Goal: Task Accomplishment & Management: Use online tool/utility

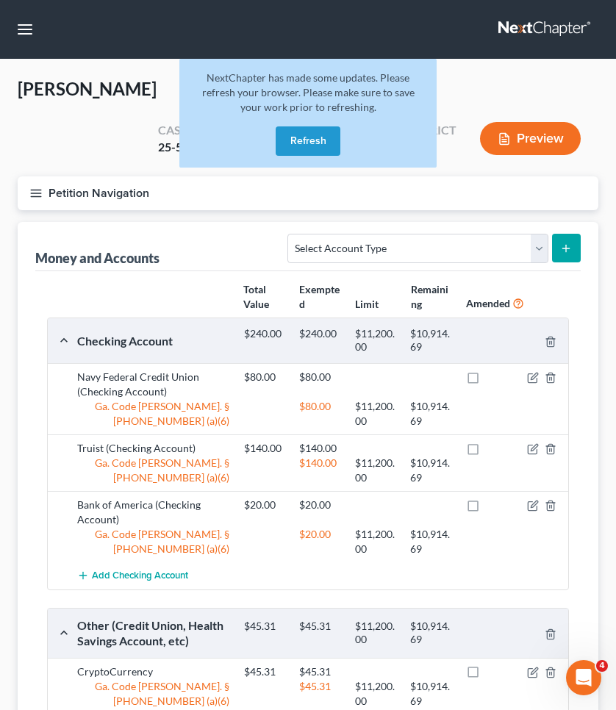
click at [294, 139] on button "Refresh" at bounding box center [308, 140] width 65 height 29
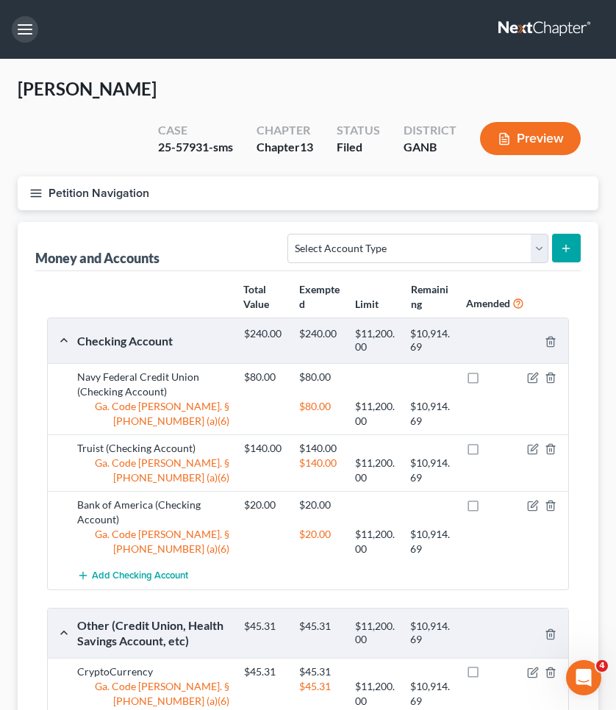
click at [32, 34] on button "button" at bounding box center [25, 29] width 26 height 26
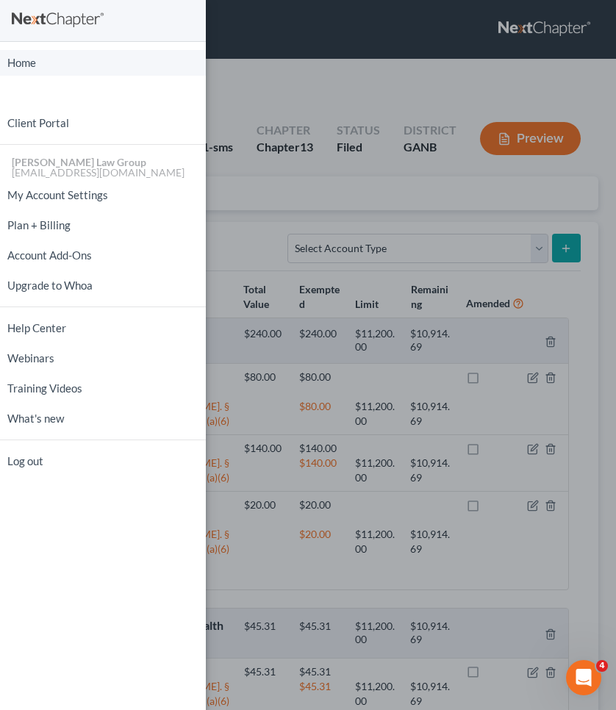
click at [37, 60] on link "Home" at bounding box center [103, 63] width 206 height 26
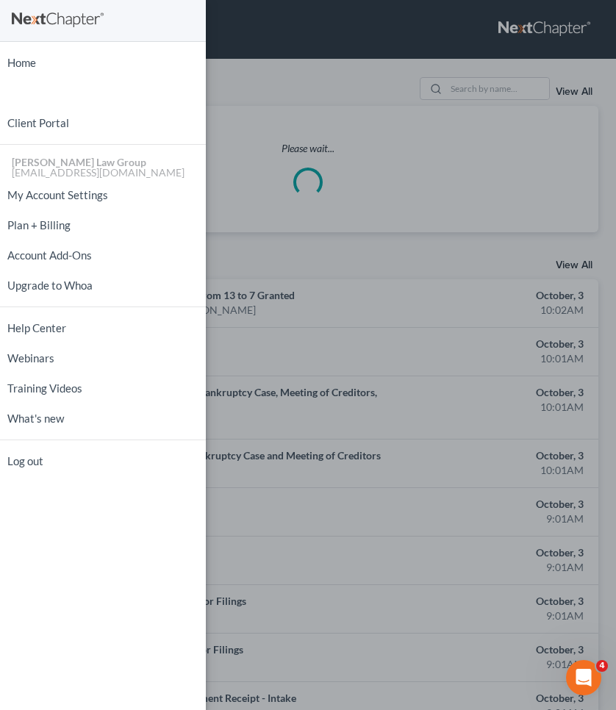
click at [306, 82] on div "Home New Case Client Portal [PERSON_NAME] Law Group [EMAIL_ADDRESS][DOMAIN_NAME…" at bounding box center [308, 355] width 616 height 710
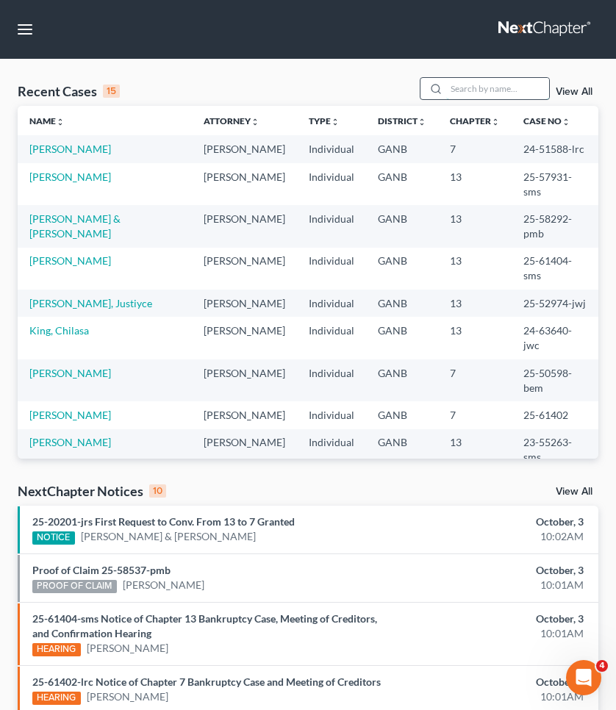
click at [492, 83] on input "search" at bounding box center [497, 88] width 103 height 21
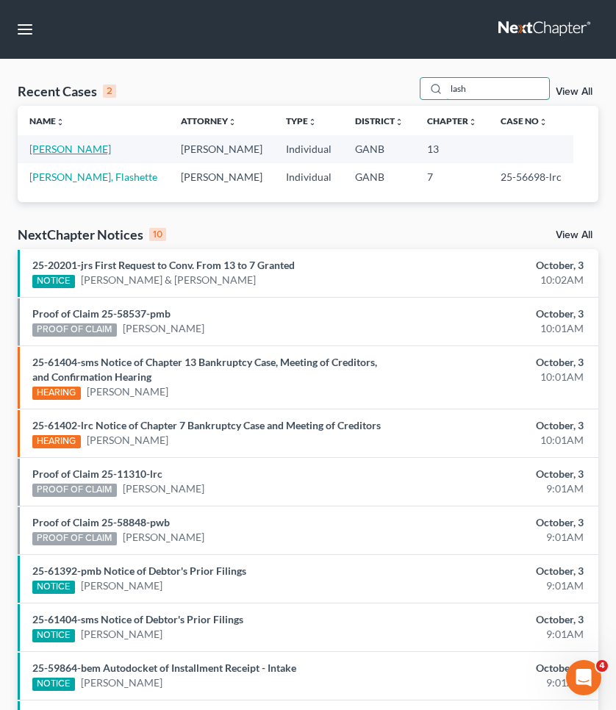
type input "lash"
click at [97, 150] on link "[PERSON_NAME]" at bounding box center [70, 149] width 82 height 12
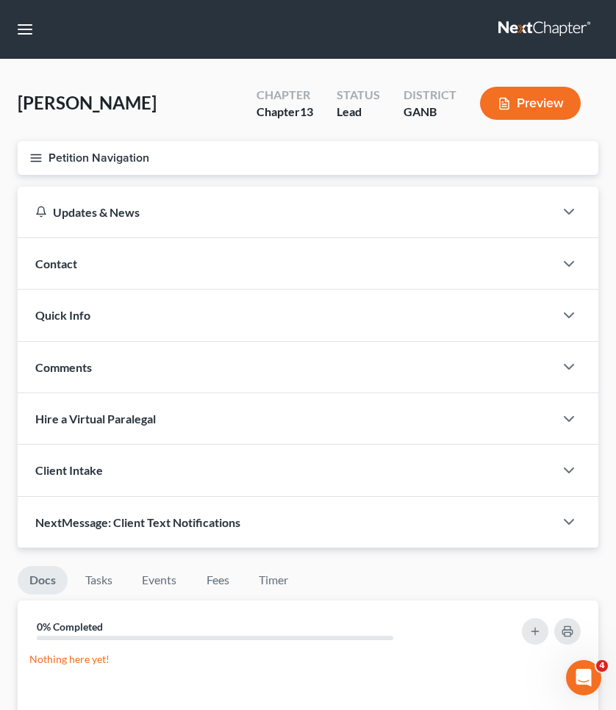
click at [97, 150] on button "Petition Navigation" at bounding box center [308, 158] width 581 height 34
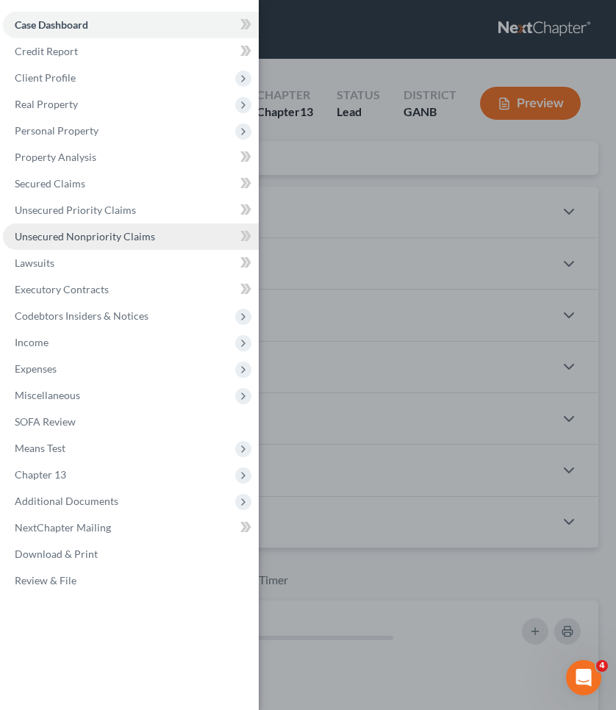
click at [113, 248] on link "Unsecured Nonpriority Claims" at bounding box center [131, 236] width 256 height 26
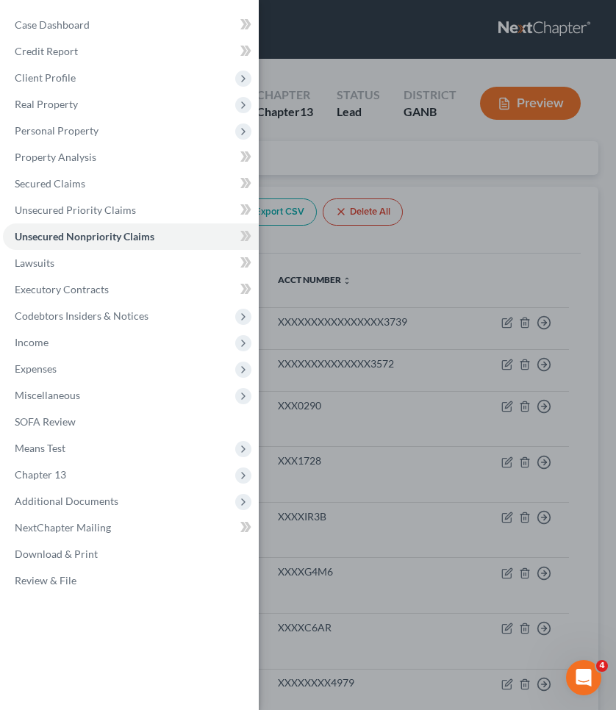
click at [337, 145] on div "Case Dashboard Payments Invoices Payments Payments Credit Report Client Profile" at bounding box center [308, 355] width 616 height 710
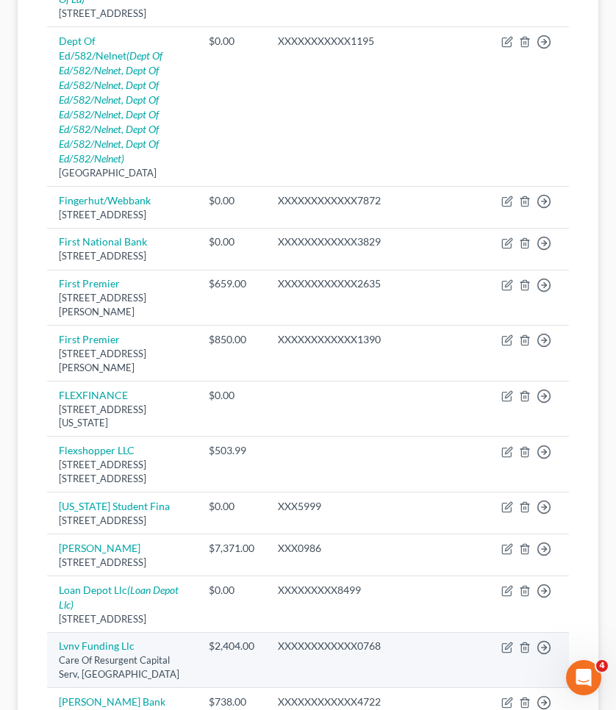
scroll to position [1191, 0]
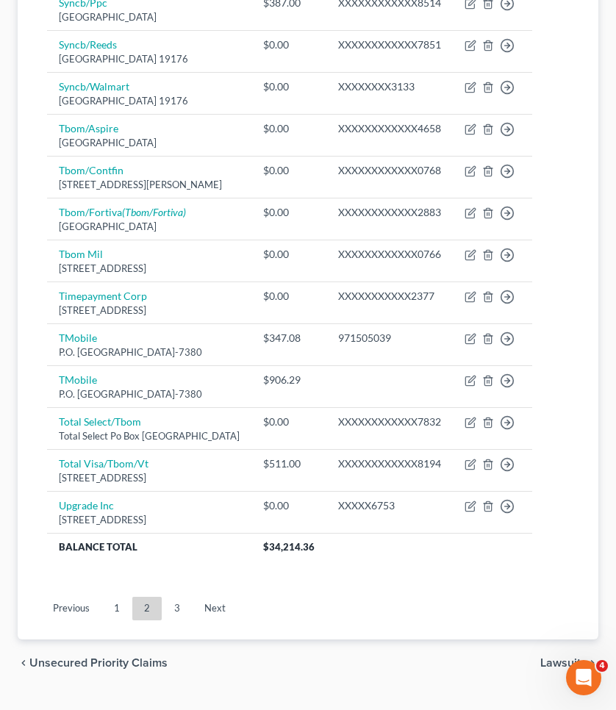
scroll to position [1040, 0]
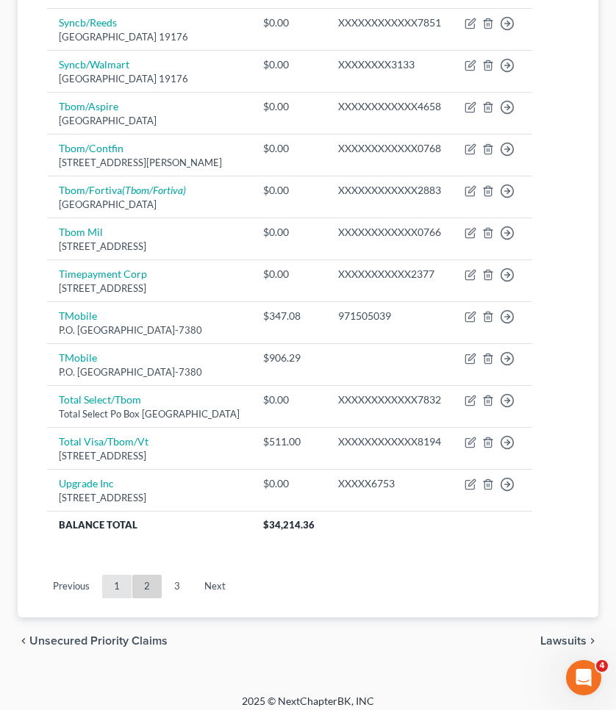
click at [116, 598] on link "1" at bounding box center [116, 587] width 29 height 24
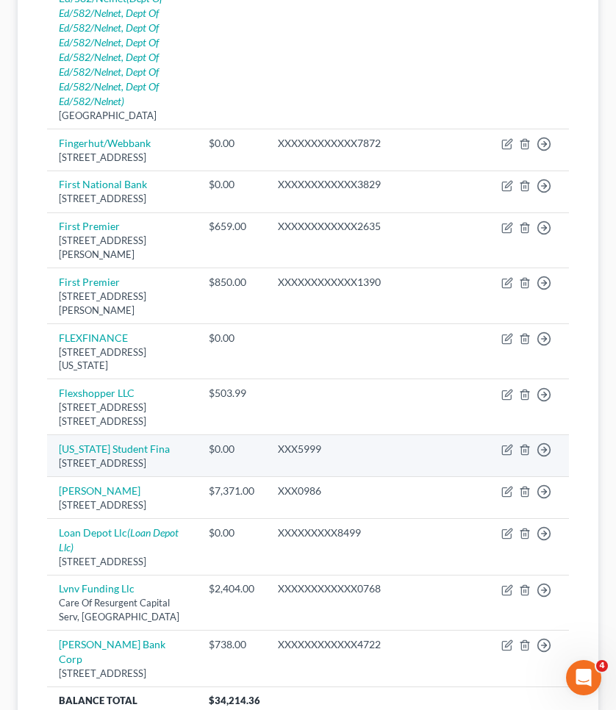
scroll to position [1244, 0]
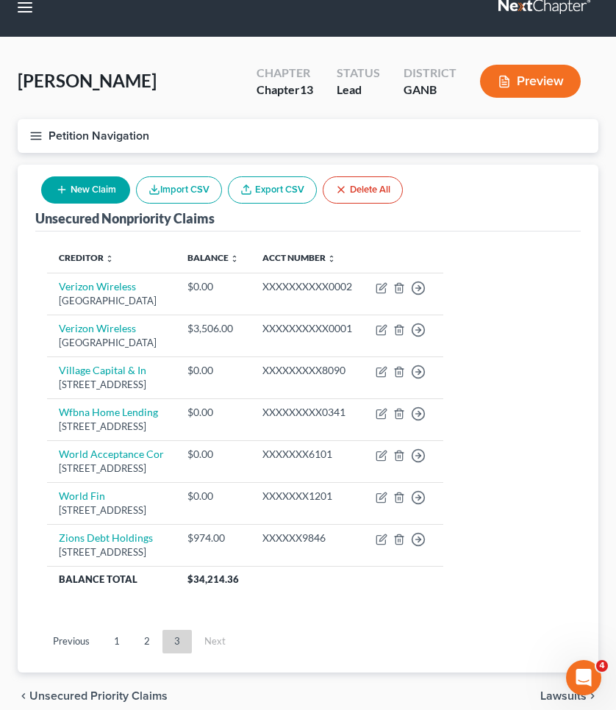
scroll to position [26, 0]
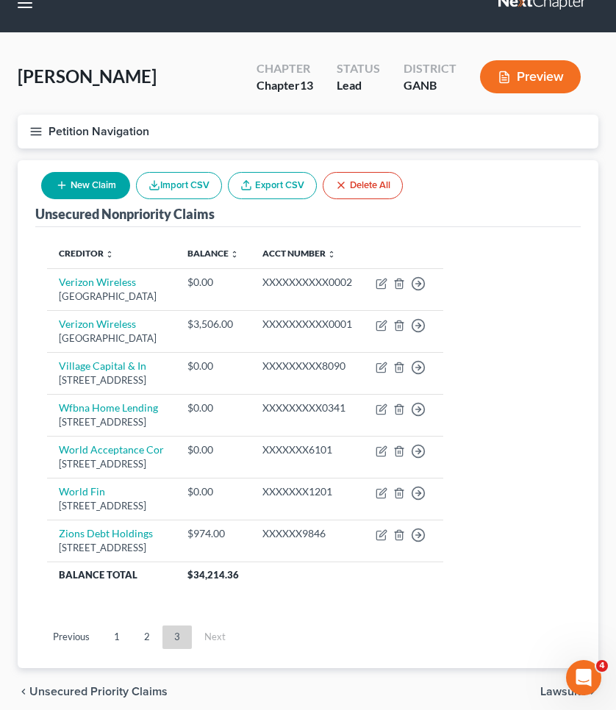
click at [133, 131] on button "Petition Navigation" at bounding box center [308, 132] width 581 height 34
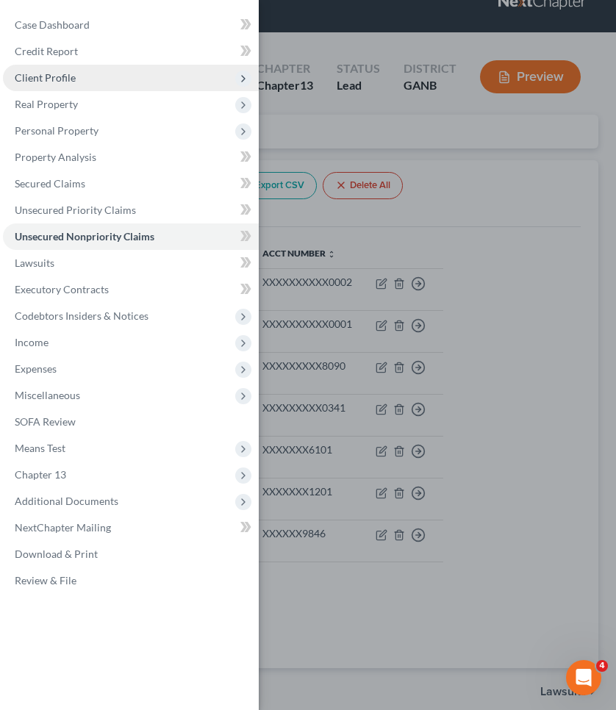
click at [109, 81] on span "Client Profile" at bounding box center [131, 78] width 256 height 26
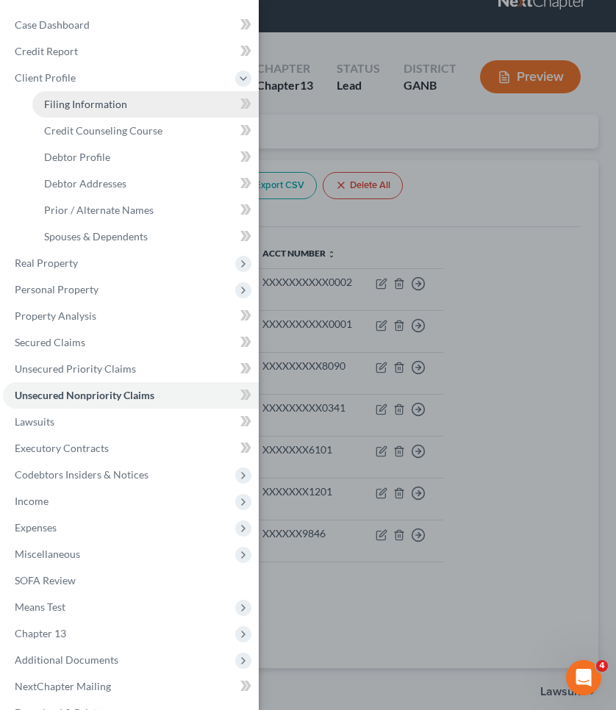
click at [112, 101] on span "Filing Information" at bounding box center [85, 104] width 83 height 12
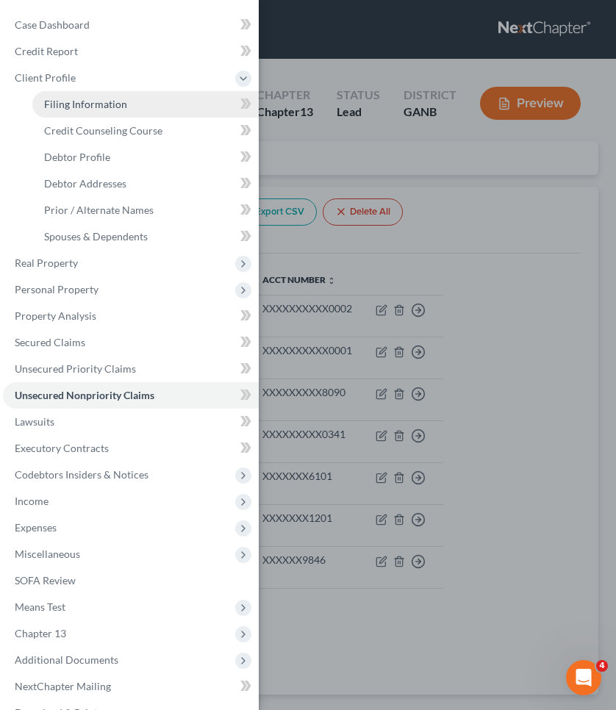
select select "1"
select select "0"
select select "3"
select select "19"
select select "0"
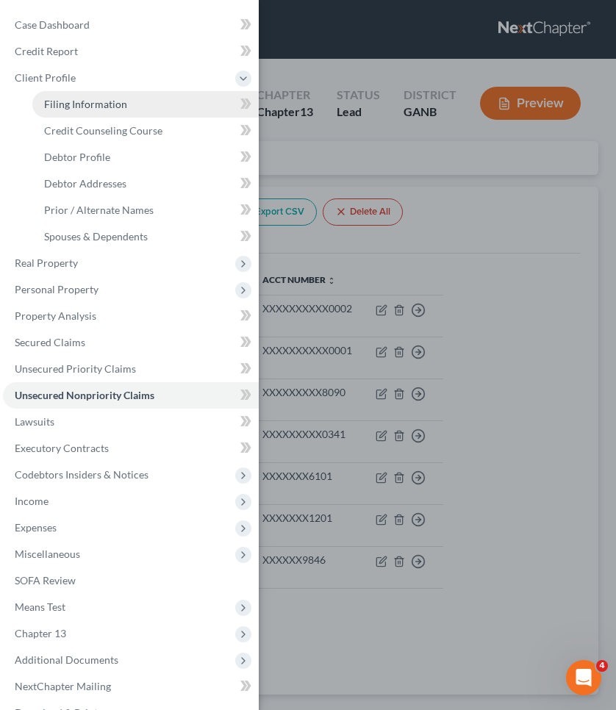
select select "10"
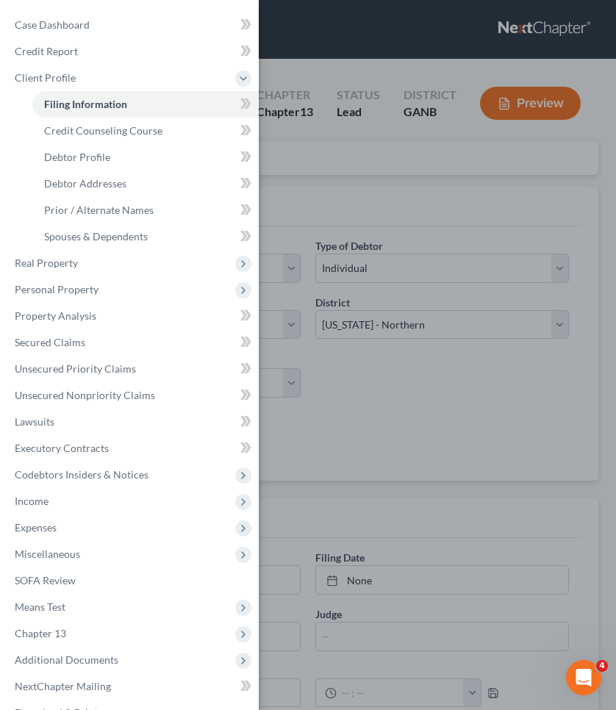
click at [308, 165] on div "Case Dashboard Payments Invoices Payments Payments Credit Report Client Profile" at bounding box center [308, 355] width 616 height 710
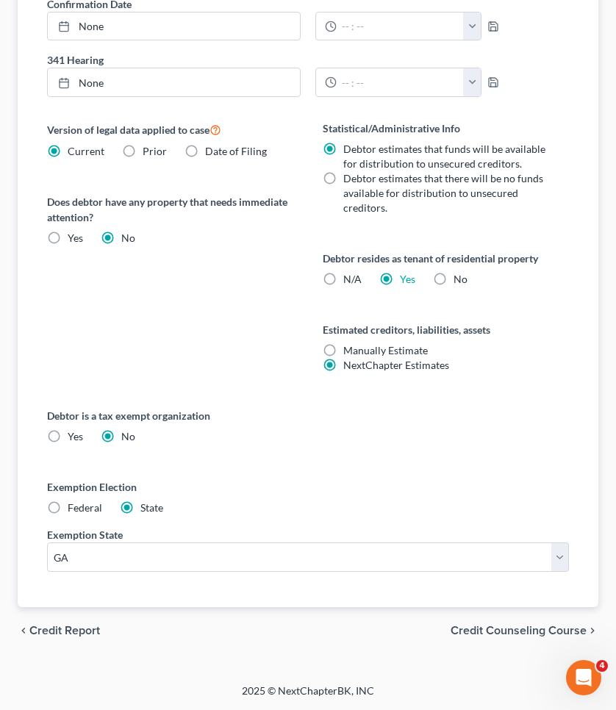
scroll to position [667, 0]
click at [526, 625] on span "Credit Counseling Course" at bounding box center [518, 631] width 136 height 12
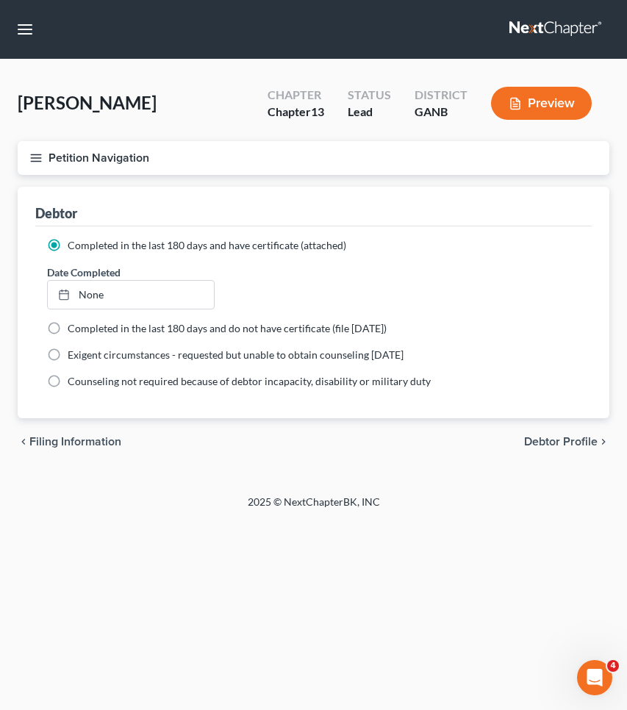
click at [561, 445] on span "Debtor Profile" at bounding box center [560, 442] width 73 height 12
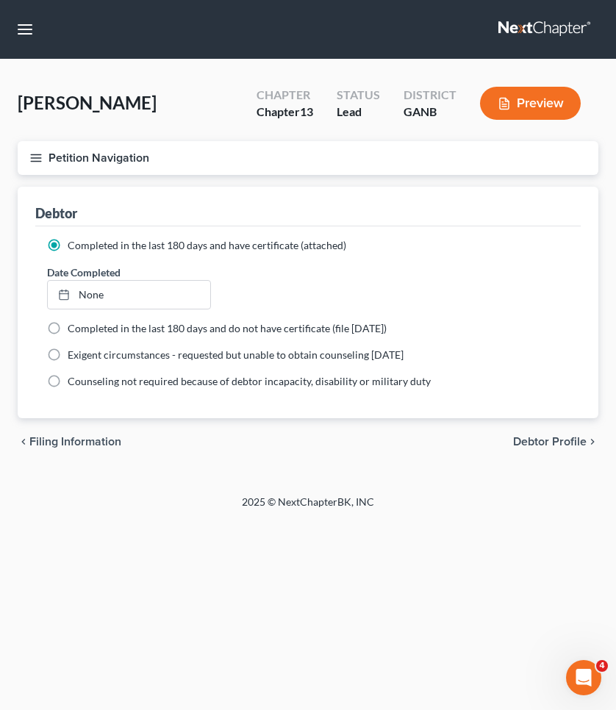
select select "1"
select select "5"
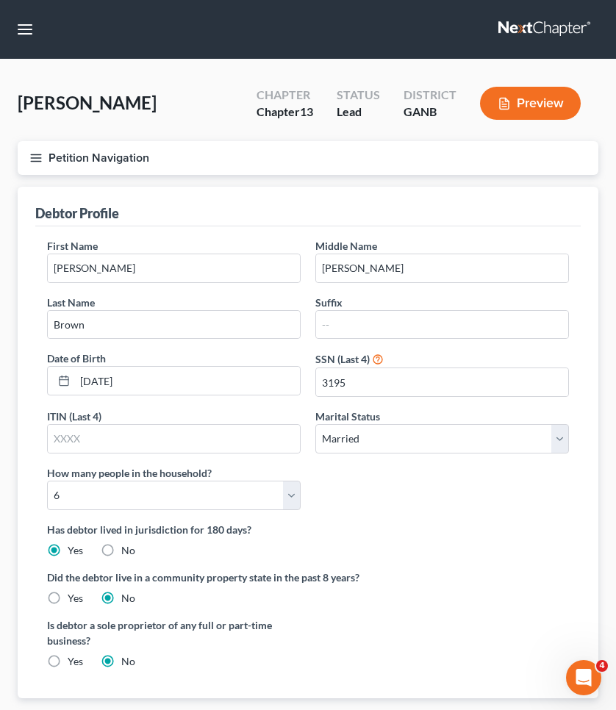
radio input "true"
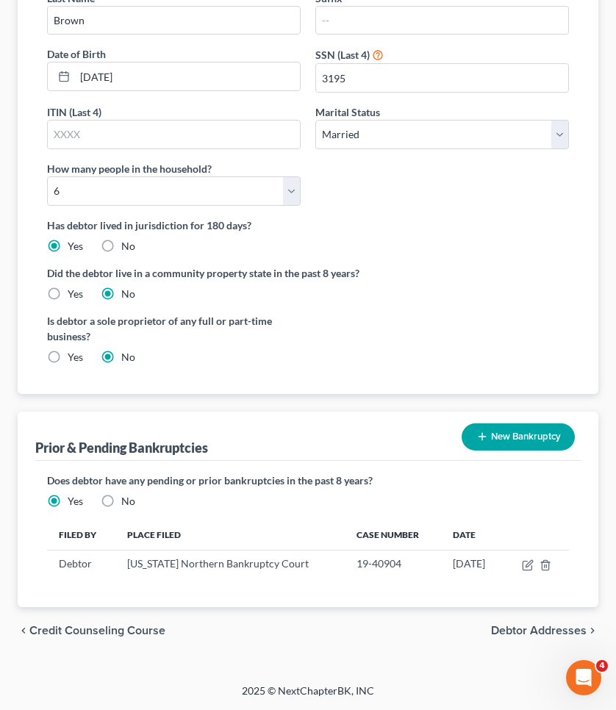
scroll to position [304, 0]
click at [528, 627] on span "Debtor Addresses" at bounding box center [539, 631] width 96 height 12
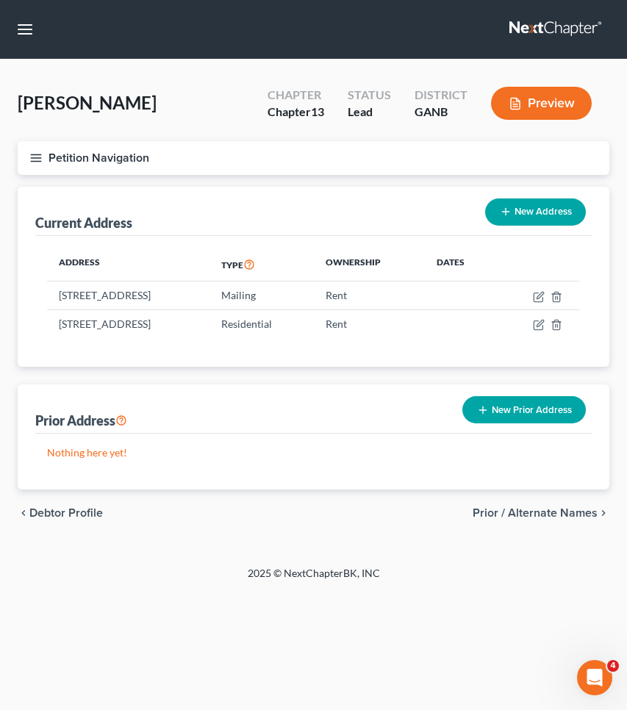
click at [559, 519] on span "Prior / Alternate Names" at bounding box center [535, 513] width 125 height 12
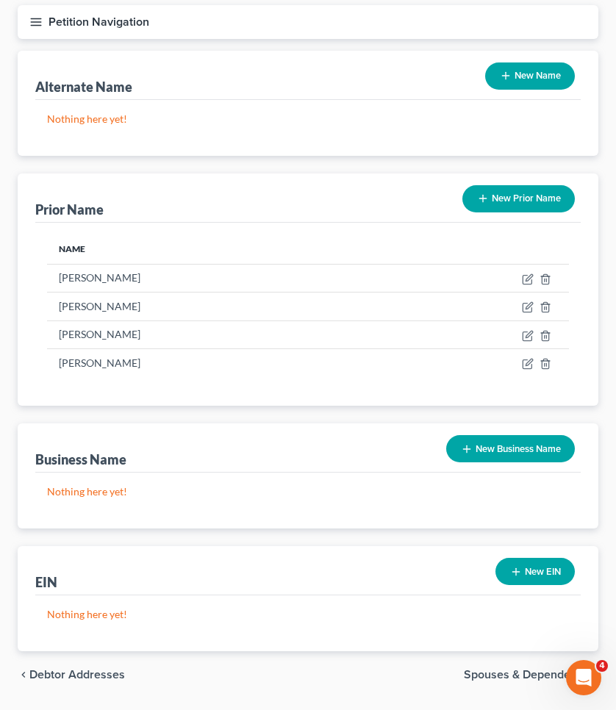
scroll to position [138, 0]
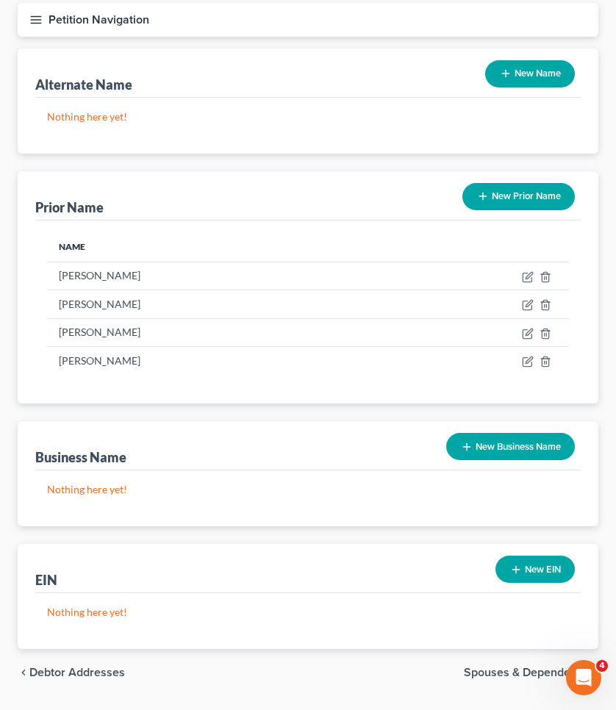
click at [527, 669] on span "Spouses & Dependents" at bounding box center [525, 673] width 123 height 12
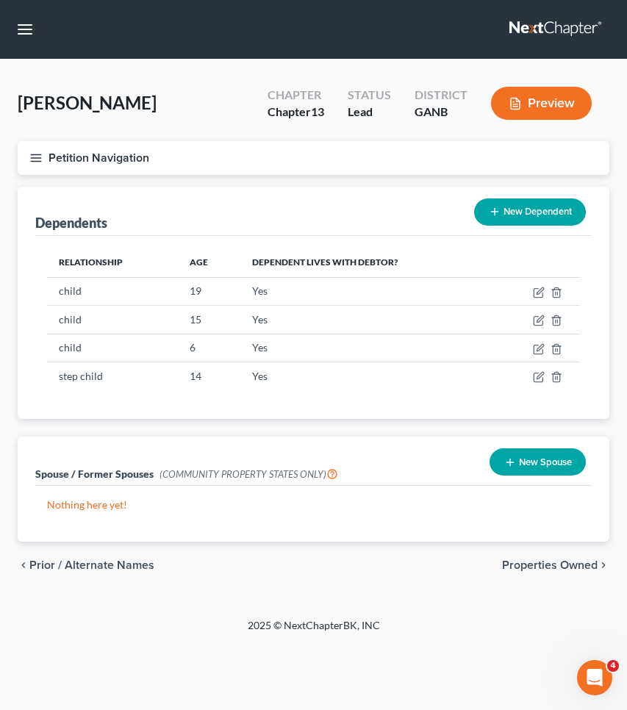
click at [528, 566] on span "Properties Owned" at bounding box center [550, 565] width 96 height 12
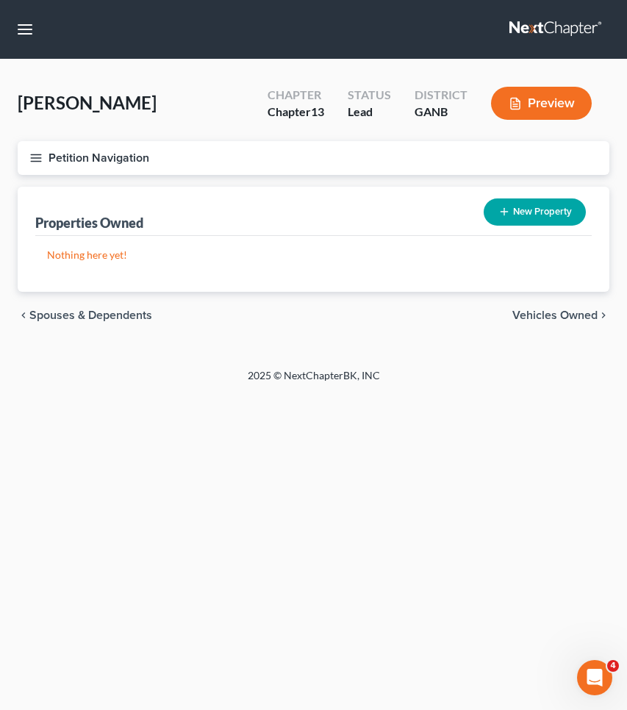
click at [564, 318] on span "Vehicles Owned" at bounding box center [554, 315] width 85 height 12
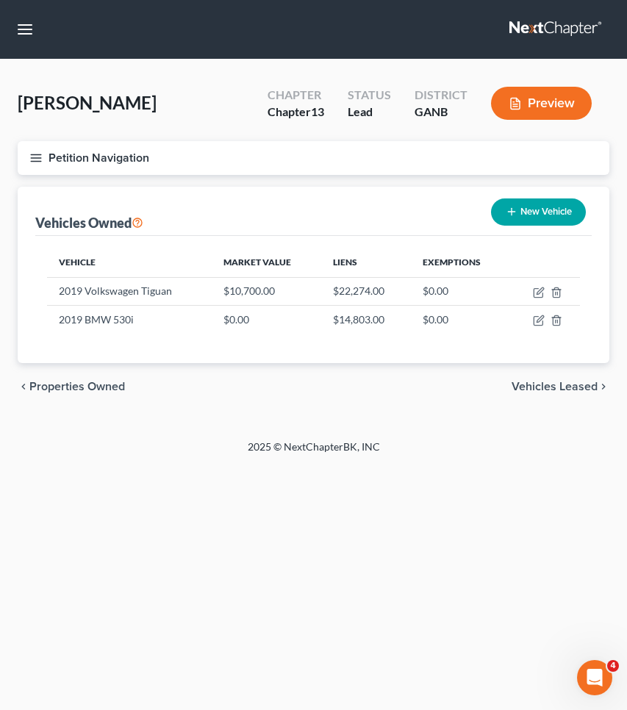
click at [570, 381] on span "Vehicles Leased" at bounding box center [554, 387] width 86 height 12
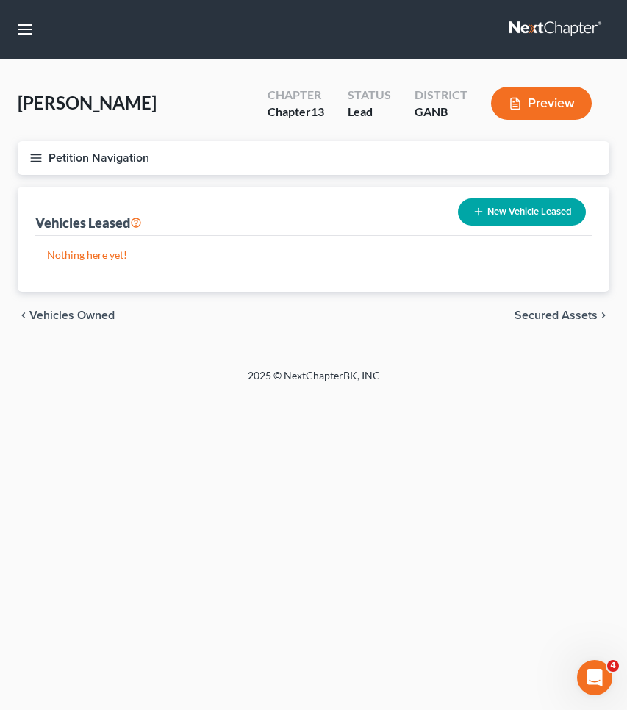
click at [572, 317] on span "Secured Assets" at bounding box center [555, 315] width 83 height 12
click at [572, 317] on span "Personal Items" at bounding box center [558, 315] width 79 height 12
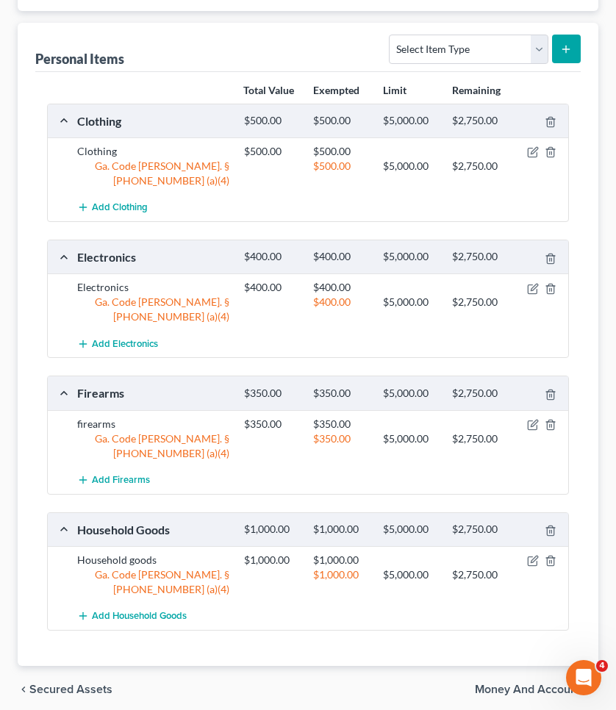
scroll to position [163, 0]
click at [564, 667] on div "chevron_left Secured Assets Money and Accounts chevron_right" at bounding box center [308, 690] width 581 height 47
click at [563, 684] on span "Money and Accounts" at bounding box center [531, 690] width 112 height 12
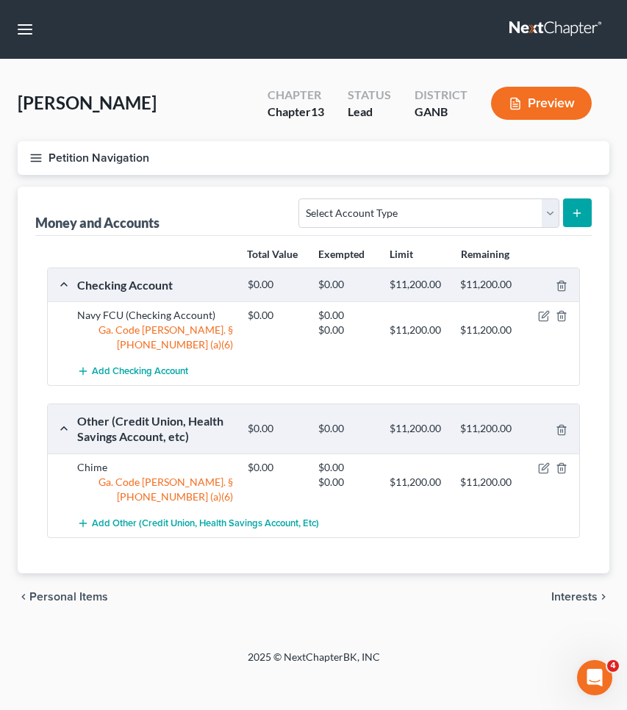
click at [570, 591] on span "Interests" at bounding box center [574, 597] width 46 height 12
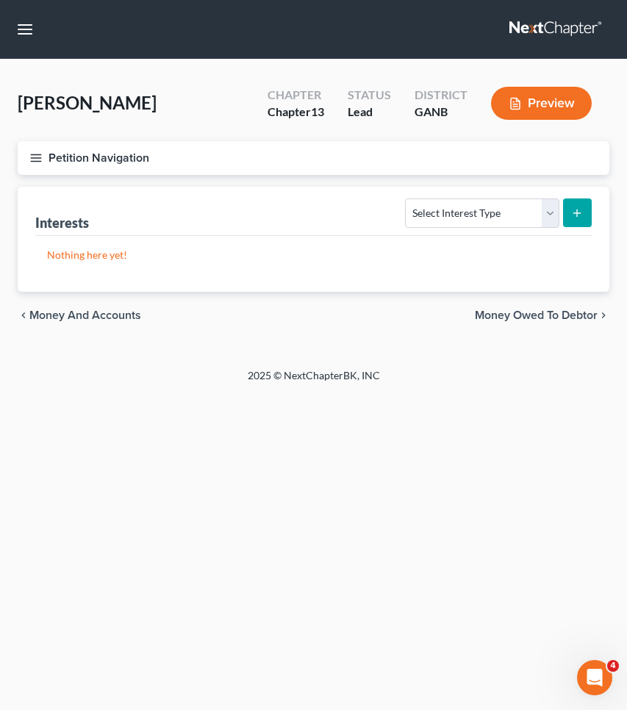
click at [561, 315] on span "Money Owed to Debtor" at bounding box center [536, 315] width 123 height 12
click at [554, 312] on span "Business Related" at bounding box center [551, 315] width 91 height 12
click at [555, 313] on span "Farm / Livestock" at bounding box center [554, 315] width 86 height 12
click at [557, 318] on span "Miscellaneous Property" at bounding box center [535, 315] width 124 height 12
click at [556, 317] on span "Property Analysis" at bounding box center [550, 315] width 93 height 12
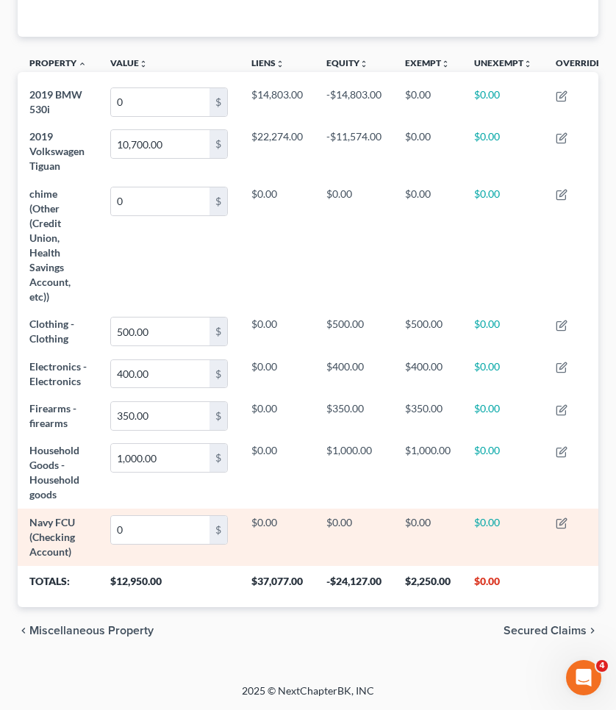
scroll to position [392, 0]
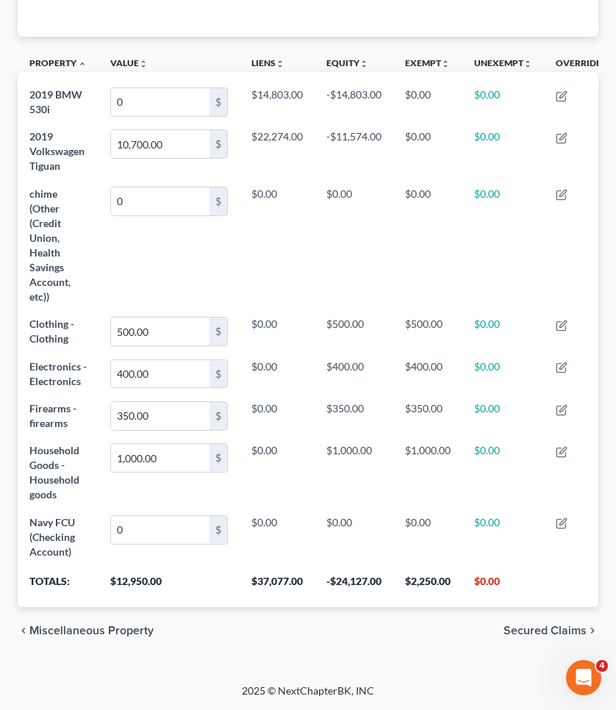
click at [537, 628] on span "Secured Claims" at bounding box center [544, 631] width 83 height 12
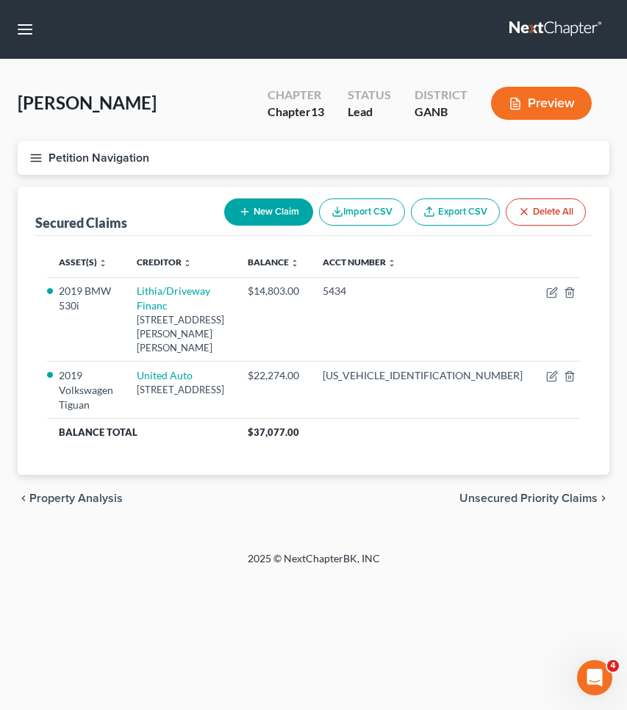
click at [562, 492] on span "Unsecured Priority Claims" at bounding box center [528, 498] width 138 height 12
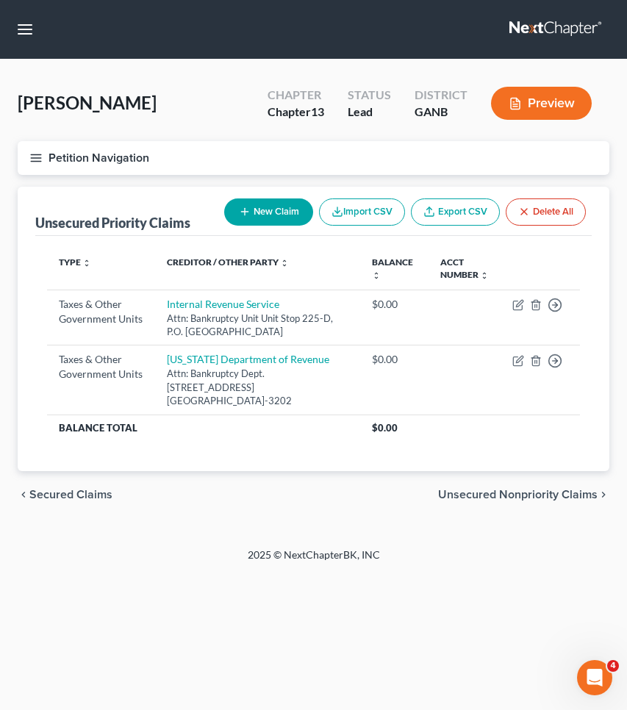
click at [516, 489] on span "Unsecured Nonpriority Claims" at bounding box center [517, 495] width 159 height 12
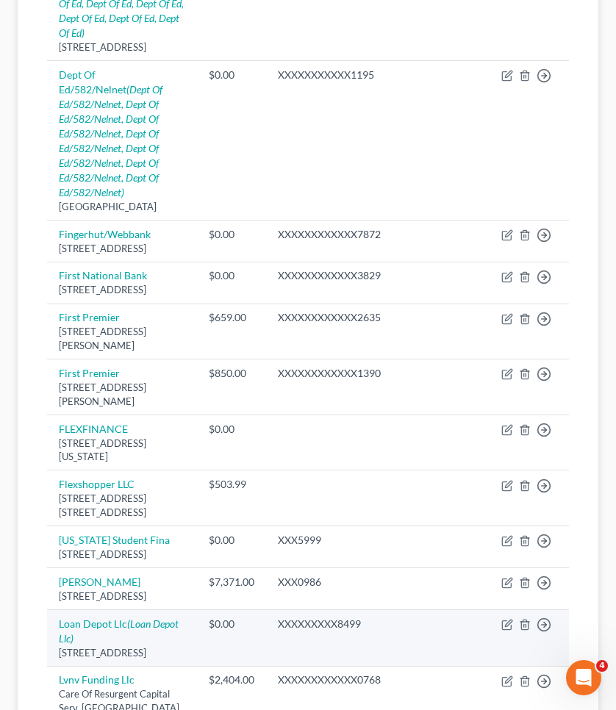
scroll to position [1168, 0]
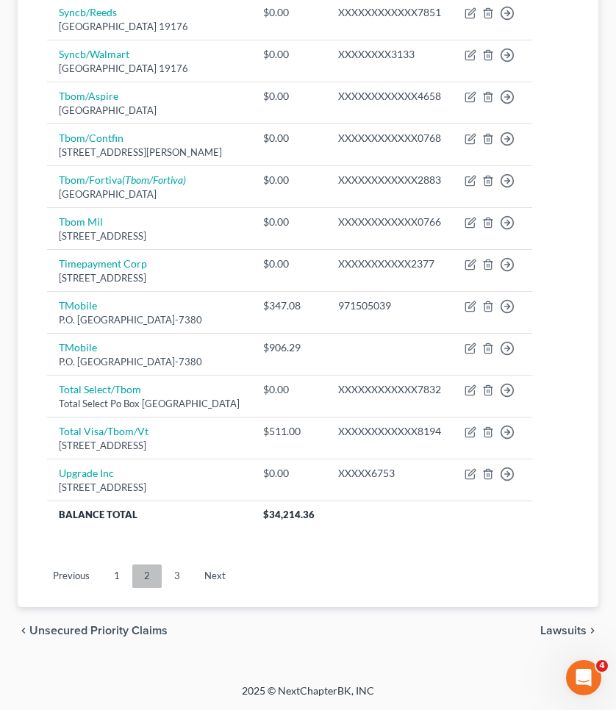
scroll to position [1077, 0]
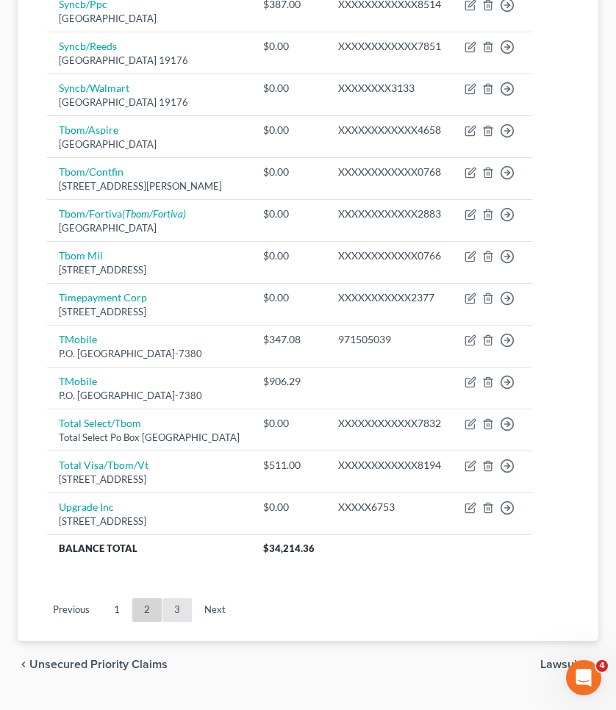
click at [179, 622] on link "3" at bounding box center [176, 610] width 29 height 24
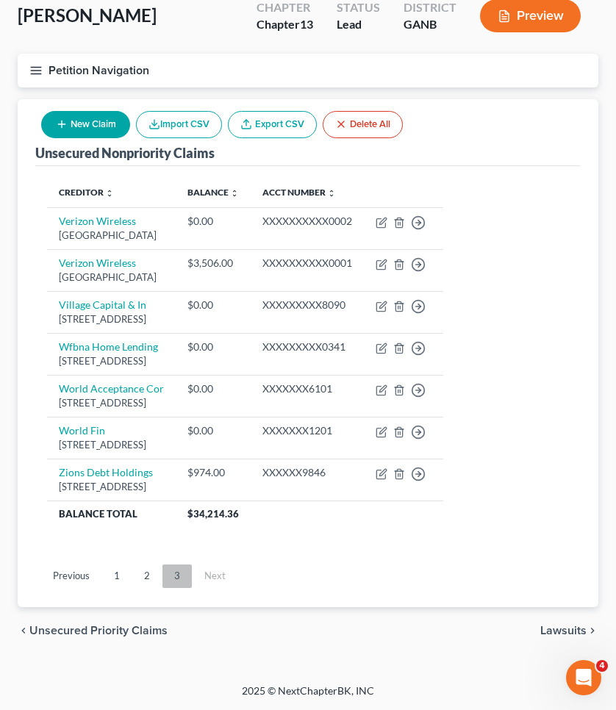
scroll to position [84, 0]
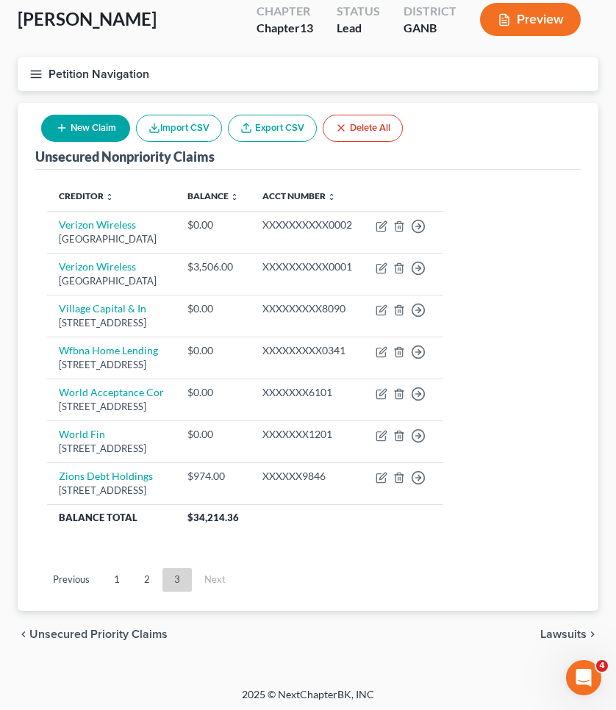
click at [570, 636] on span "Lawsuits" at bounding box center [563, 634] width 46 height 12
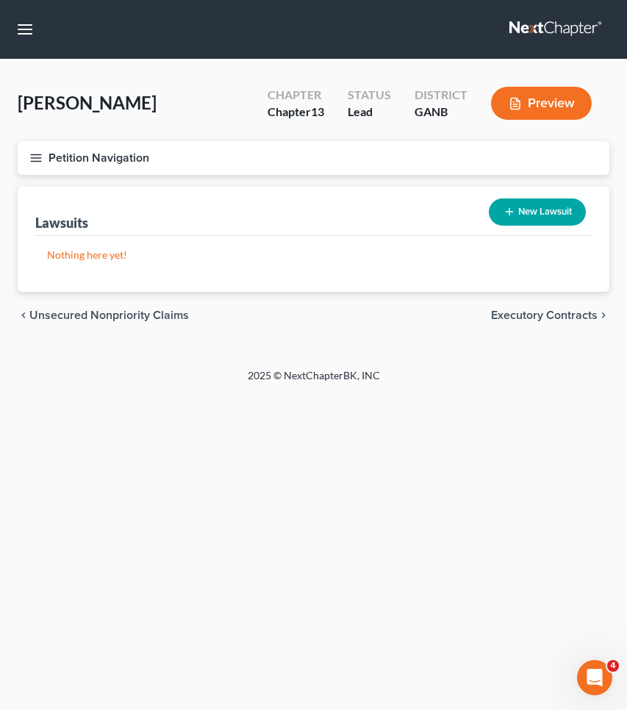
click at [575, 317] on span "Executory Contracts" at bounding box center [544, 315] width 107 height 12
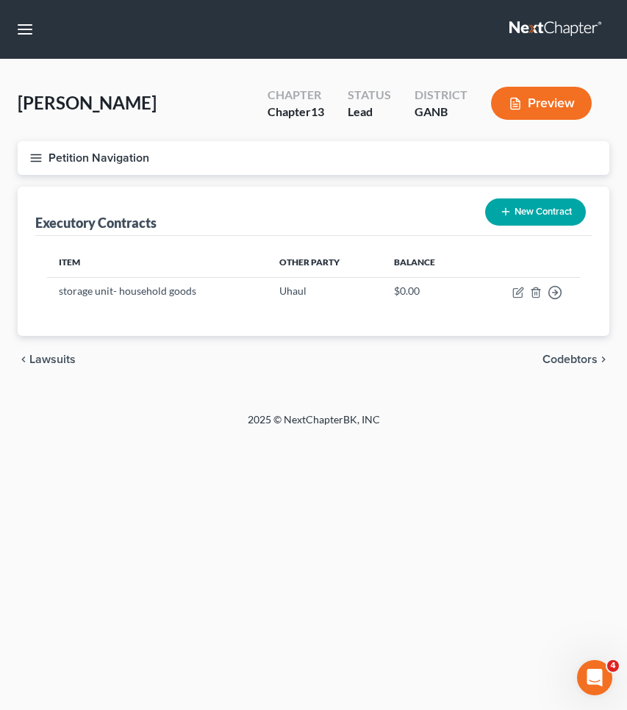
click at [578, 361] on span "Codebtors" at bounding box center [569, 359] width 55 height 12
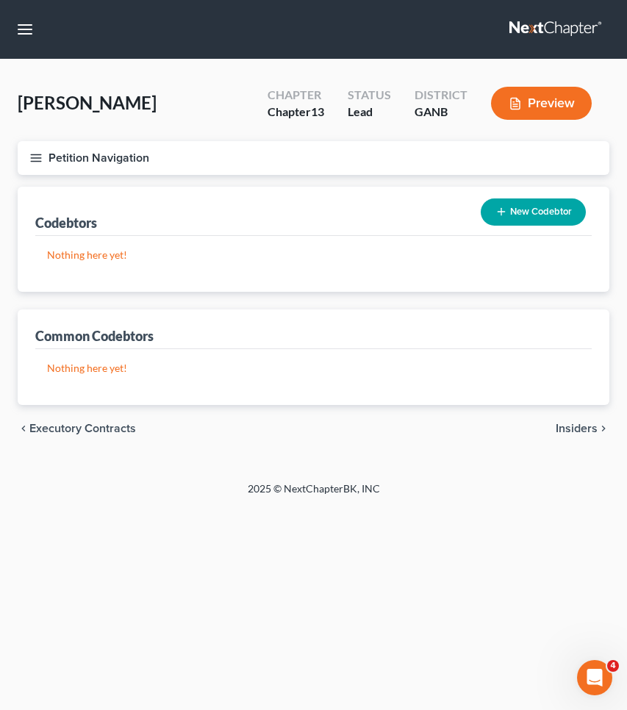
click at [587, 423] on span "Insiders" at bounding box center [577, 429] width 42 height 12
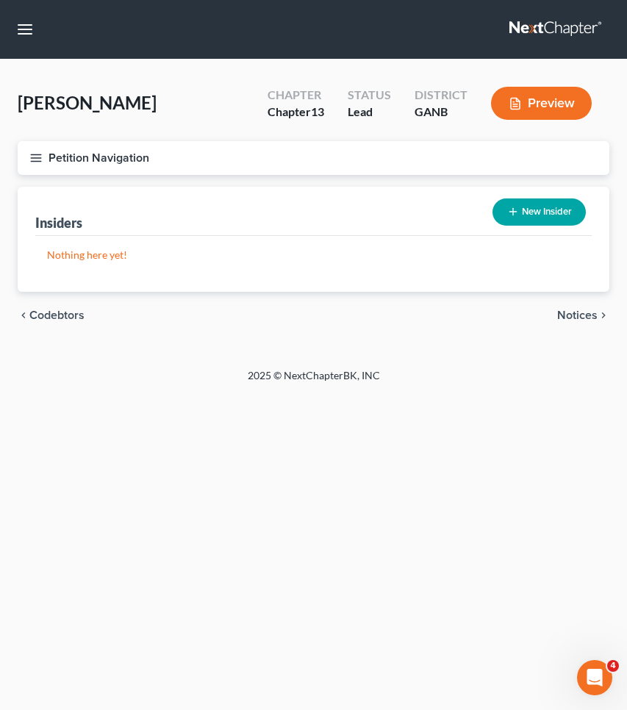
click at [583, 318] on span "Notices" at bounding box center [577, 315] width 40 height 12
click at [29, 25] on button "button" at bounding box center [25, 29] width 26 height 26
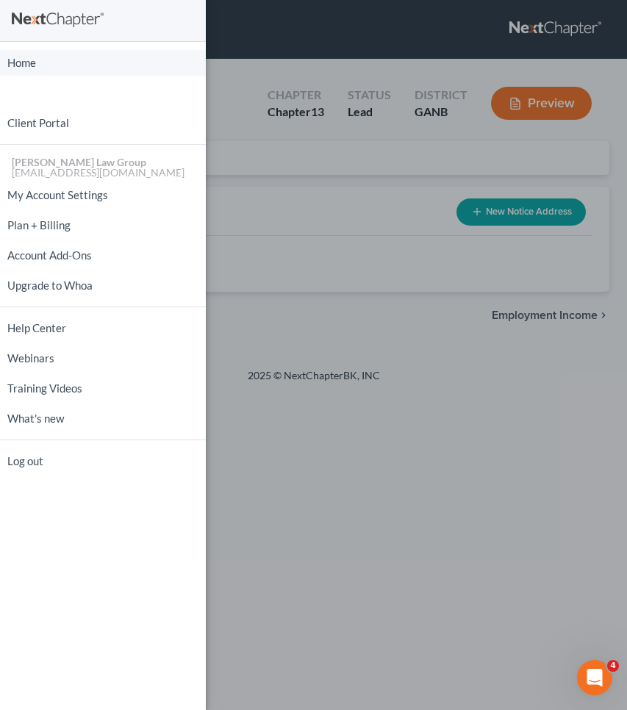
click at [40, 74] on link "Home" at bounding box center [103, 63] width 206 height 26
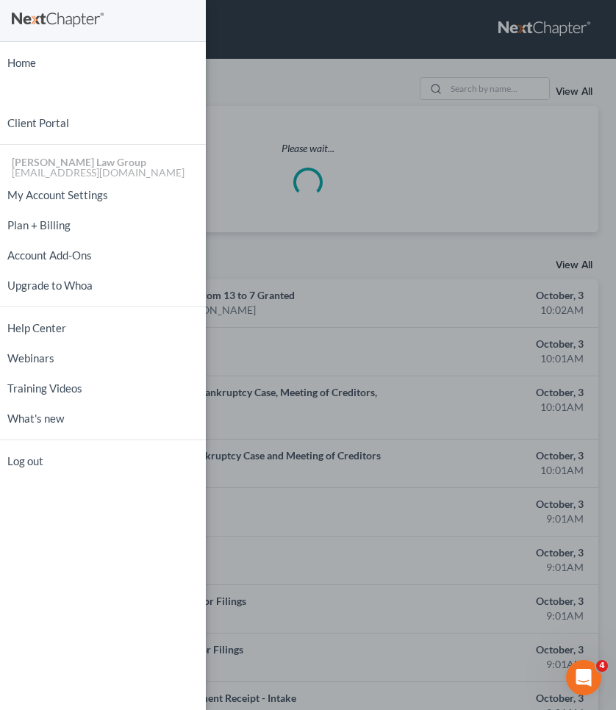
click at [490, 82] on div "Home New Case Client Portal [PERSON_NAME] Law Group [EMAIL_ADDRESS][DOMAIN_NAME…" at bounding box center [308, 355] width 616 height 710
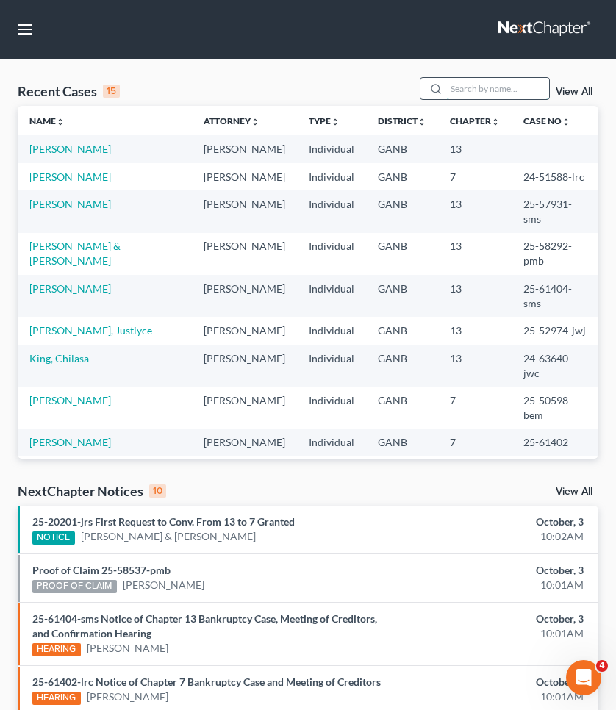
click at [490, 82] on input "search" at bounding box center [497, 88] width 103 height 21
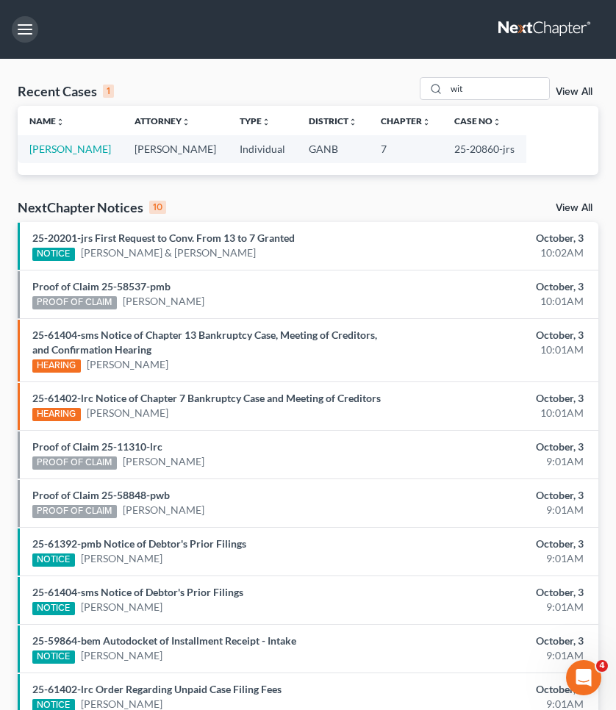
click at [24, 25] on button "button" at bounding box center [25, 29] width 26 height 26
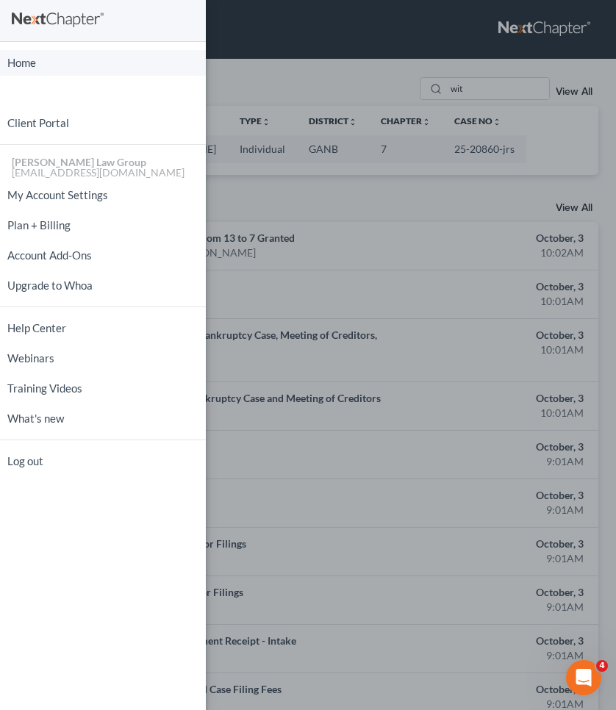
click at [24, 71] on link "Home" at bounding box center [103, 63] width 206 height 26
click at [24, 59] on link "Home" at bounding box center [103, 63] width 206 height 26
click at [24, 63] on link "Home" at bounding box center [103, 63] width 206 height 26
click at [306, 107] on div "Home New Case Client Portal [PERSON_NAME] Law Group [EMAIL_ADDRESS][DOMAIN_NAME…" at bounding box center [308, 355] width 616 height 710
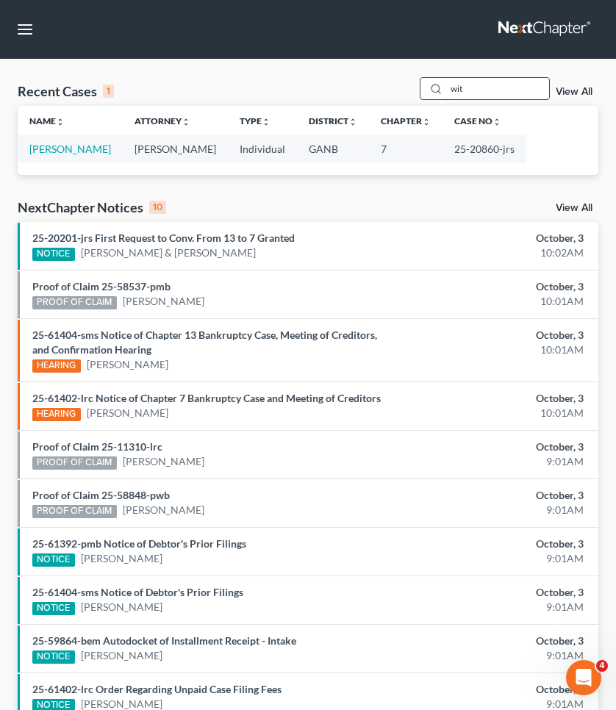
click at [473, 93] on input "wit" at bounding box center [497, 88] width 103 height 21
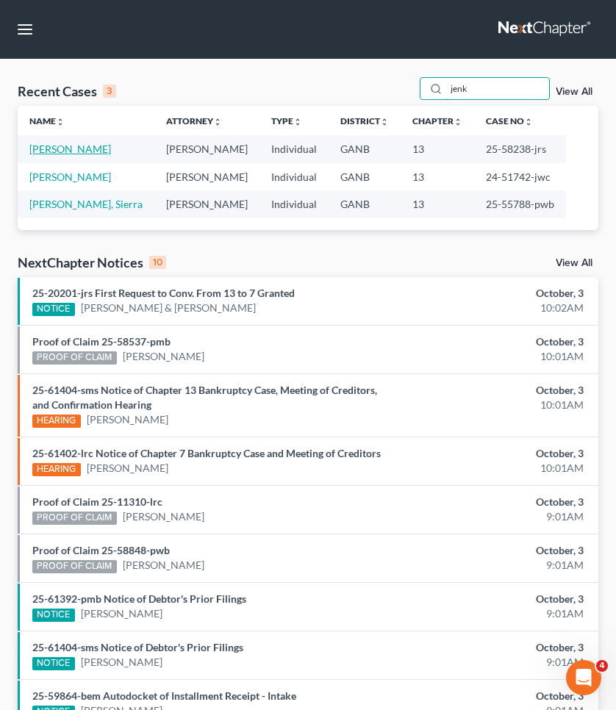
type input "jenk"
click at [59, 143] on link "[PERSON_NAME]" at bounding box center [70, 149] width 82 height 12
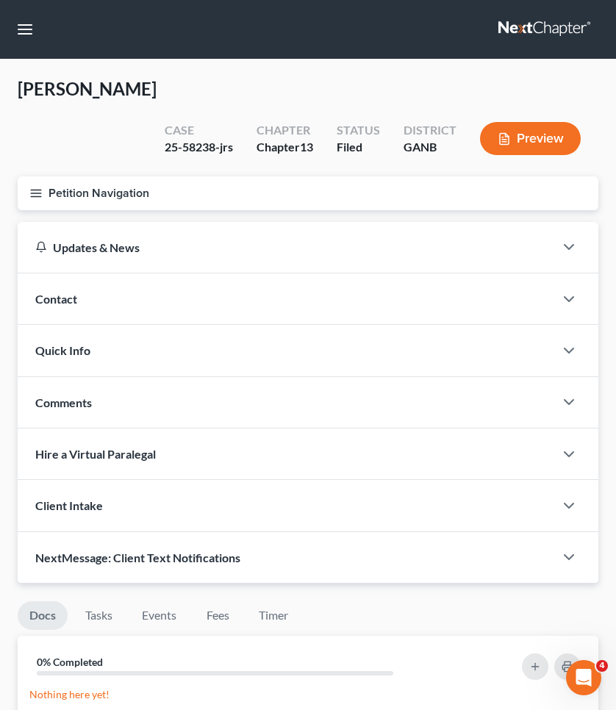
click at [59, 176] on button "Petition Navigation" at bounding box center [308, 193] width 581 height 34
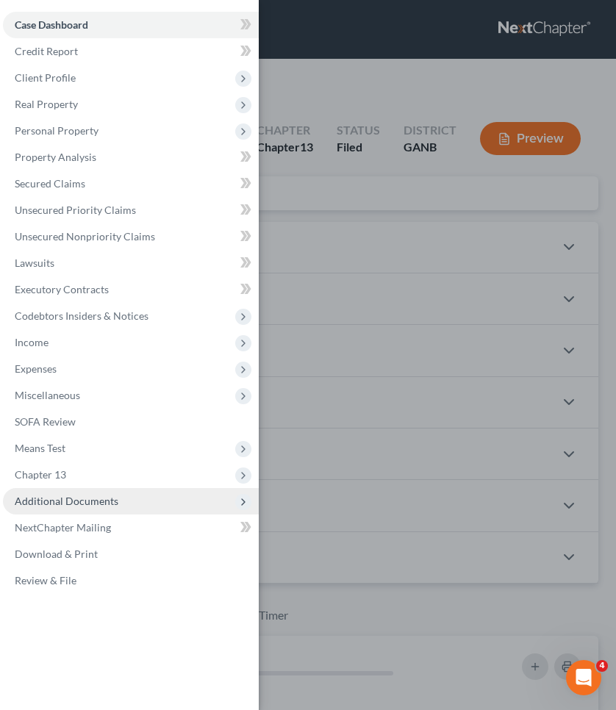
click at [60, 504] on span "Additional Documents" at bounding box center [67, 501] width 104 height 12
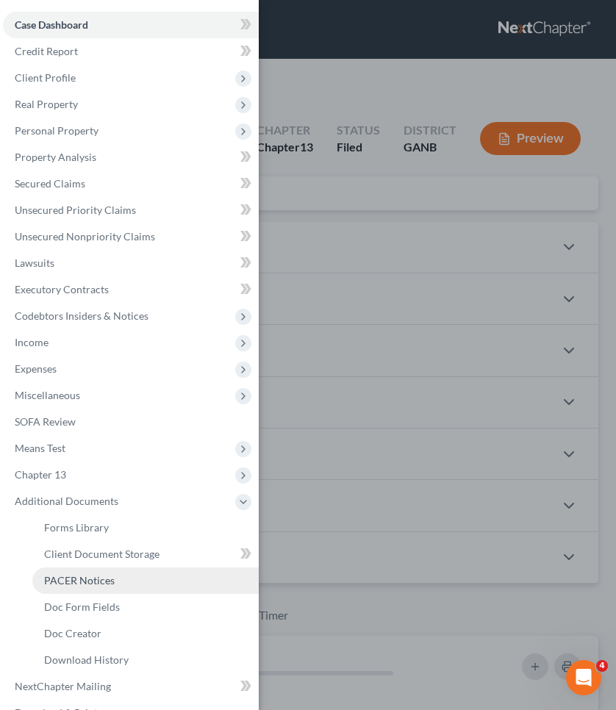
click at [64, 575] on span "PACER Notices" at bounding box center [79, 580] width 71 height 12
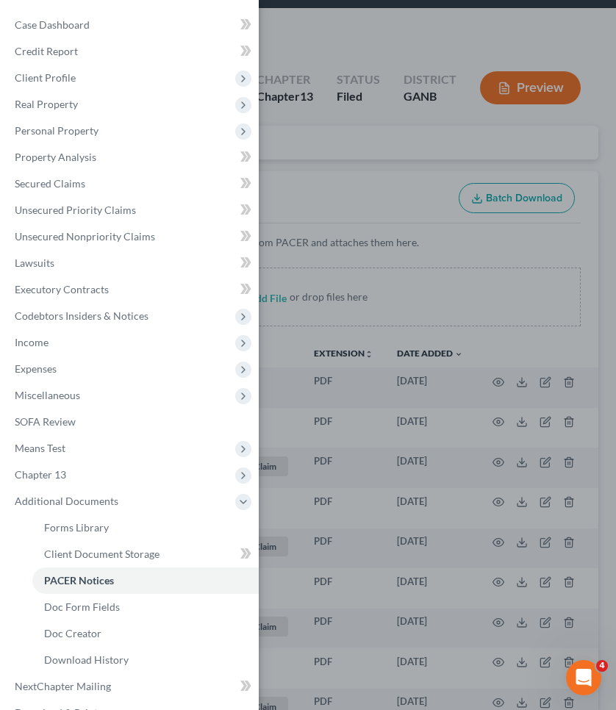
scroll to position [53, 0]
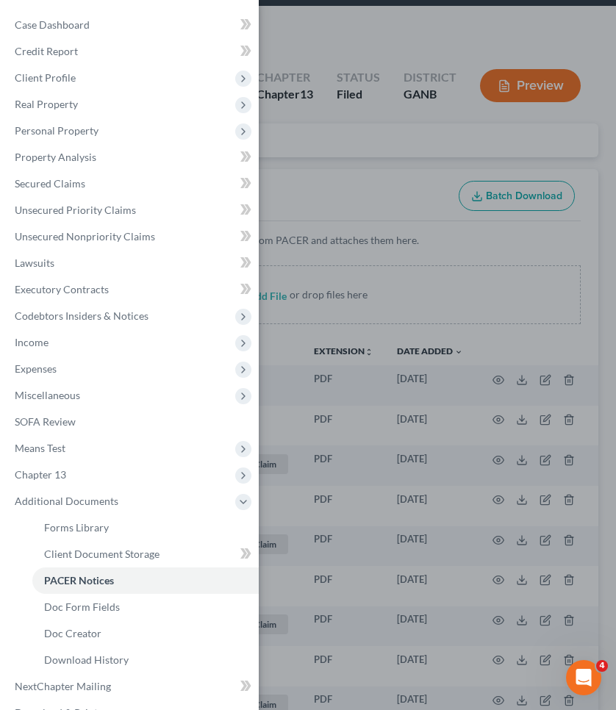
click at [387, 138] on div "Case Dashboard Payments Invoices Payments Payments Credit Report Client Profile" at bounding box center [308, 355] width 616 height 710
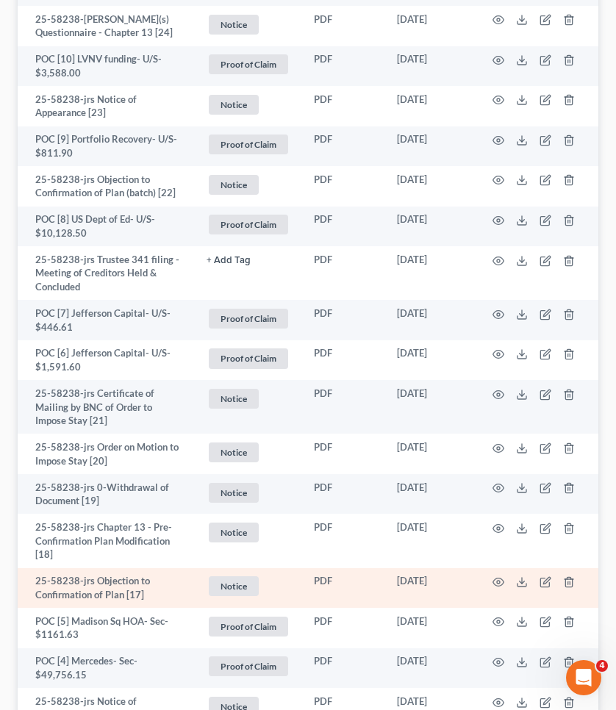
scroll to position [539, 0]
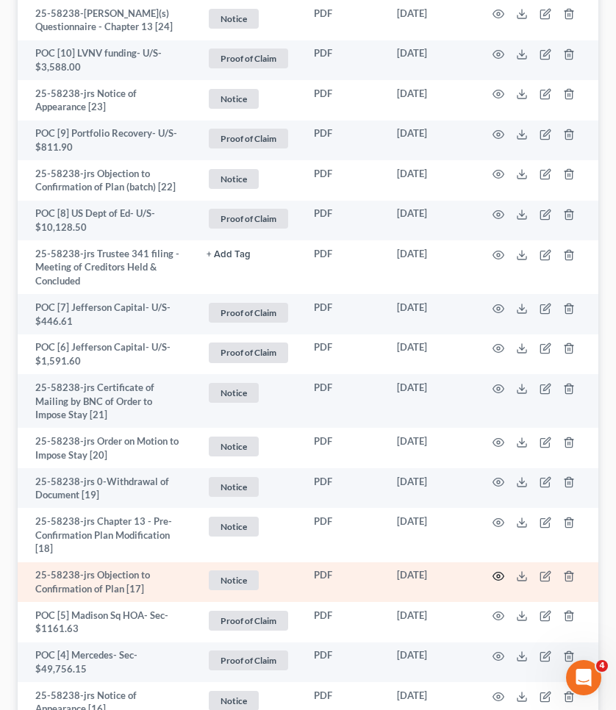
click at [496, 570] on icon "button" at bounding box center [498, 576] width 12 height 12
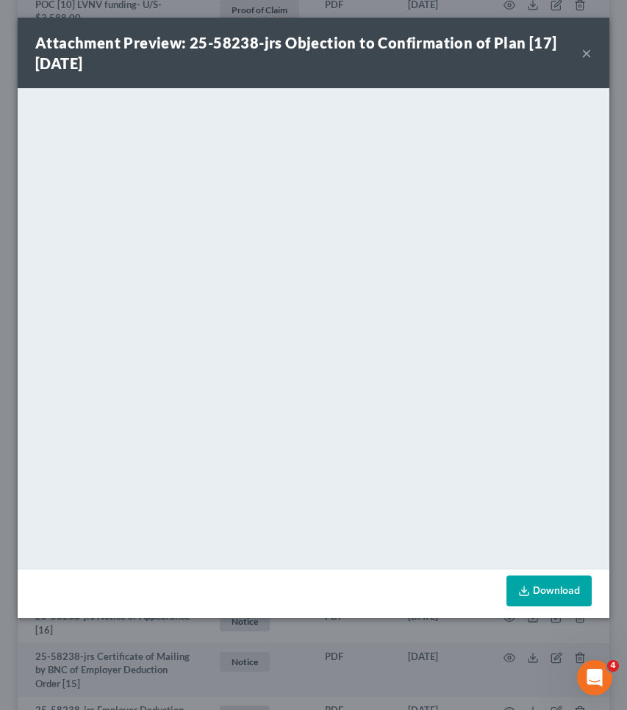
click at [586, 51] on button "×" at bounding box center [586, 53] width 10 height 18
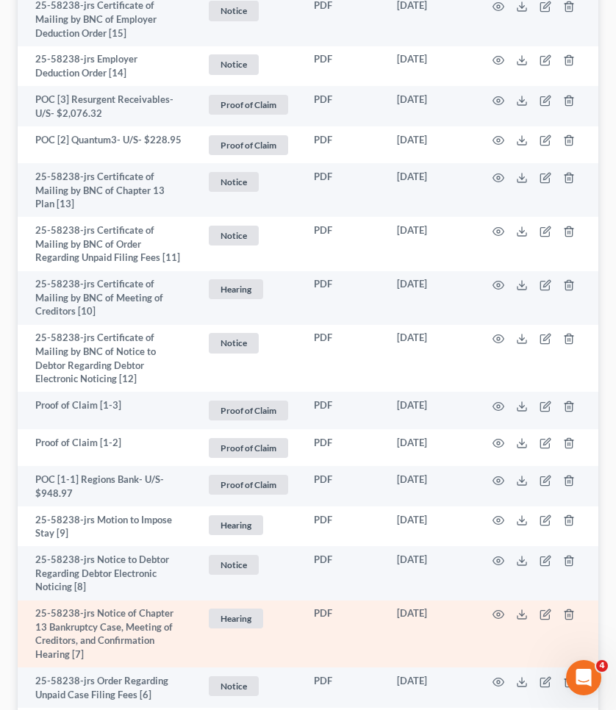
scroll to position [1275, 0]
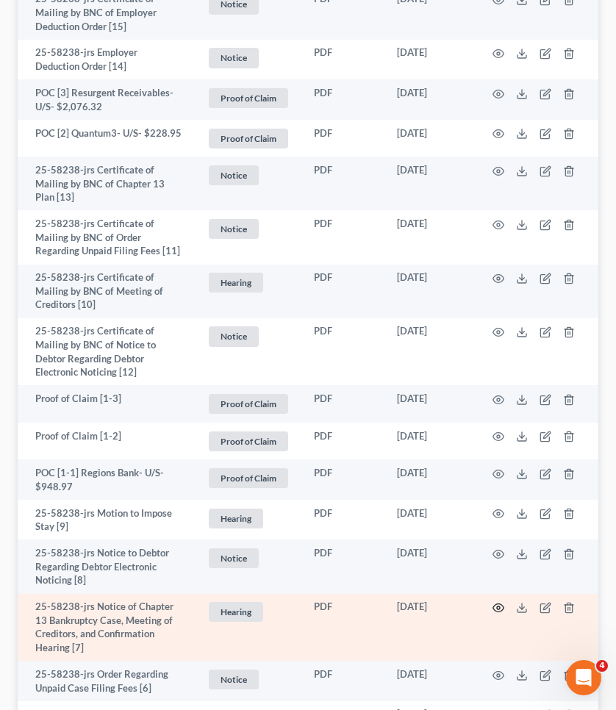
click at [496, 602] on icon "button" at bounding box center [498, 608] width 12 height 12
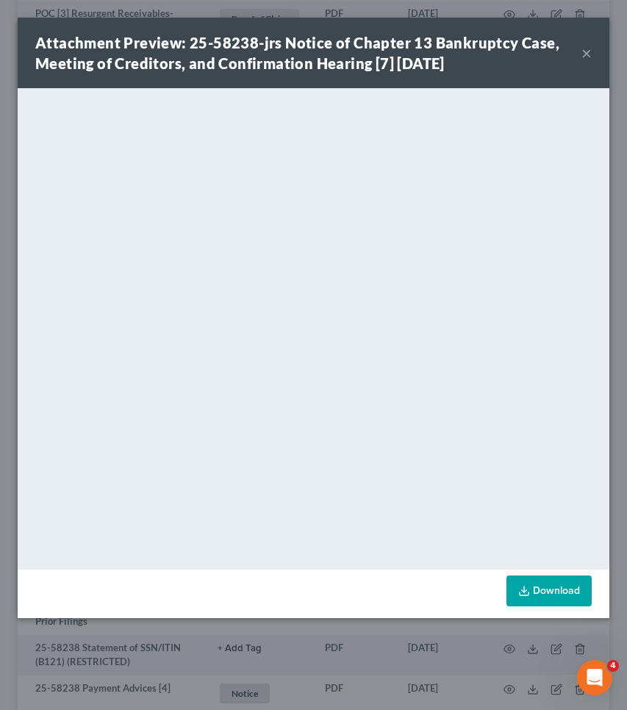
click at [589, 54] on button "×" at bounding box center [586, 53] width 10 height 18
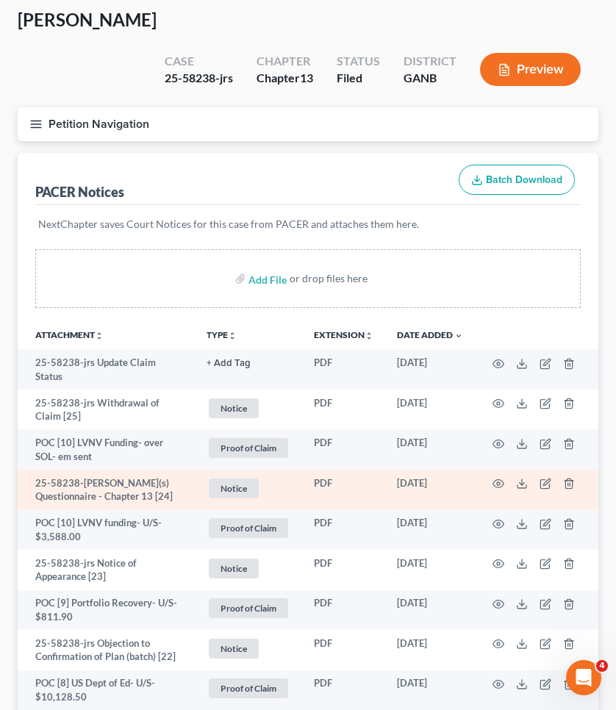
scroll to position [82, 0]
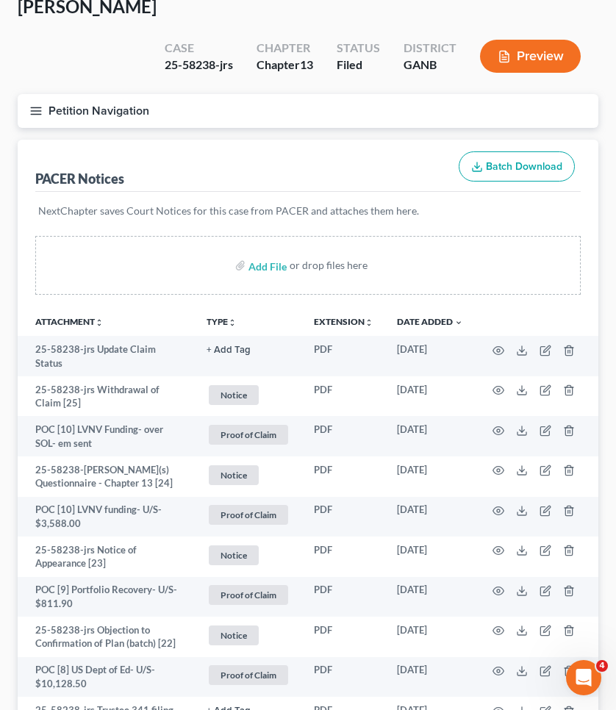
click at [104, 58] on div "[PERSON_NAME] Upgraded Case 25-58238-jrs Chapter Chapter 13 Status Filed Distri…" at bounding box center [308, 44] width 581 height 99
click at [103, 94] on button "Petition Navigation" at bounding box center [308, 111] width 581 height 34
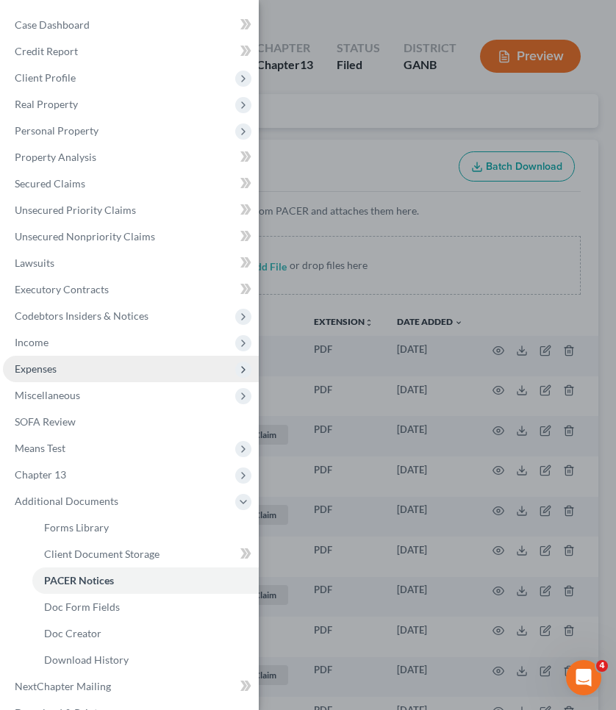
click at [75, 362] on span "Expenses" at bounding box center [131, 369] width 256 height 26
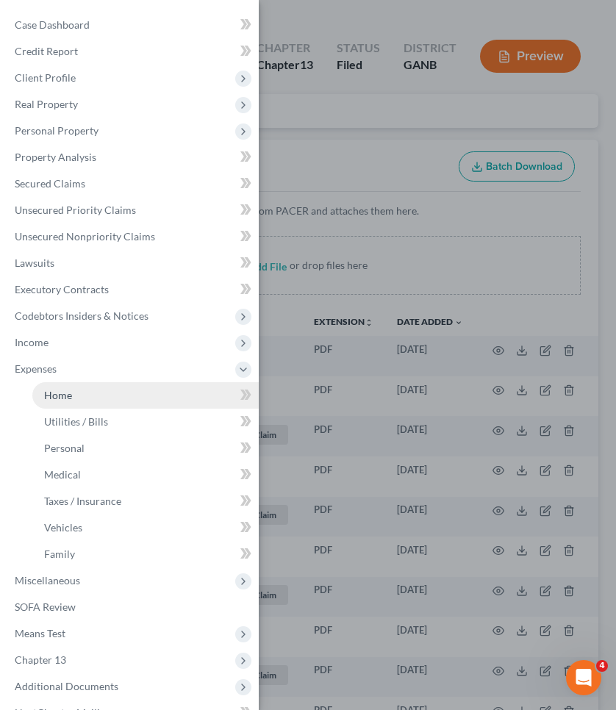
click at [79, 401] on link "Home" at bounding box center [145, 395] width 226 height 26
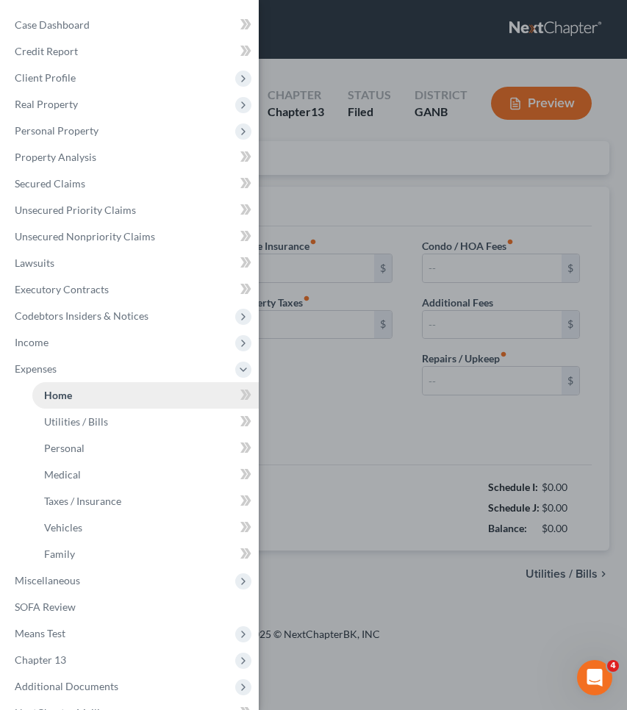
type input "2,056.00"
type input "0.00"
radio input "true"
type input "0.00"
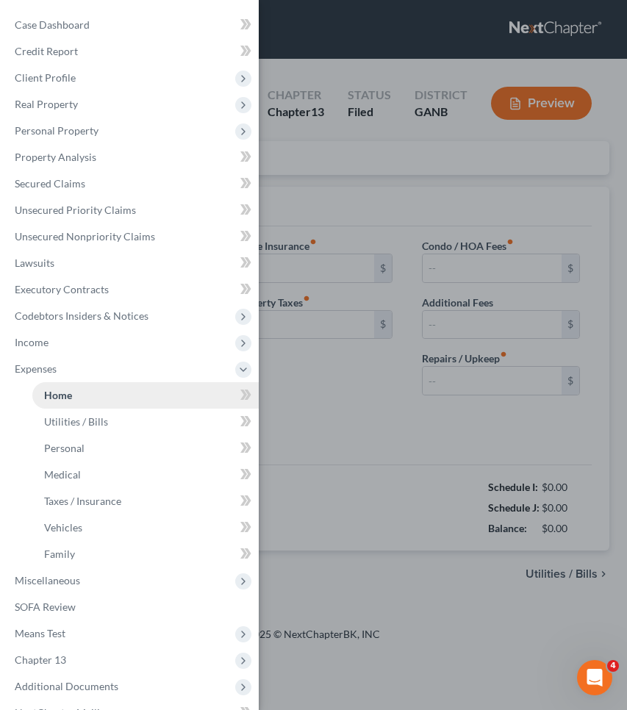
type input "0.00"
type input "121.00"
click at [362, 175] on div "Case Dashboard Payments Invoices Payments Payments Credit Report Client Profile" at bounding box center [313, 355] width 627 height 710
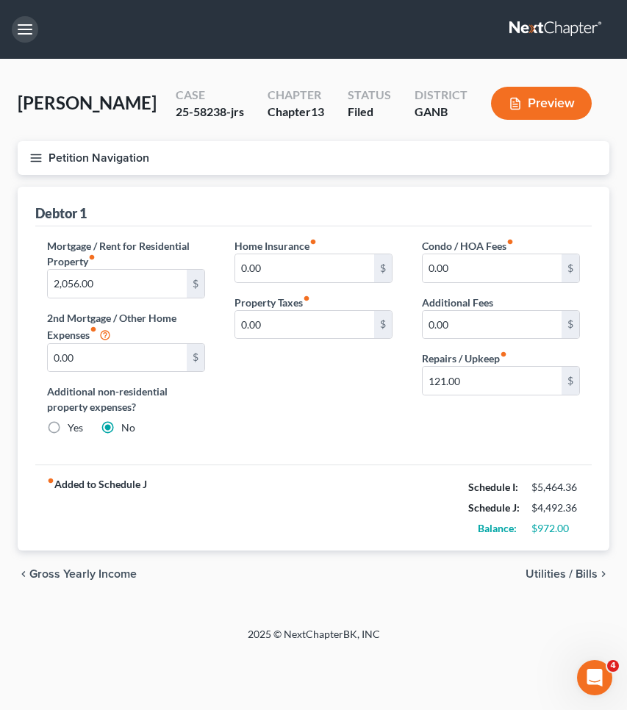
click at [33, 24] on button "button" at bounding box center [25, 29] width 26 height 26
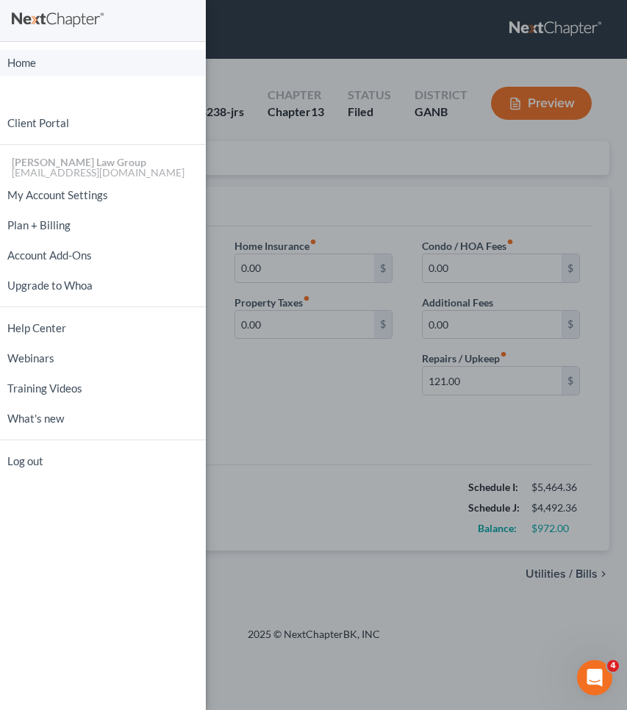
click at [32, 59] on link "Home" at bounding box center [103, 63] width 206 height 26
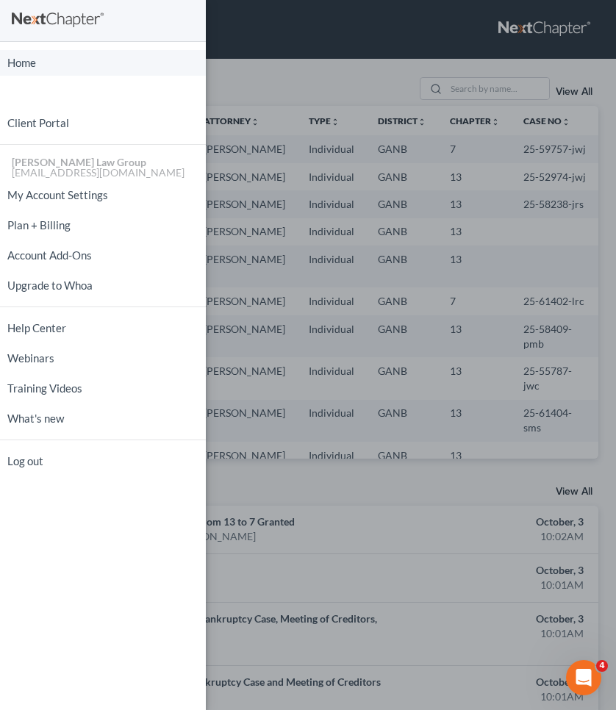
click at [83, 73] on link "Home" at bounding box center [103, 63] width 206 height 26
click at [39, 61] on link "Home" at bounding box center [103, 63] width 206 height 26
click at [24, 63] on link "Home" at bounding box center [103, 63] width 206 height 26
click at [349, 80] on div "Home New Case Client Portal [PERSON_NAME] Law Group [EMAIL_ADDRESS][DOMAIN_NAME…" at bounding box center [308, 355] width 616 height 710
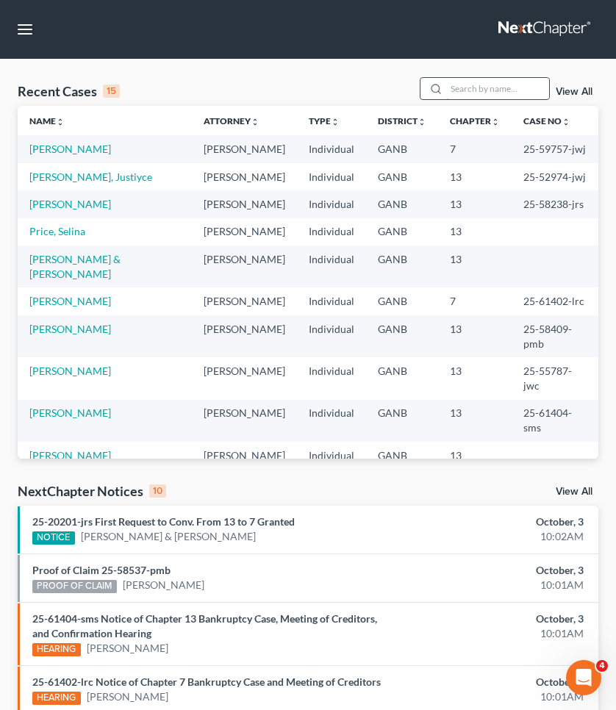
click at [542, 92] on input "search" at bounding box center [497, 88] width 103 height 21
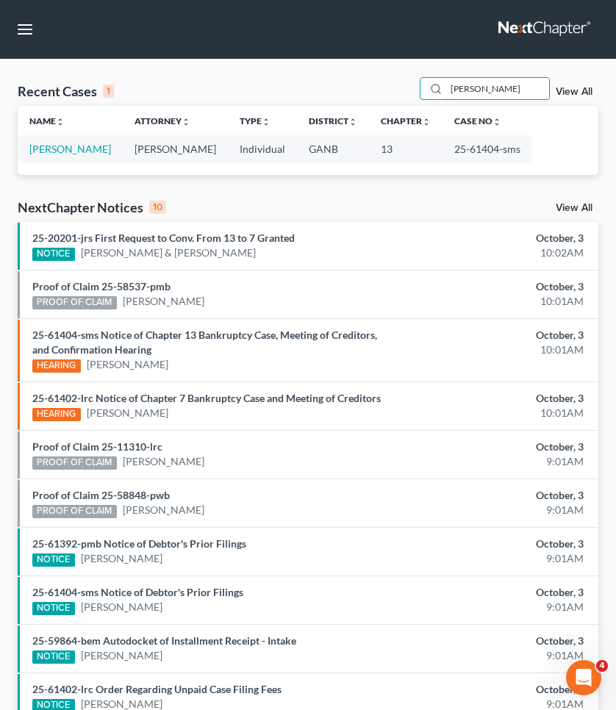
type input "[PERSON_NAME]"
drag, startPoint x: 468, startPoint y: 114, endPoint x: 89, endPoint y: 153, distance: 381.2
click at [89, 153] on link "[PERSON_NAME]" at bounding box center [70, 149] width 82 height 12
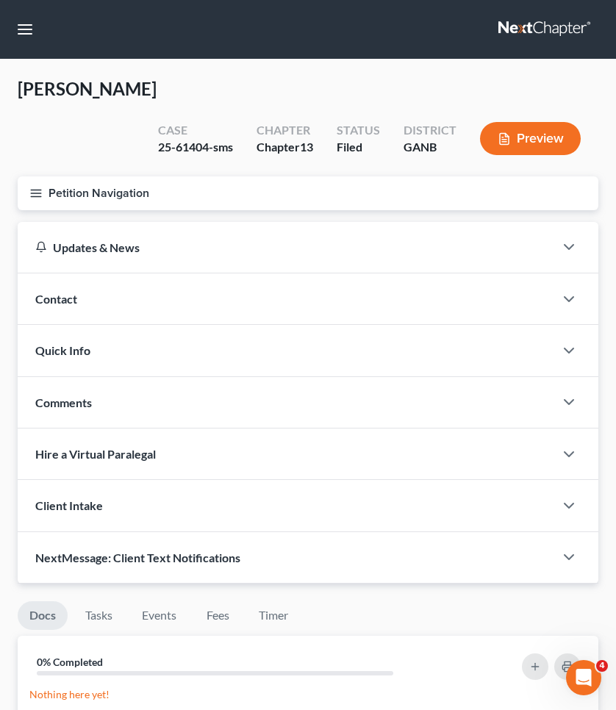
click at [60, 190] on button "Petition Navigation" at bounding box center [308, 193] width 581 height 34
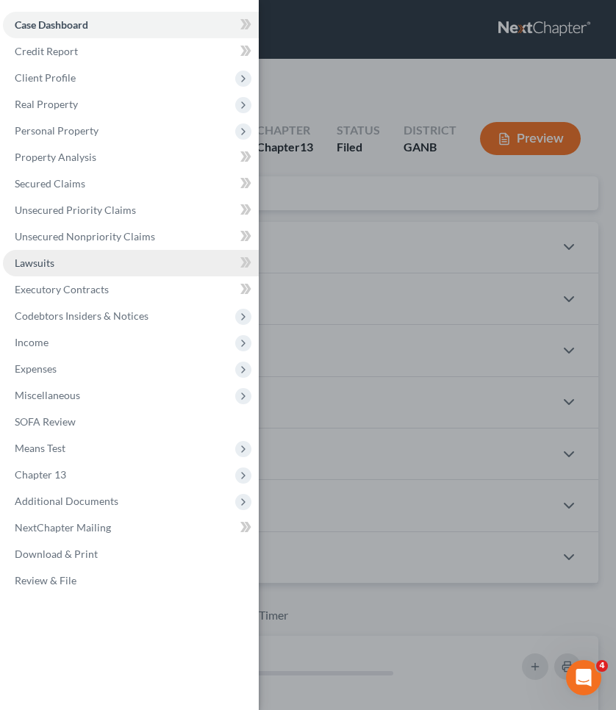
click at [77, 265] on link "Lawsuits" at bounding box center [131, 263] width 256 height 26
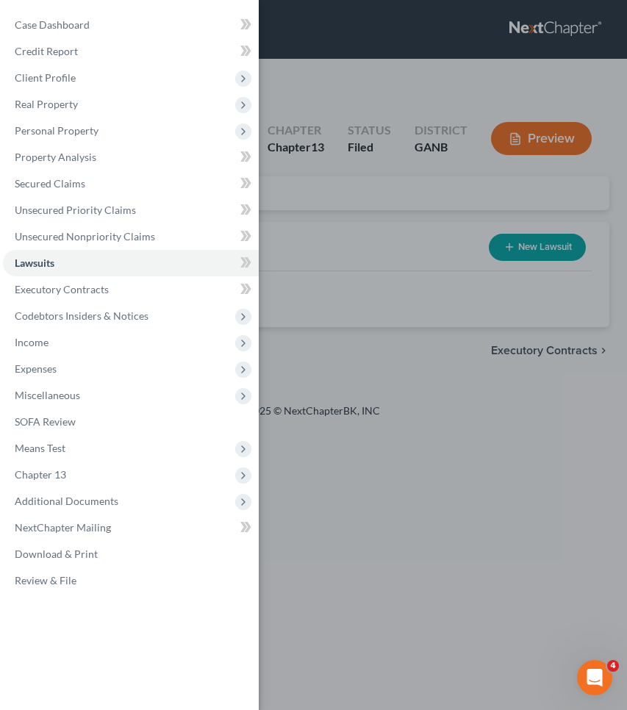
click at [326, 109] on div "Case Dashboard Payments Invoices Payments Payments Credit Report Client Profile" at bounding box center [313, 355] width 627 height 710
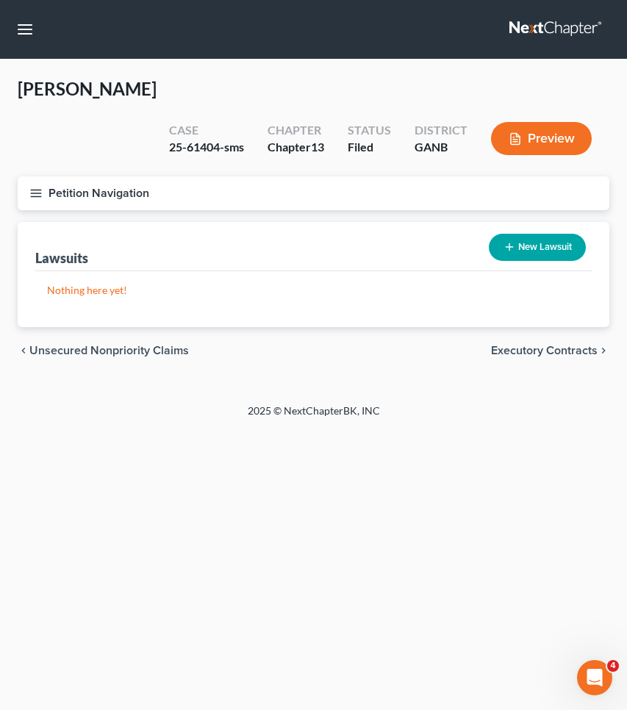
click at [108, 199] on button "Petition Navigation" at bounding box center [314, 193] width 592 height 34
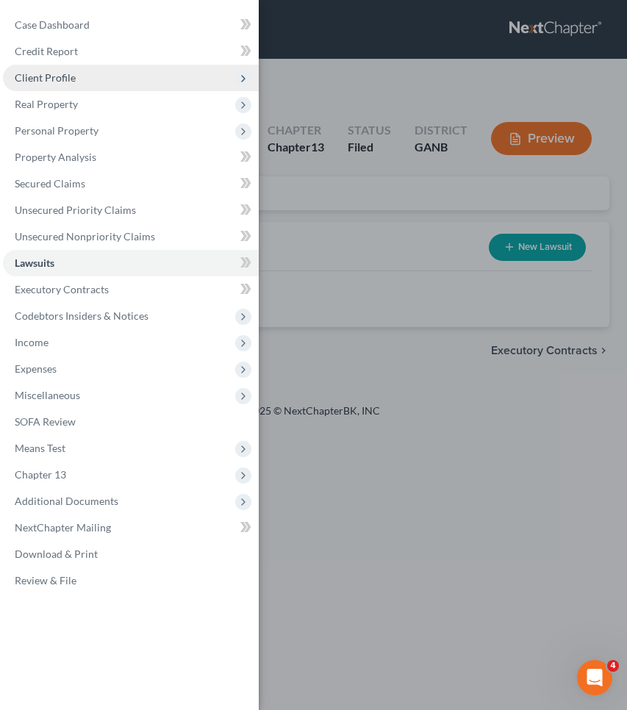
click at [82, 75] on span "Client Profile" at bounding box center [131, 78] width 256 height 26
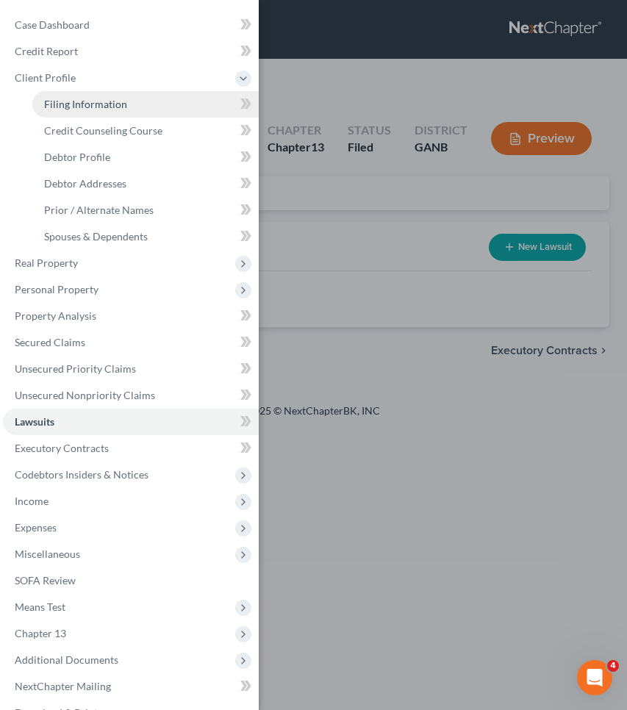
click at [78, 101] on span "Filing Information" at bounding box center [85, 104] width 83 height 12
select select "1"
select select "0"
select select "3"
select select "19"
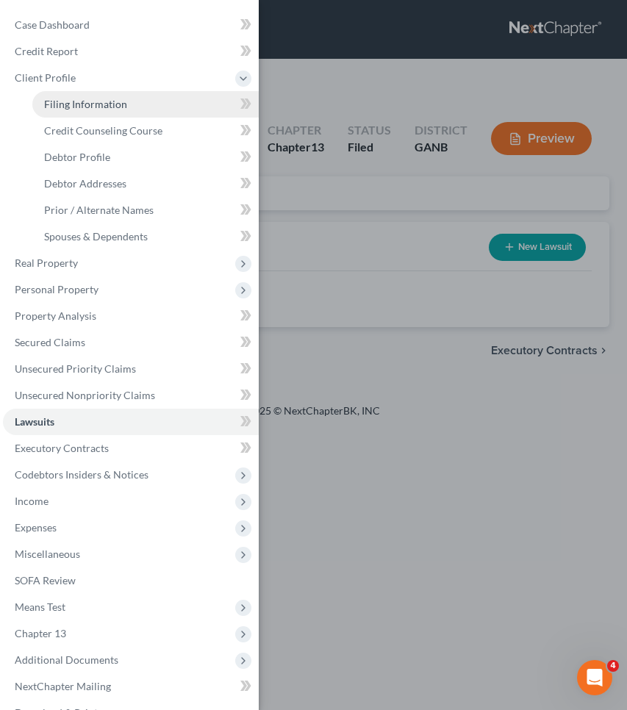
select select "0"
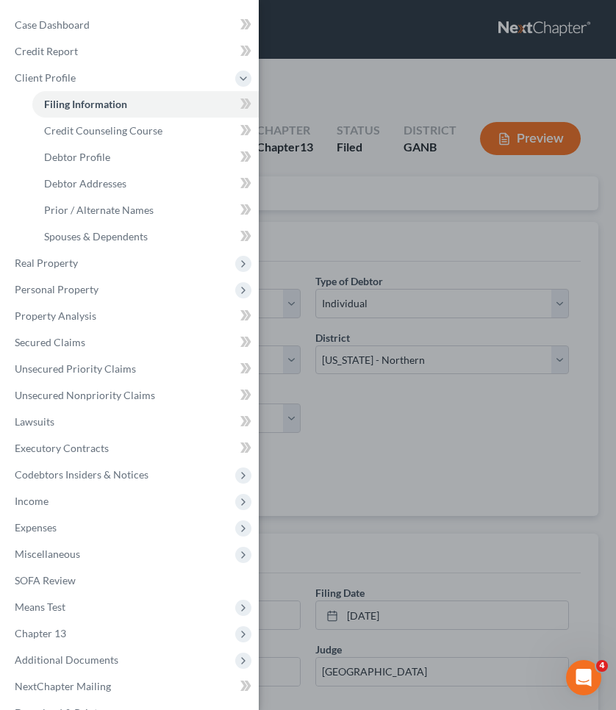
click at [362, 86] on div "Case Dashboard Payments Invoices Payments Payments Credit Report Client Profile" at bounding box center [308, 355] width 616 height 710
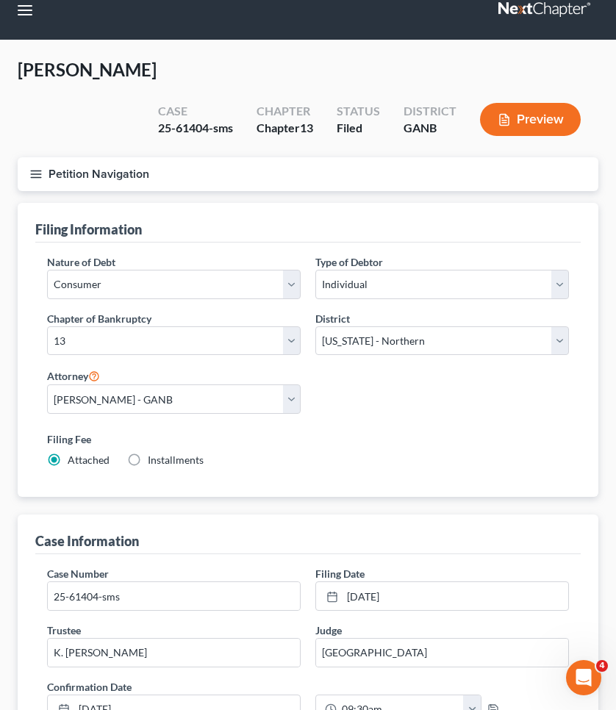
scroll to position [21, 0]
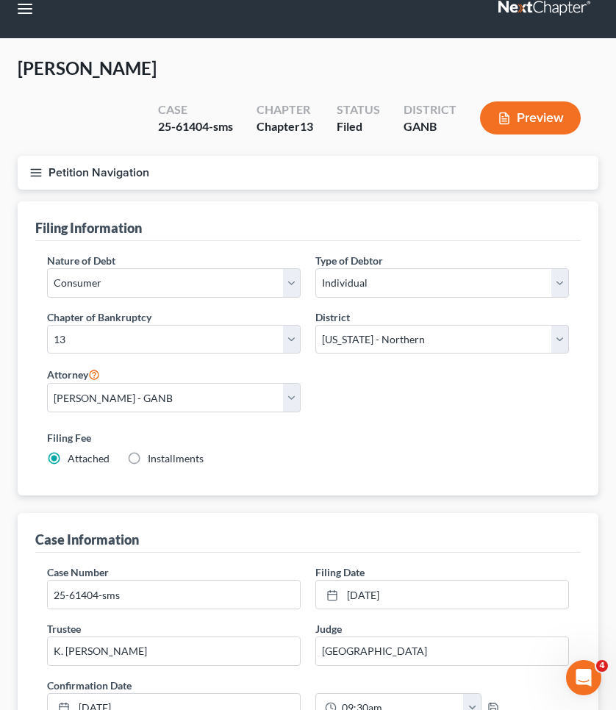
click at [131, 170] on button "Petition Navigation" at bounding box center [308, 173] width 581 height 34
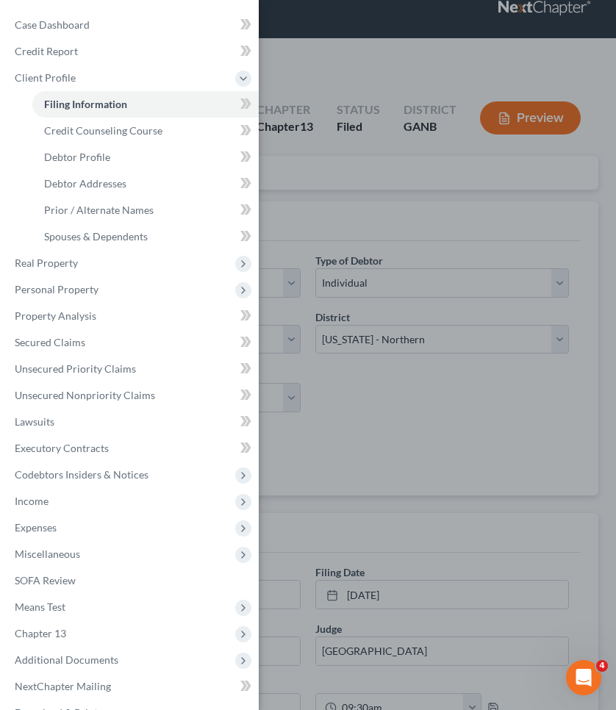
click at [573, 77] on div "Case Dashboard Payments Invoices Payments Payments Credit Report Client Profile" at bounding box center [308, 355] width 616 height 710
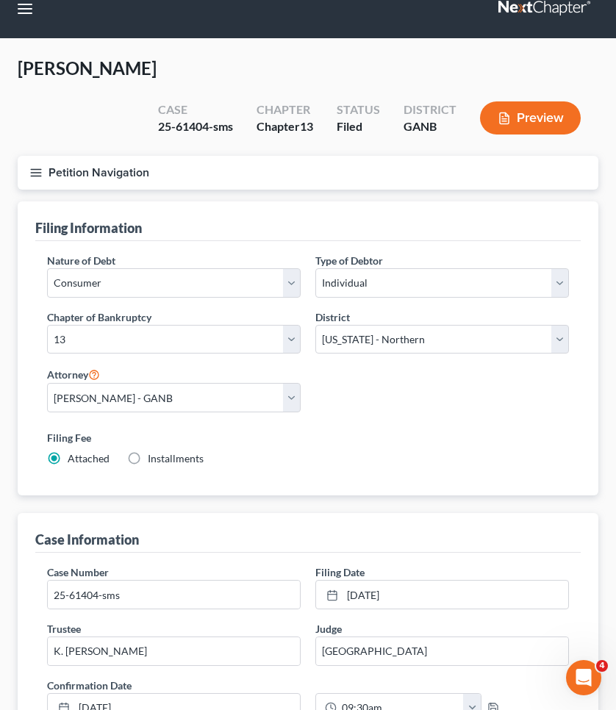
click at [119, 173] on button "Petition Navigation" at bounding box center [308, 173] width 581 height 34
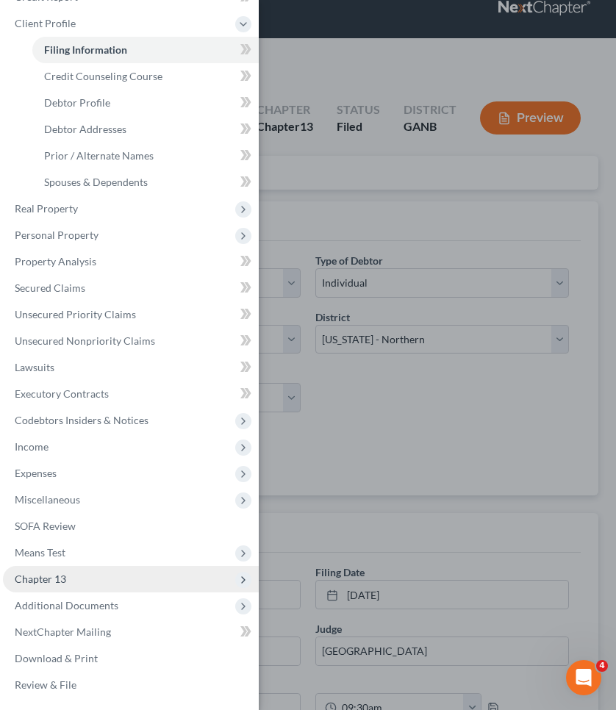
scroll to position [54, 0]
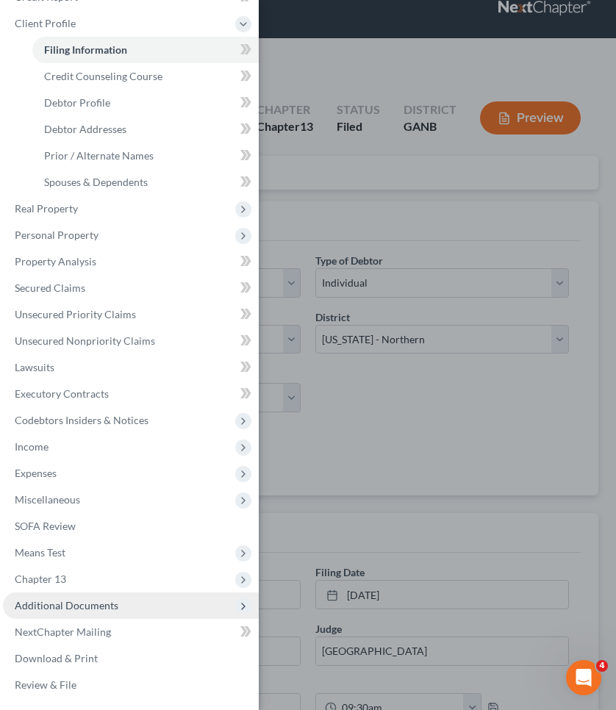
click at [109, 603] on span "Additional Documents" at bounding box center [67, 605] width 104 height 12
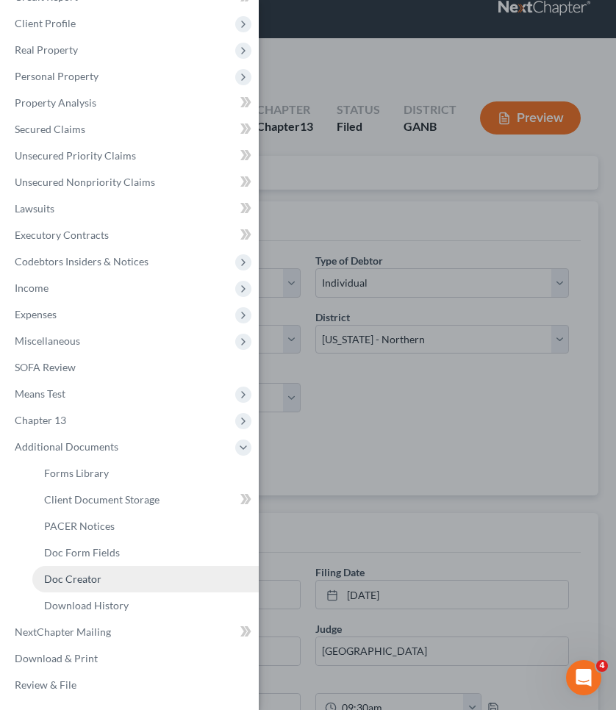
click at [101, 581] on link "Doc Creator" at bounding box center [145, 579] width 226 height 26
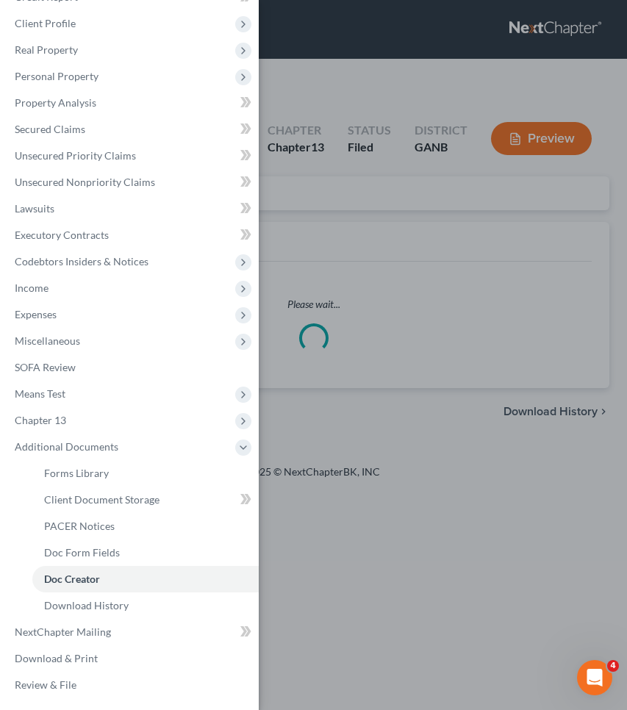
click at [368, 224] on div "Case Dashboard Payments Invoices Payments Payments Credit Report Client Profile" at bounding box center [313, 355] width 627 height 710
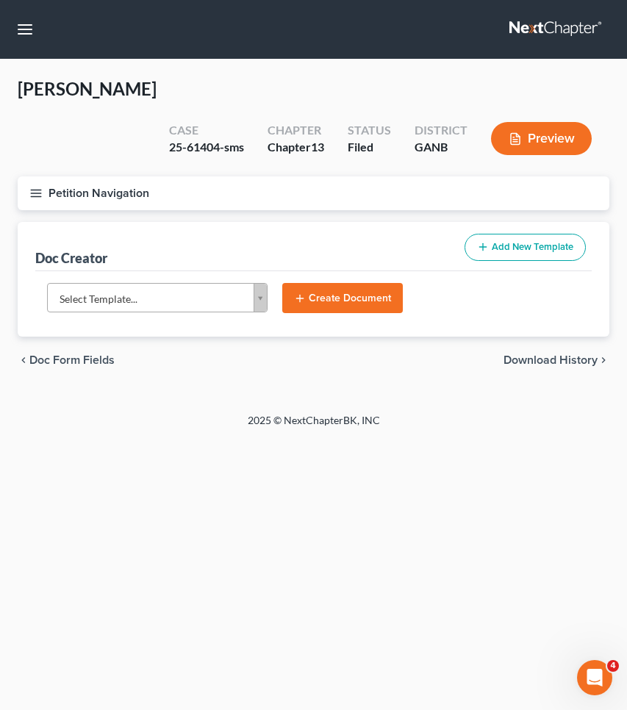
click at [212, 287] on body "Home New Case Client Portal [PERSON_NAME] Law Group [EMAIL_ADDRESS][DOMAIN_NAME…" at bounding box center [313, 355] width 627 height 710
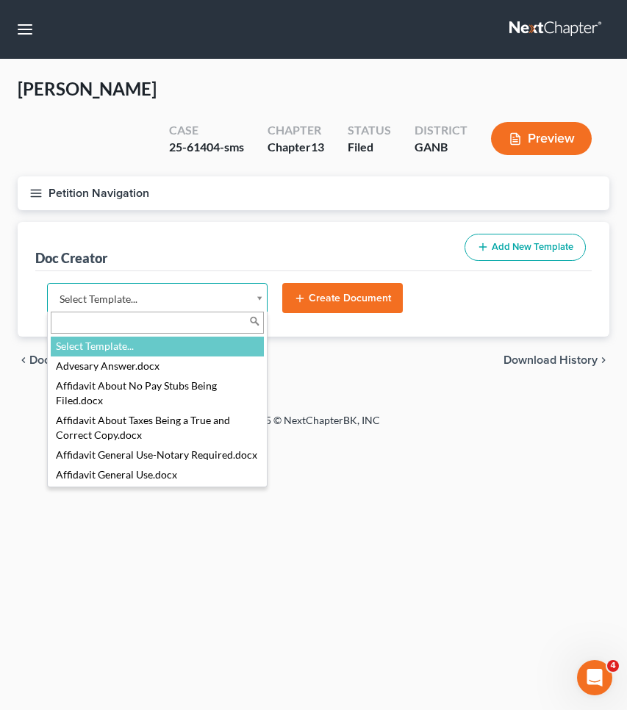
type input "u"
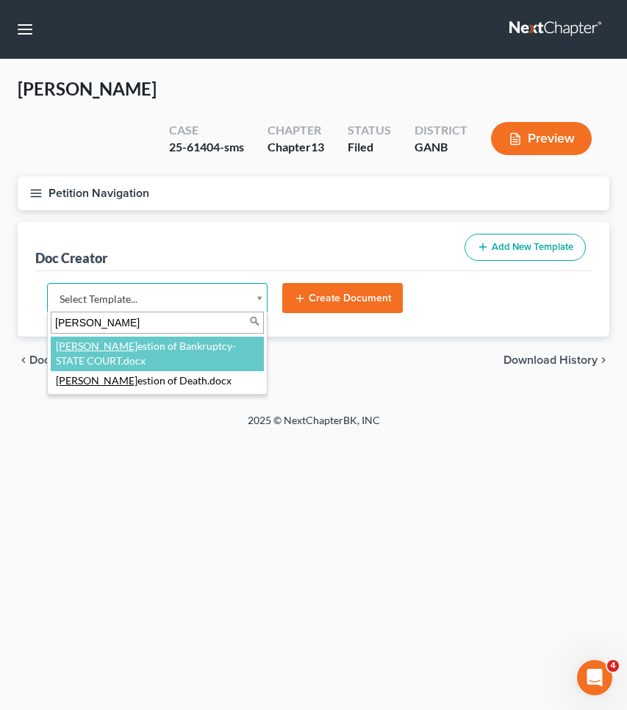
type input "[PERSON_NAME]"
select select "111670"
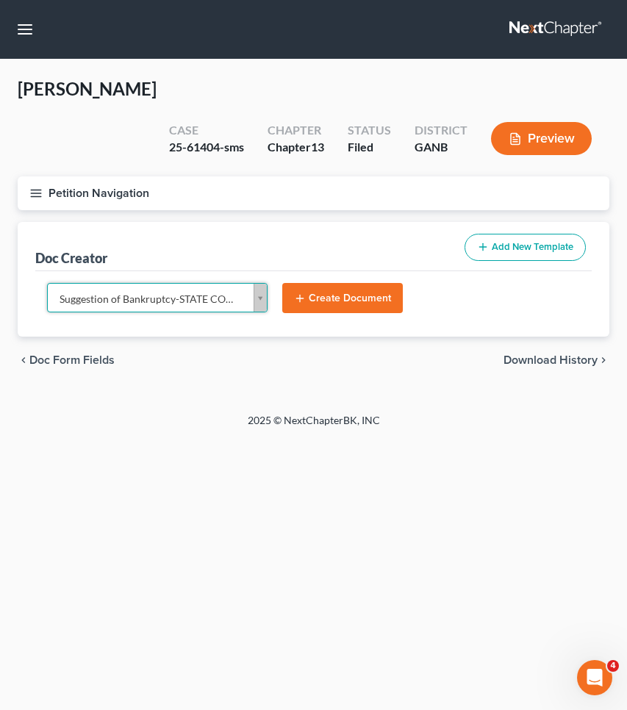
click at [324, 298] on button "Create Document" at bounding box center [342, 298] width 121 height 31
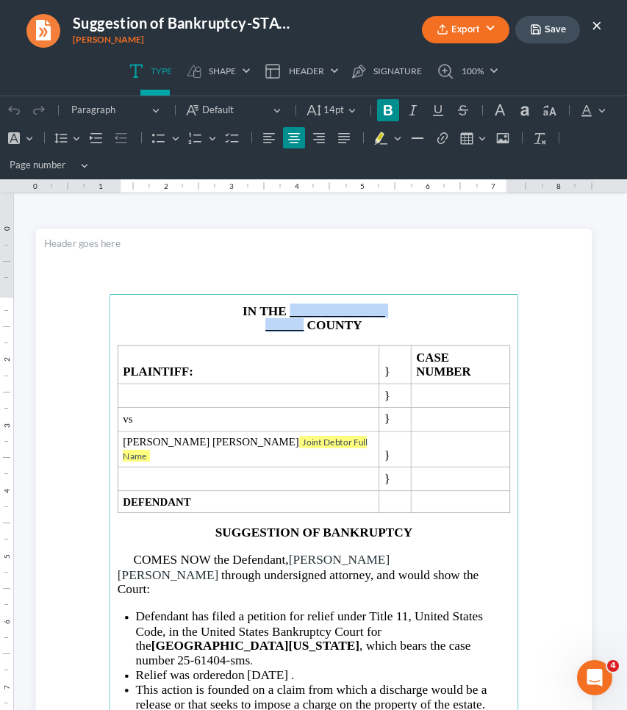
drag, startPoint x: 299, startPoint y: 330, endPoint x: 287, endPoint y: 317, distance: 18.2
click at [287, 317] on main "IN THE _______________ ______ COUNTY PLAINTIFF: } CASE NUMBER } vs } [PERSON_NA…" at bounding box center [313, 588] width 409 height 589
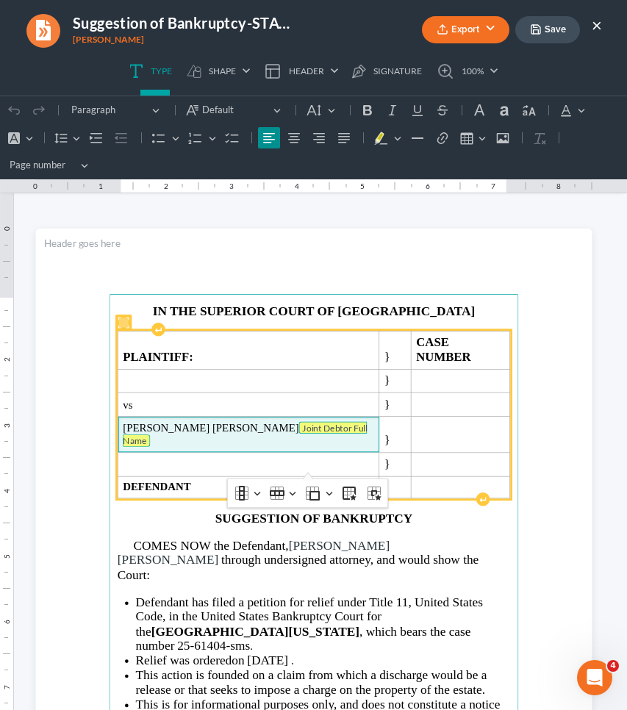
click at [278, 421] on tag "Joint Debtor Full Name" at bounding box center [245, 434] width 244 height 26
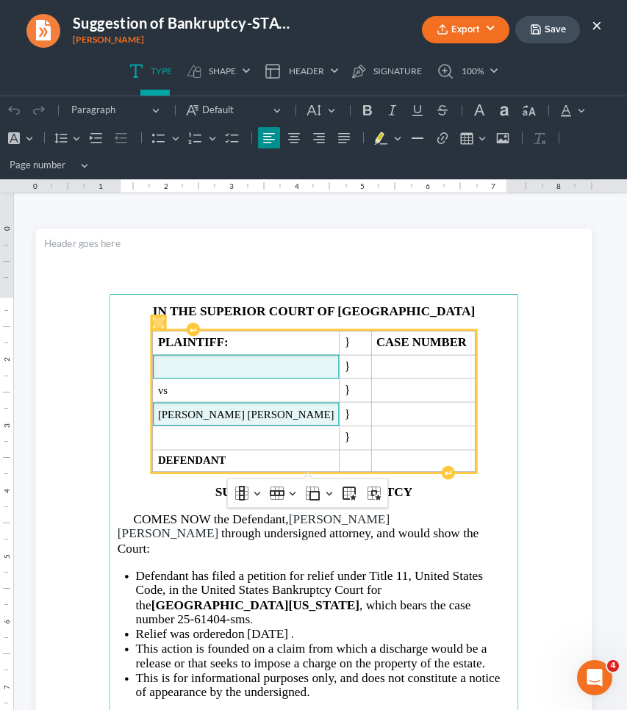
click at [248, 369] on span "Rich Text Editor, page-0-main" at bounding box center [245, 367] width 176 height 12
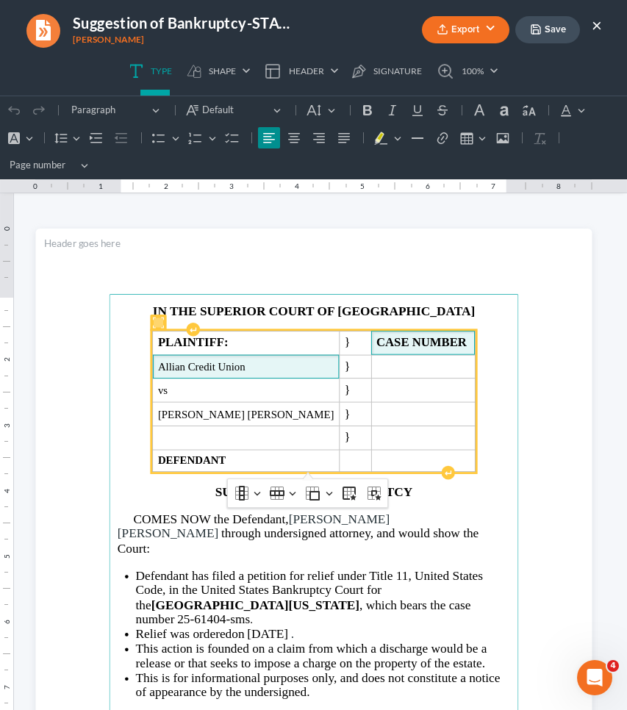
click at [432, 345] on span "CASE NUMBER" at bounding box center [422, 343] width 93 height 14
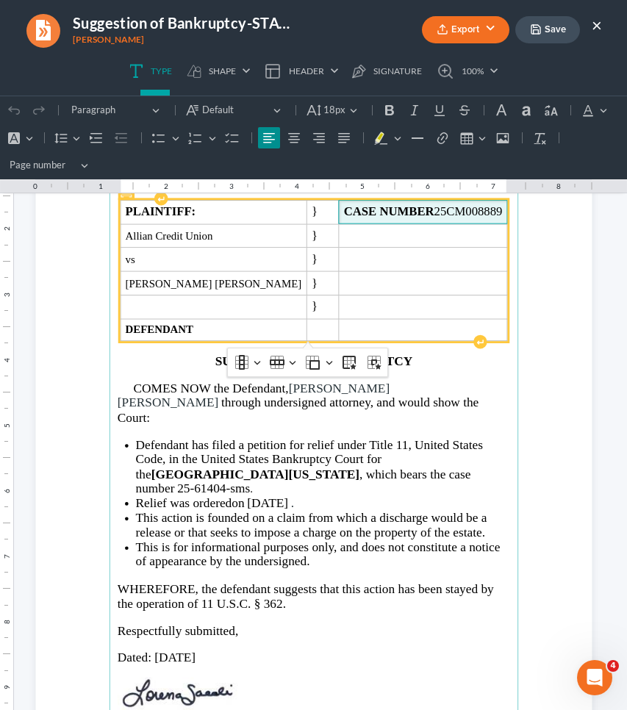
scroll to position [154, 0]
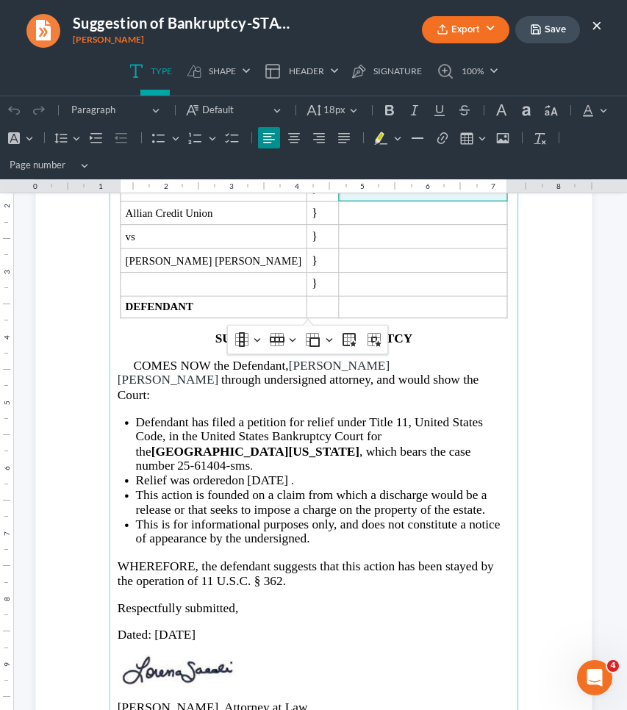
click at [304, 473] on li "Relief was ordered on [DATE] ." at bounding box center [322, 480] width 375 height 15
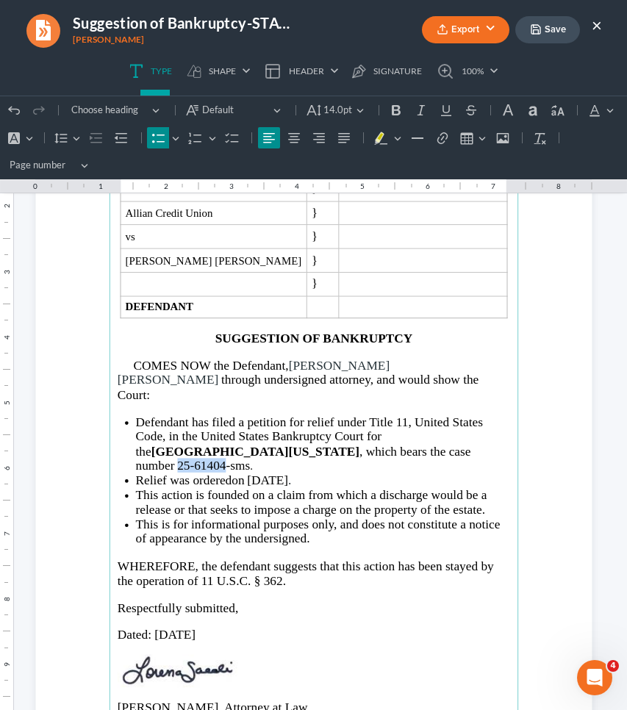
drag, startPoint x: 347, startPoint y: 432, endPoint x: 393, endPoint y: 437, distance: 46.5
click at [250, 458] on span "25-61404-sms" at bounding box center [213, 465] width 73 height 14
copy li "25-61404"
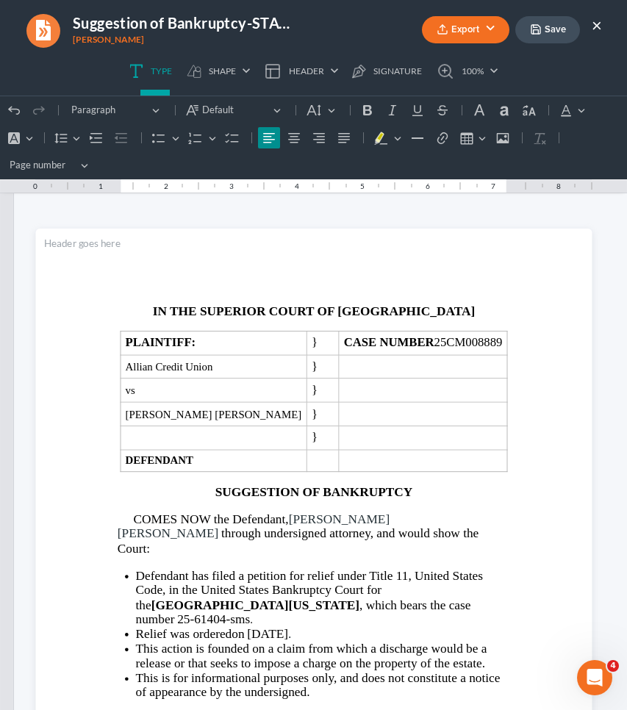
scroll to position [0, 0]
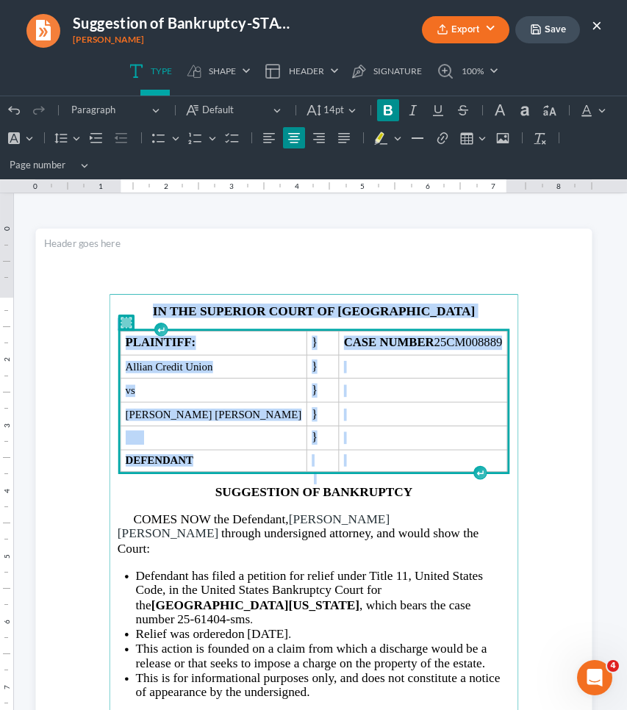
drag, startPoint x: 481, startPoint y: 462, endPoint x: 448, endPoint y: 300, distance: 165.9
click at [448, 300] on main "IN THE SUPERIOR COURT OF FULTON COUNTY PLAINTIFF: } CASE NUMBER 25CM008889 Alli…" at bounding box center [313, 588] width 409 height 589
copy main "IN THE SUPERIOR COURT OF FULTON COUNTY PLAINTIFF: } CASE NUMBER 25CM008889 Alli…"
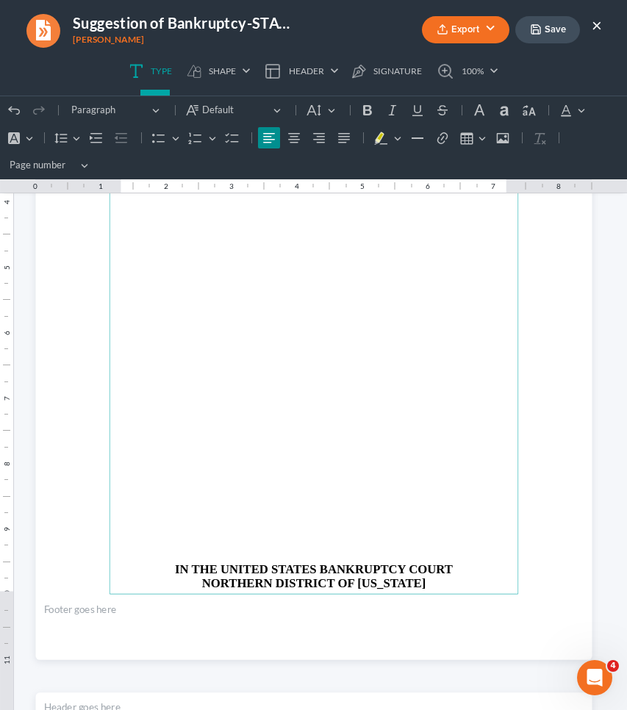
scroll to position [1181, 0]
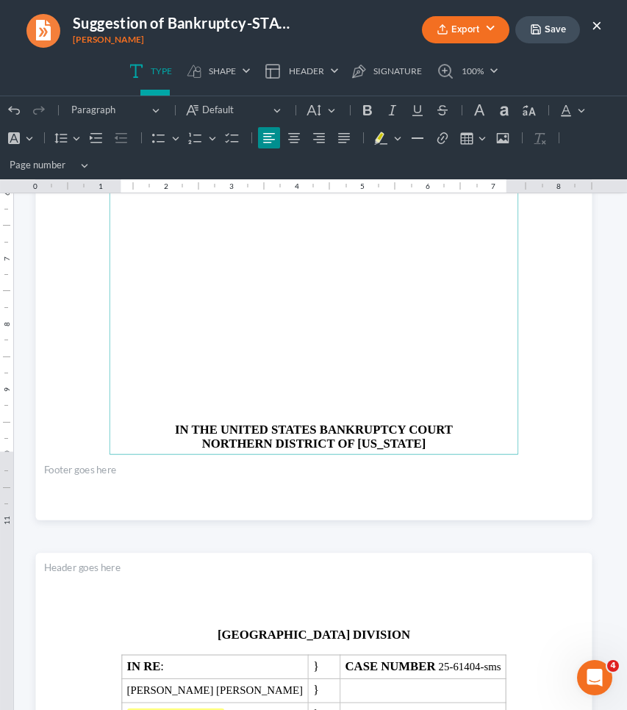
click at [448, 300] on p "Rich Text Editor, page-1-main" at bounding box center [313, 304] width 392 height 12
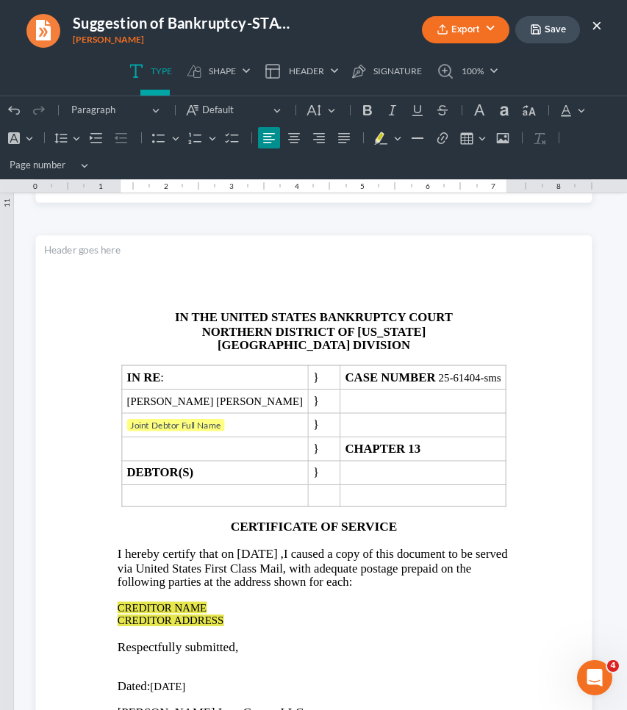
scroll to position [1501, 0]
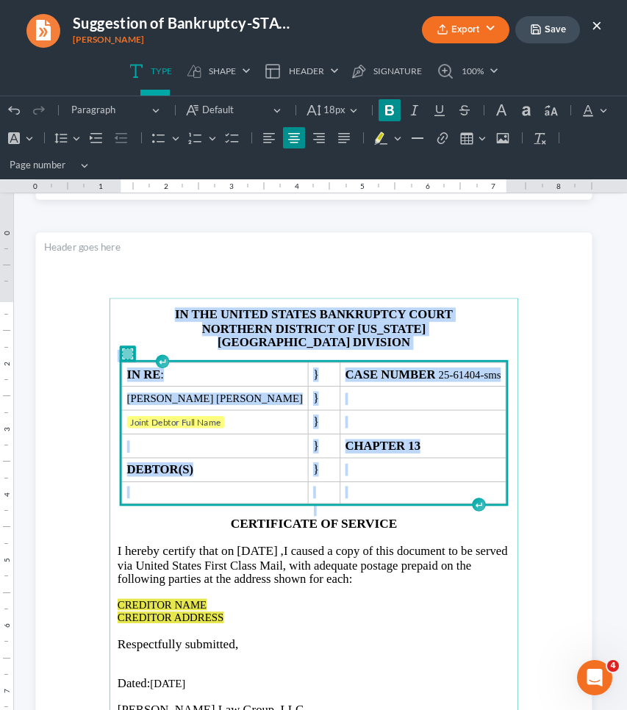
drag, startPoint x: 499, startPoint y: 486, endPoint x: 451, endPoint y: 304, distance: 187.7
click at [451, 304] on main "IN THE UNITED STATES BANKRUPTCY COURT NORTHERN DISTRICT OF [US_STATE] ATLANTA D…" at bounding box center [313, 592] width 409 height 589
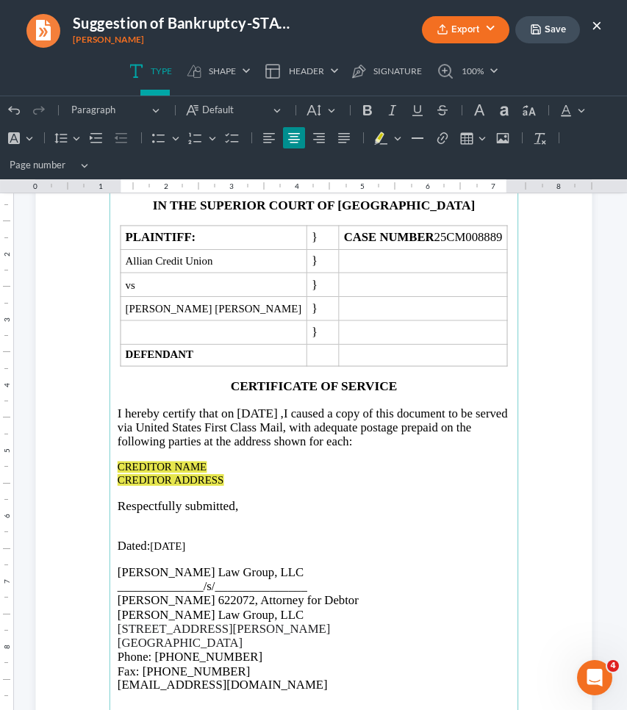
scroll to position [1641, 0]
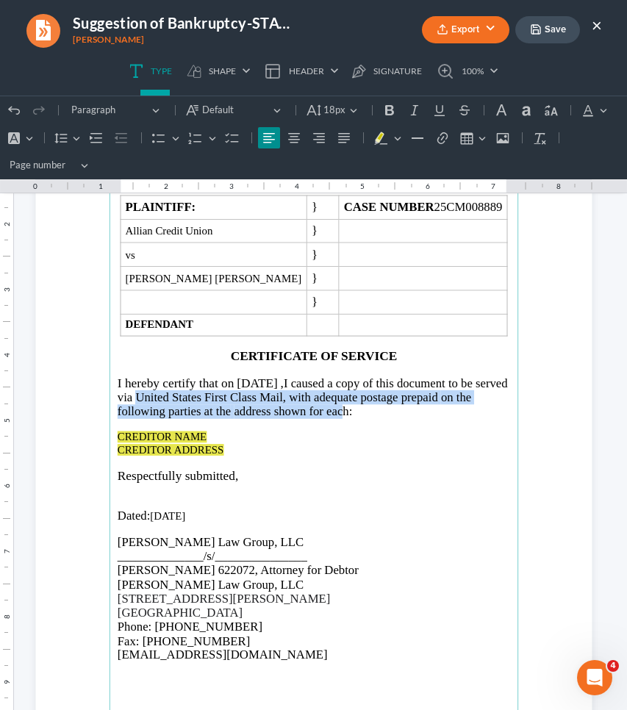
drag, startPoint x: 179, startPoint y: 393, endPoint x: 357, endPoint y: 414, distance: 179.8
click at [357, 414] on span "I caused a copy of this document to be served via United States First Class Mai…" at bounding box center [312, 397] width 390 height 42
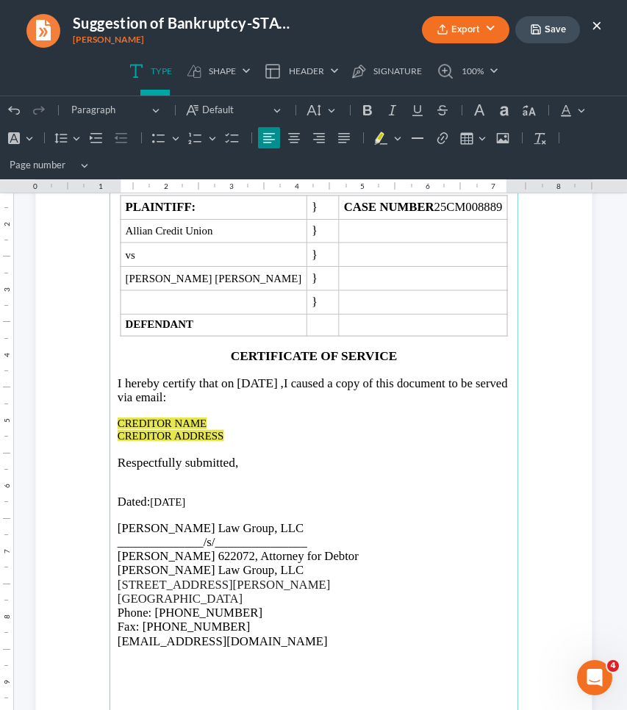
click at [221, 431] on p "CREDITOR NAME CREDITOR ADDRESS" at bounding box center [313, 429] width 392 height 25
drag, startPoint x: 221, startPoint y: 431, endPoint x: 115, endPoint y: 420, distance: 106.4
click at [117, 420] on p "CREDITOR NAME CREDITOR ADDRESS" at bounding box center [313, 429] width 392 height 25
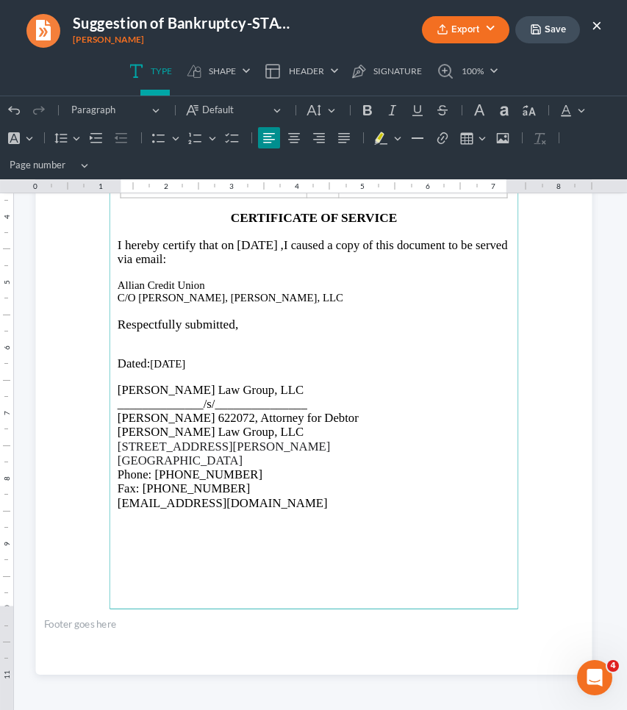
scroll to position [1779, 0]
click at [549, 40] on button "Save" at bounding box center [547, 29] width 65 height 27
click at [492, 26] on button "Export" at bounding box center [465, 29] width 87 height 27
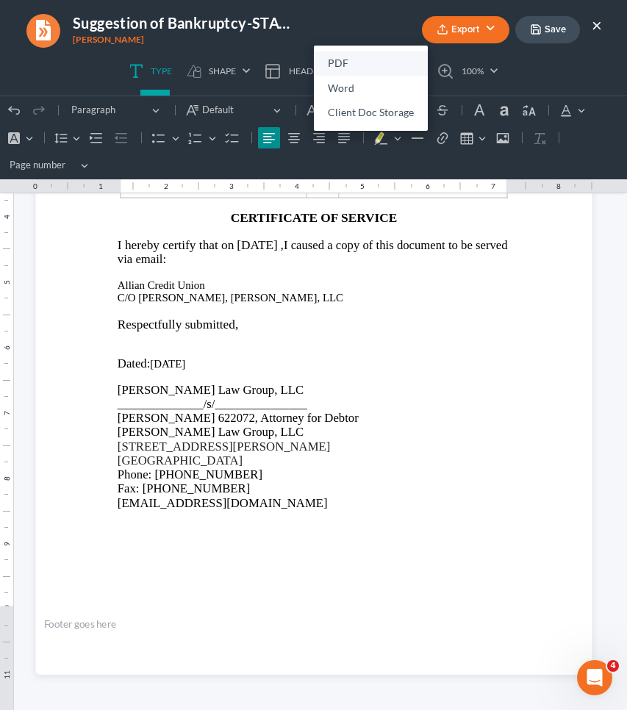
click at [405, 58] on link "PDF" at bounding box center [371, 63] width 114 height 25
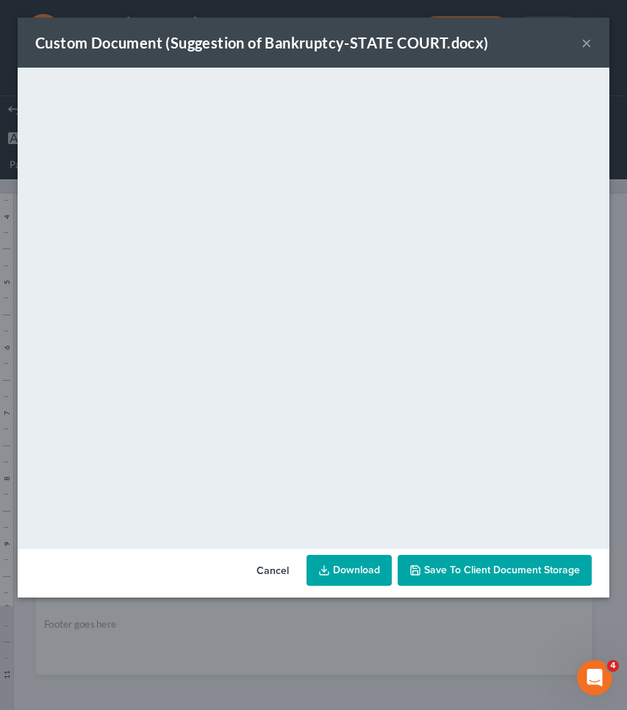
click at [588, 43] on button "×" at bounding box center [586, 43] width 10 height 18
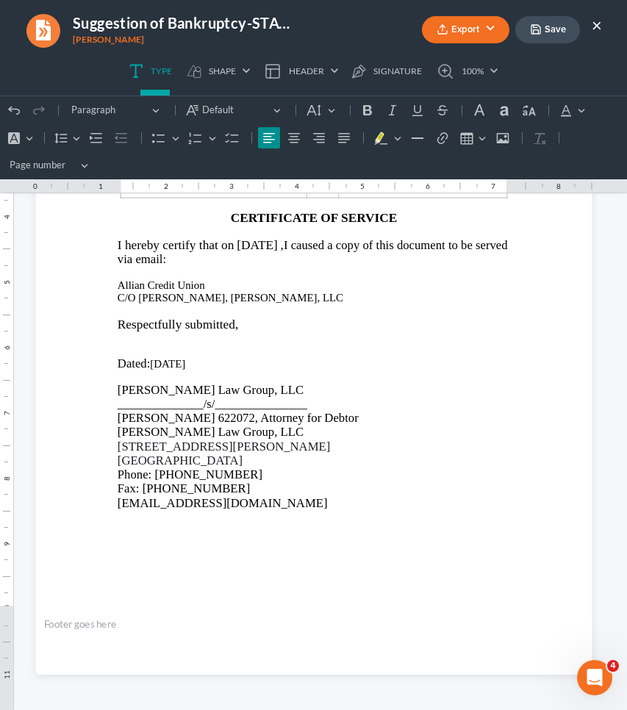
click at [600, 20] on button "×" at bounding box center [597, 25] width 10 height 18
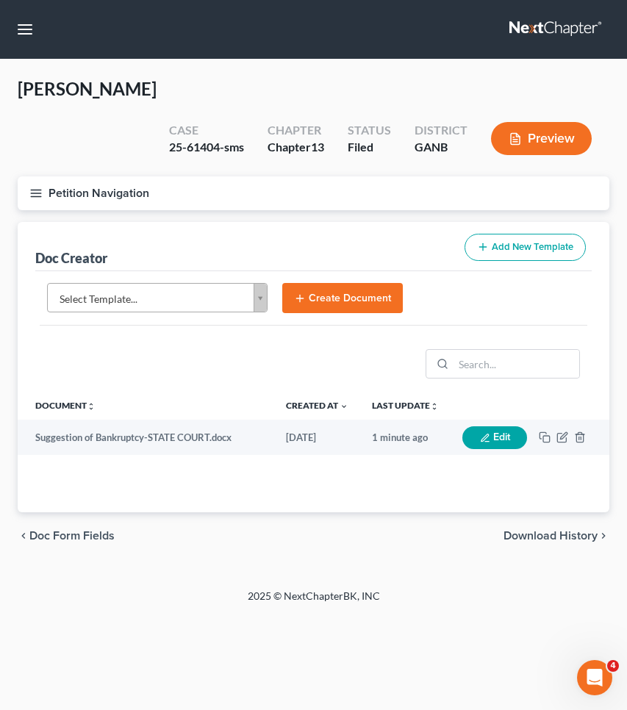
click at [34, 188] on icon "button" at bounding box center [35, 193] width 13 height 13
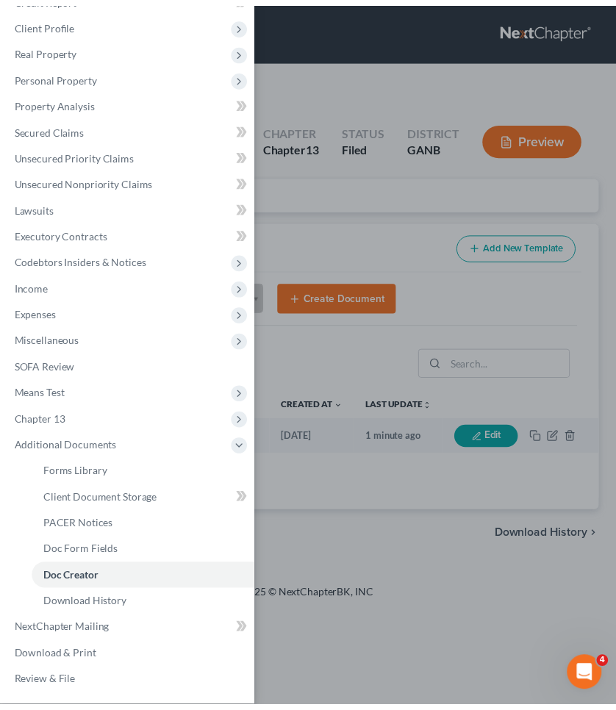
scroll to position [0, 0]
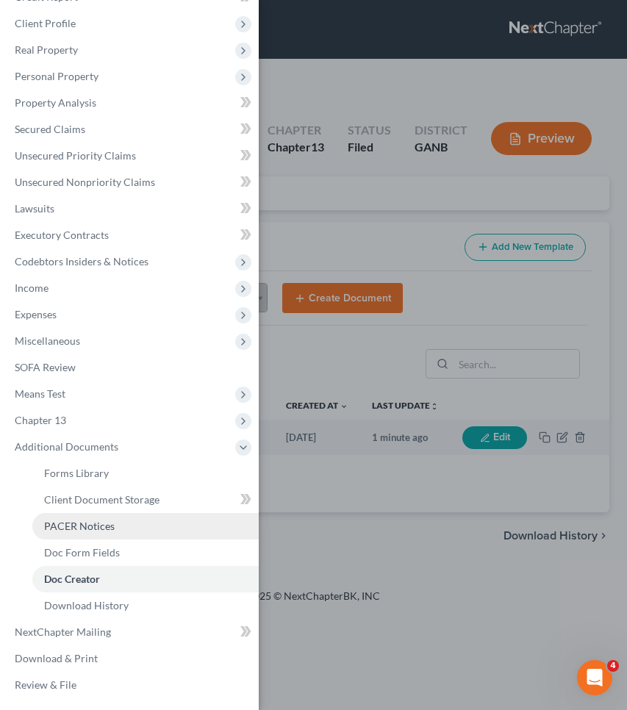
click at [83, 531] on span "PACER Notices" at bounding box center [79, 526] width 71 height 12
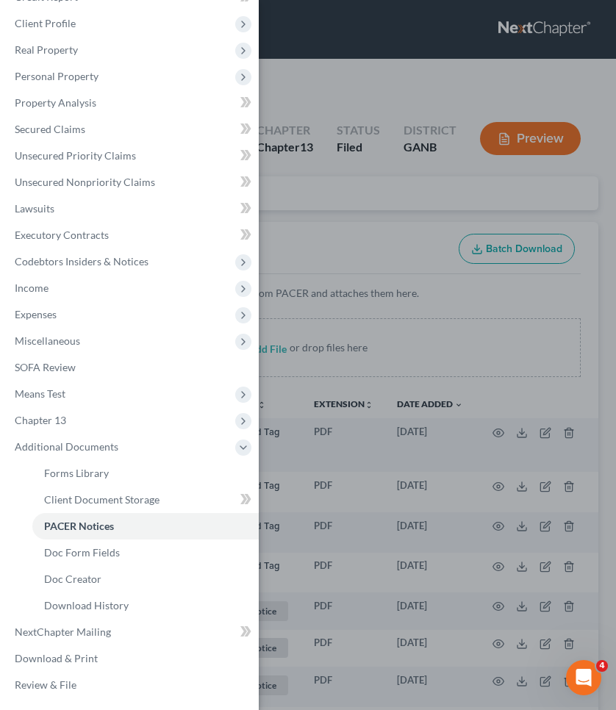
click at [467, 189] on div "Case Dashboard Payments Invoices Payments Payments Credit Report Client Profile" at bounding box center [308, 355] width 616 height 710
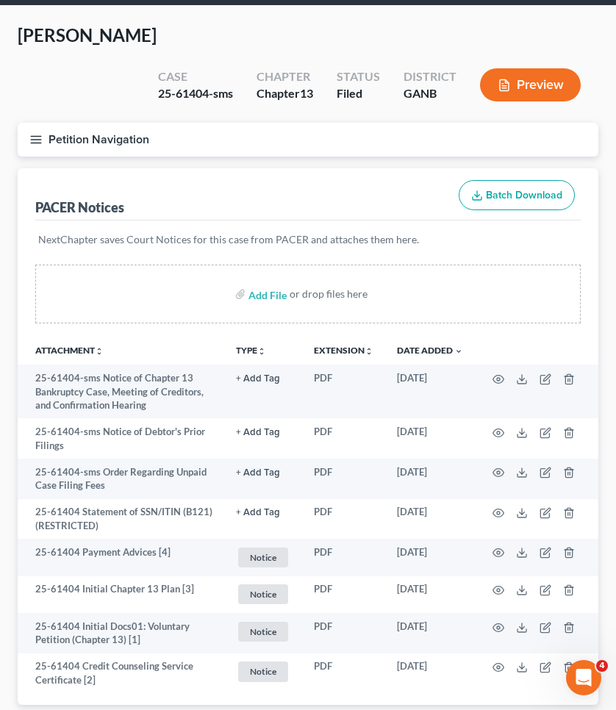
scroll to position [54, 0]
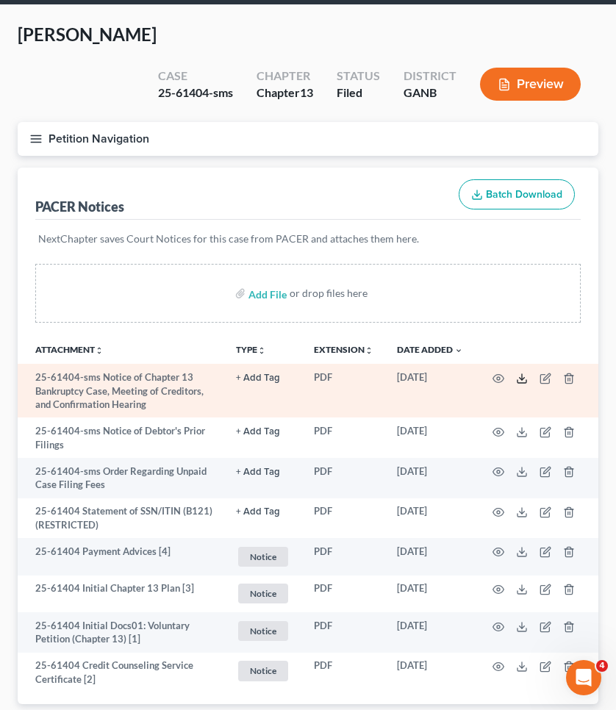
click at [523, 376] on icon at bounding box center [522, 379] width 12 height 12
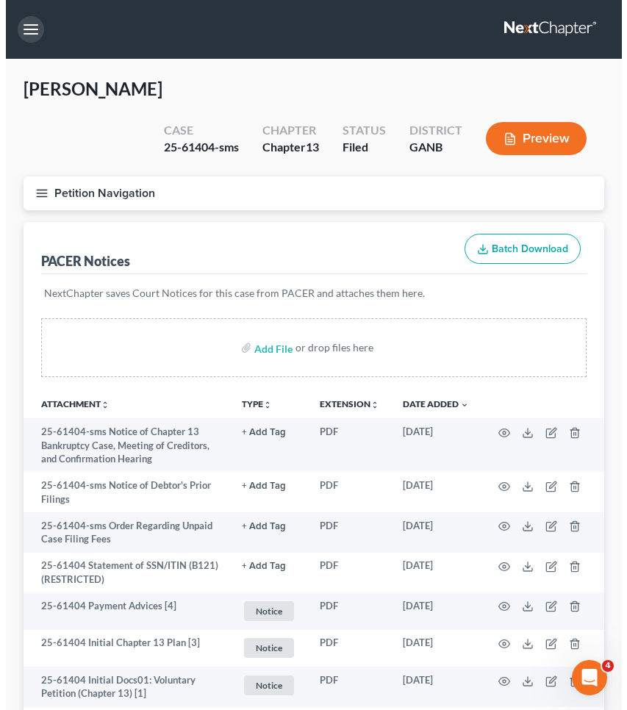
scroll to position [0, 0]
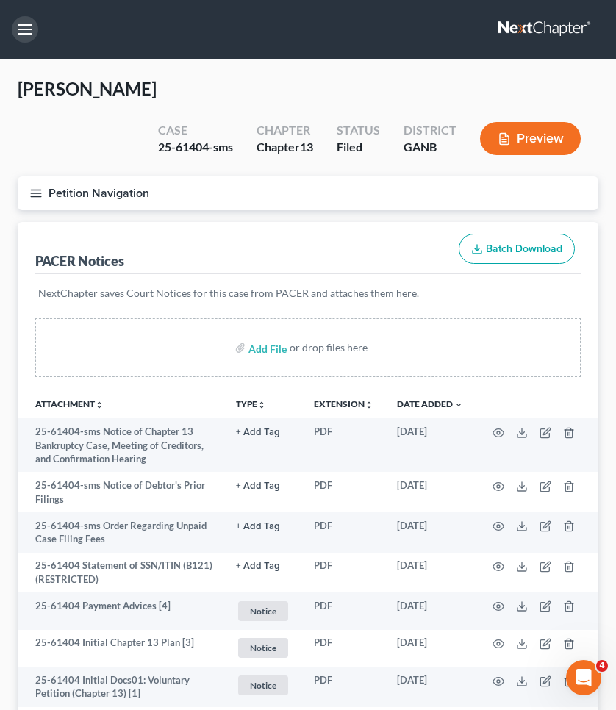
click at [16, 29] on button "button" at bounding box center [25, 29] width 26 height 26
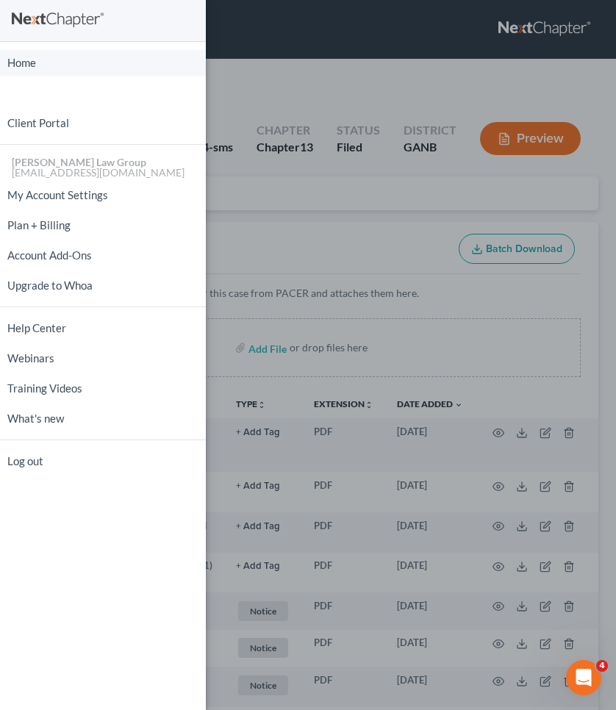
click at [91, 74] on link "Home" at bounding box center [103, 63] width 206 height 26
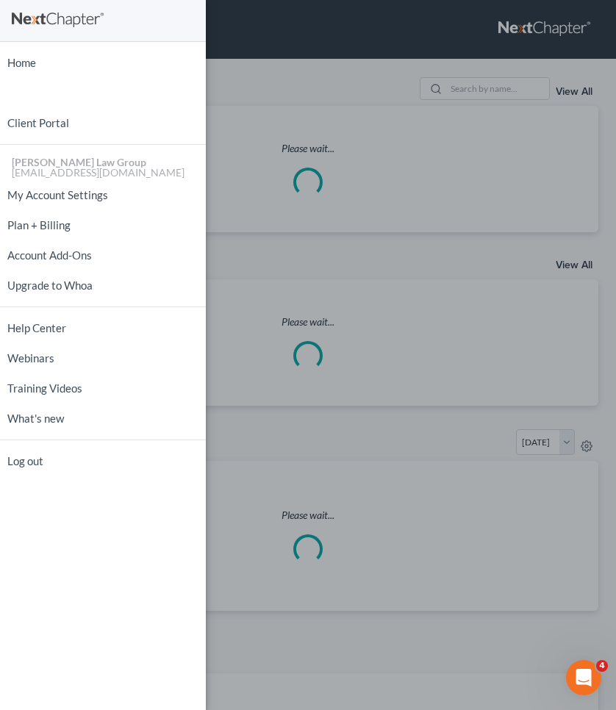
click at [308, 68] on div "Home New Case Client Portal [PERSON_NAME] Law Group [EMAIL_ADDRESS][DOMAIN_NAME…" at bounding box center [308, 355] width 616 height 710
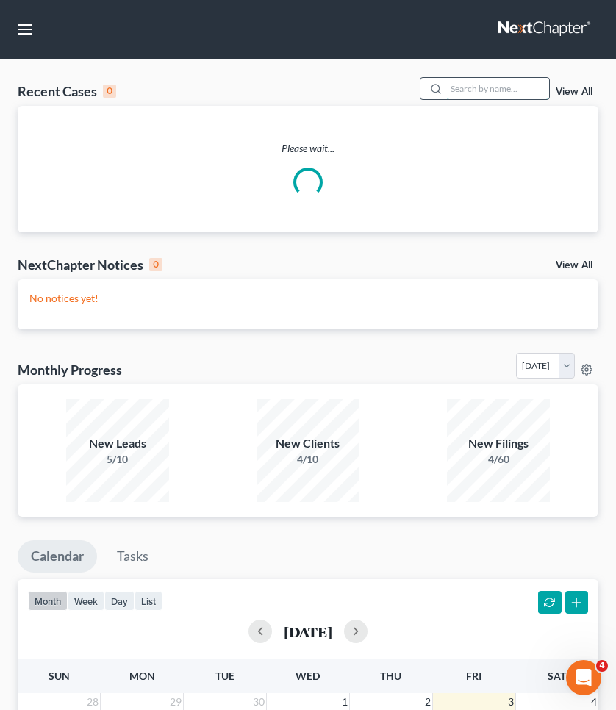
click at [479, 92] on input "search" at bounding box center [497, 88] width 103 height 21
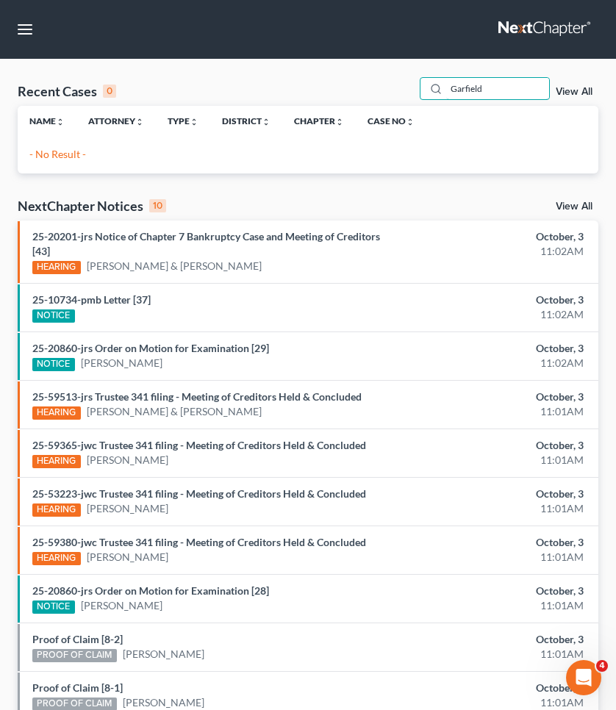
click at [497, 88] on input "Garfield" at bounding box center [497, 88] width 103 height 21
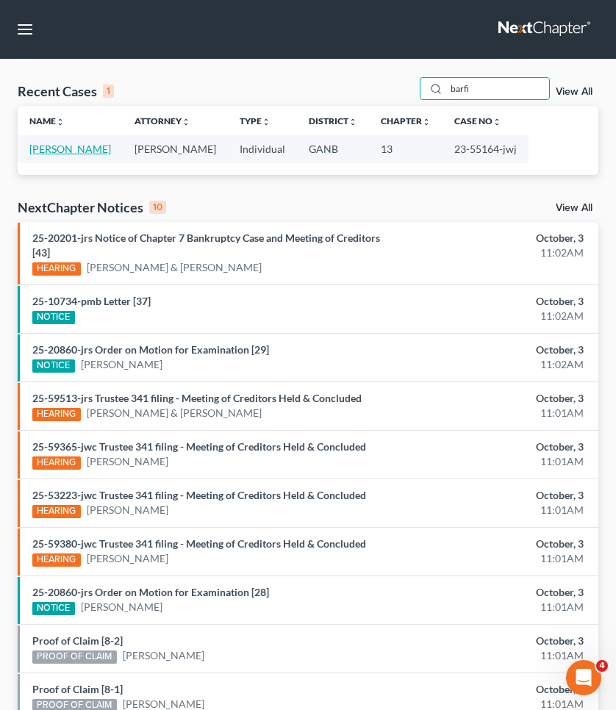
type input "barfi"
click at [94, 145] on link "[PERSON_NAME]" at bounding box center [70, 149] width 82 height 12
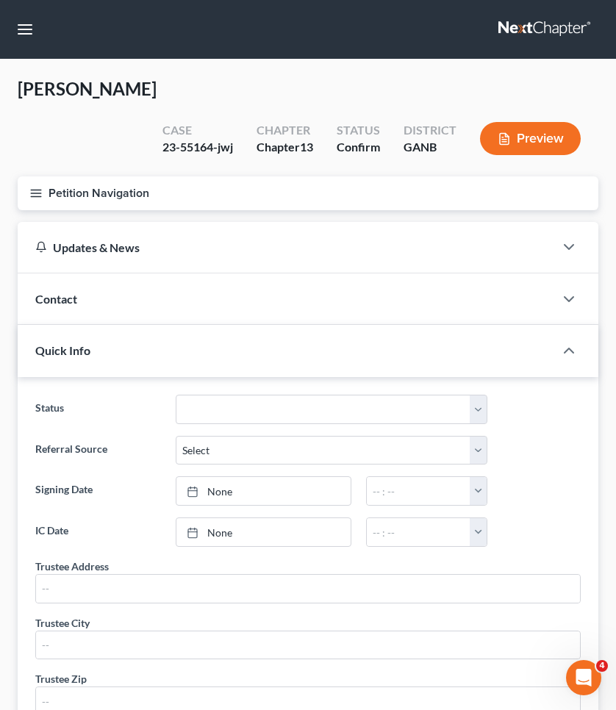
click at [79, 191] on button "Petition Navigation" at bounding box center [308, 193] width 581 height 34
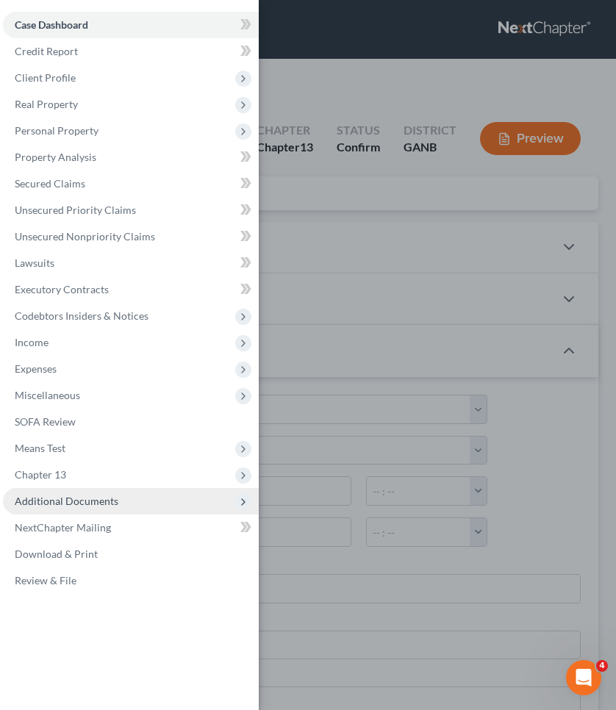
click at [83, 512] on span "Additional Documents" at bounding box center [131, 501] width 256 height 26
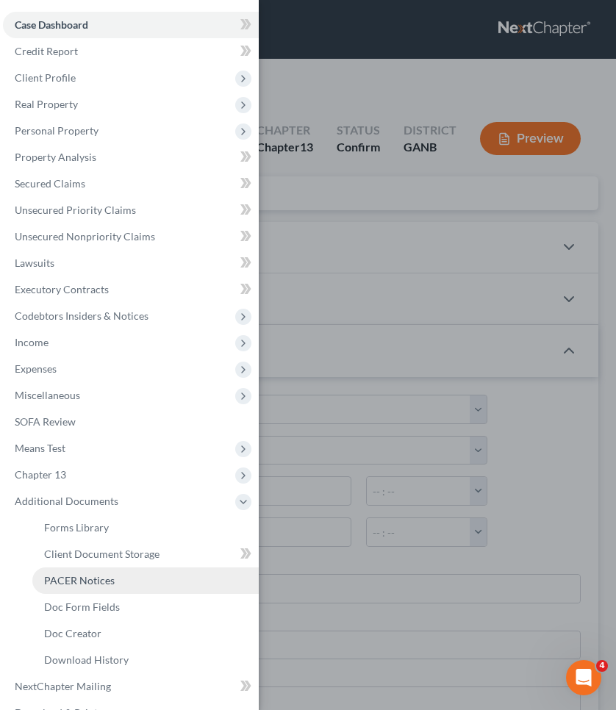
click at [89, 578] on span "PACER Notices" at bounding box center [79, 580] width 71 height 12
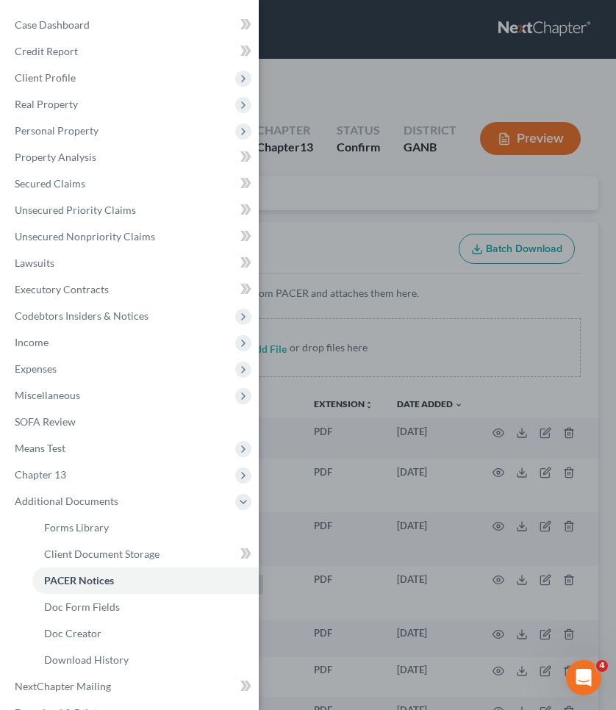
click at [373, 193] on div "Case Dashboard Payments Invoices Payments Payments Credit Report Client Profile" at bounding box center [308, 355] width 616 height 710
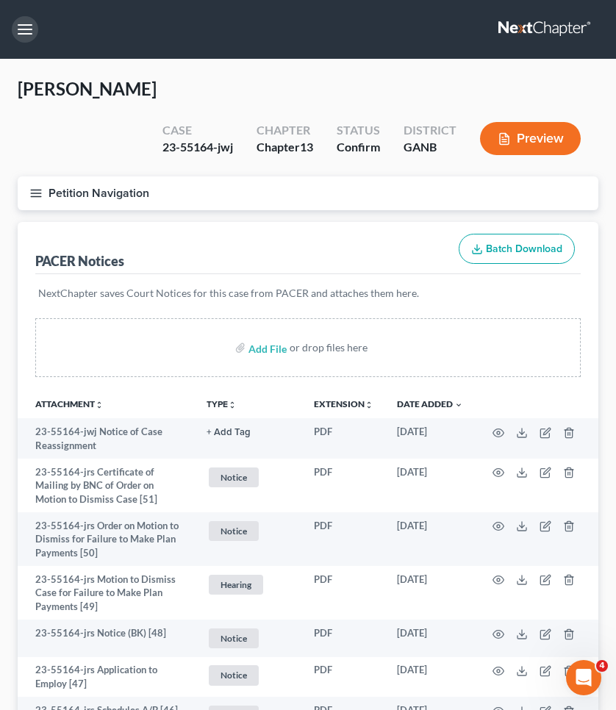
click at [19, 30] on button "button" at bounding box center [25, 29] width 26 height 26
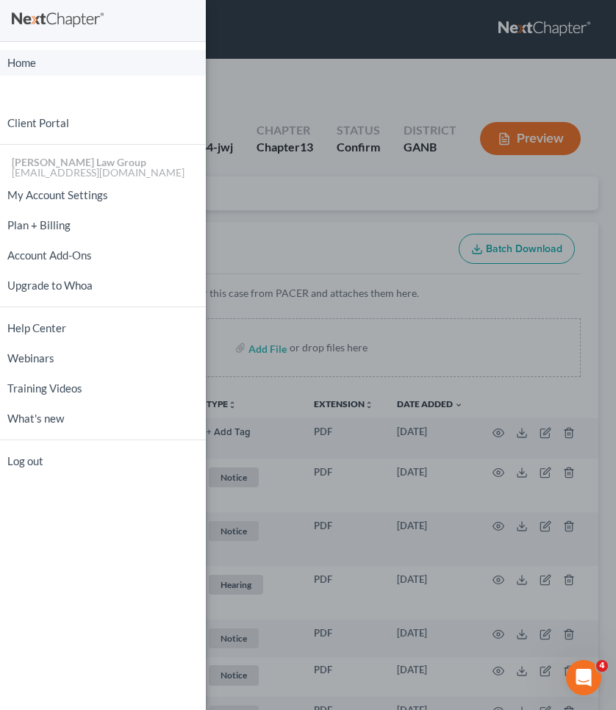
click at [29, 66] on link "Home" at bounding box center [103, 63] width 206 height 26
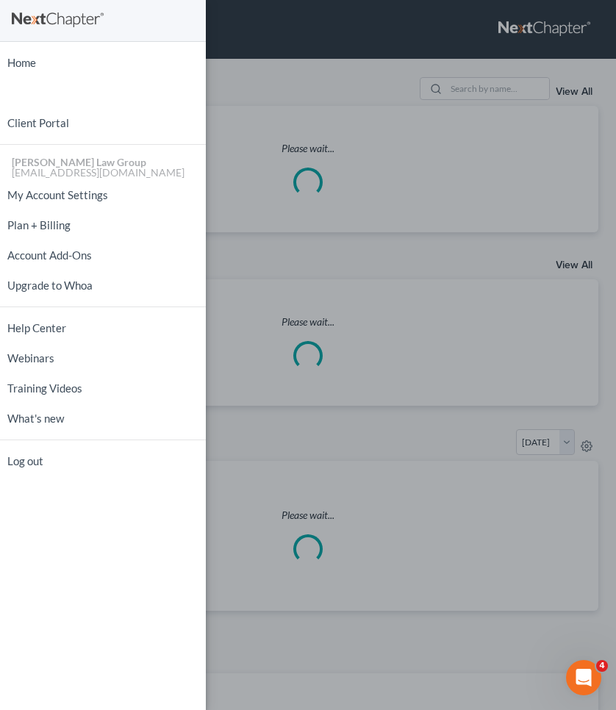
click at [306, 82] on div "Home New Case Client Portal [PERSON_NAME] Law Group [EMAIL_ADDRESS][DOMAIN_NAME…" at bounding box center [308, 355] width 616 height 710
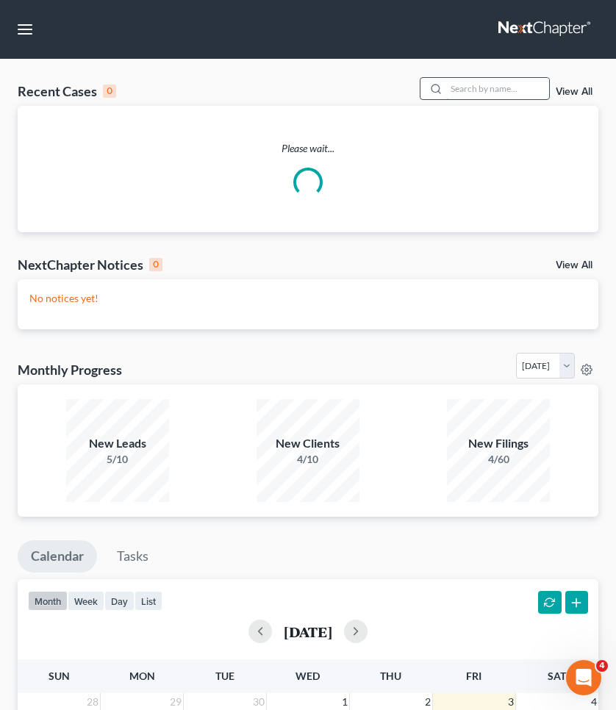
click at [504, 85] on input "search" at bounding box center [497, 88] width 103 height 21
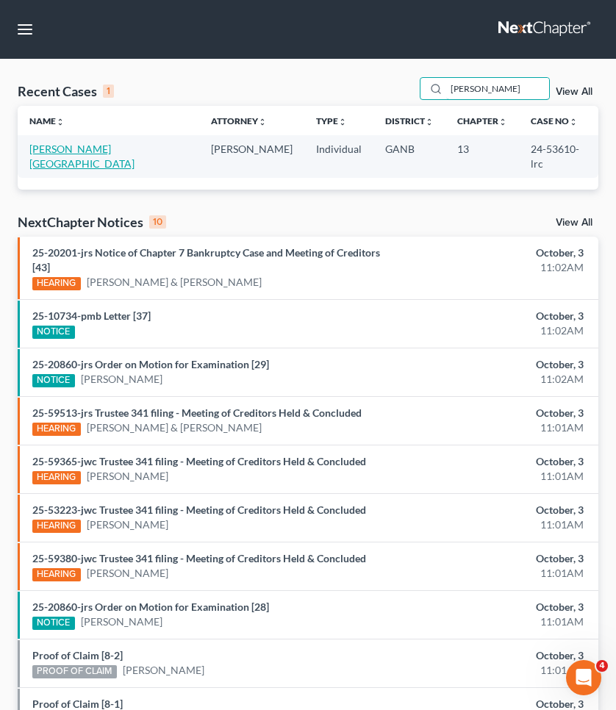
type input "[PERSON_NAME]"
click at [83, 145] on link "[PERSON_NAME][GEOGRAPHIC_DATA]" at bounding box center [81, 156] width 105 height 27
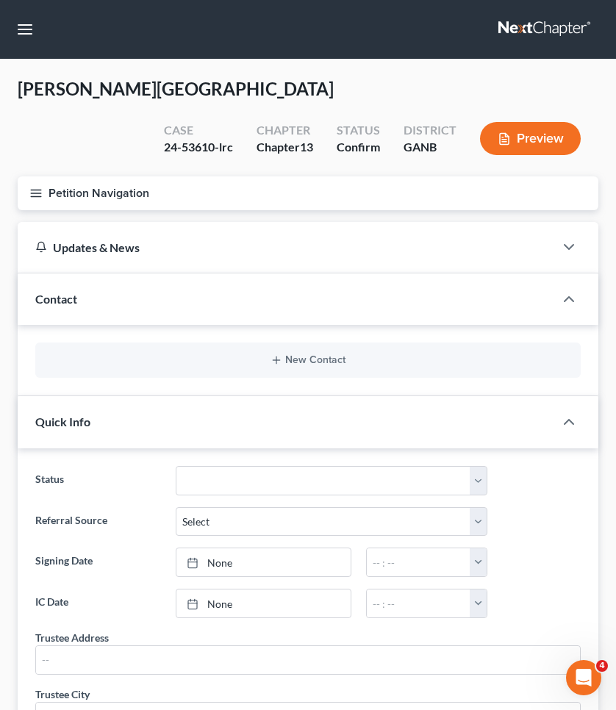
click at [79, 176] on button "Petition Navigation" at bounding box center [308, 193] width 581 height 34
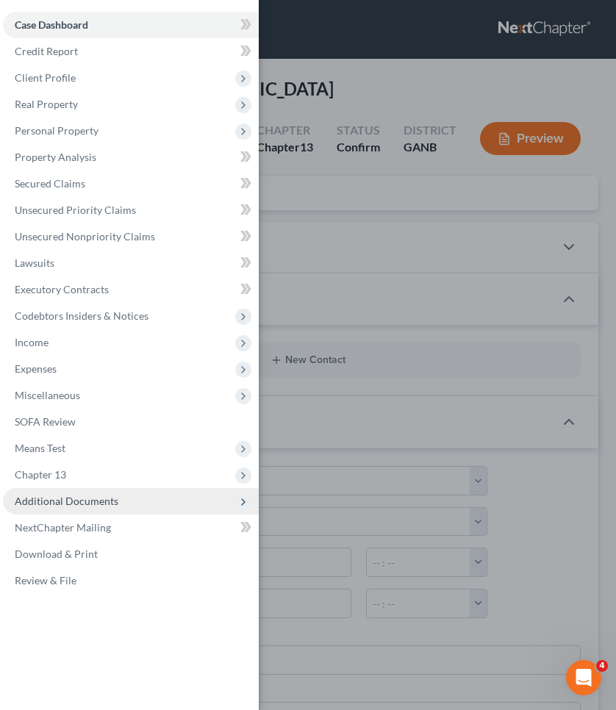
click at [105, 509] on span "Additional Documents" at bounding box center [131, 501] width 256 height 26
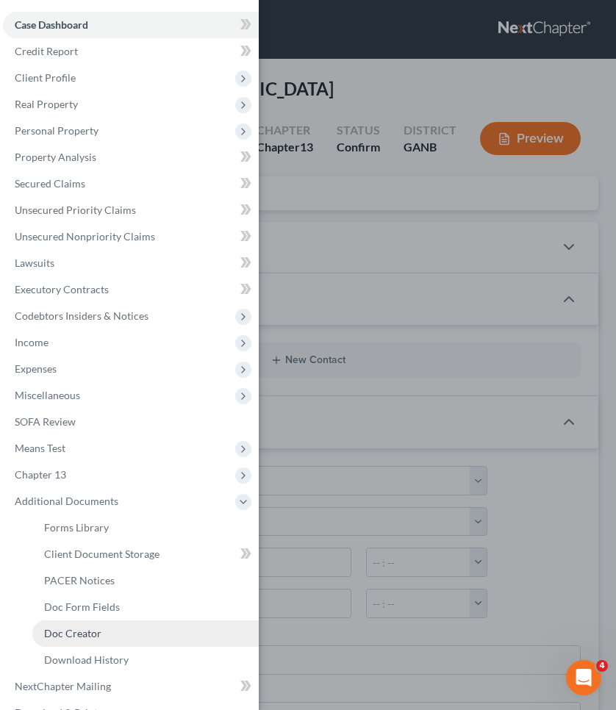
click at [104, 633] on link "Doc Creator" at bounding box center [145, 633] width 226 height 26
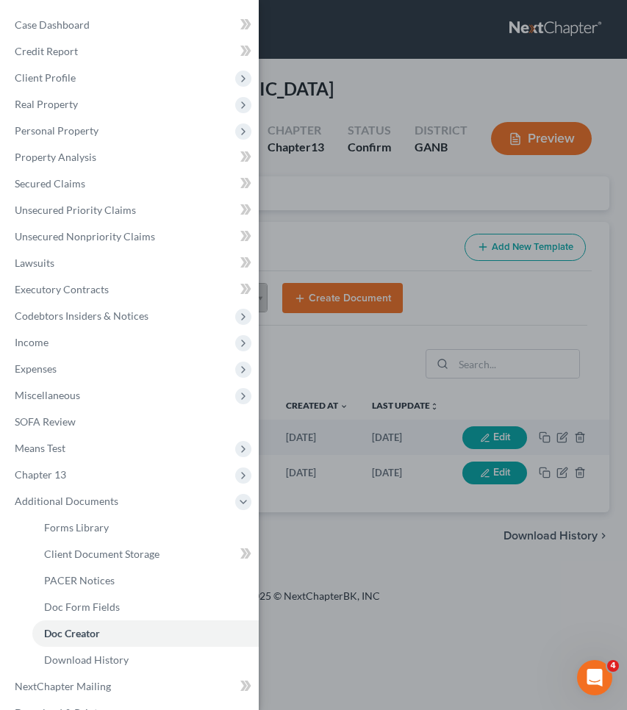
click at [388, 182] on div "Case Dashboard Payments Invoices Payments Payments Credit Report Client Profile" at bounding box center [313, 355] width 627 height 710
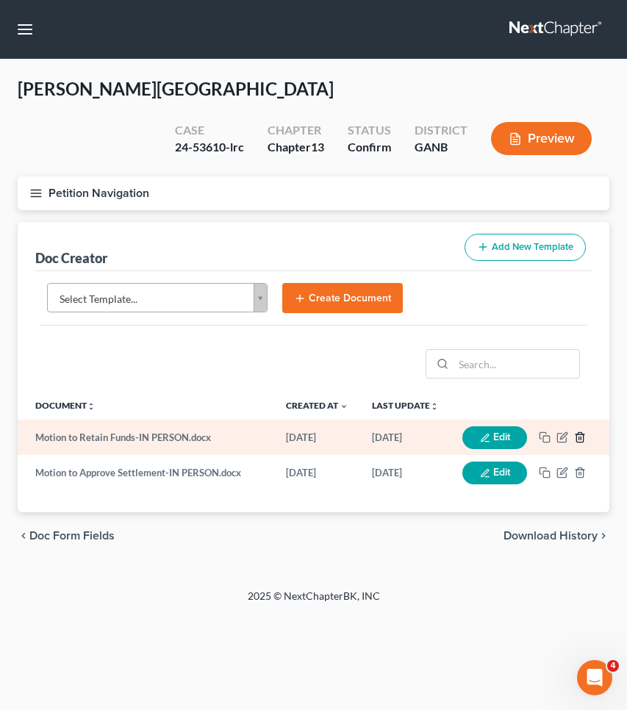
click at [580, 434] on polyline "button" at bounding box center [579, 434] width 9 height 0
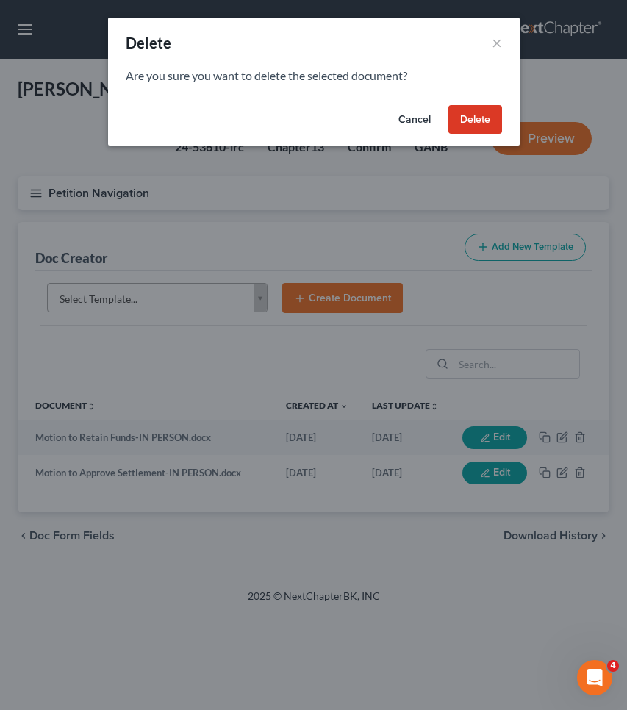
click at [478, 116] on button "Delete" at bounding box center [475, 119] width 54 height 29
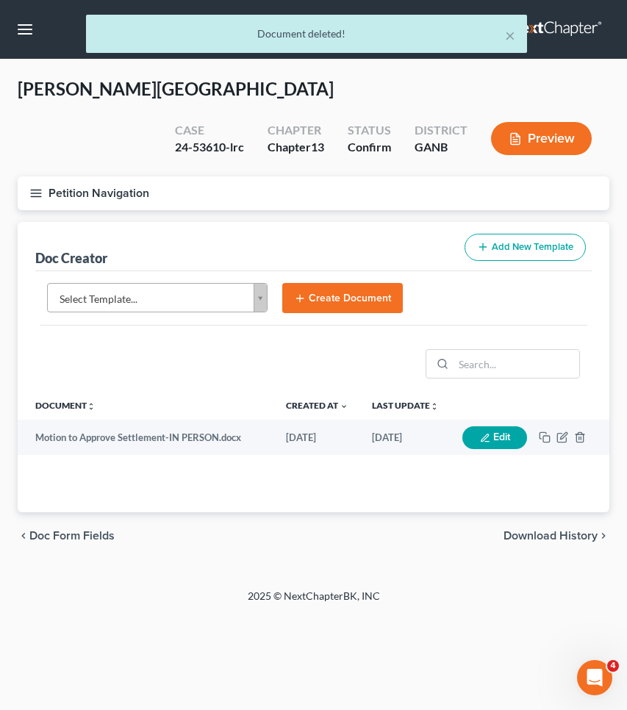
click at [248, 256] on body "Home New Case Client Portal [PERSON_NAME] Law Group [EMAIL_ADDRESS][DOMAIN_NAME…" at bounding box center [313, 355] width 627 height 710
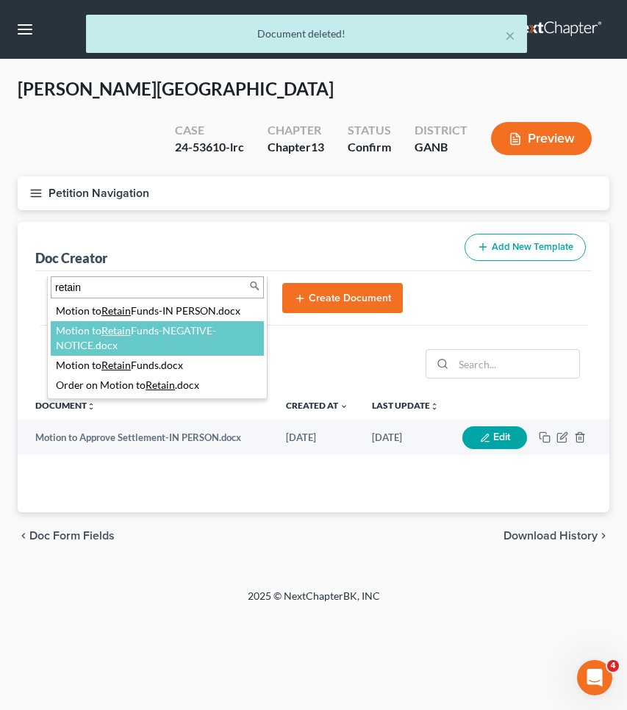
type input "retain"
select select "117915"
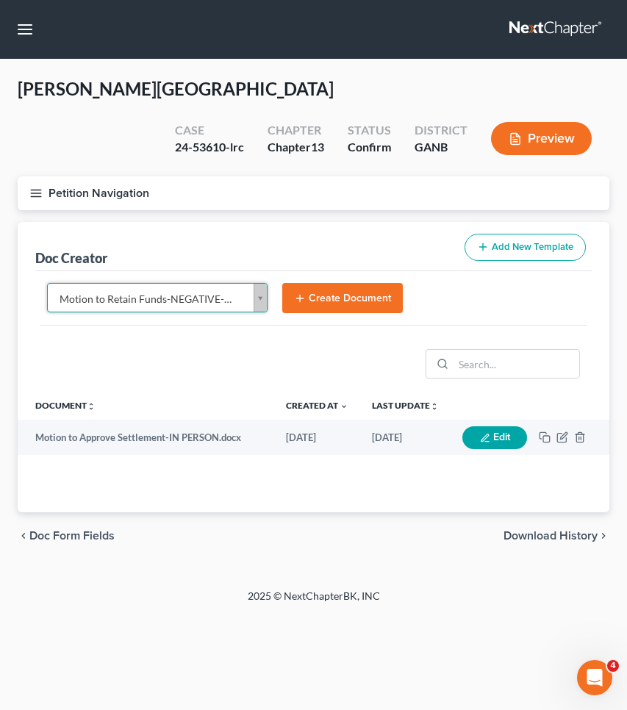
click at [351, 283] on button "Create Document" at bounding box center [342, 298] width 121 height 31
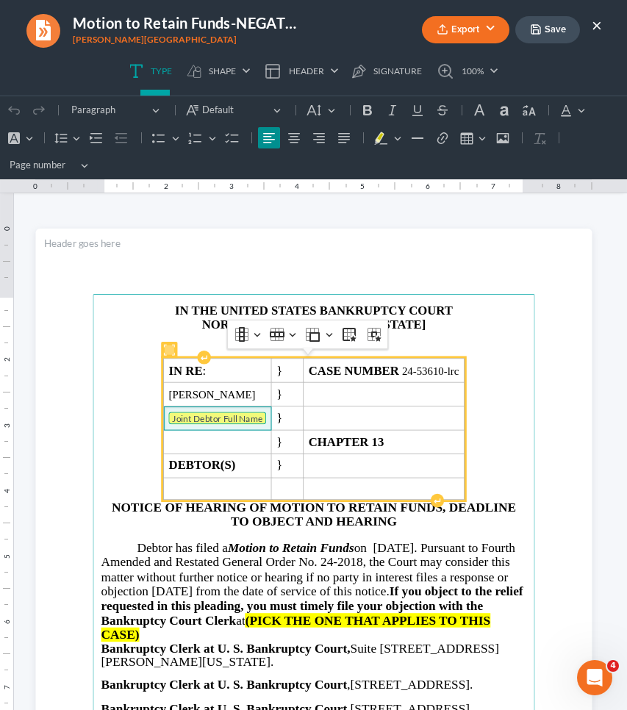
click at [201, 417] on tag "Joint Debtor Full Name" at bounding box center [217, 418] width 98 height 12
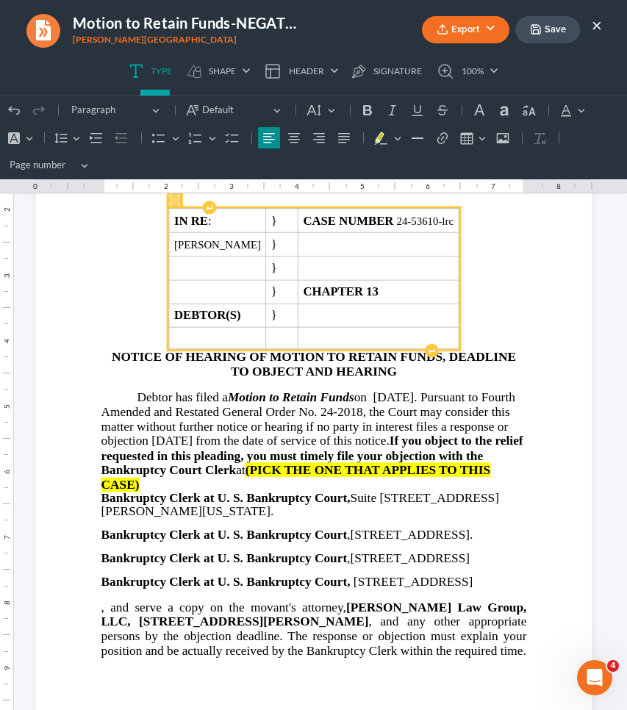
scroll to position [151, 0]
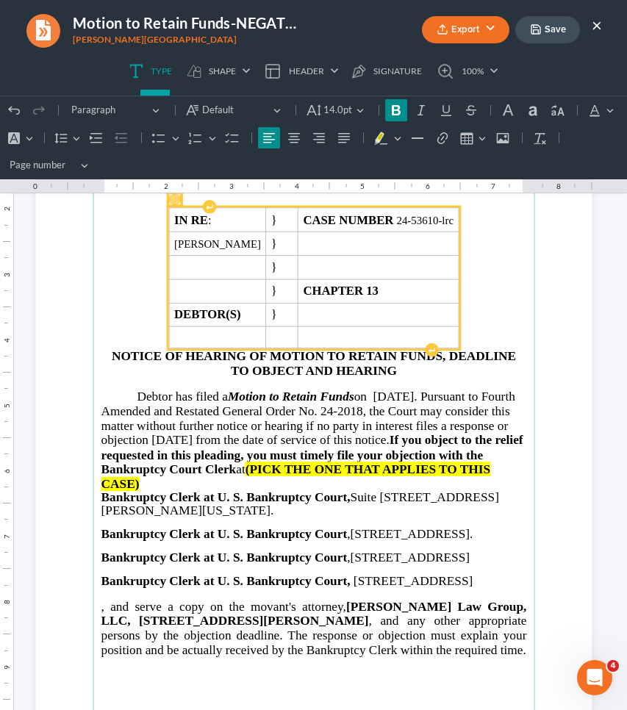
drag, startPoint x: 266, startPoint y: 468, endPoint x: 404, endPoint y: 480, distance: 138.7
click at [404, 480] on p "Debtor has filed a Motion to Retain Funds on [DATE]. Pursuant to Fourth Amended…" at bounding box center [313, 440] width 425 height 102
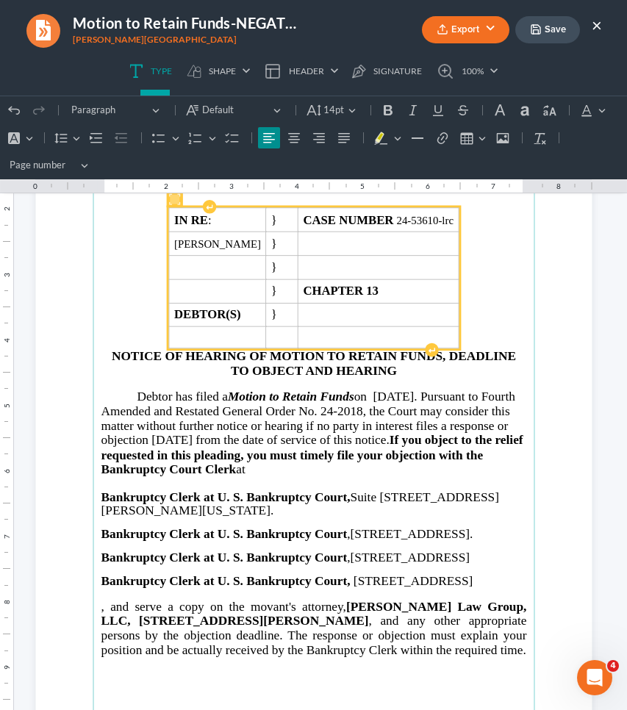
click at [93, 534] on main "IN THE UNITED STATES BANKRUPTCY COURT NORTHERN DISTRICT OF [US_STATE] LRC DIVIS…" at bounding box center [314, 437] width 442 height 589
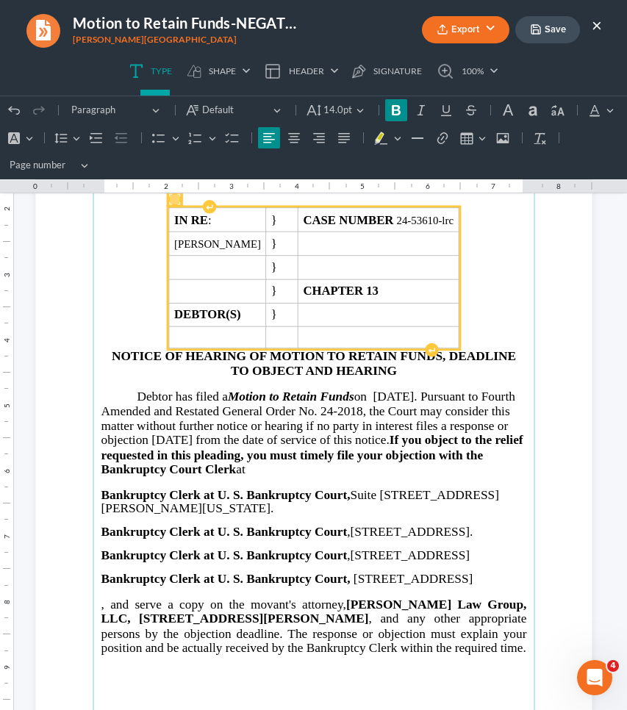
drag, startPoint x: 94, startPoint y: 528, endPoint x: 231, endPoint y: 614, distance: 161.1
click at [231, 614] on main "IN THE UNITED STATES BANKRUPTCY COURT NORTHERN DISTRICT OF [US_STATE] LRC DIVIS…" at bounding box center [314, 437] width 442 height 589
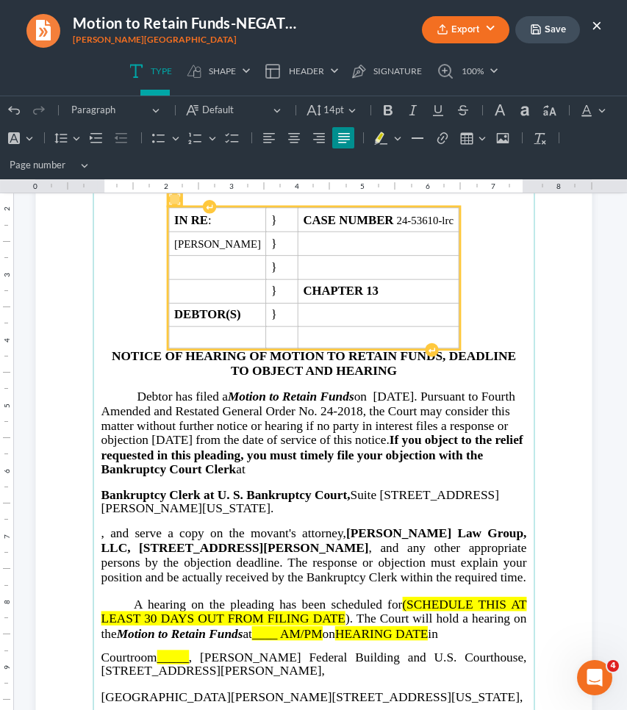
click at [394, 597] on span "(SCHEDULE THIS AT LEAST 30 DAYS OUT FROM FILING DATE" at bounding box center [313, 611] width 425 height 29
drag, startPoint x: 394, startPoint y: 597, endPoint x: 342, endPoint y: 610, distance: 53.8
click at [342, 610] on p "A hearing on the pleading has been scheduled for (SCHEDULE THIS AT LEAST 30 DAY…" at bounding box center [313, 619] width 425 height 44
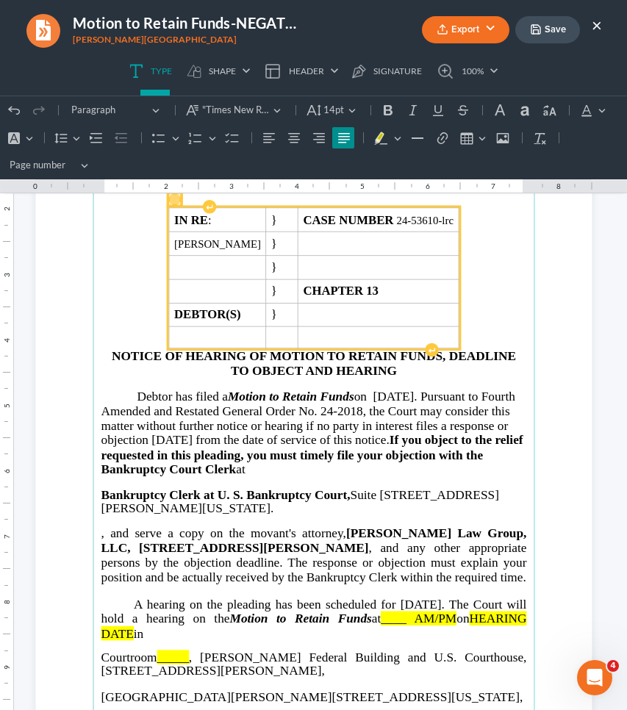
drag, startPoint x: 424, startPoint y: 614, endPoint x: 498, endPoint y: 611, distance: 73.6
click at [498, 611] on p "A hearing on the pleading has been scheduled for [DATE]. The Court will hold a …" at bounding box center [313, 619] width 425 height 44
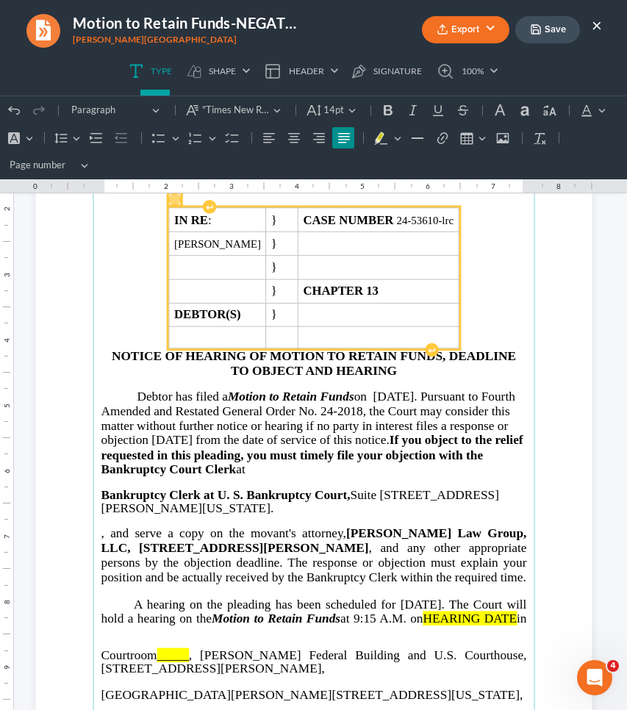
drag, startPoint x: 190, startPoint y: 626, endPoint x: 93, endPoint y: 621, distance: 96.4
click at [93, 621] on main "IN THE UNITED STATES BANKRUPTCY COURT NORTHERN DISTRICT OF [US_STATE] LRC DIVIS…" at bounding box center [314, 437] width 442 height 589
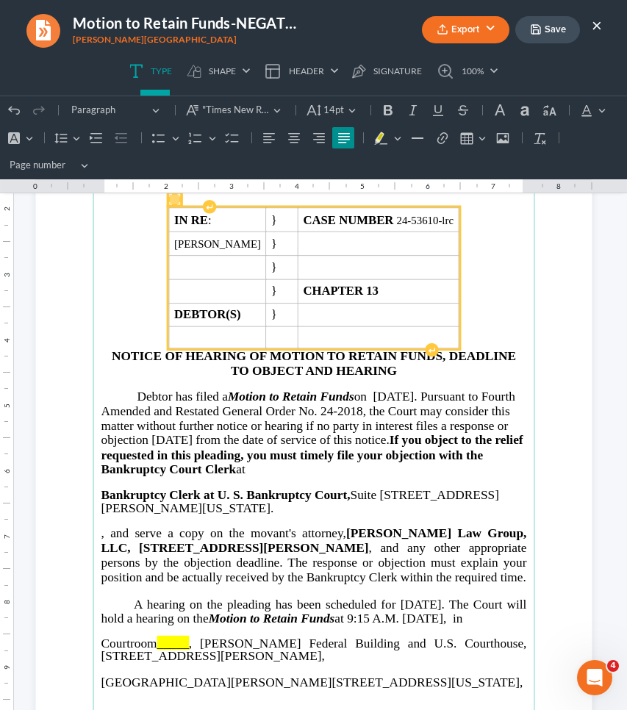
click at [184, 647] on span "_____" at bounding box center [173, 643] width 32 height 14
click at [176, 647] on span "_____" at bounding box center [173, 643] width 32 height 14
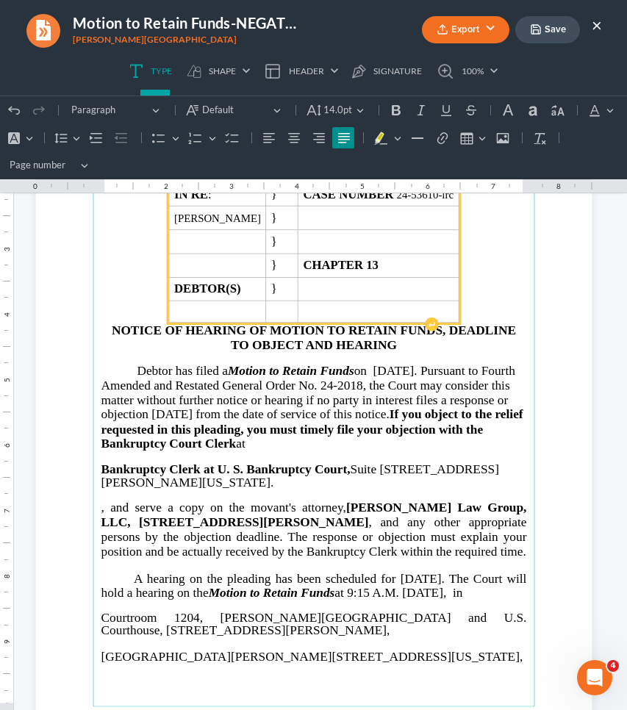
scroll to position [179, 0]
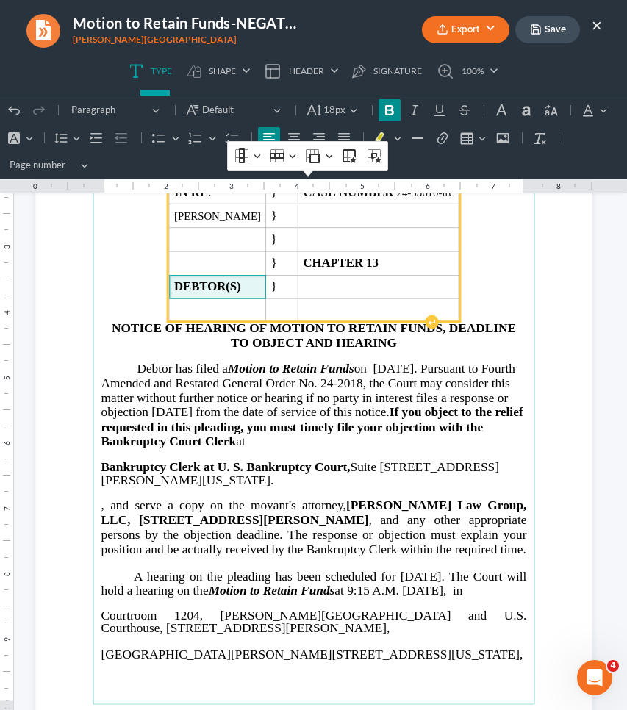
click at [266, 285] on td "DEBTOR(S)" at bounding box center [217, 287] width 97 height 24
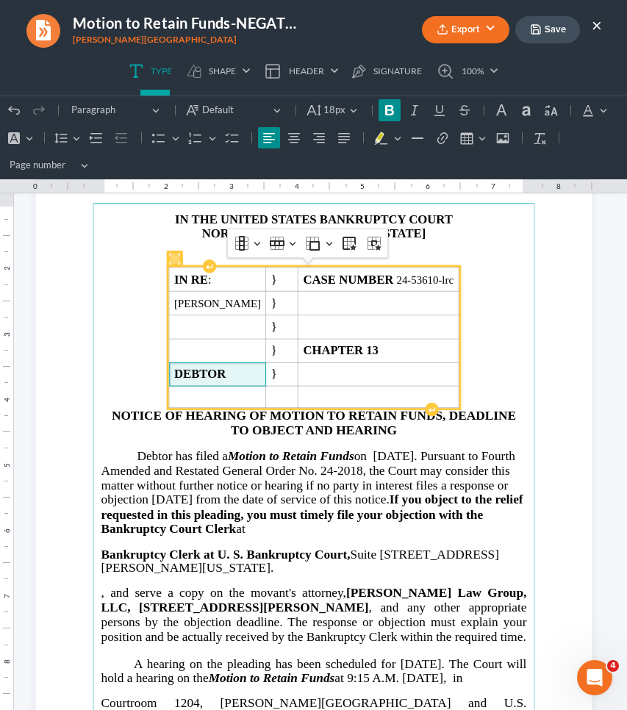
scroll to position [86, 0]
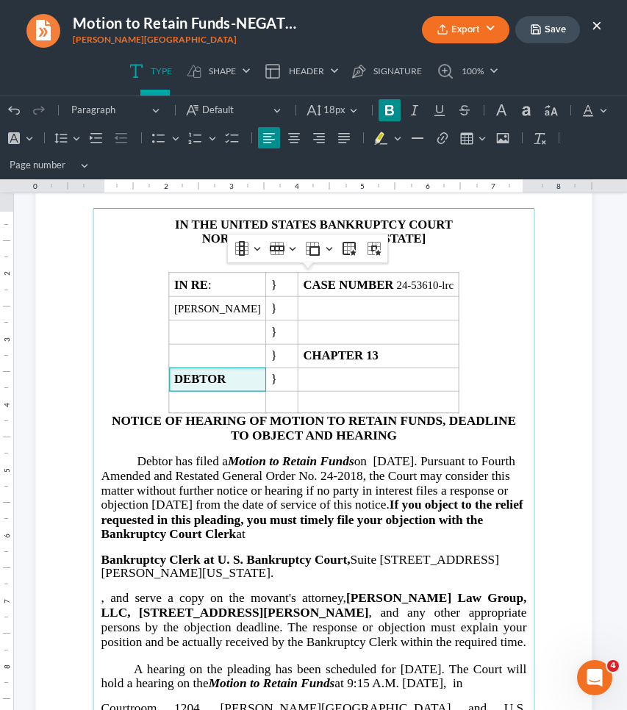
click at [207, 249] on p "LRC DIVISION" at bounding box center [313, 252] width 425 height 14
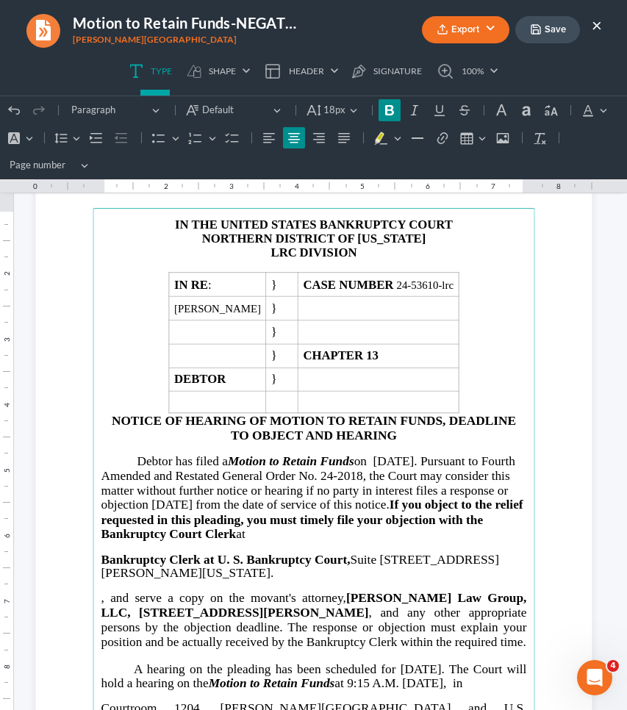
click at [281, 251] on strong "LRC" at bounding box center [283, 252] width 26 height 14
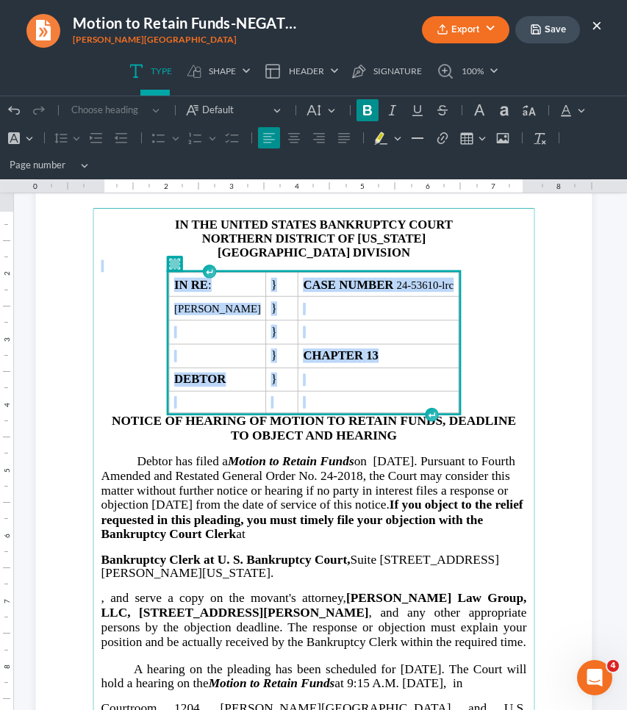
drag, startPoint x: 495, startPoint y: 404, endPoint x: 401, endPoint y: 287, distance: 150.5
click at [401, 287] on main "IN THE UNITED STATES BANKRUPTCY COURT NORTHERN DISTRICT OF [US_STATE] ATLANTA D…" at bounding box center [314, 502] width 442 height 589
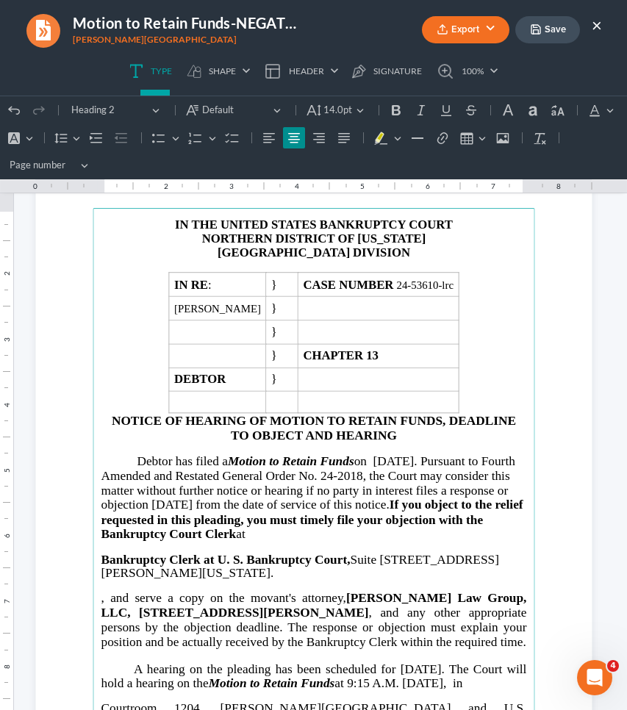
click at [494, 397] on main "IN THE UNITED STATES BANKRUPTCY COURT NORTHERN DISTRICT OF [US_STATE] ATLANTA D…" at bounding box center [314, 502] width 442 height 589
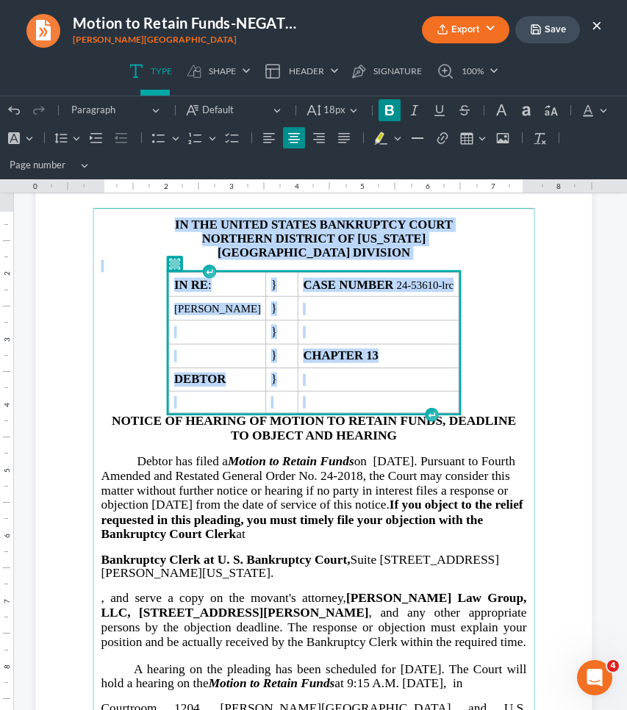
drag, startPoint x: 494, startPoint y: 397, endPoint x: 231, endPoint y: 208, distance: 323.3
click at [231, 208] on section "IN THE UNITED STATES BANKRUPTCY COURT NORTHERN DISTRICT OF [US_STATE] ATLANTA D…" at bounding box center [313, 503] width 556 height 720
copy main "IN THE UNITED STATES BANKRUPTCY COURT NORTHERN DISTRICT OF [US_STATE] ATLANTA D…"
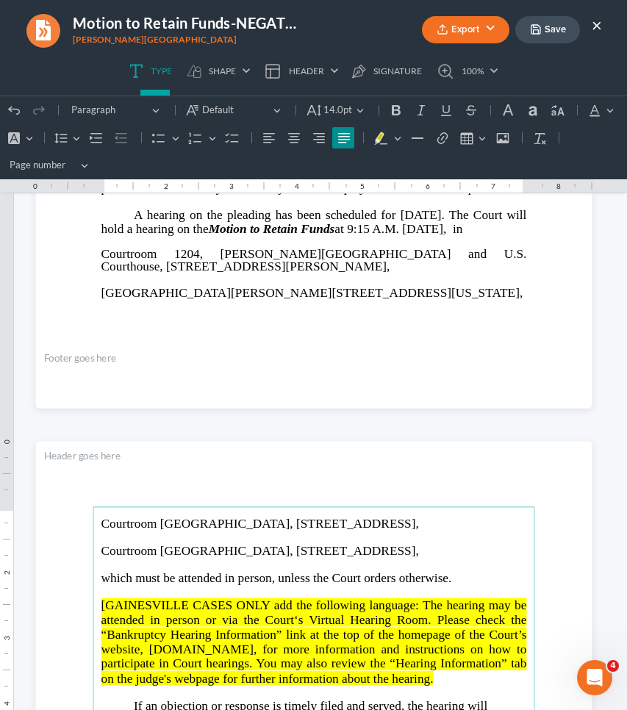
scroll to position [529, 0]
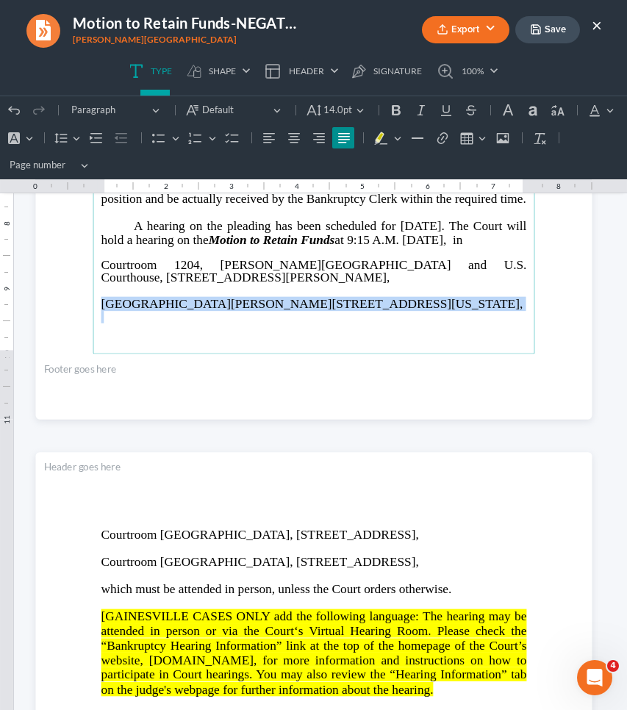
drag, startPoint x: 91, startPoint y: 312, endPoint x: 196, endPoint y: 340, distance: 108.5
click at [196, 340] on main "IN THE UNITED STATES BANKRUPTCY COURT NORTHERN DISTRICT OF [US_STATE] ATLANTA D…" at bounding box center [314, 59] width 442 height 589
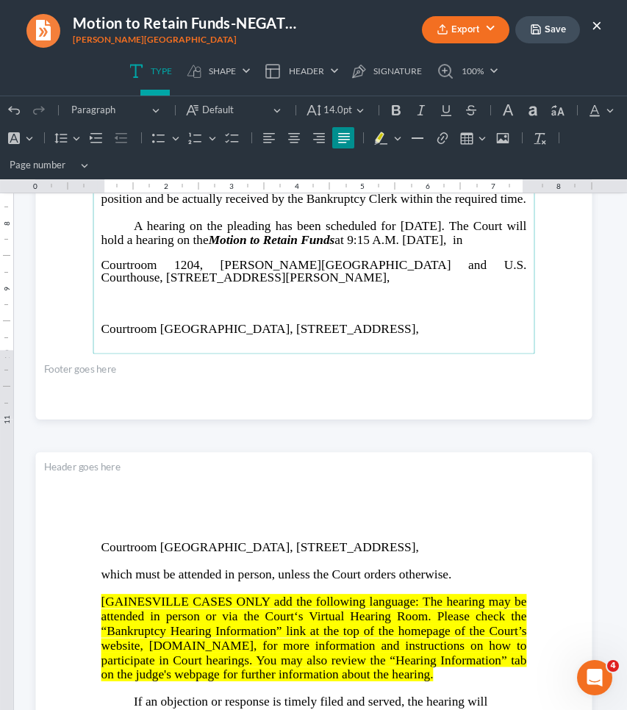
click at [190, 335] on span "Courtroom [GEOGRAPHIC_DATA], [STREET_ADDRESS]," at bounding box center [259, 328] width 317 height 14
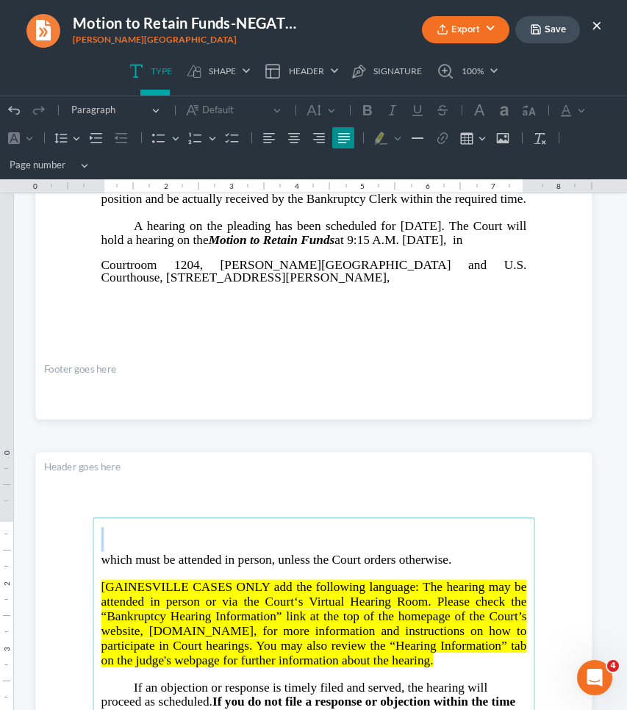
drag, startPoint x: 102, startPoint y: 541, endPoint x: 102, endPoint y: 524, distance: 16.9
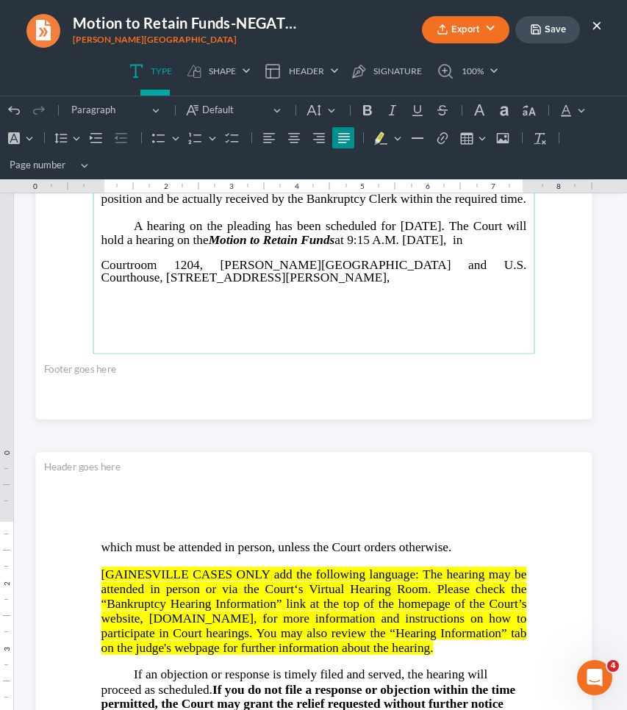
click at [123, 321] on p "Rich Text Editor, page-0-main" at bounding box center [313, 315] width 425 height 12
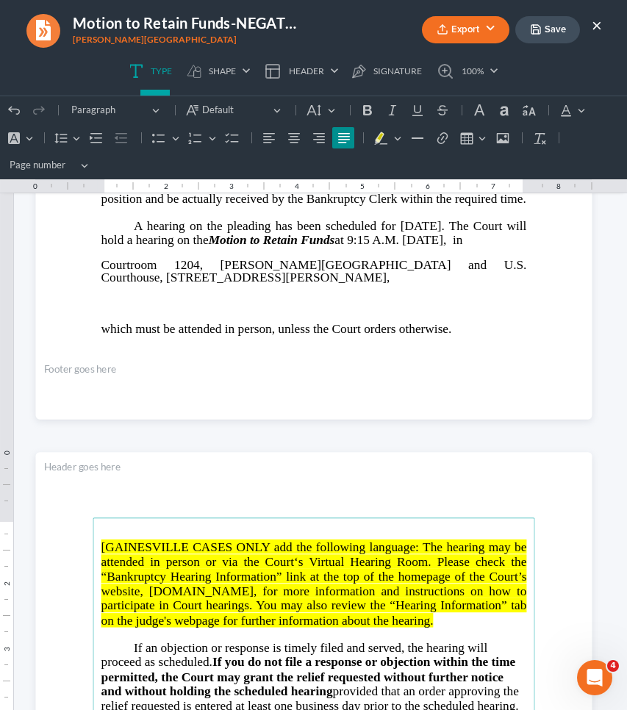
drag, startPoint x: 459, startPoint y: 621, endPoint x: 137, endPoint y: 511, distance: 339.3
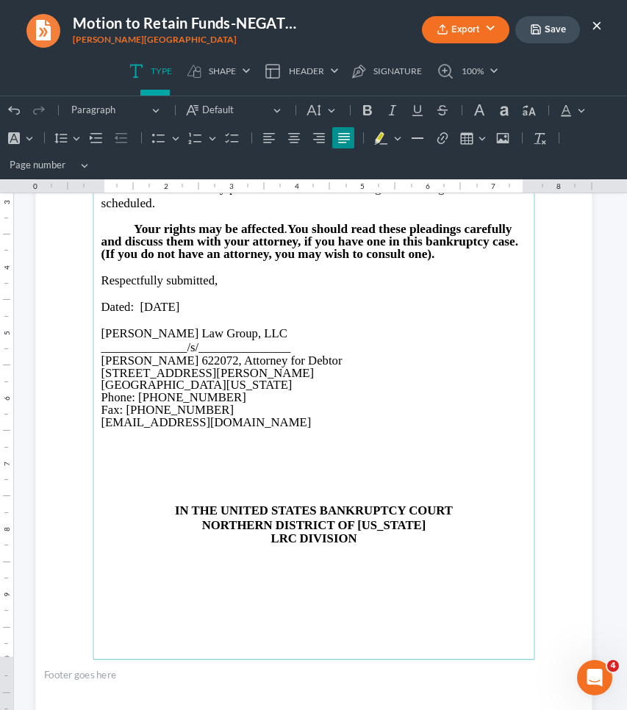
scroll to position [981, 0]
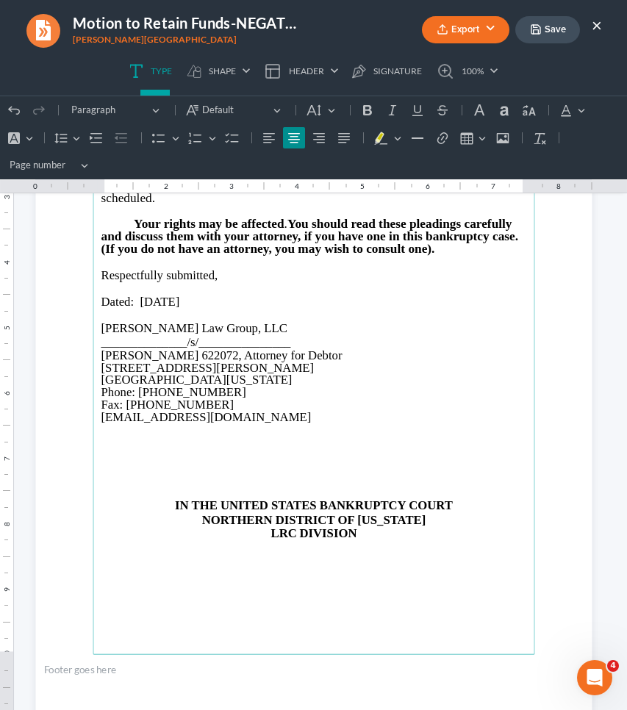
click at [272, 488] on p "Rich Text Editor, page-1-main" at bounding box center [313, 492] width 425 height 12
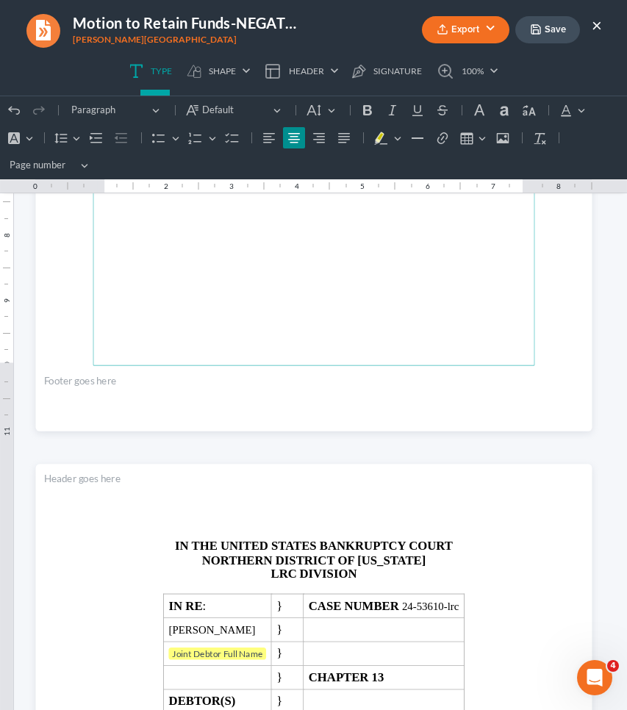
scroll to position [1497, 0]
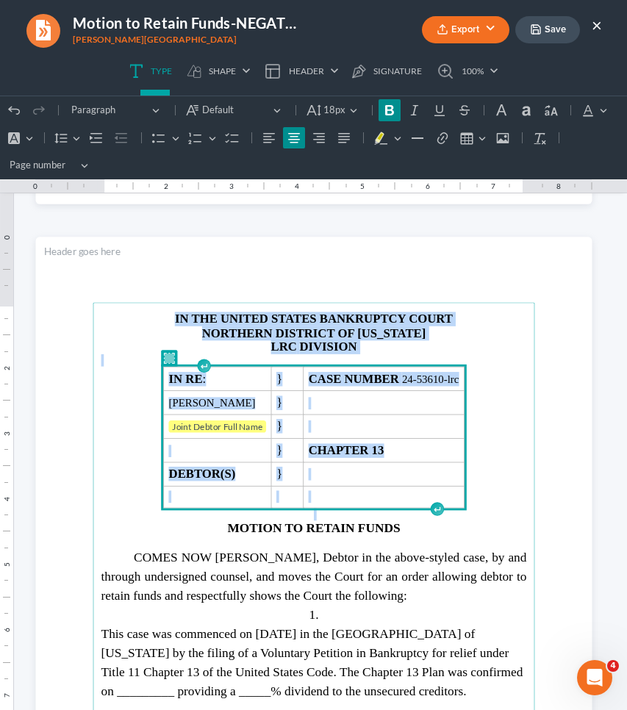
drag, startPoint x: 491, startPoint y: 498, endPoint x: 345, endPoint y: 252, distance: 285.7
click at [345, 252] on section "IN THE UNITED STATES BANKRUPTCY COURT NORTHERN DISTRICT OF [US_STATE] LRC DIVIS…" at bounding box center [313, 597] width 556 height 720
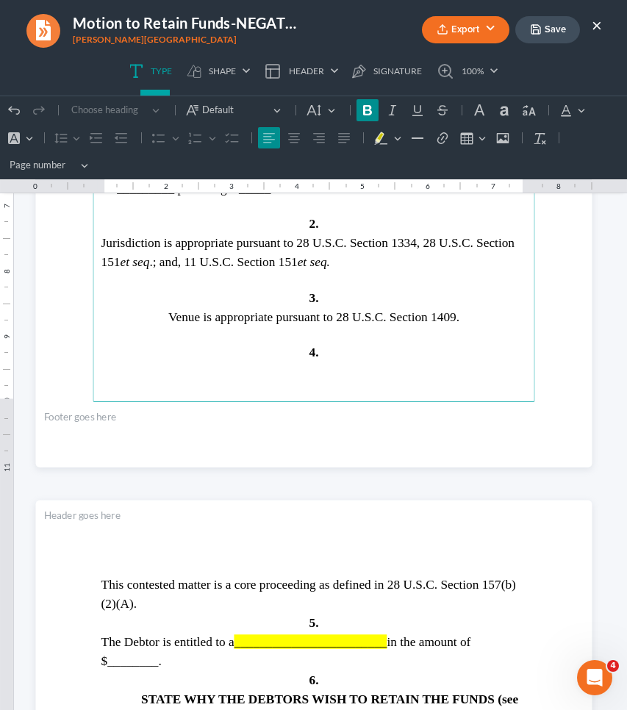
scroll to position [2025, 0]
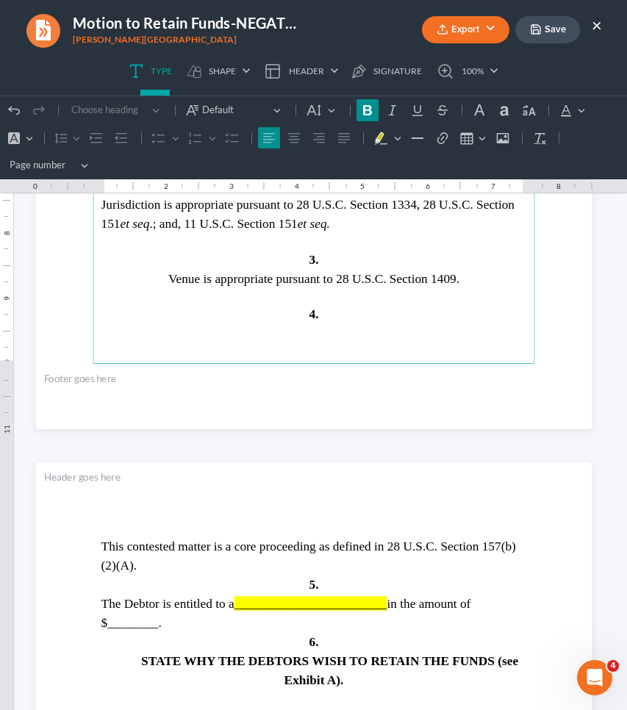
click at [276, 309] on p "4." at bounding box center [313, 313] width 425 height 19
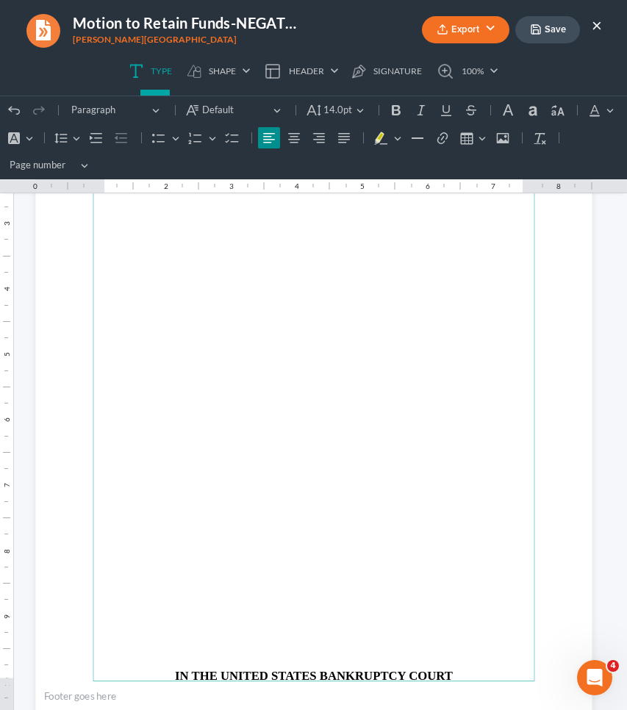
scroll to position [3278, 0]
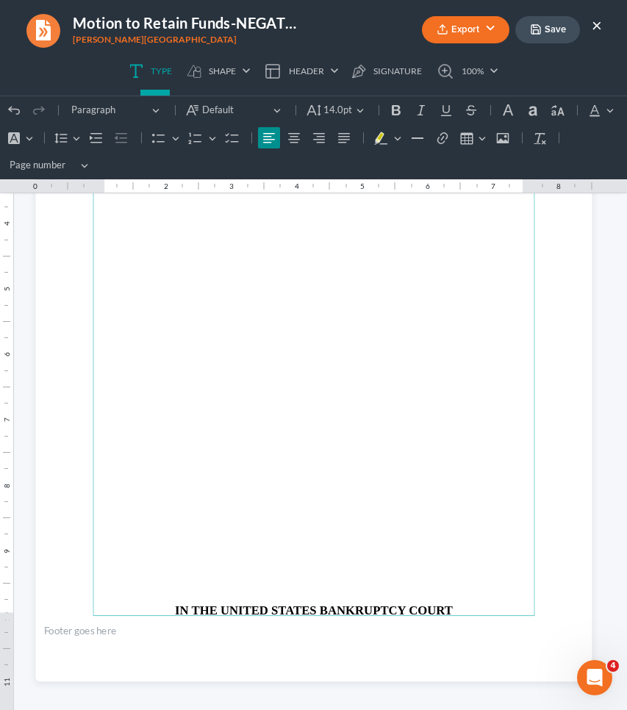
click at [276, 320] on p "Rich Text Editor, page-4-main" at bounding box center [313, 321] width 425 height 12
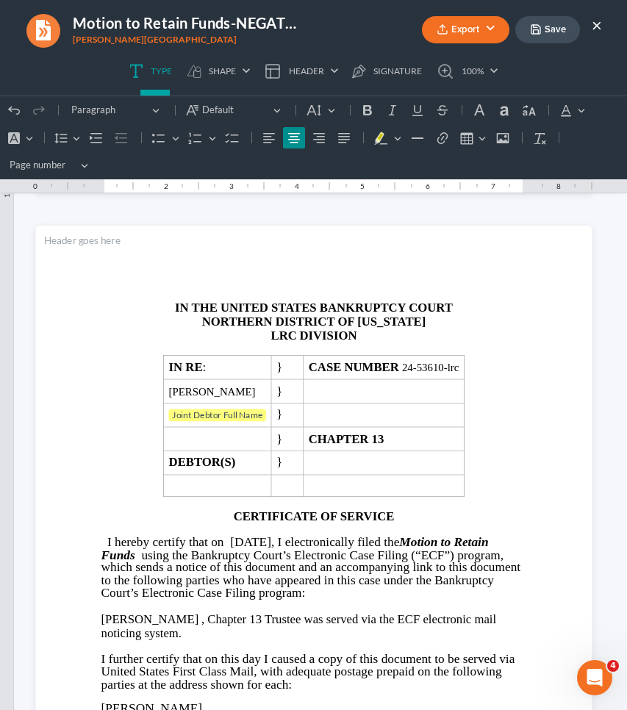
scroll to position [3812, 0]
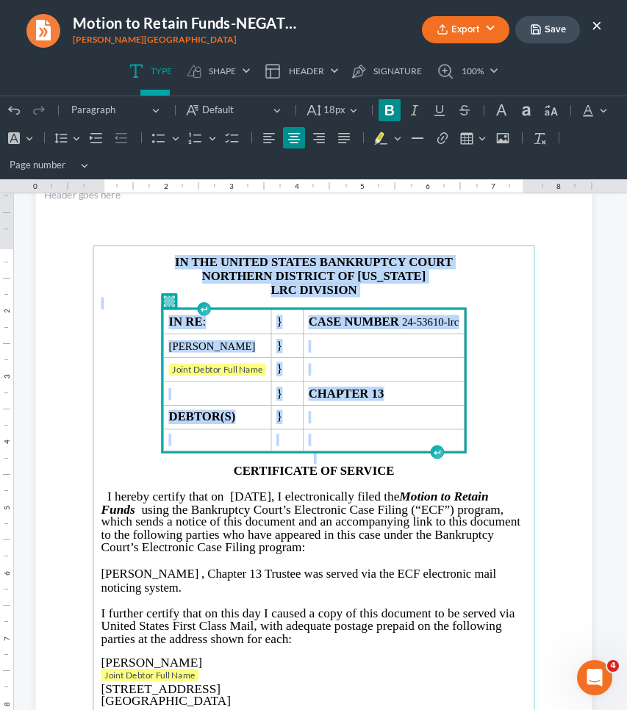
drag, startPoint x: 499, startPoint y: 438, endPoint x: 342, endPoint y: 220, distance: 268.4
click at [342, 220] on section "IN THE UNITED STATES BANKRUPTCY COURT NORTHERN DISTRICT OF [US_STATE] LRC DIVIS…" at bounding box center [313, 540] width 556 height 720
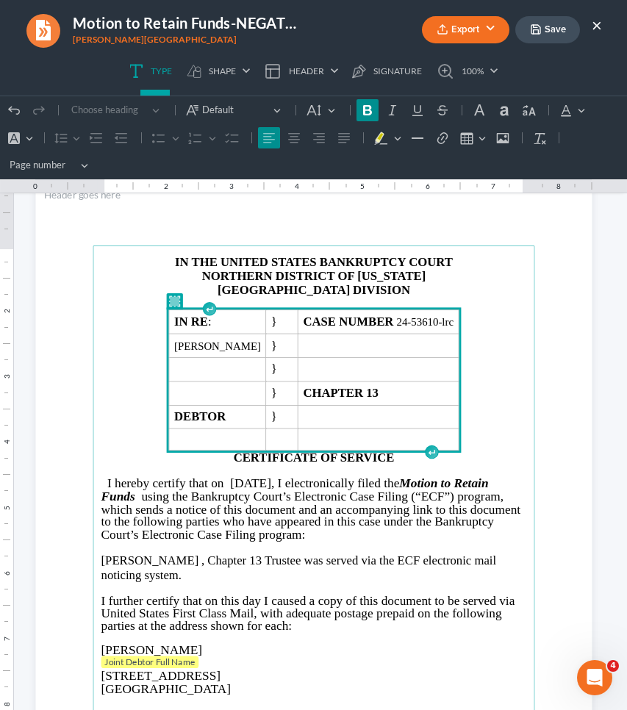
click at [181, 559] on p "[PERSON_NAME] , Chapter 13 Trustee was served via the ECF electronic mail notic…" at bounding box center [313, 567] width 425 height 28
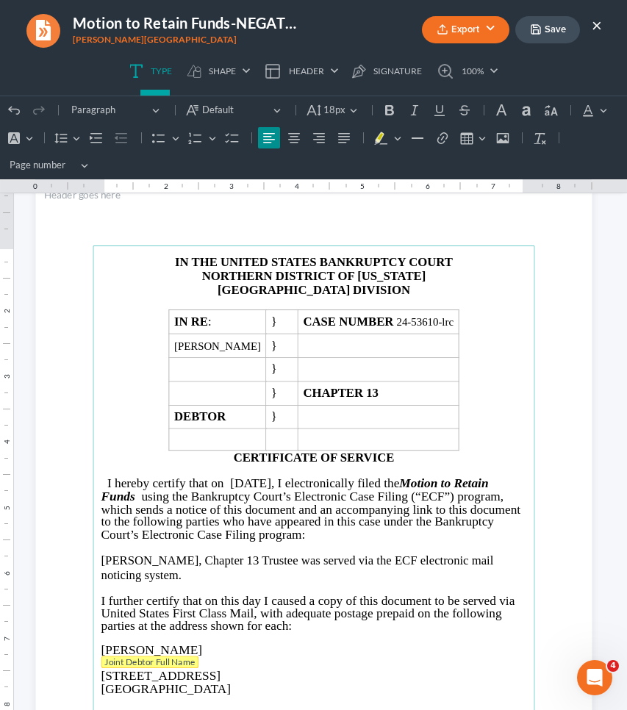
click at [140, 658] on span "Joint Debtor Full Name" at bounding box center [149, 662] width 90 height 11
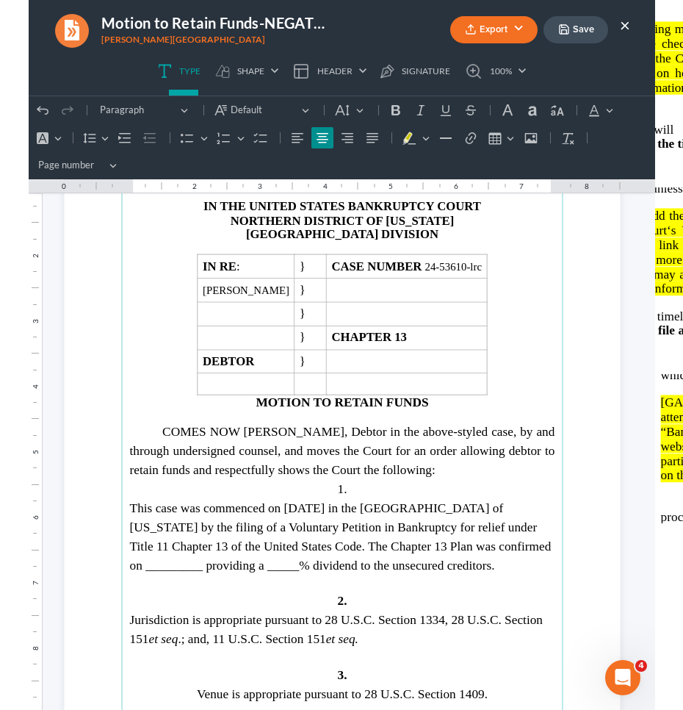
scroll to position [1614, 0]
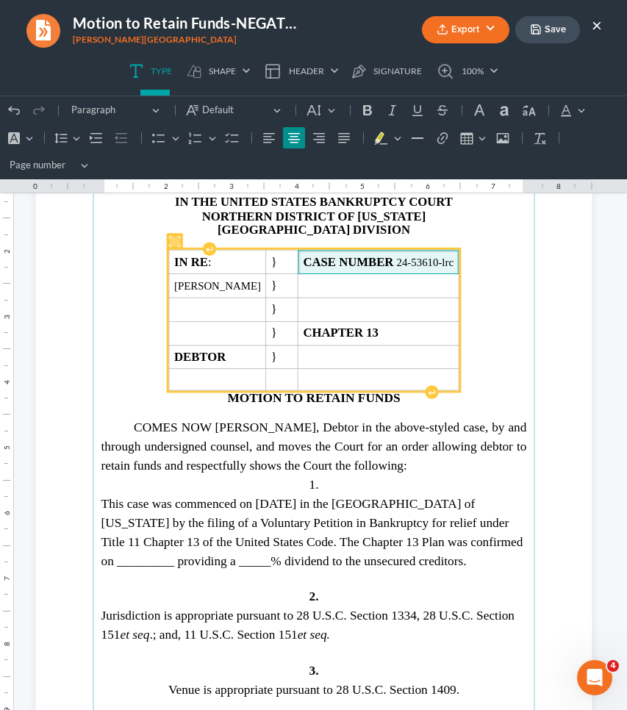
click at [440, 259] on span "CASE NUMBER 24-53610-lrc" at bounding box center [378, 262] width 151 height 14
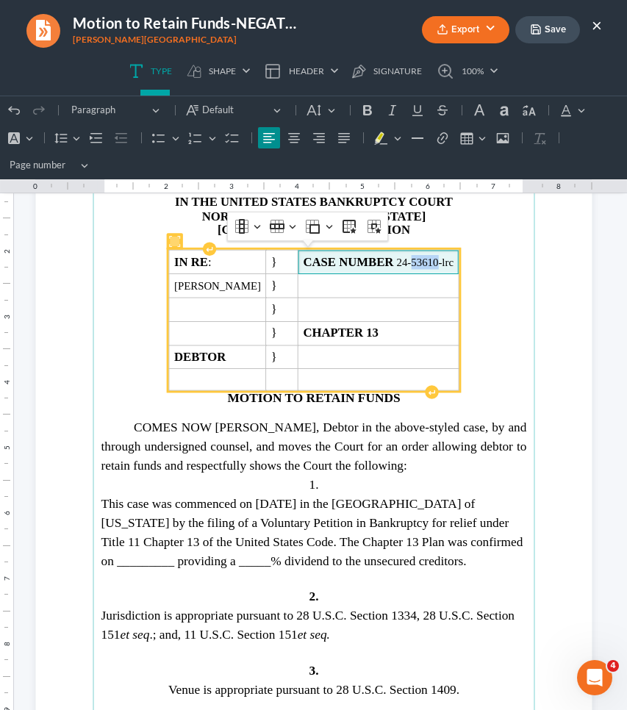
click at [440, 259] on span "CASE NUMBER 24-53610-lrc" at bounding box center [378, 262] width 151 height 14
copy span "53610"
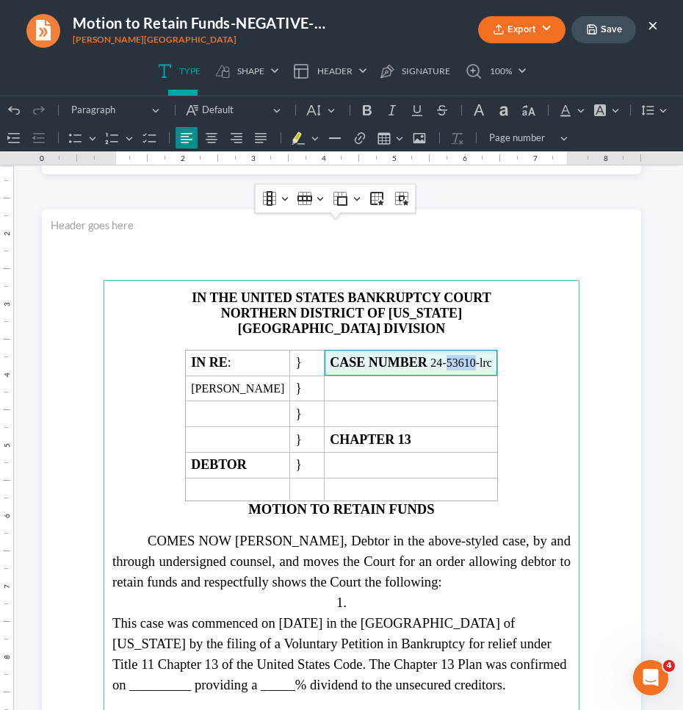
scroll to position [1649, 0]
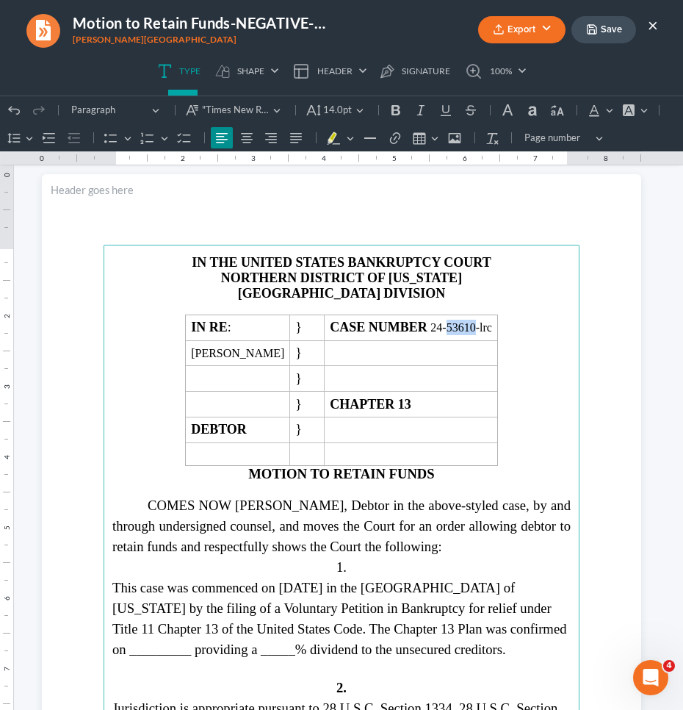
click at [525, 620] on span "This case was commenced on [DATE] in the [GEOGRAPHIC_DATA] of [US_STATE] by the…" at bounding box center [339, 618] width 455 height 77
click at [226, 644] on span "This case was commenced on [DATE] in the [GEOGRAPHIC_DATA] of [US_STATE] by the…" at bounding box center [339, 618] width 455 height 77
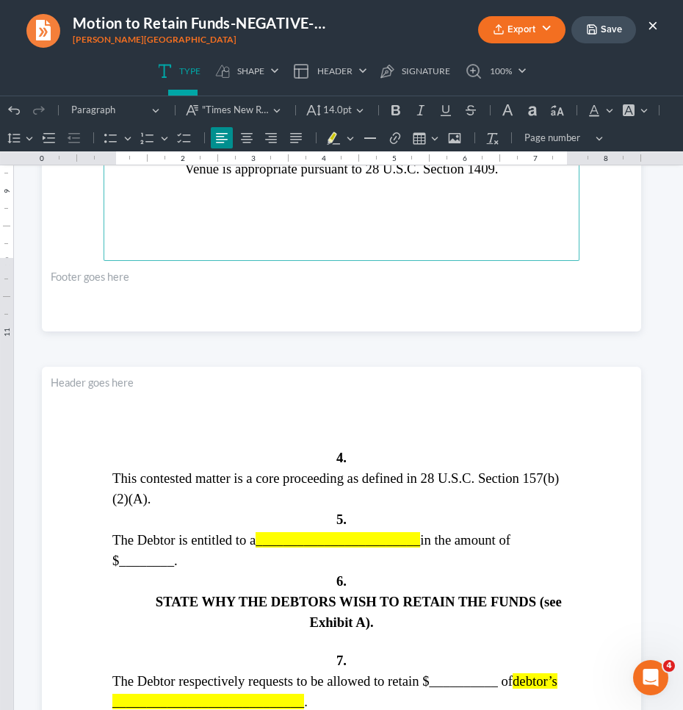
scroll to position [2314, 0]
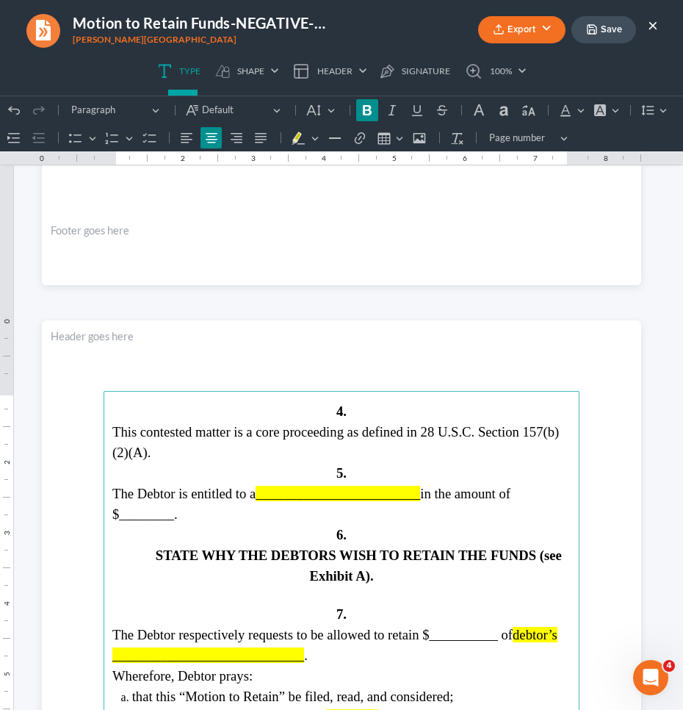
click at [366, 494] on span "________________________" at bounding box center [338, 493] width 165 height 15
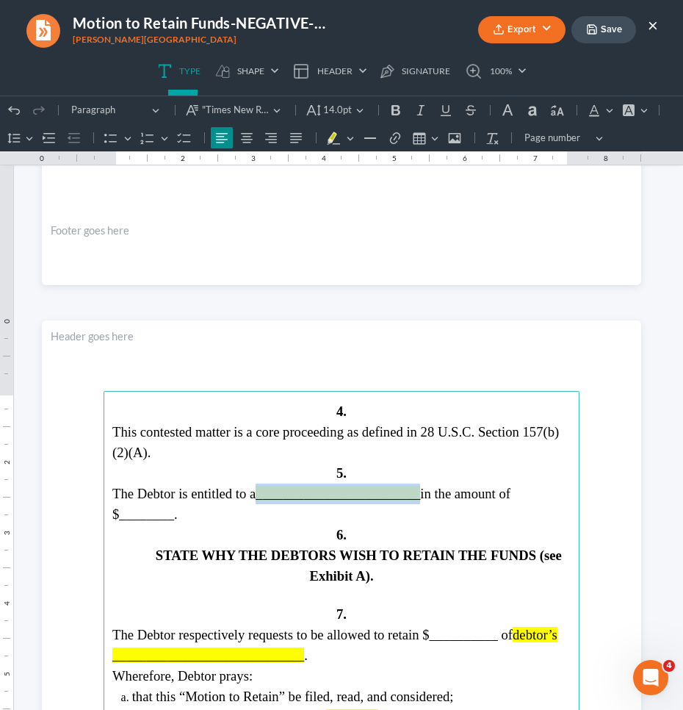
click at [366, 494] on span "________________________" at bounding box center [338, 493] width 165 height 15
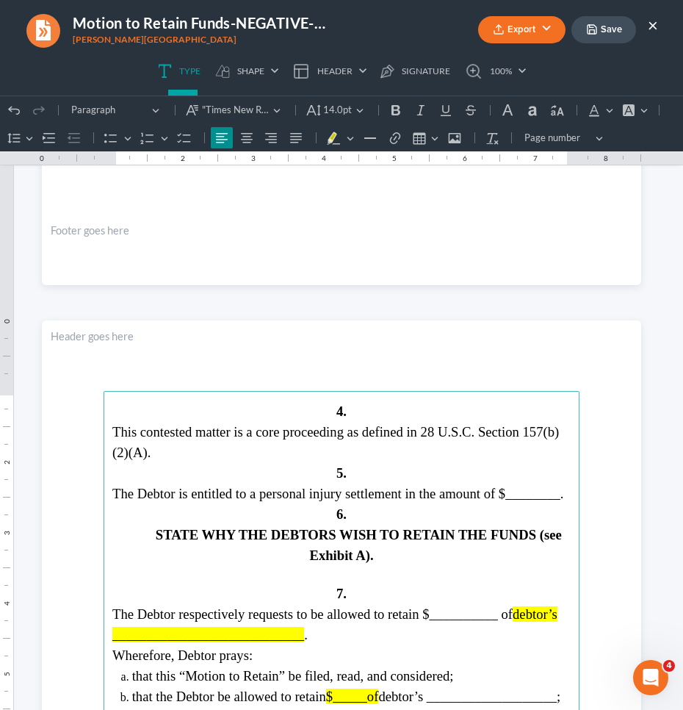
click at [143, 501] on span "The Debtor is entitled to a personal injury settlement in the amount of $______…" at bounding box center [338, 493] width 452 height 15
click at [340, 548] on strong "STATE WHY THE DEBTORS WISH TO RETAIN THE FUNDS (see Exhibit A)." at bounding box center [359, 545] width 406 height 36
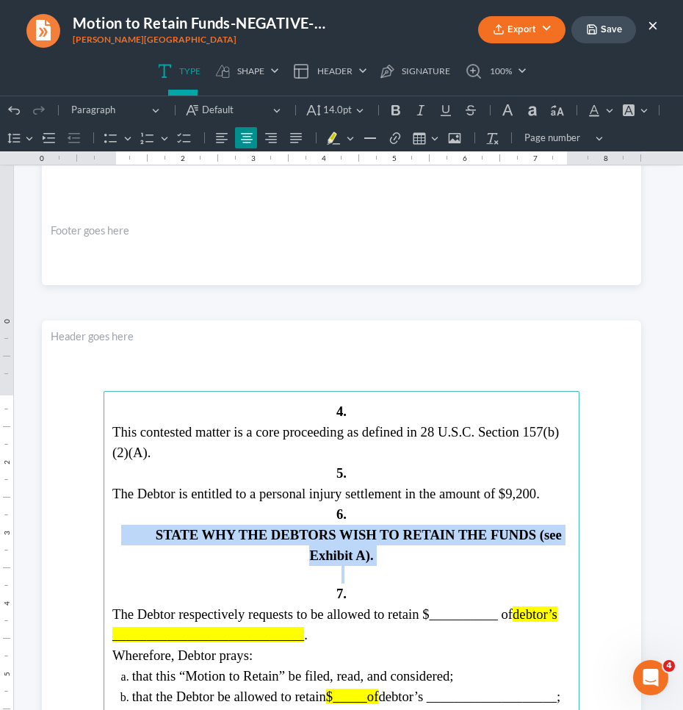
click at [340, 548] on strong "STATE WHY THE DEBTORS WISH TO RETAIN THE FUNDS (see Exhibit A)." at bounding box center [359, 545] width 406 height 36
click at [533, 552] on strong "STATE WHY THE DEBTORS WISH TO RETAIN THE FUNDS (see Exhibit A)." at bounding box center [359, 545] width 406 height 36
drag, startPoint x: 531, startPoint y: 552, endPoint x: 143, endPoint y: 553, distance: 387.3
click at [145, 553] on span "STATE WHY THE DEBTORS WISH TO RETAIN THE FUNDS (see Exhibit A)." at bounding box center [341, 545] width 441 height 36
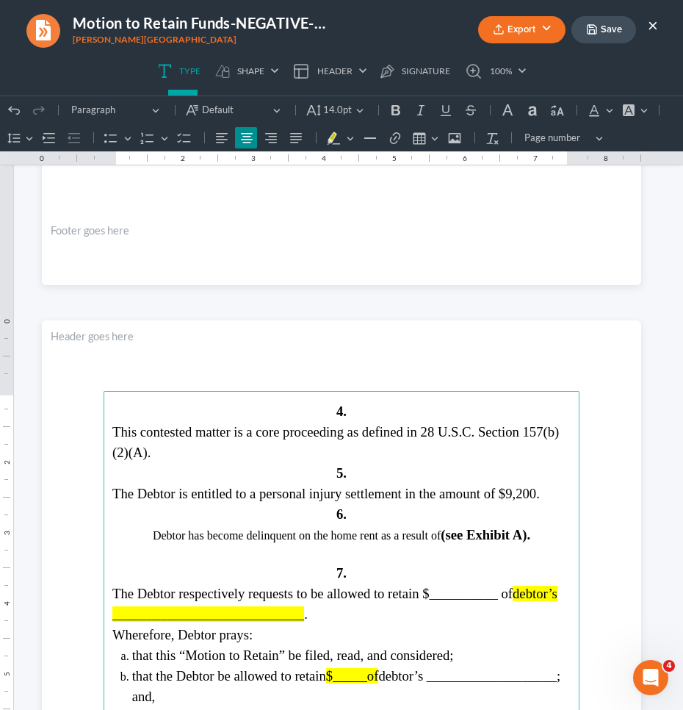
drag, startPoint x: 191, startPoint y: 549, endPoint x: 445, endPoint y: 551, distance: 254.3
click at [445, 542] on span "Debtor has become delinquent on the home rent as a result of (see Exhibit A)." at bounding box center [342, 535] width 378 height 12
click at [453, 601] on span "The Debtor respectively requests to be allowed to retain $__________ of" at bounding box center [312, 593] width 401 height 15
click at [268, 622] on span "debtor’s ____________________________" at bounding box center [322, 604] width 421 height 36
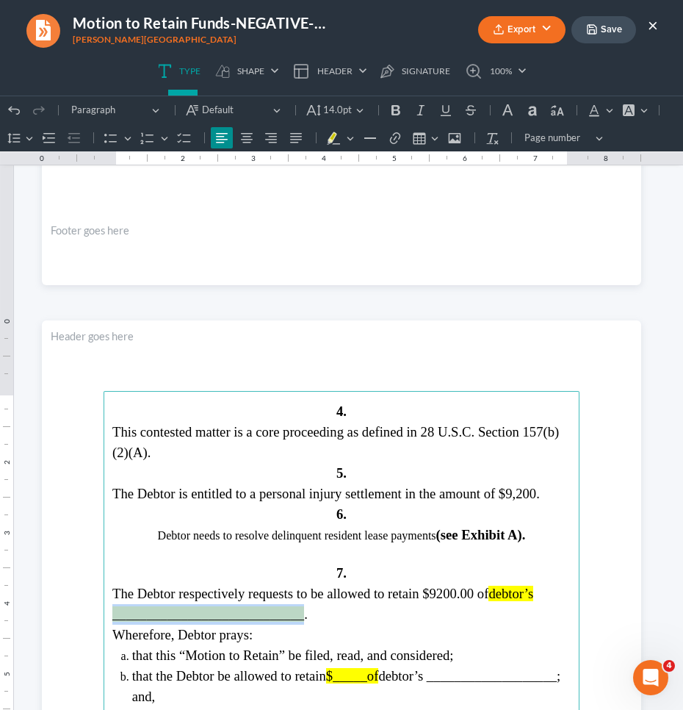
click at [268, 622] on span "debtor’s ____________________________" at bounding box center [322, 604] width 421 height 36
drag, startPoint x: 485, startPoint y: 606, endPoint x: 486, endPoint y: 620, distance: 14.0
click at [486, 620] on p "The Debtor respectively requests to be allowed to retain $9200.00 of debtor’s p…" at bounding box center [341, 603] width 459 height 41
click at [626, 114] on button "Font Background Color Font Background Color" at bounding box center [635, 110] width 32 height 22
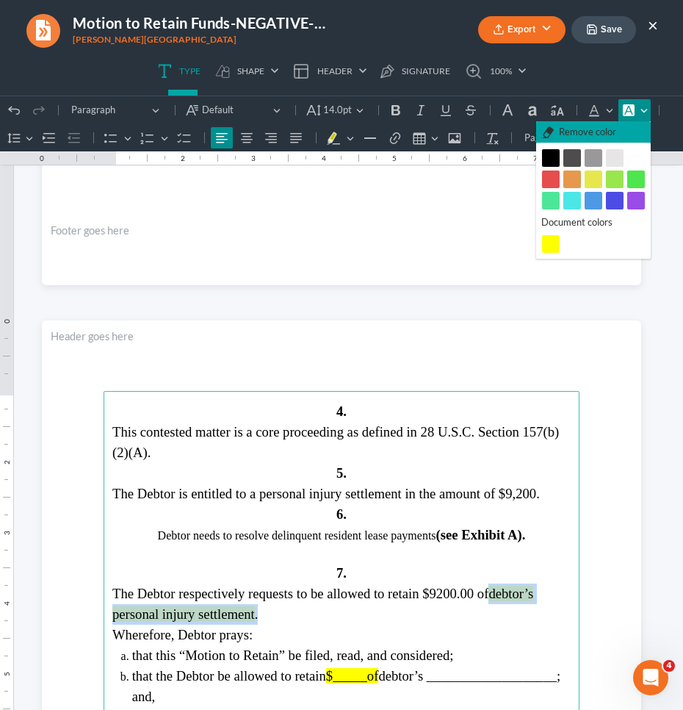
click at [597, 130] on span "Remove color" at bounding box center [587, 132] width 57 height 15
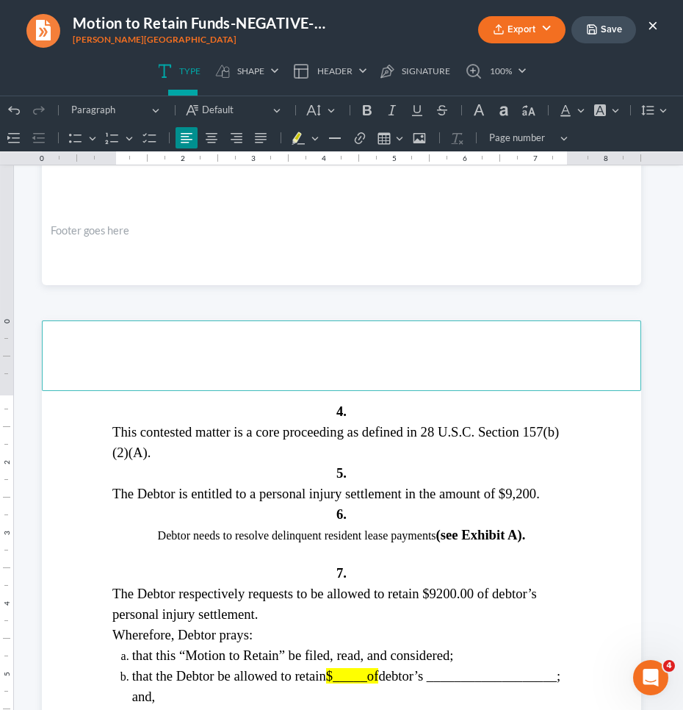
click at [567, 340] on p "Rich Text Editor, page-3-header" at bounding box center [342, 337] width 582 height 13
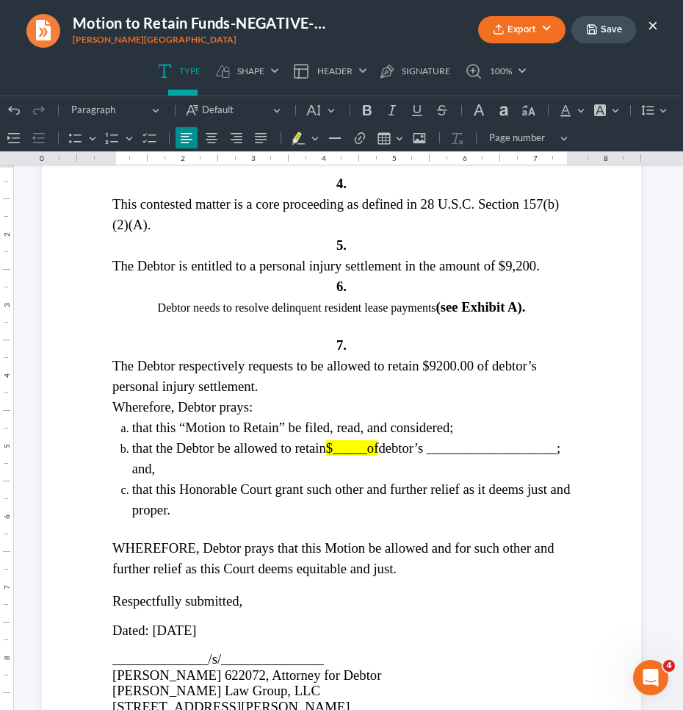
scroll to position [2548, 0]
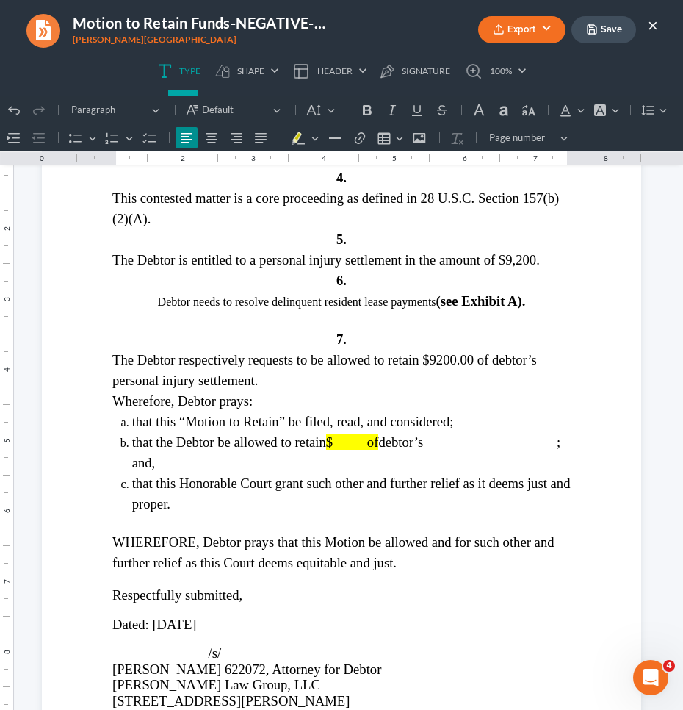
click at [359, 450] on span "$_____of" at bounding box center [352, 441] width 53 height 15
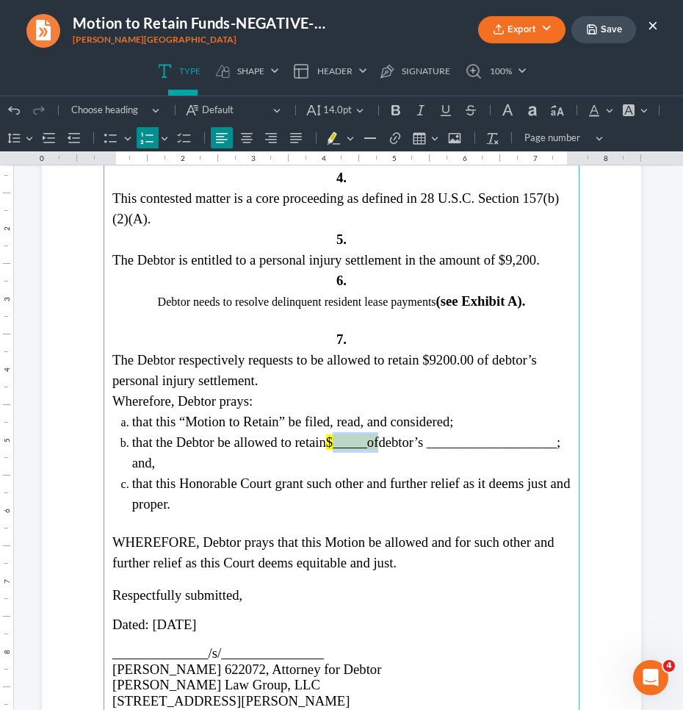
click at [359, 450] on span "$_____of" at bounding box center [352, 441] width 53 height 15
drag, startPoint x: 325, startPoint y: 453, endPoint x: 377, endPoint y: 453, distance: 52.2
click at [377, 453] on li "that the Debtor be allowed to retain $9200 of debtor’s ___________________; and," at bounding box center [351, 452] width 439 height 41
click at [626, 111] on button "Font Background Color Font Background Color" at bounding box center [635, 110] width 32 height 22
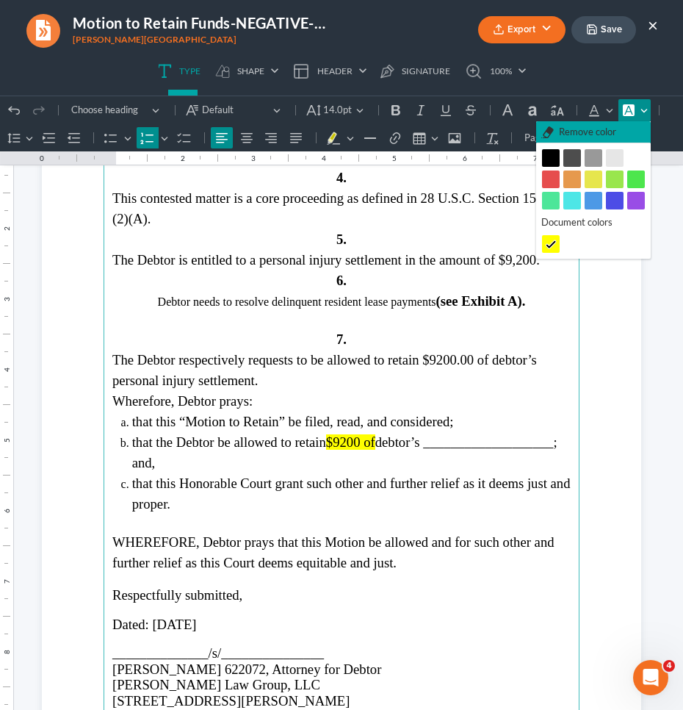
click at [607, 127] on span "Remove color" at bounding box center [587, 132] width 57 height 15
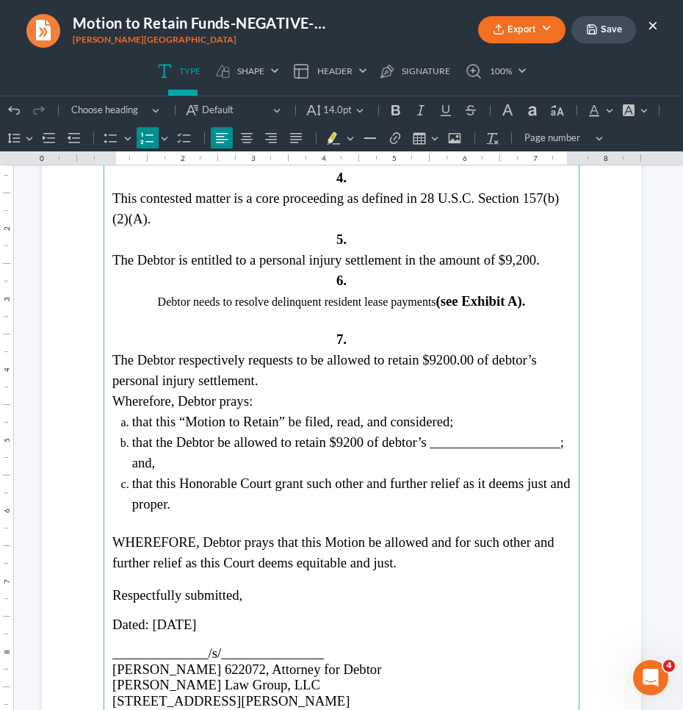
click at [489, 459] on span "that the Debtor be allowed to retain $9200 of debtor’s ___________________; and," at bounding box center [348, 452] width 432 height 36
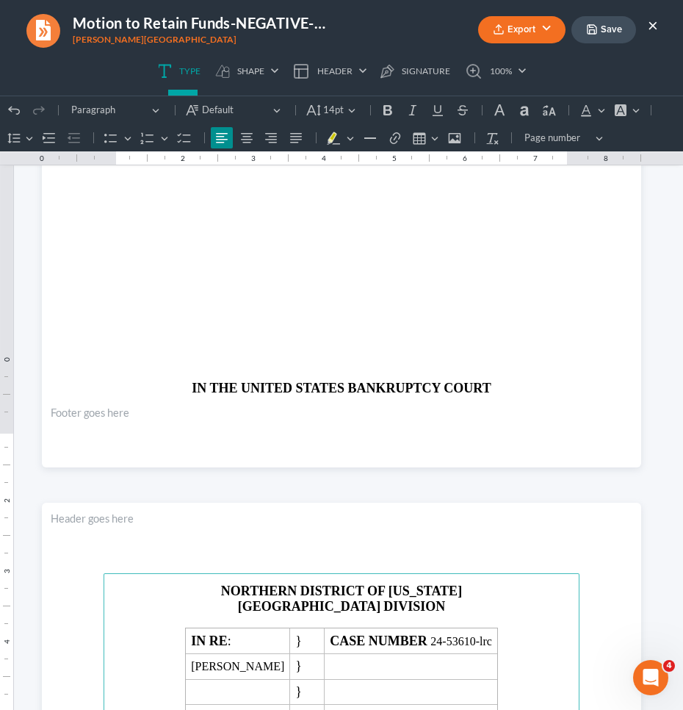
scroll to position [3738, 0]
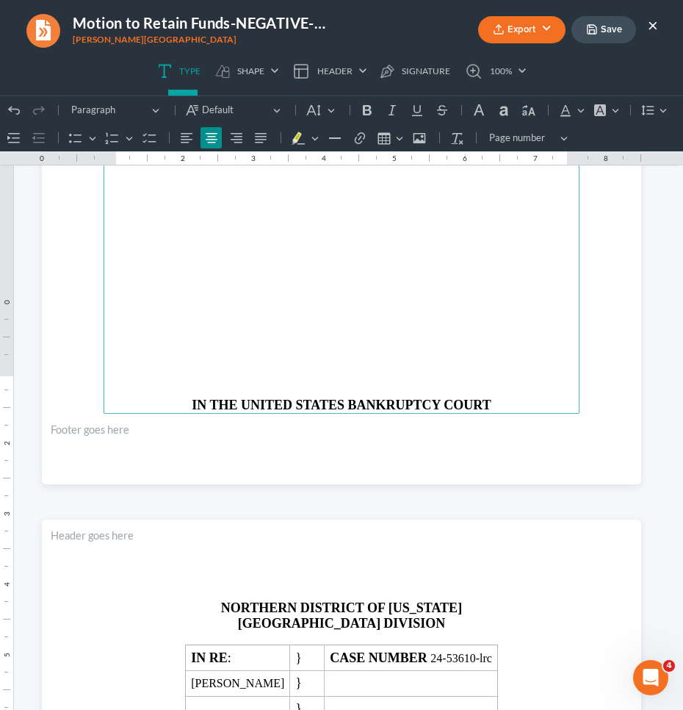
click at [392, 290] on p "Rich Text Editor, page-4-main" at bounding box center [341, 296] width 459 height 13
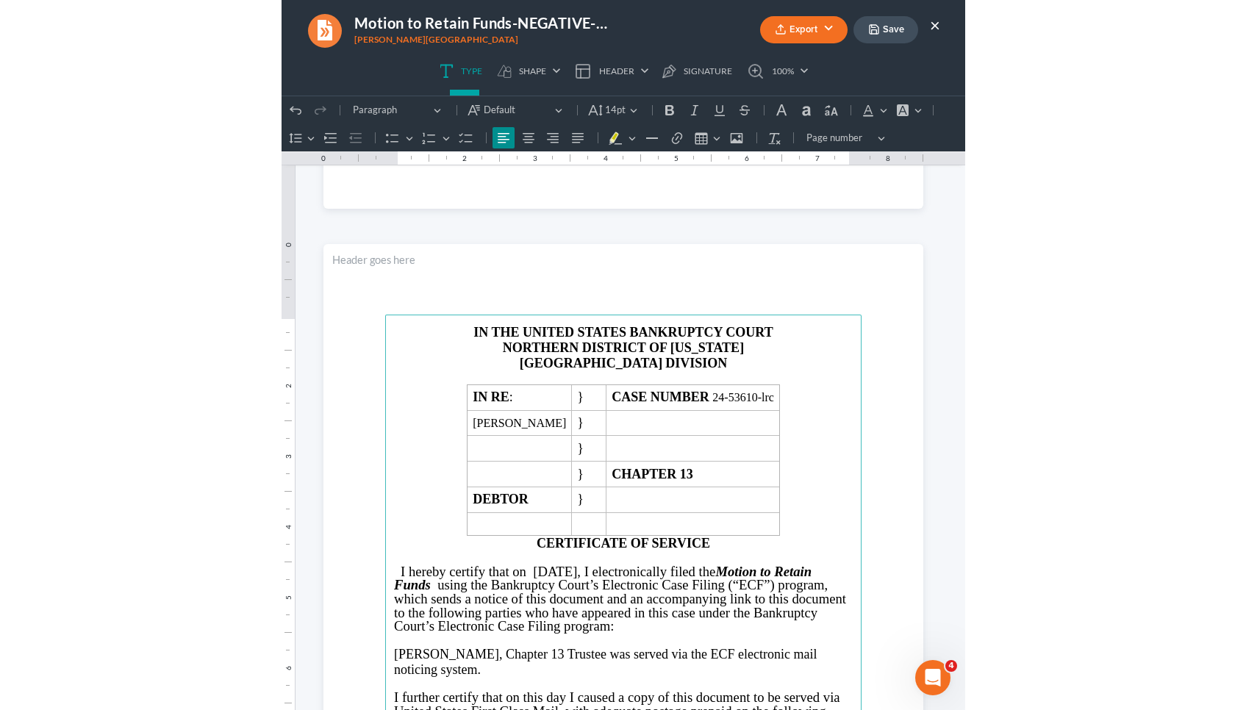
scroll to position [4002, 0]
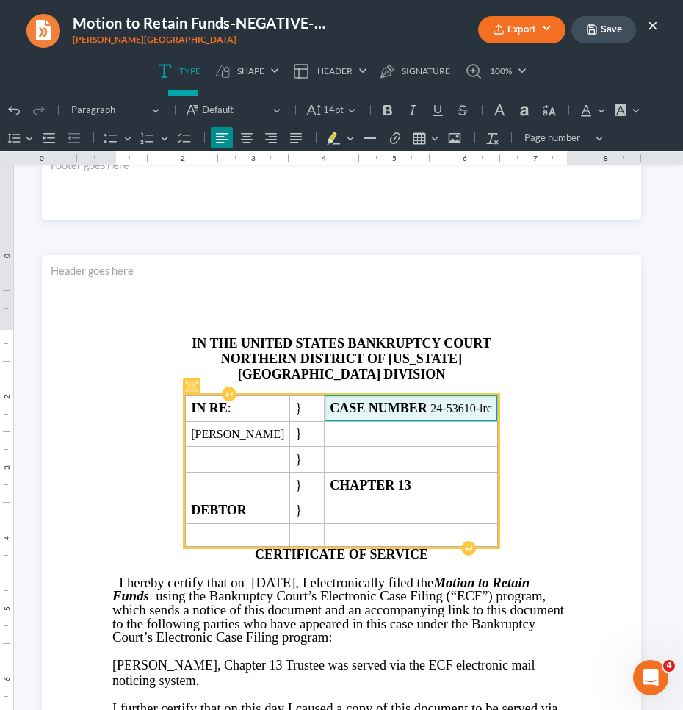
click at [450, 407] on span "CASE NUMBER 24-53610-lrc" at bounding box center [411, 408] width 162 height 15
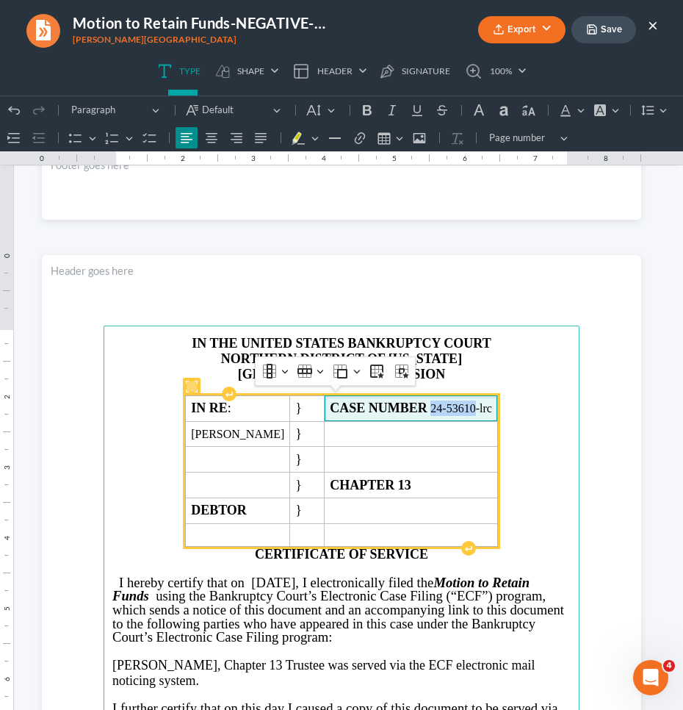
drag, startPoint x: 450, startPoint y: 407, endPoint x: 489, endPoint y: 407, distance: 39.7
click at [489, 407] on span "CASE NUMBER 24-53610-lrc" at bounding box center [411, 408] width 162 height 15
copy span "24-53610"
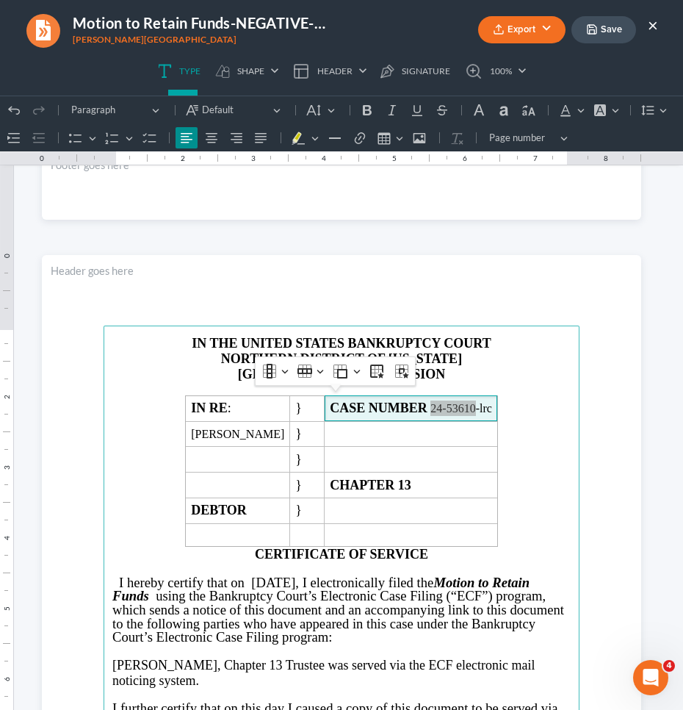
click at [610, 37] on button "Save" at bounding box center [604, 29] width 65 height 27
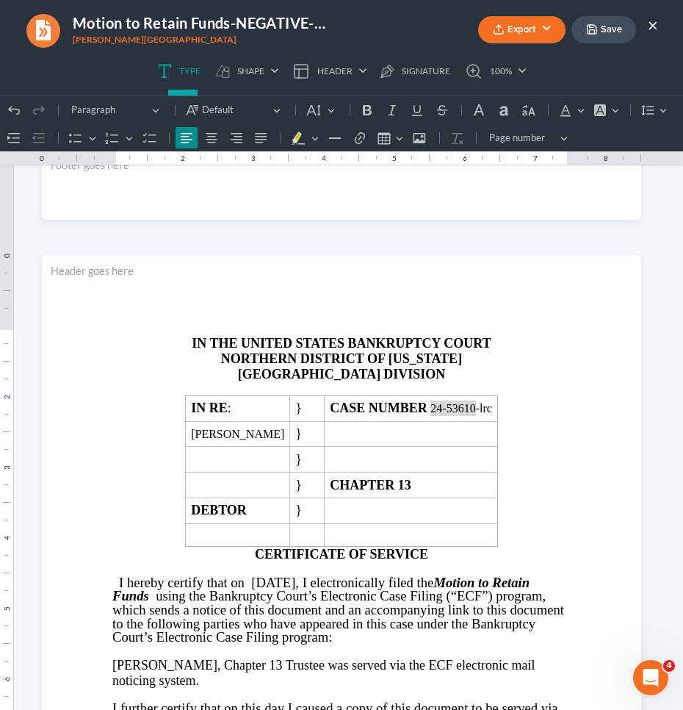
click at [596, 37] on button "Save" at bounding box center [604, 29] width 65 height 27
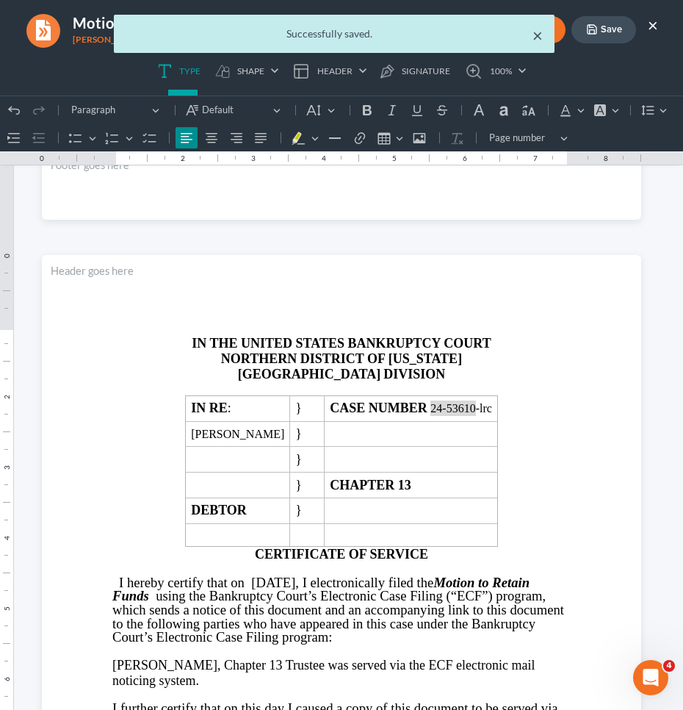
click at [538, 37] on button "×" at bounding box center [538, 35] width 10 height 18
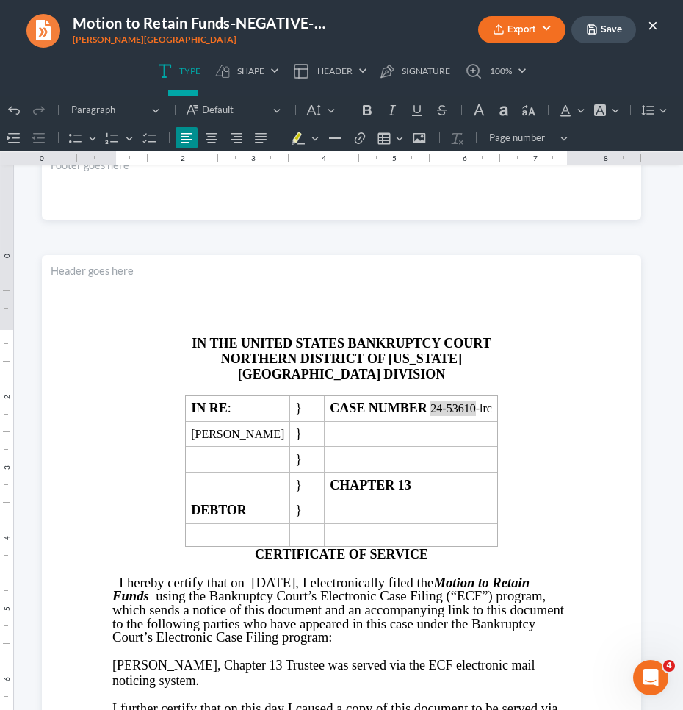
click at [538, 37] on button "Export" at bounding box center [521, 29] width 87 height 27
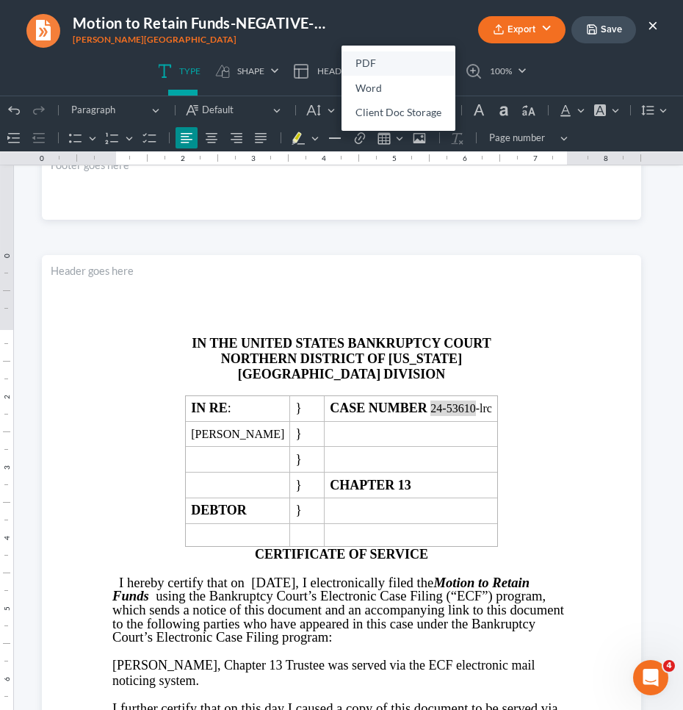
click at [392, 62] on link "PDF" at bounding box center [399, 63] width 114 height 25
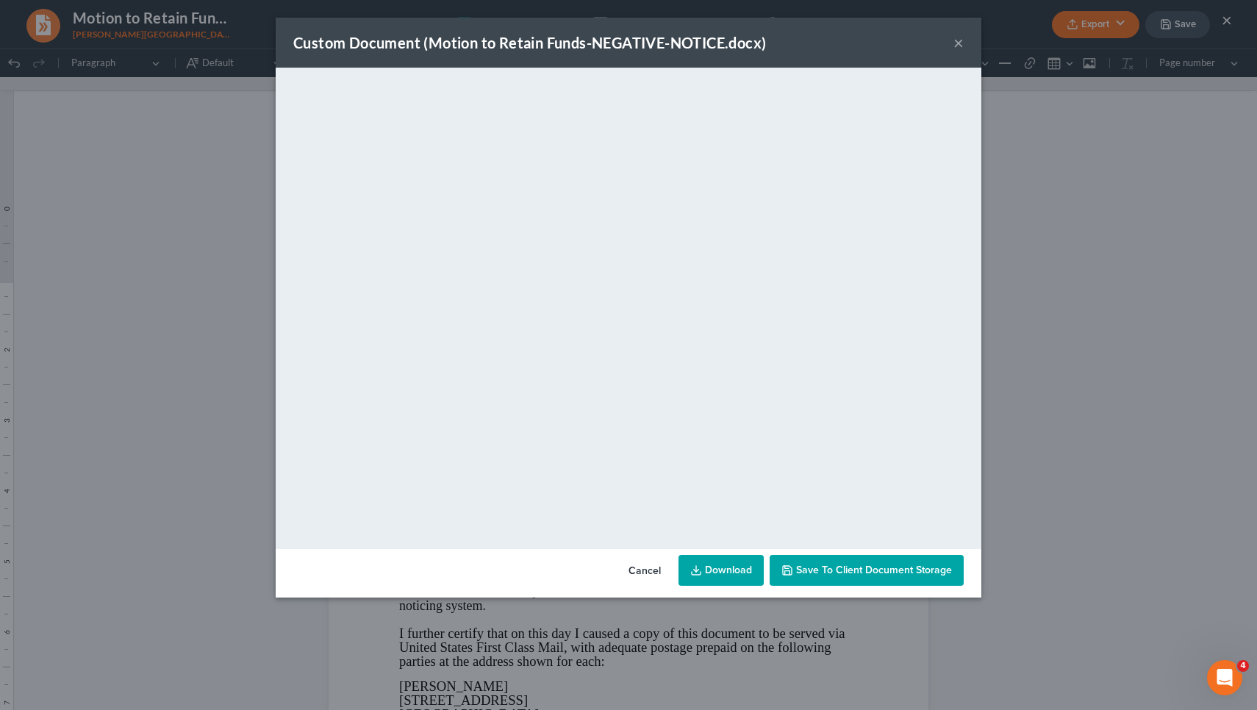
click at [626, 45] on div "Custom Document (Motion to Retain Funds-NEGATIVE-NOTICE.docx) ×" at bounding box center [628, 43] width 705 height 50
click at [626, 46] on button "×" at bounding box center [958, 43] width 10 height 18
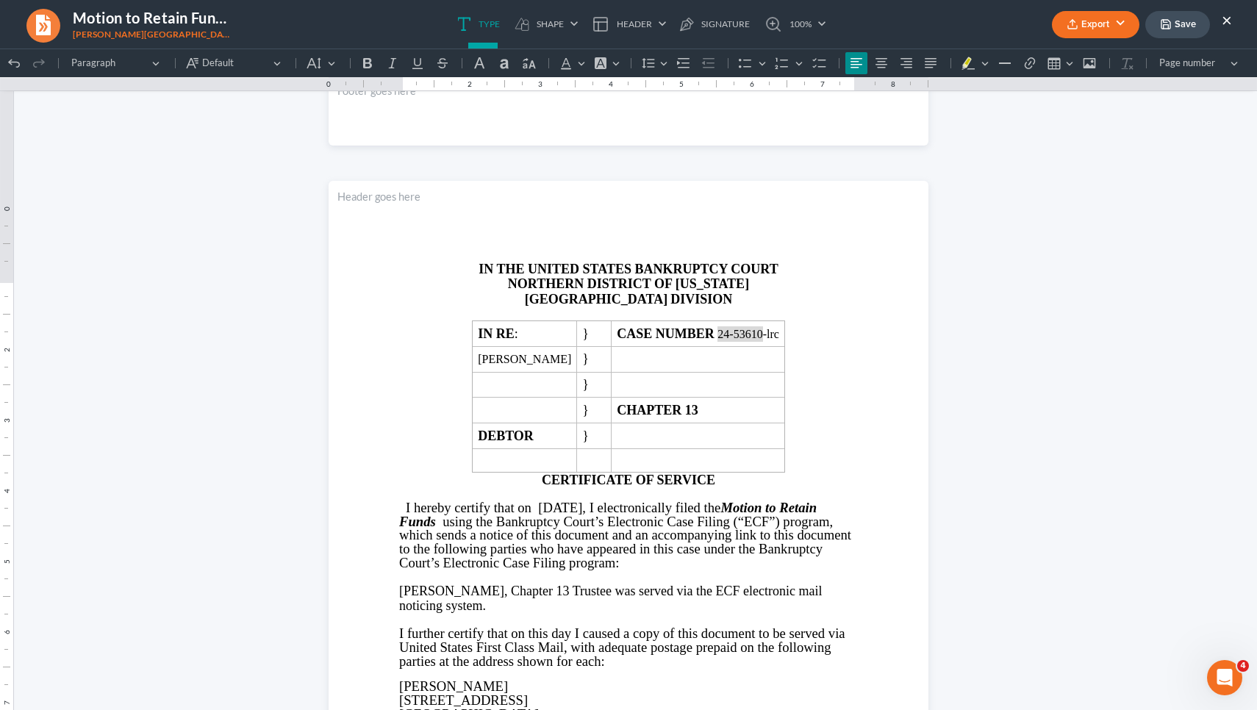
click at [626, 21] on button "×" at bounding box center [1226, 20] width 10 height 18
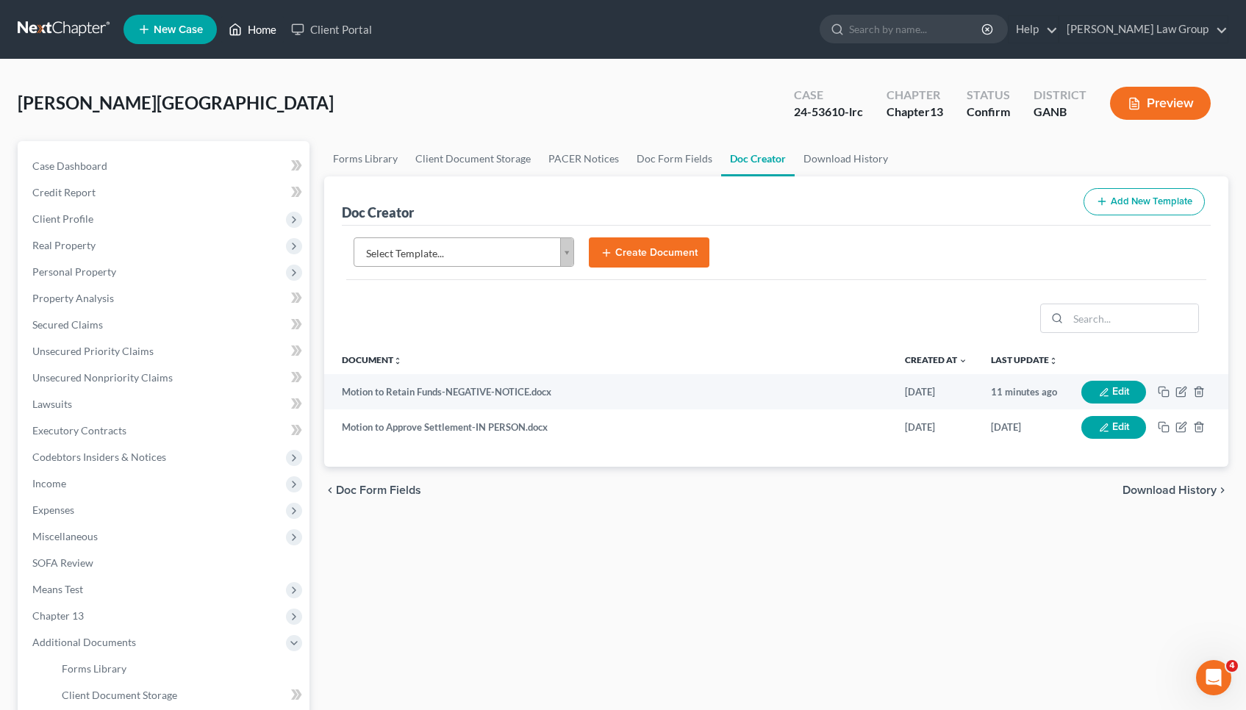
click at [259, 26] on link "Home" at bounding box center [252, 29] width 62 height 26
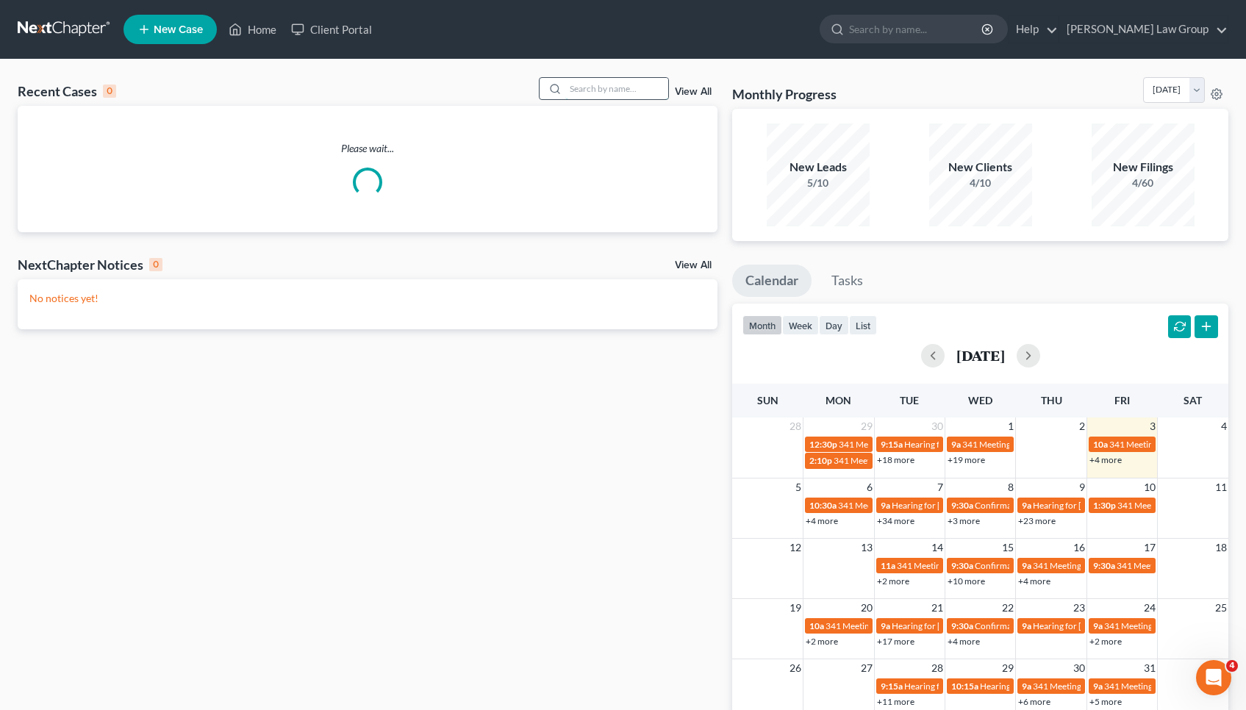
click at [625, 94] on input "search" at bounding box center [616, 88] width 103 height 21
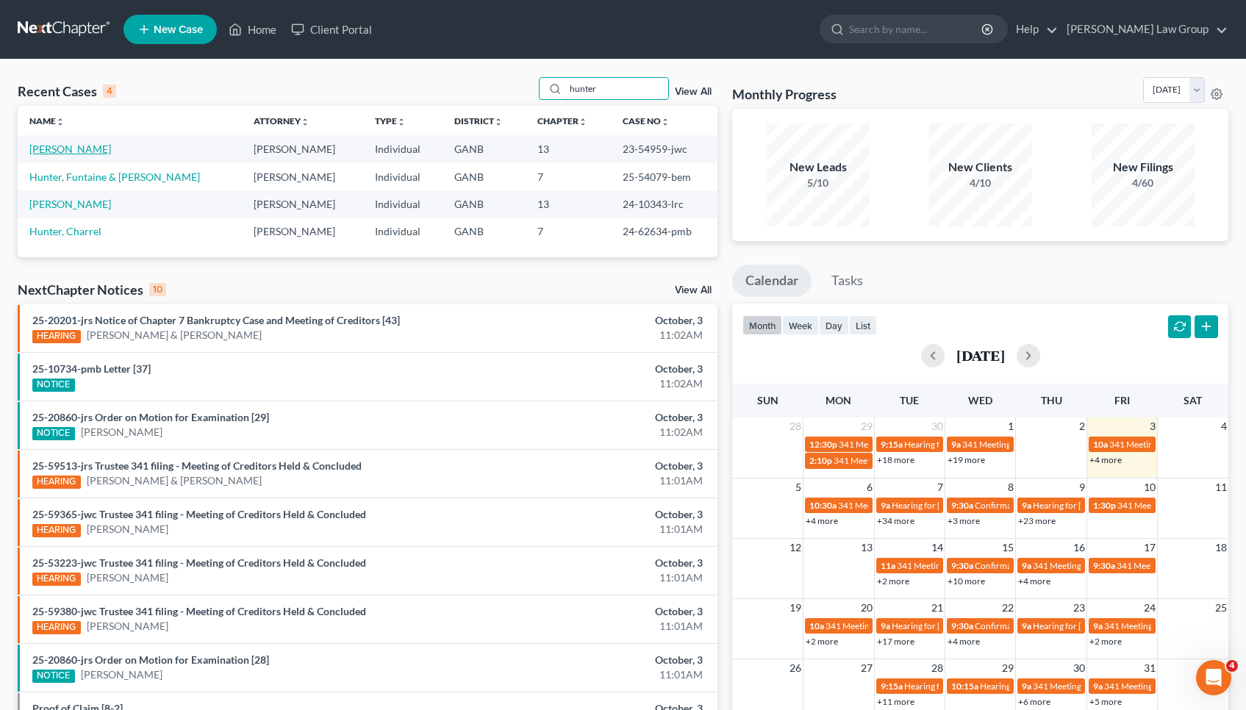
type input "hunter"
click at [82, 148] on link "[PERSON_NAME]" at bounding box center [70, 149] width 82 height 12
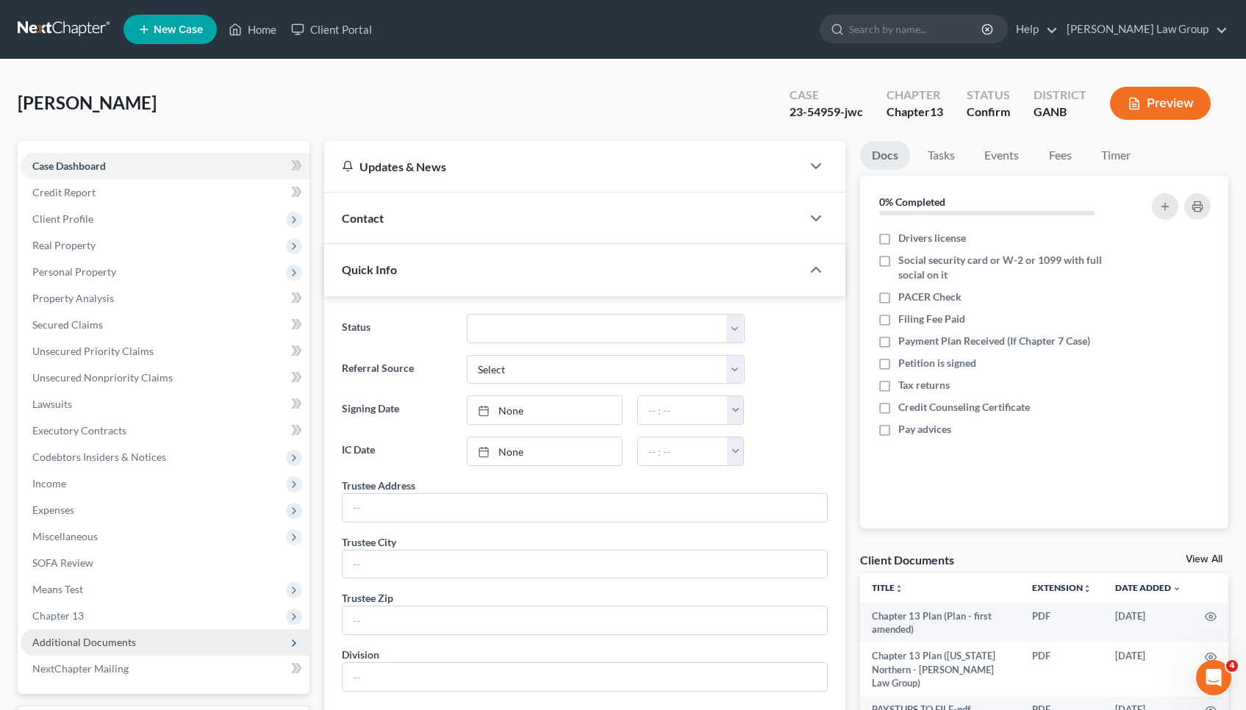
click at [84, 653] on span "Additional Documents" at bounding box center [165, 642] width 289 height 26
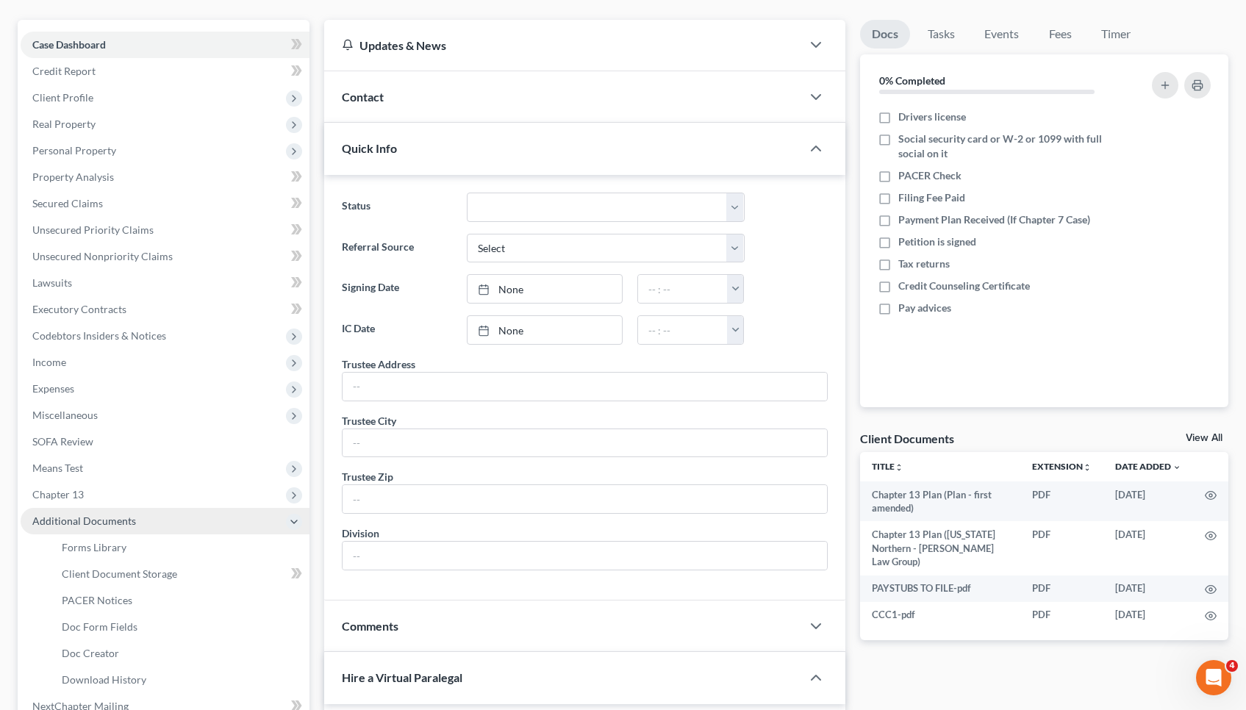
click at [84, 653] on span "Doc Creator" at bounding box center [90, 653] width 57 height 12
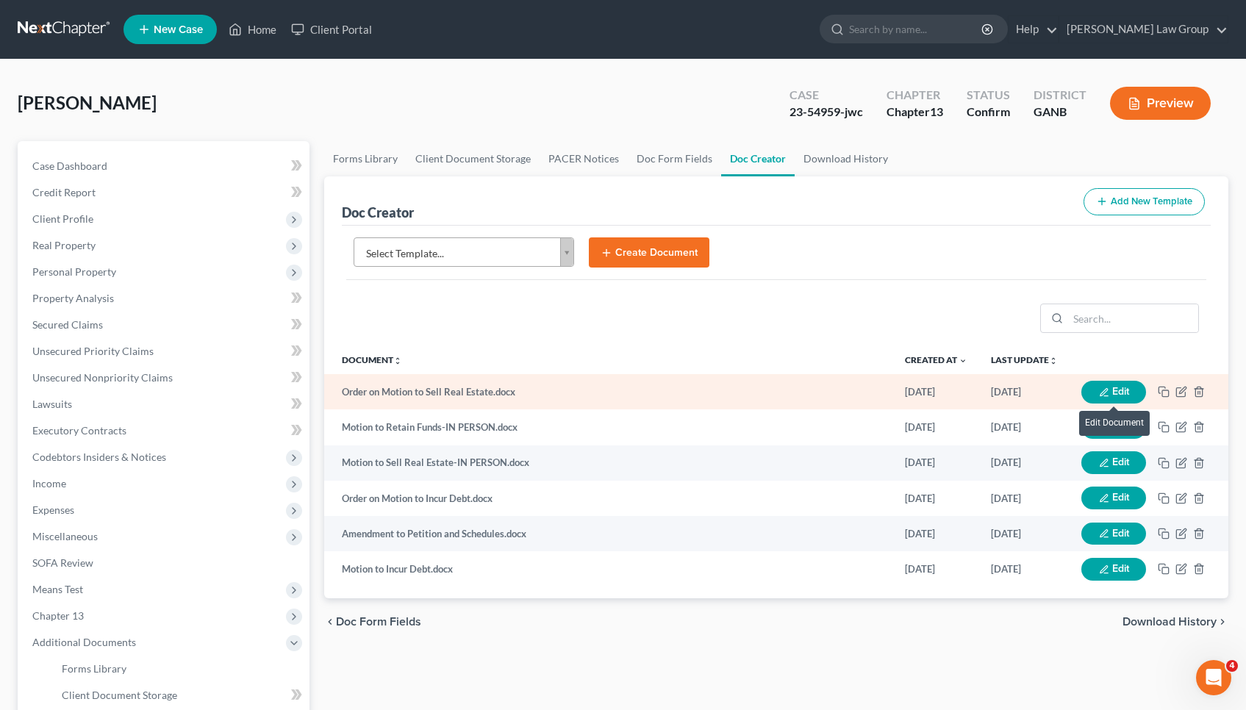
click at [626, 387] on button "Edit" at bounding box center [1113, 392] width 65 height 23
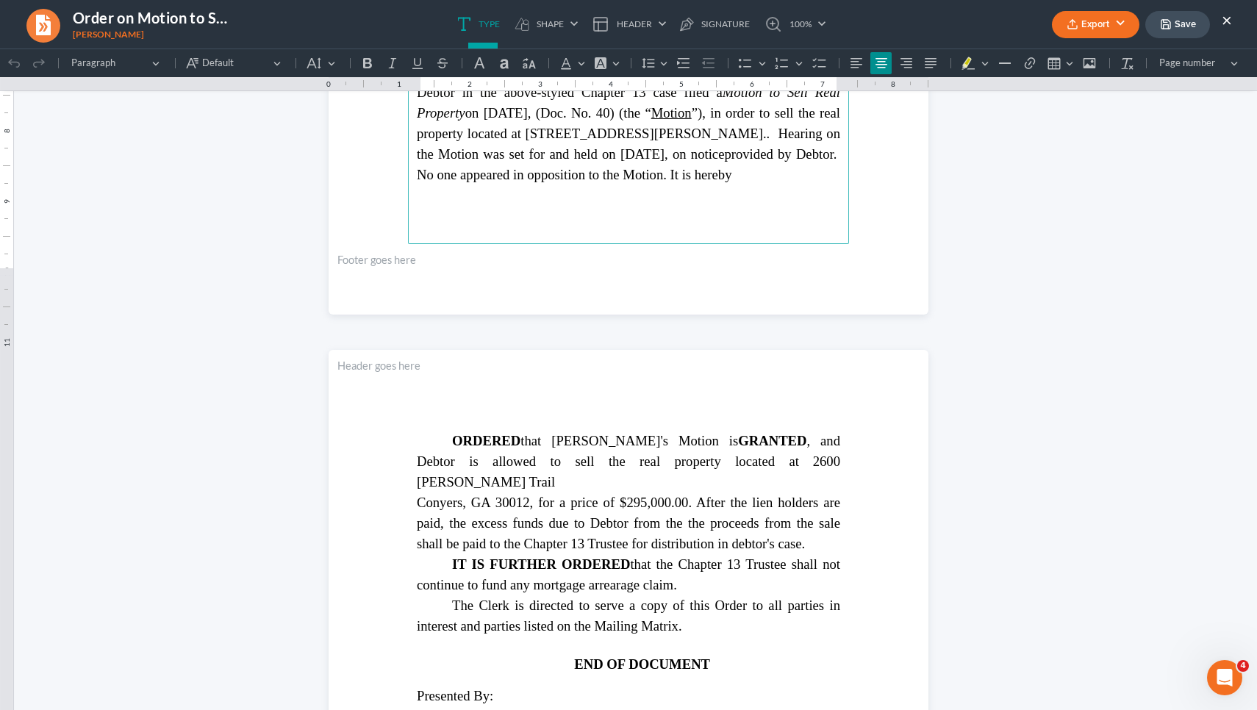
scroll to position [663, 0]
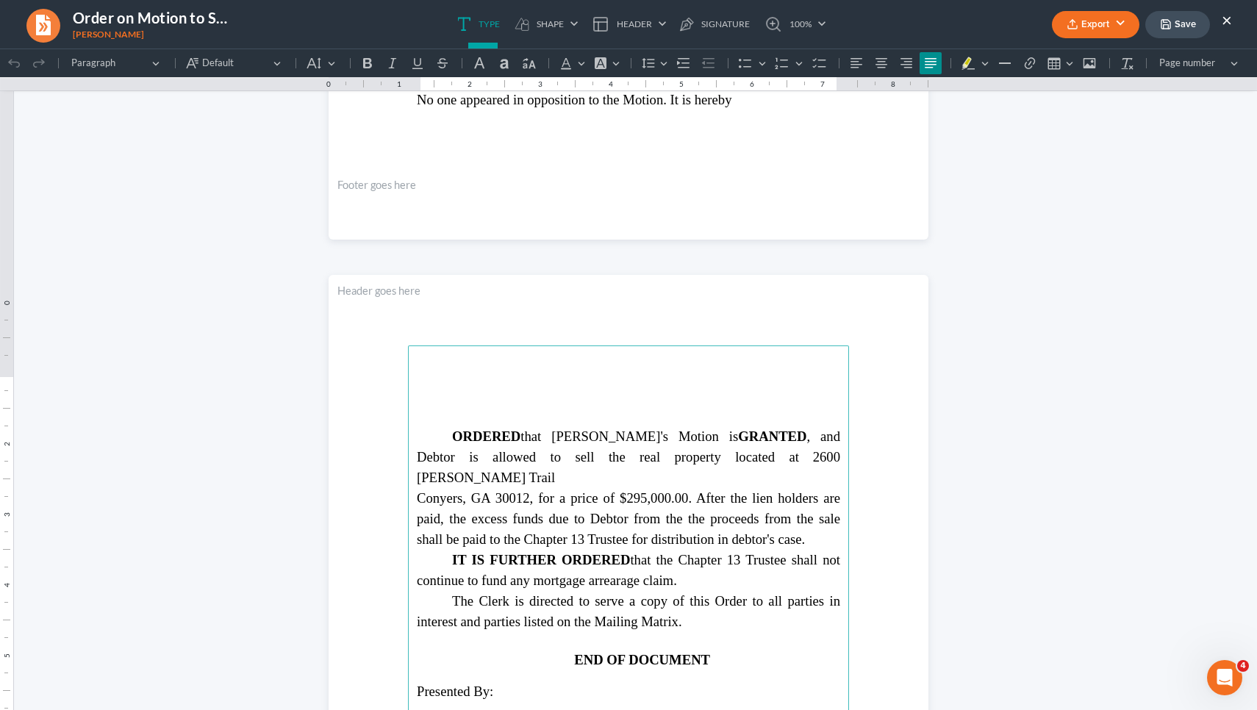
click at [481, 373] on p "Rich Text Editor, page-1-main" at bounding box center [628, 365] width 423 height 18
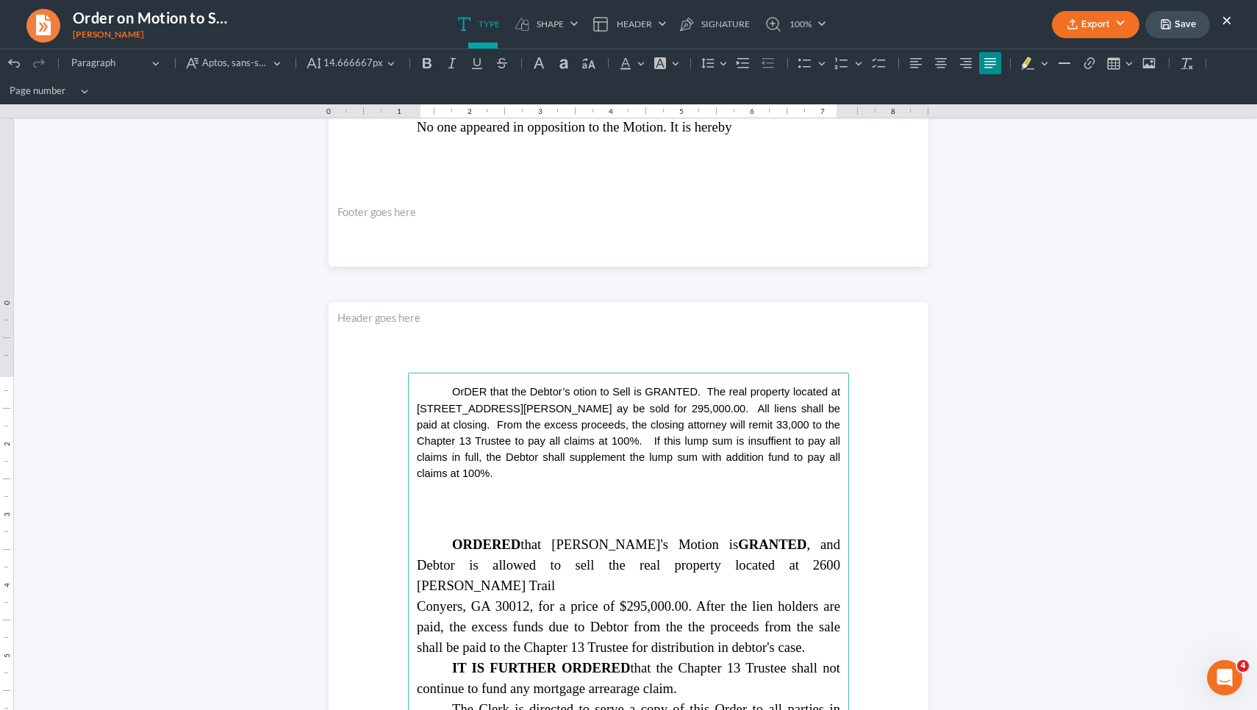
click at [464, 392] on span "OrDER that the Debtor’s otion to Sell is GRANTED. The real property located at …" at bounding box center [628, 432] width 423 height 93
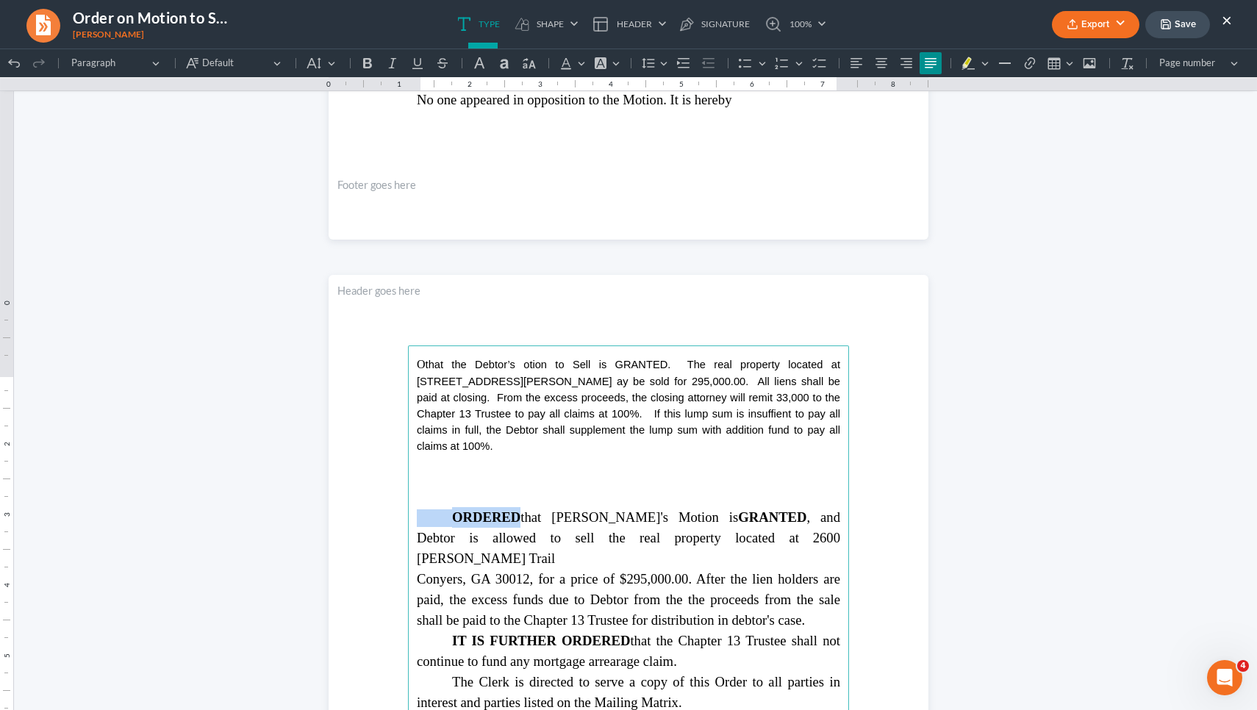
drag, startPoint x: 515, startPoint y: 538, endPoint x: 450, endPoint y: 539, distance: 64.7
click at [450, 539] on span "ORDERED that [PERSON_NAME]'s Motion is GRANTED , and [PERSON_NAME] is allowed t…" at bounding box center [628, 527] width 423 height 36
copy p "ORDERED"
click at [425, 373] on span "O" at bounding box center [421, 365] width 9 height 18
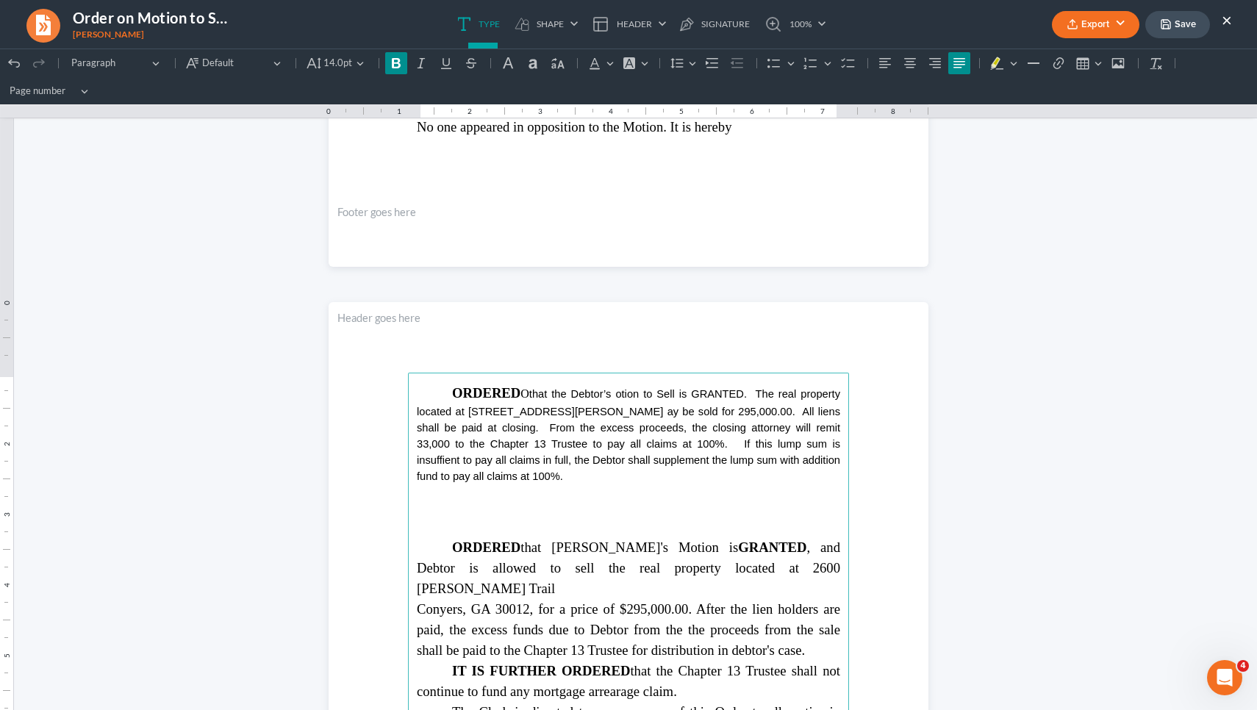
drag, startPoint x: 559, startPoint y: 395, endPoint x: 528, endPoint y: 395, distance: 30.1
click at [528, 395] on p "ORDERED O that the Debtor’s otion to Sell is GRANTED. The real property located…" at bounding box center [628, 433] width 423 height 101
click at [559, 393] on span "that the Debtor’s otion to Sell is GRANTED. The real property located at [STREE…" at bounding box center [628, 435] width 423 height 94
click at [568, 394] on span "that the Debtor’s otion to Sell is GRANTED. The real property located at [STREE…" at bounding box center [628, 435] width 423 height 94
drag, startPoint x: 570, startPoint y: 473, endPoint x: 520, endPoint y: 392, distance: 94.4
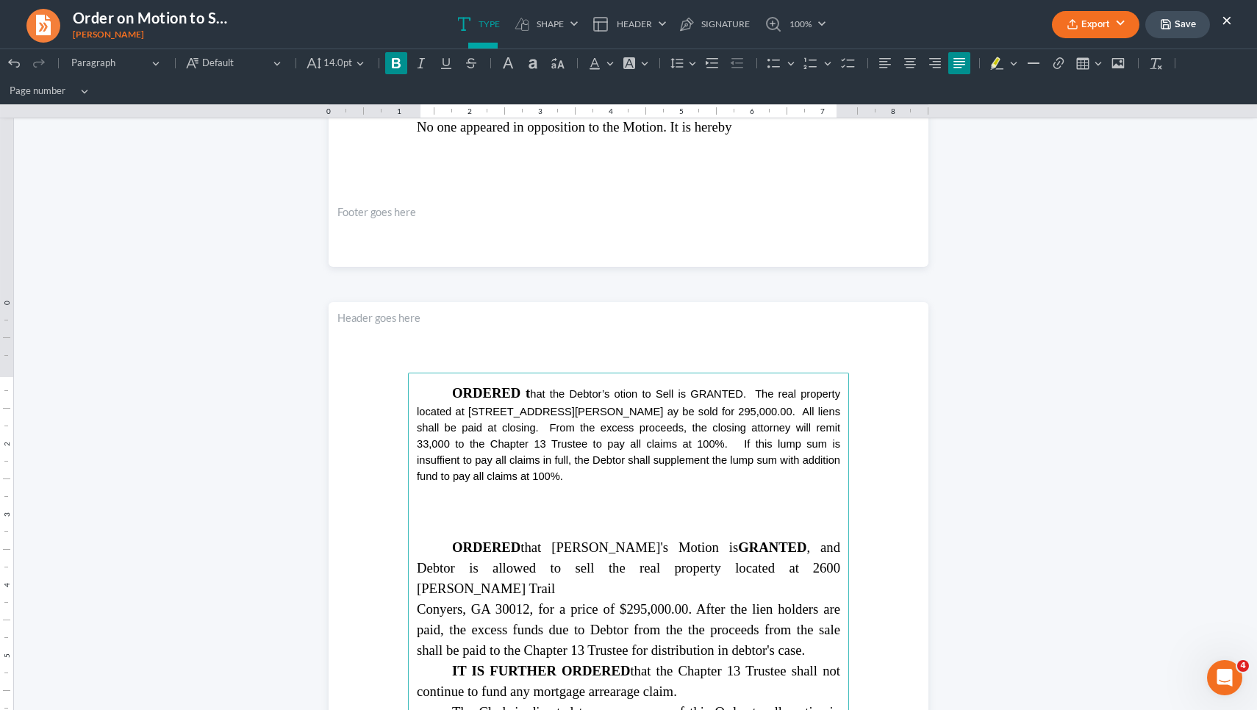
click at [520, 392] on p "ORDERED t hat the Debtor’s otion to Sell is GRANTED. The real property located …" at bounding box center [628, 433] width 423 height 101
click at [399, 65] on icon "Editor toolbar" at bounding box center [396, 63] width 9 height 10
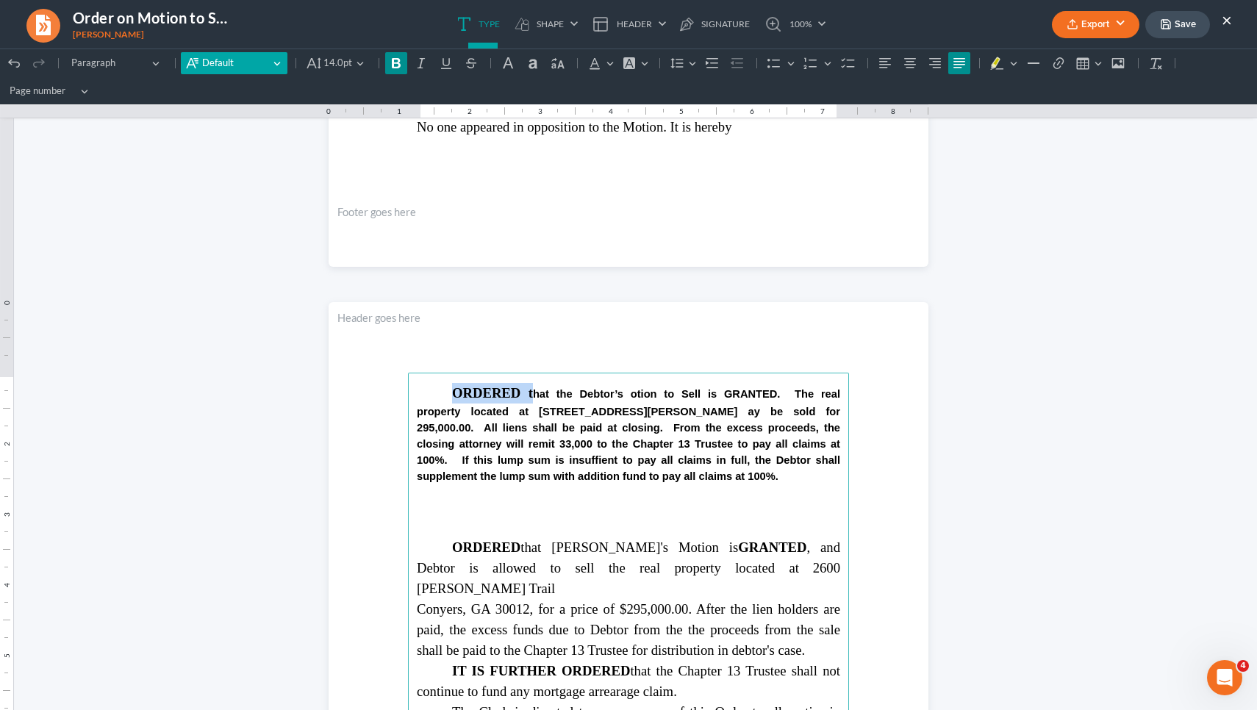
click at [247, 62] on span "Default" at bounding box center [235, 63] width 67 height 15
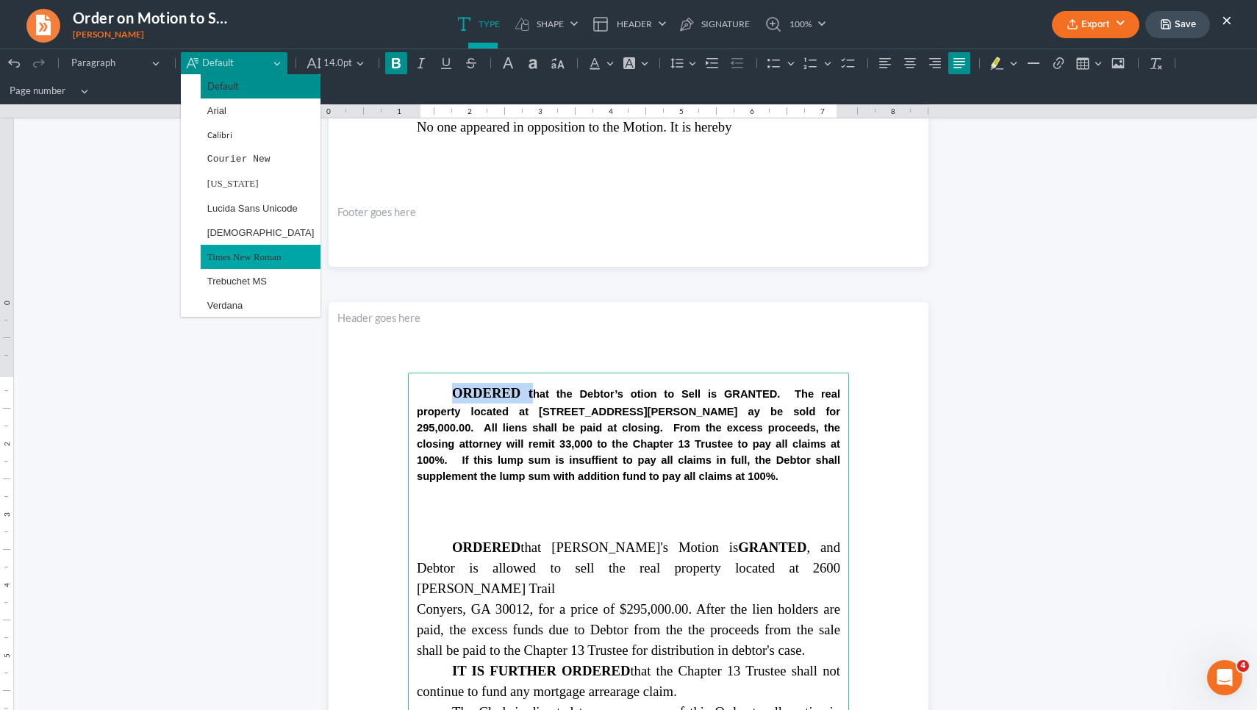
click at [234, 258] on span "Times New Roman" at bounding box center [244, 256] width 74 height 17
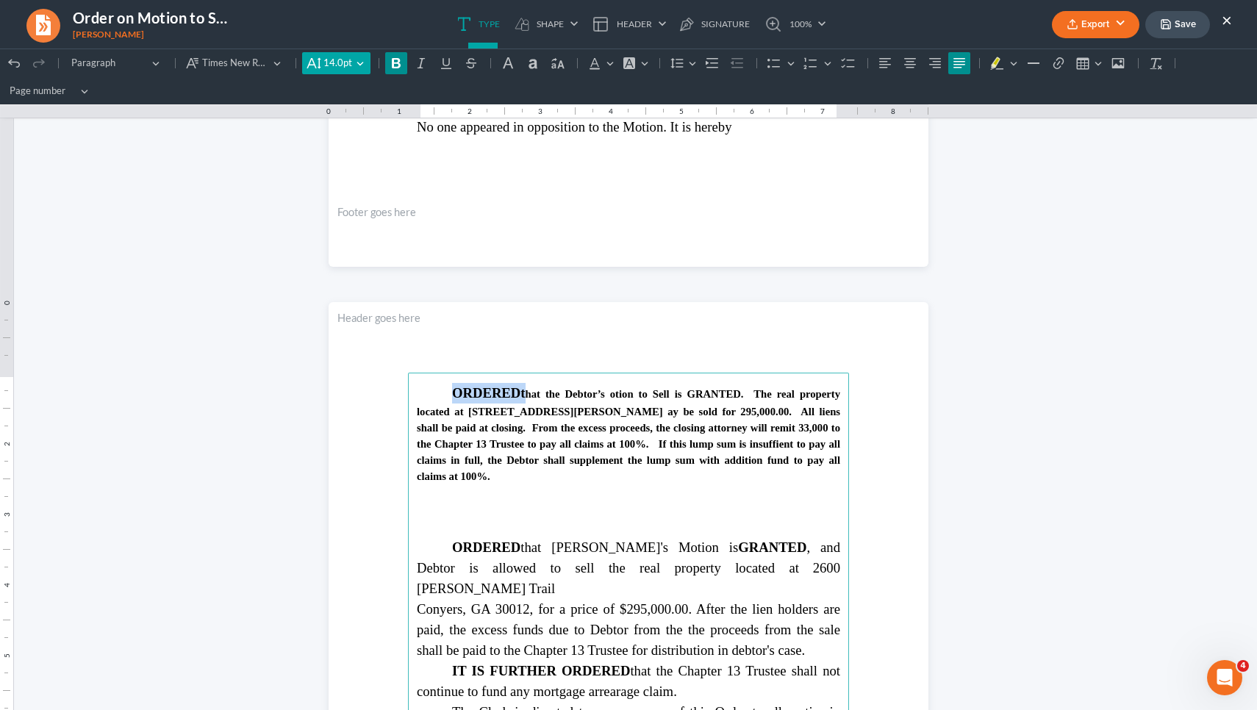
click at [353, 68] on button "14.0pt 14.0pt" at bounding box center [336, 63] width 68 height 22
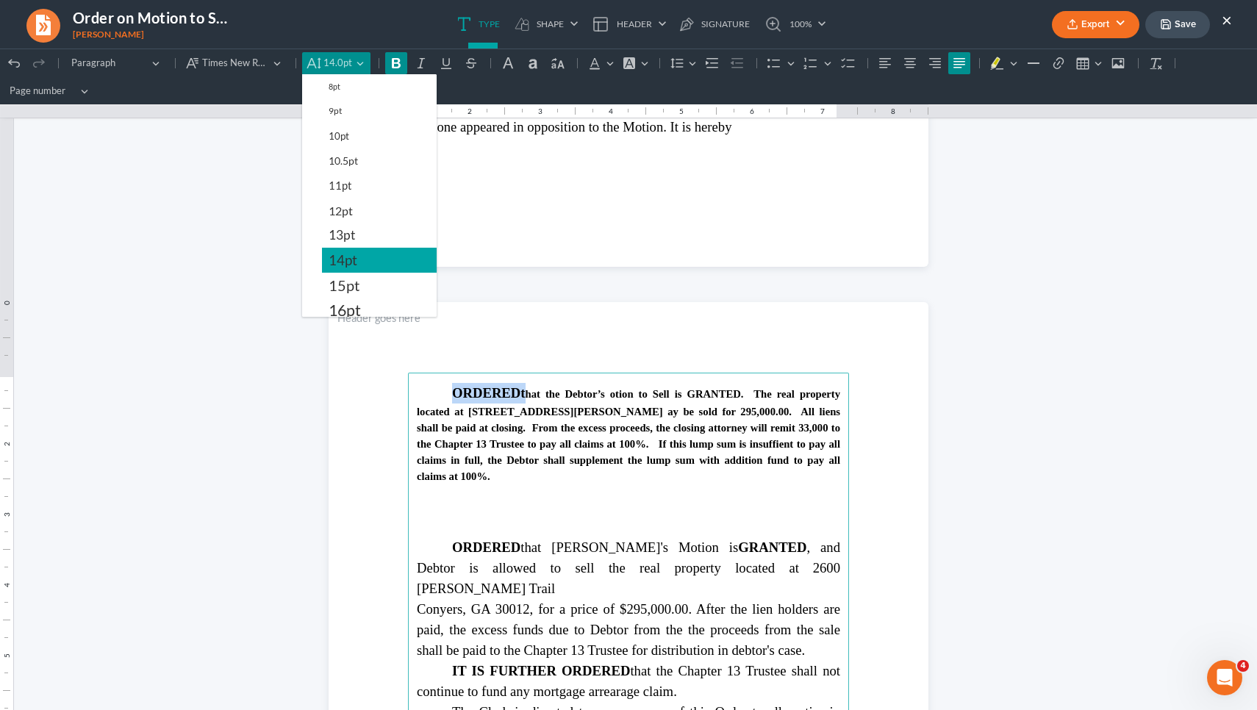
click at [353, 254] on span "14pt" at bounding box center [342, 260] width 29 height 18
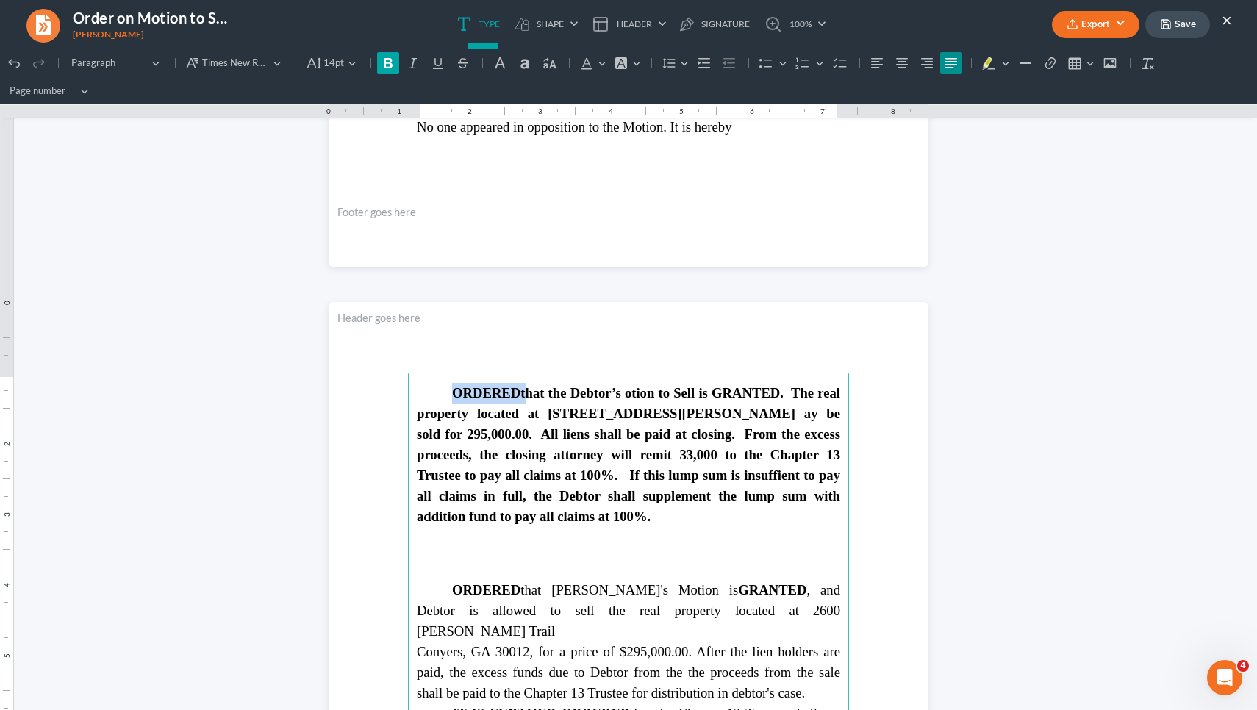
click at [388, 68] on icon "Editor toolbar" at bounding box center [388, 63] width 15 height 15
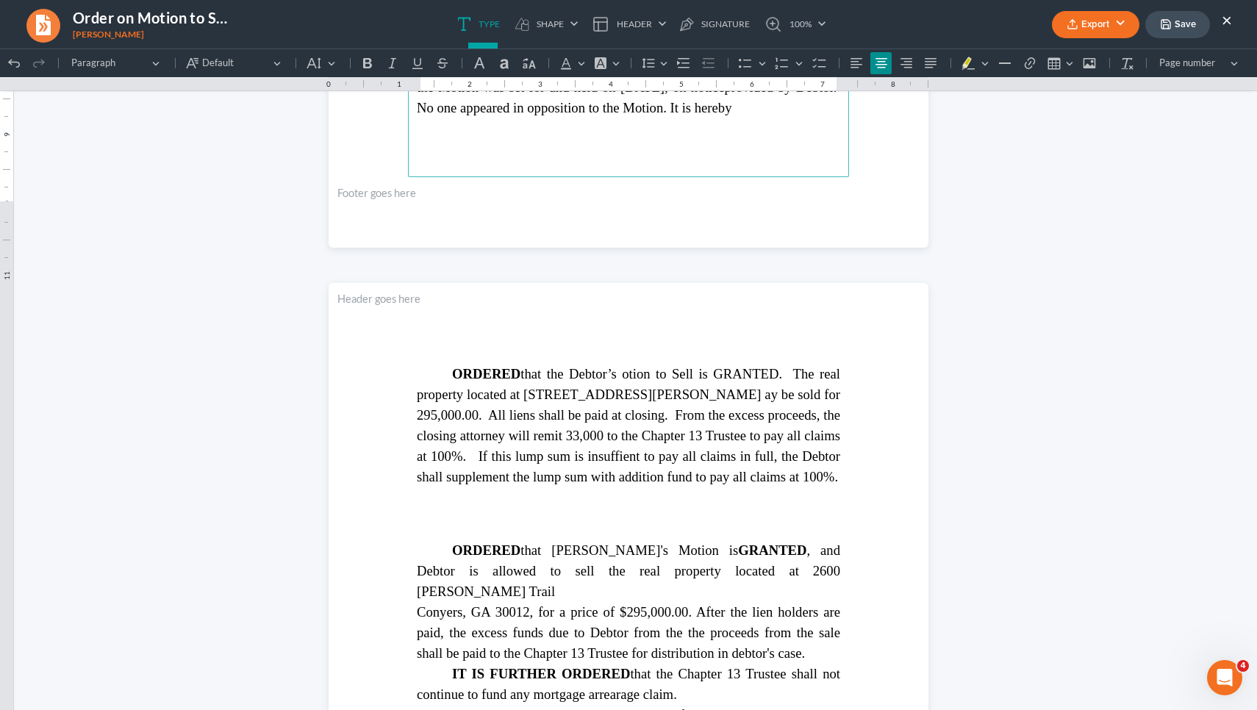
scroll to position [791, 0]
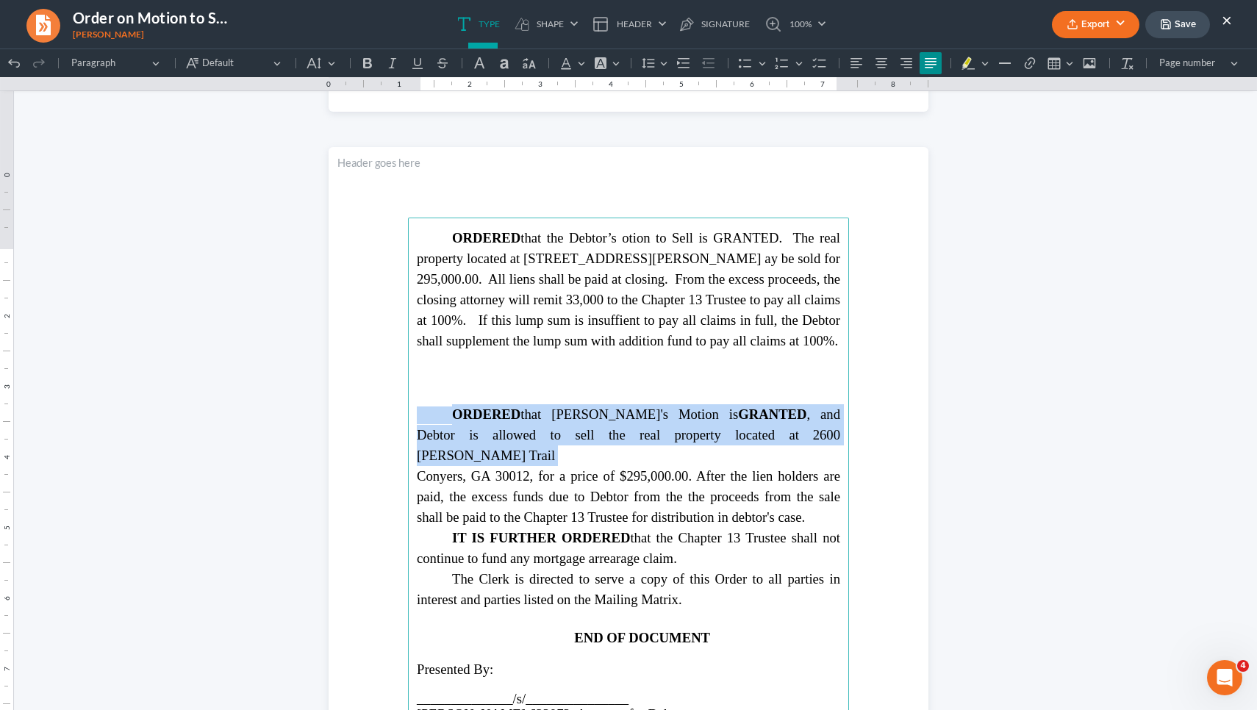
drag, startPoint x: 802, startPoint y: 516, endPoint x: 433, endPoint y: 437, distance: 377.9
click at [433, 437] on p "ORDERED that [PERSON_NAME]'s Motion is GRANTED , and Debtor is allowed to sell …" at bounding box center [628, 465] width 423 height 123
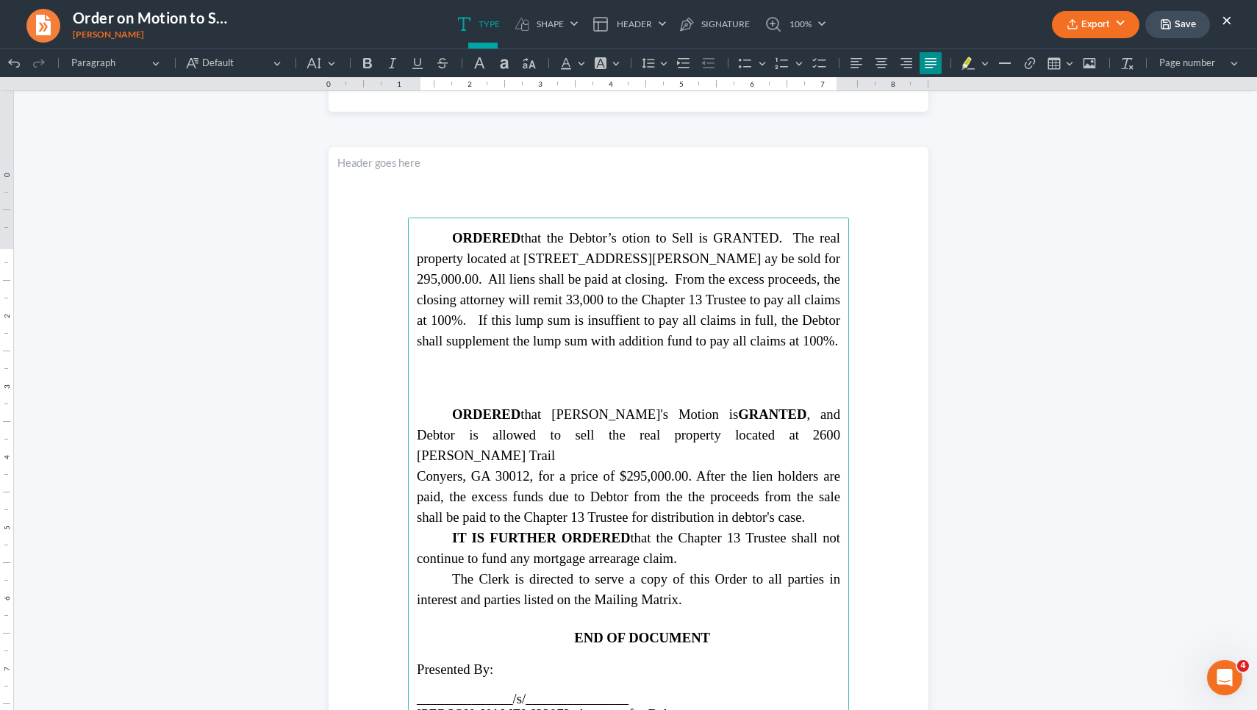
click at [626, 259] on span "hat the Debtor’s otion to Sell is GRANTED. The real property located at [STREET…" at bounding box center [628, 289] width 423 height 118
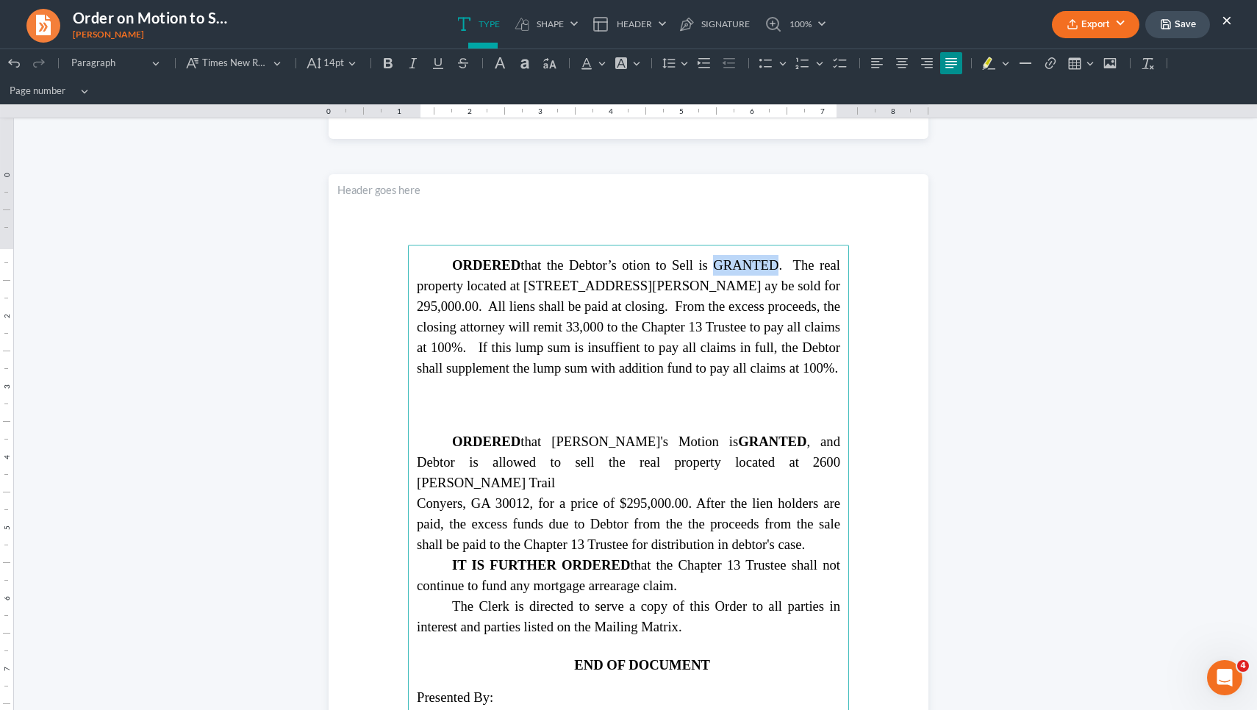
click at [626, 259] on span "hat the Debtor’s otion to Sell is GRANTED. The real property located at [STREET…" at bounding box center [628, 316] width 423 height 118
click at [626, 289] on span "hat the Debtor’s otion to Sell is GRANTED . The real property located at [STREE…" at bounding box center [628, 316] width 423 height 118
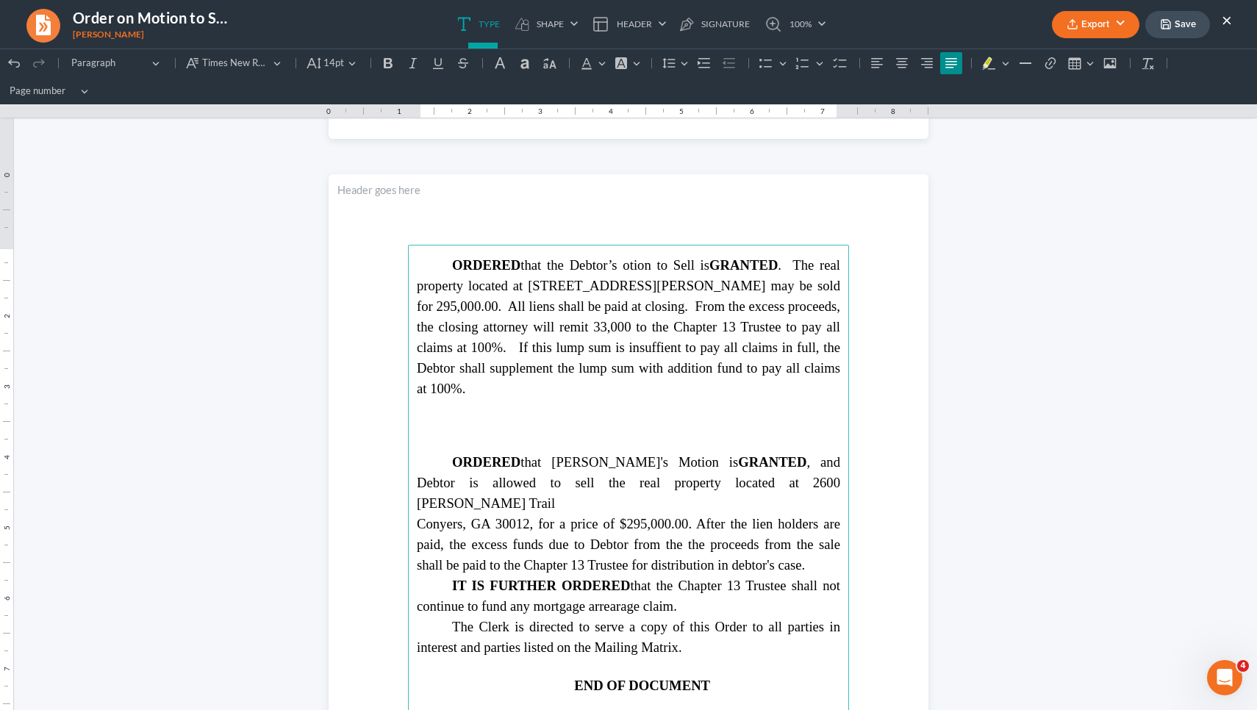
click at [562, 326] on span "hat the Debtor’s otion to Sell is GRANTED . The real property located at [STREE…" at bounding box center [628, 326] width 423 height 139
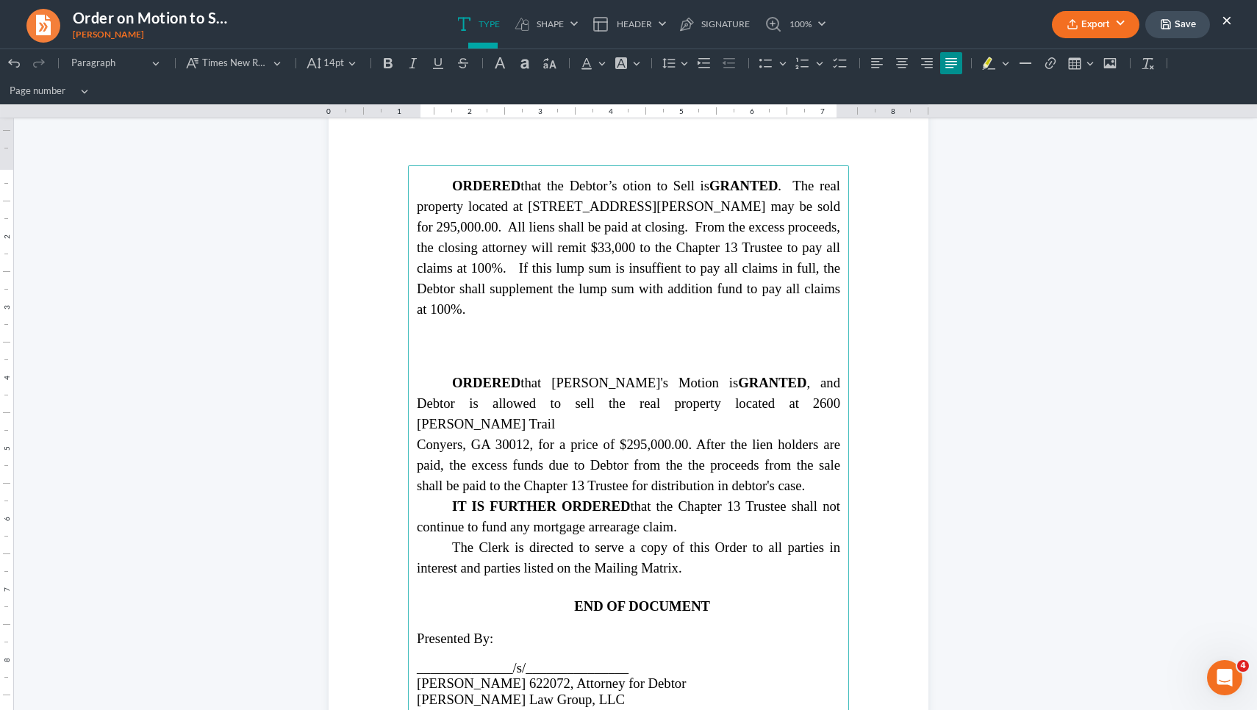
scroll to position [908, 0]
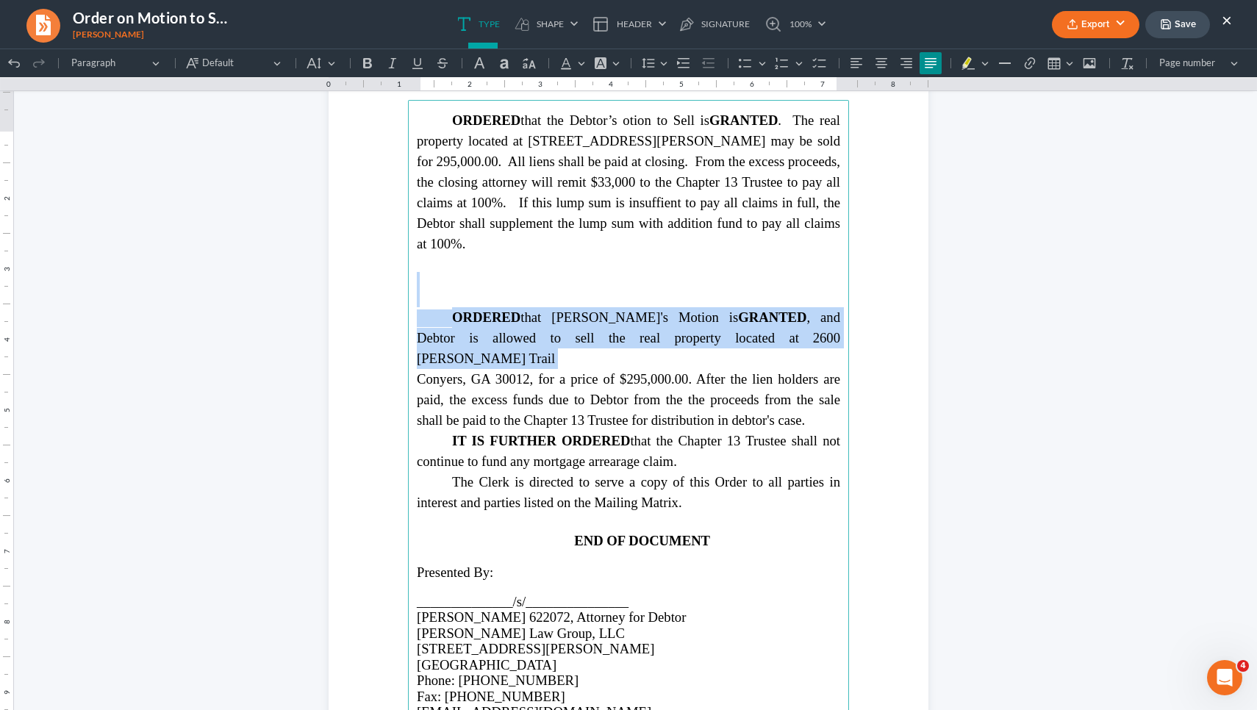
drag, startPoint x: 806, startPoint y: 421, endPoint x: 423, endPoint y: 306, distance: 400.6
click at [423, 306] on main "ORDERED t hat the Debtor’s otion to Sell is GRANTED . The real property located…" at bounding box center [628, 417] width 441 height 635
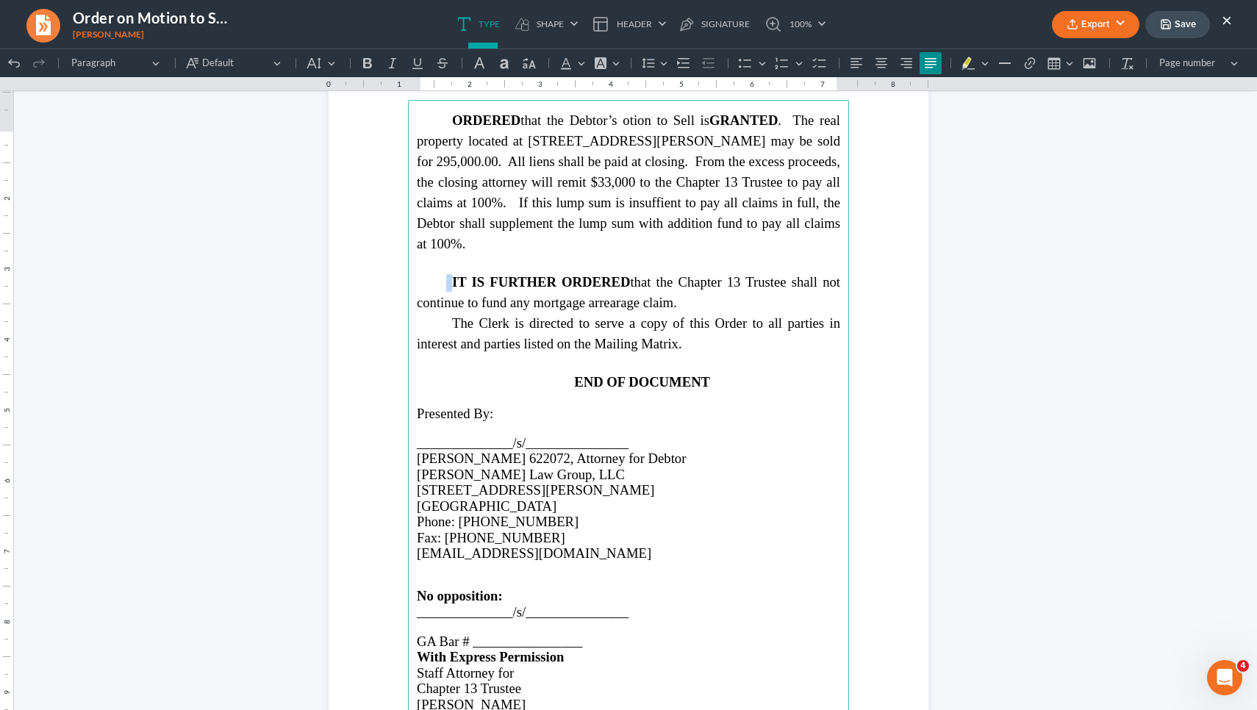
drag, startPoint x: 678, startPoint y: 323, endPoint x: 439, endPoint y: 306, distance: 239.4
click at [439, 306] on p "IT IS FURTHER ORDERED that the Chapter 13 Trustee shall not continue to fund an…" at bounding box center [628, 292] width 423 height 41
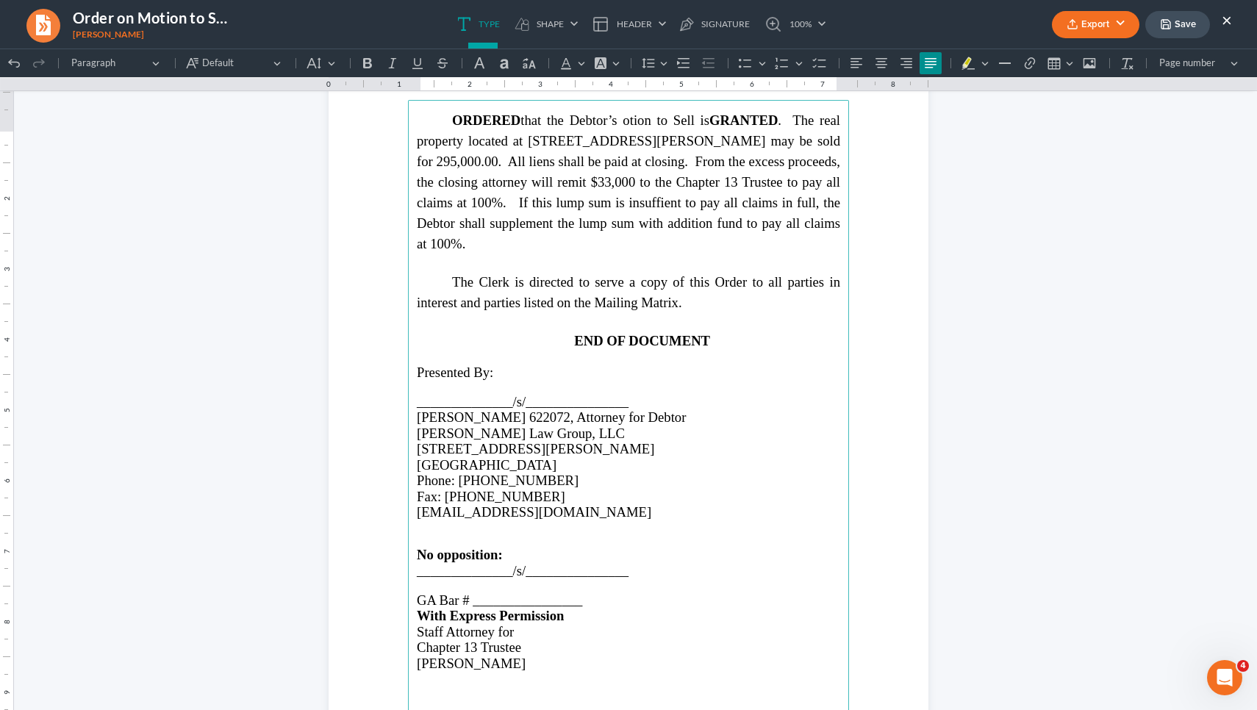
click at [492, 608] on span "GA Bar # ________________" at bounding box center [499, 599] width 165 height 15
click at [475, 592] on p "Rich Text Editor, page-1-main" at bounding box center [628, 584] width 423 height 13
click at [448, 592] on p "[PERSON_NAME]" at bounding box center [628, 584] width 423 height 13
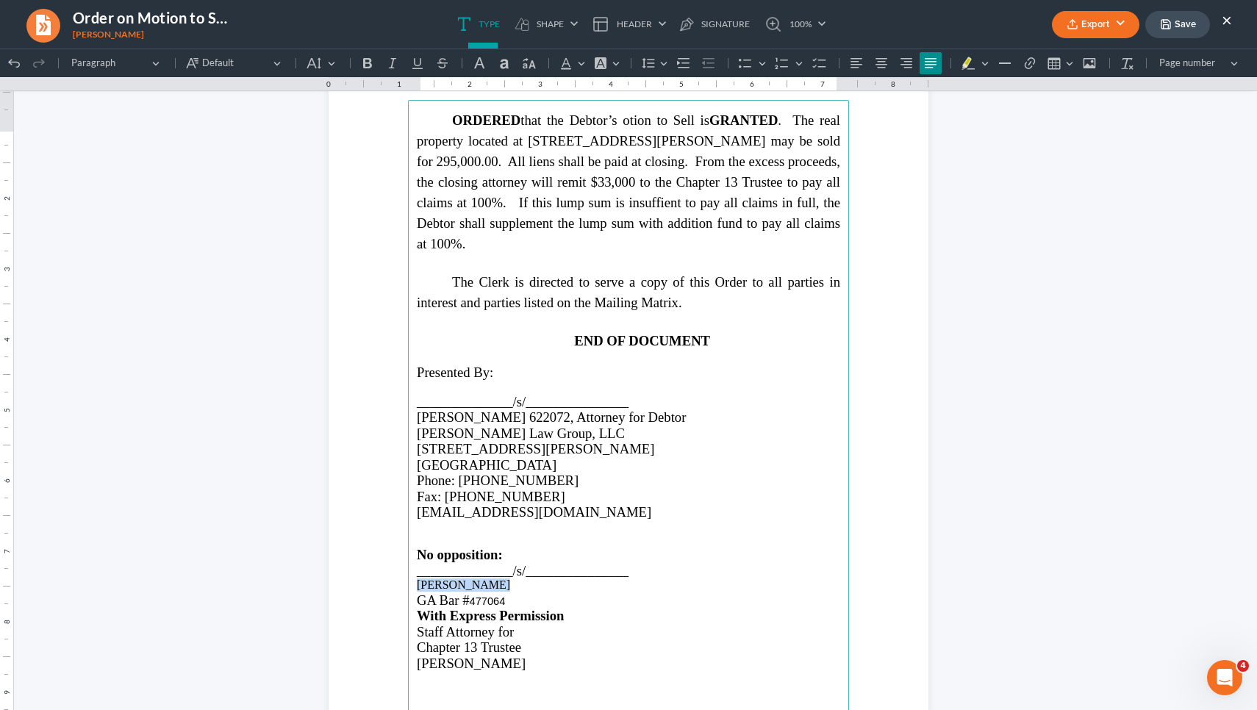
click at [448, 592] on p "[PERSON_NAME]" at bounding box center [628, 584] width 423 height 13
click at [456, 590] on span "[PERSON_NAME]" at bounding box center [461, 584] width 89 height 12
click at [271, 66] on button "Default Default" at bounding box center [234, 63] width 106 height 22
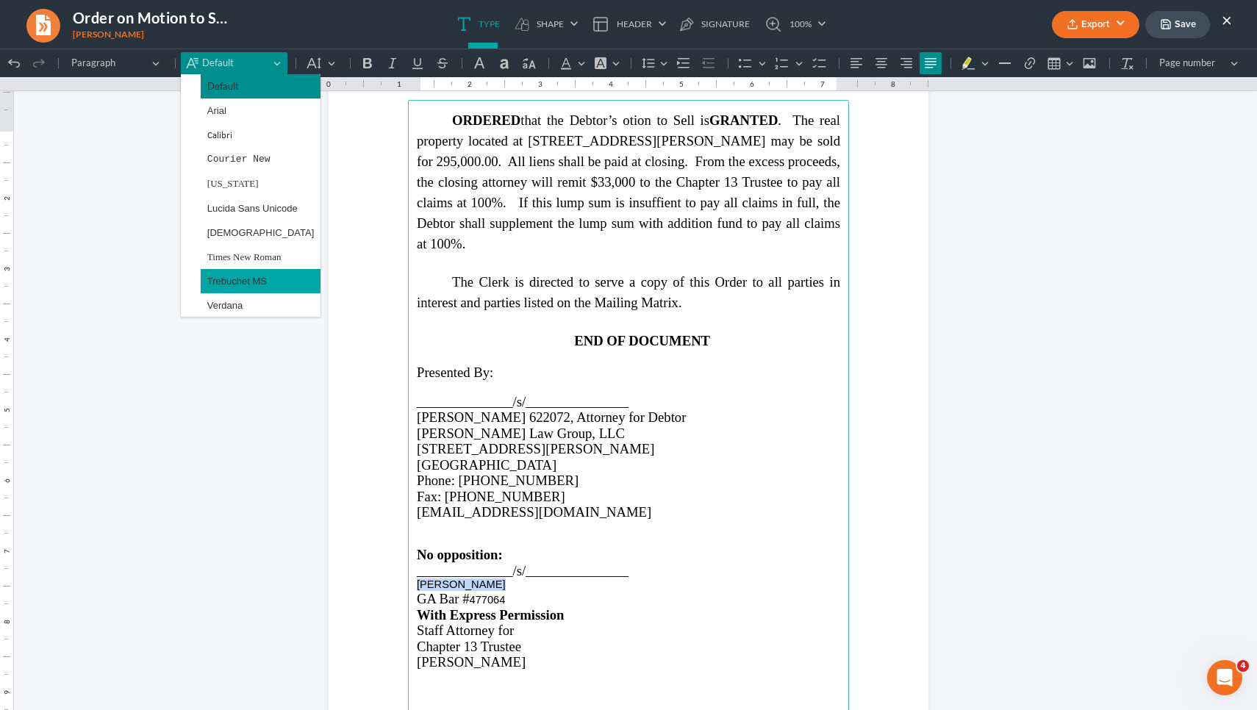
click at [248, 269] on button "Trebuchet MS" at bounding box center [261, 281] width 120 height 24
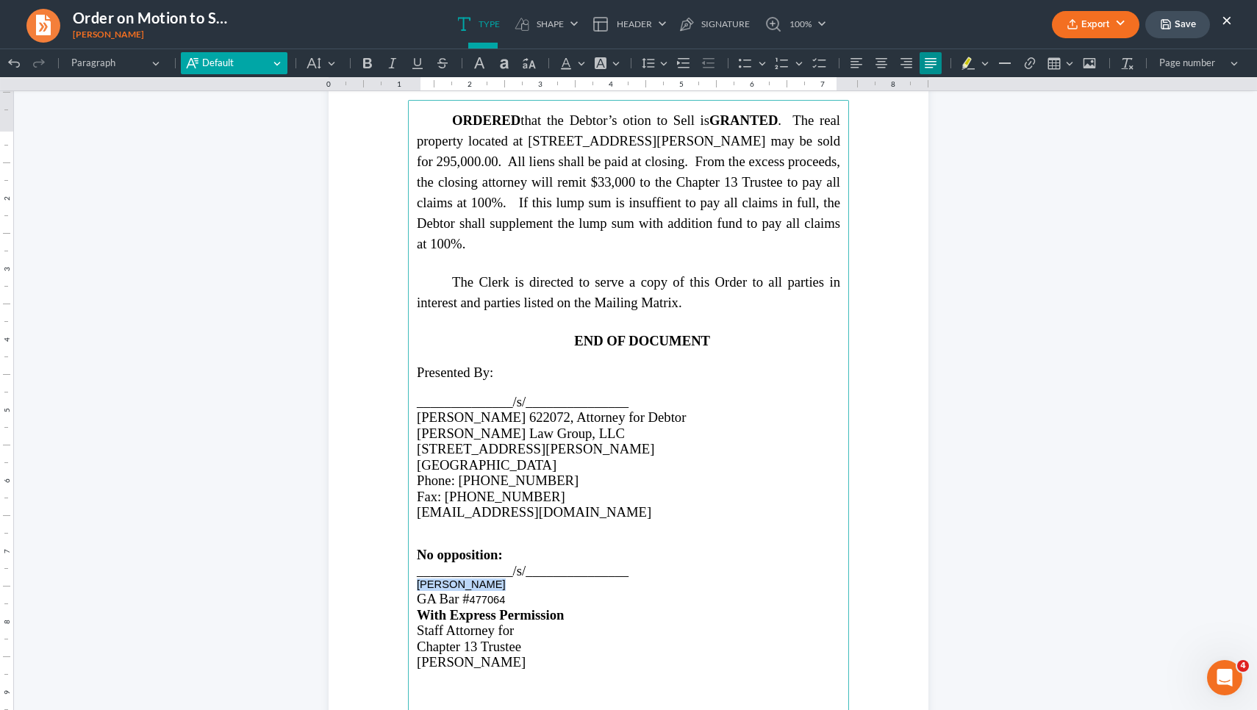
click at [256, 57] on span "Default" at bounding box center [235, 63] width 67 height 15
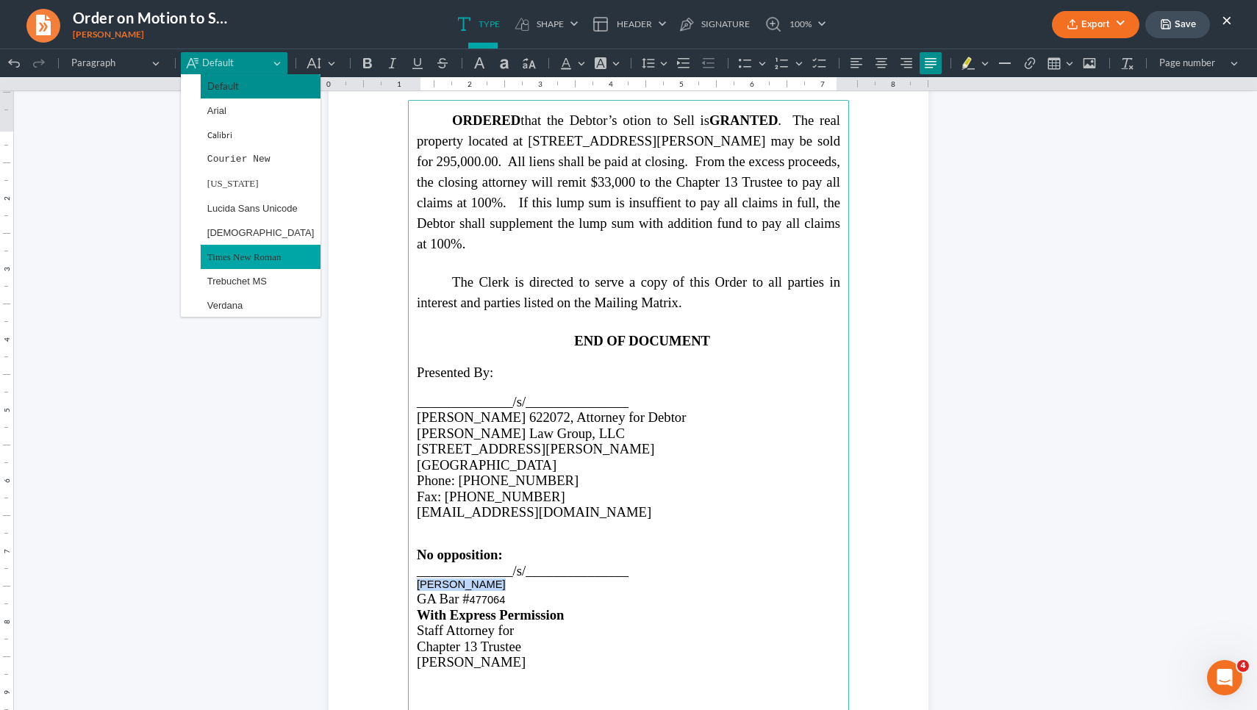
click at [254, 250] on span "Times New Roman" at bounding box center [244, 256] width 74 height 17
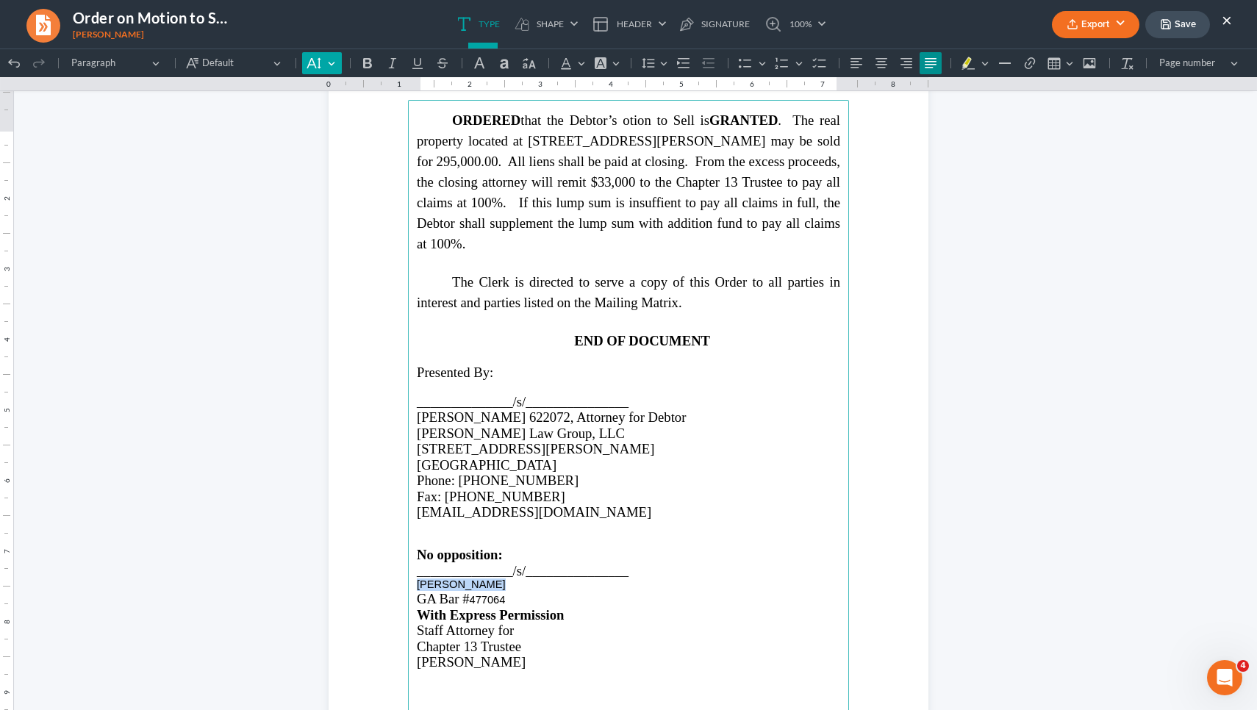
click at [335, 66] on button "Default" at bounding box center [321, 63] width 39 height 22
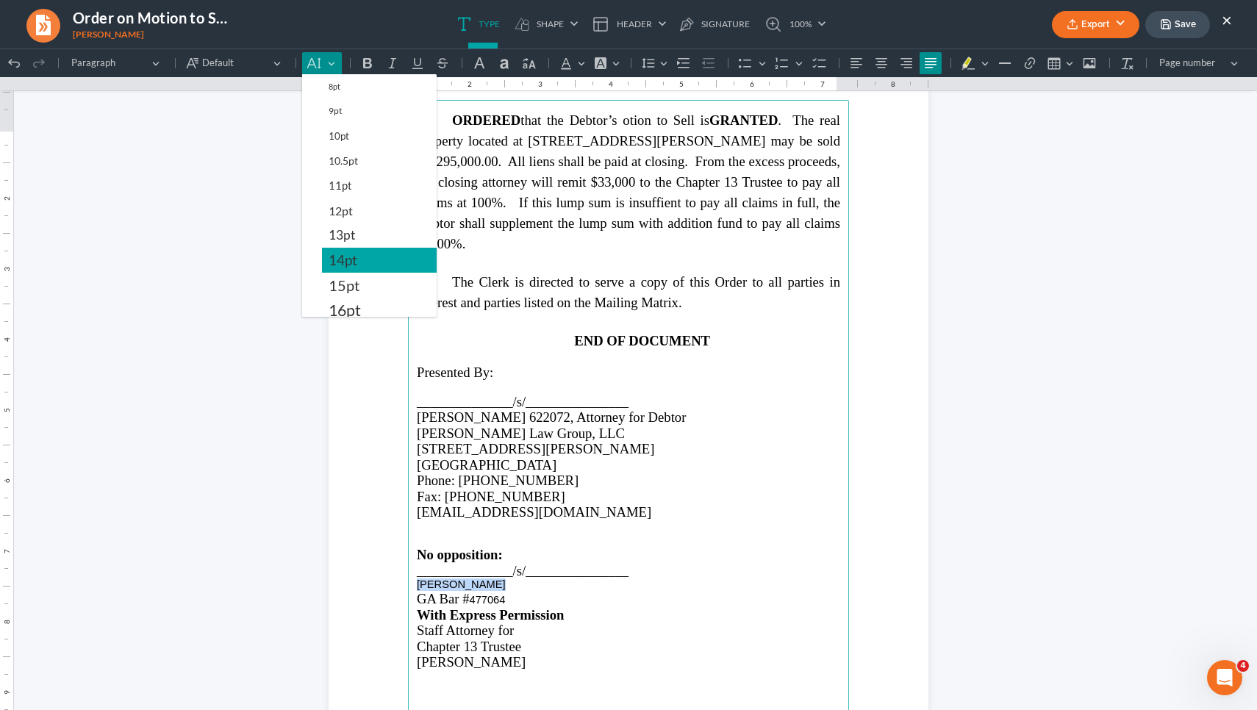
click at [349, 254] on span "14pt" at bounding box center [342, 260] width 29 height 18
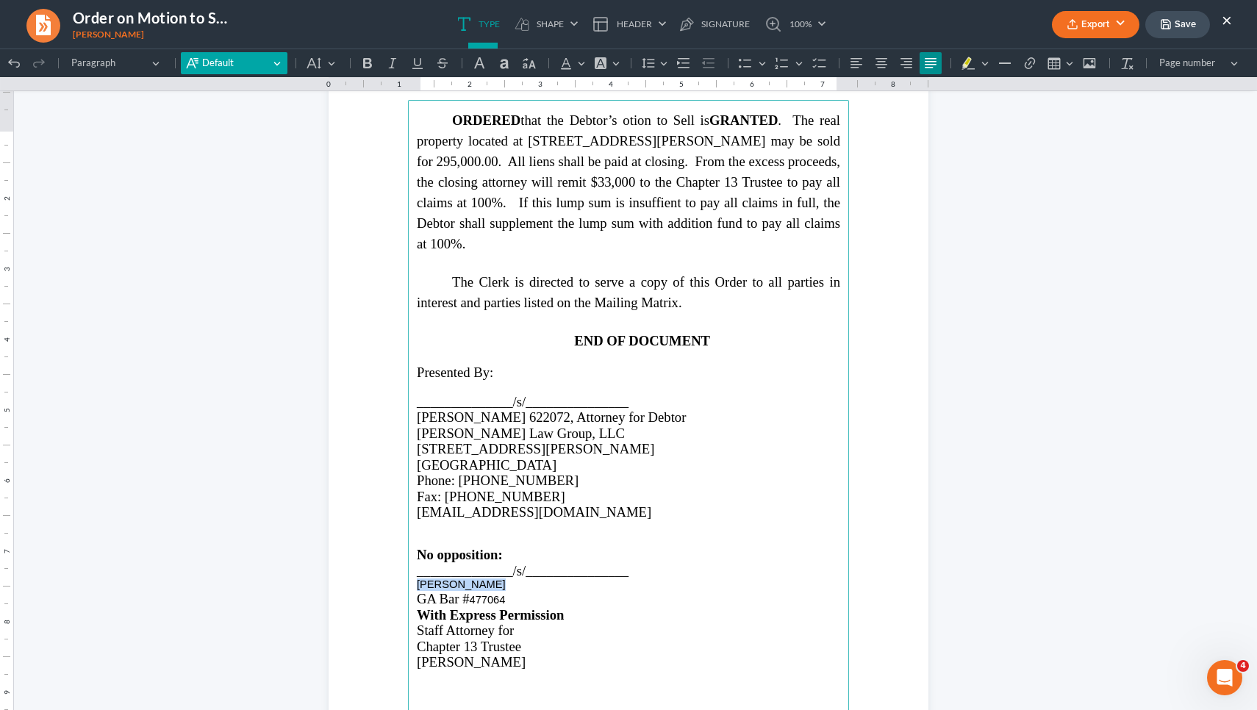
click at [262, 65] on span "Default" at bounding box center [235, 63] width 67 height 15
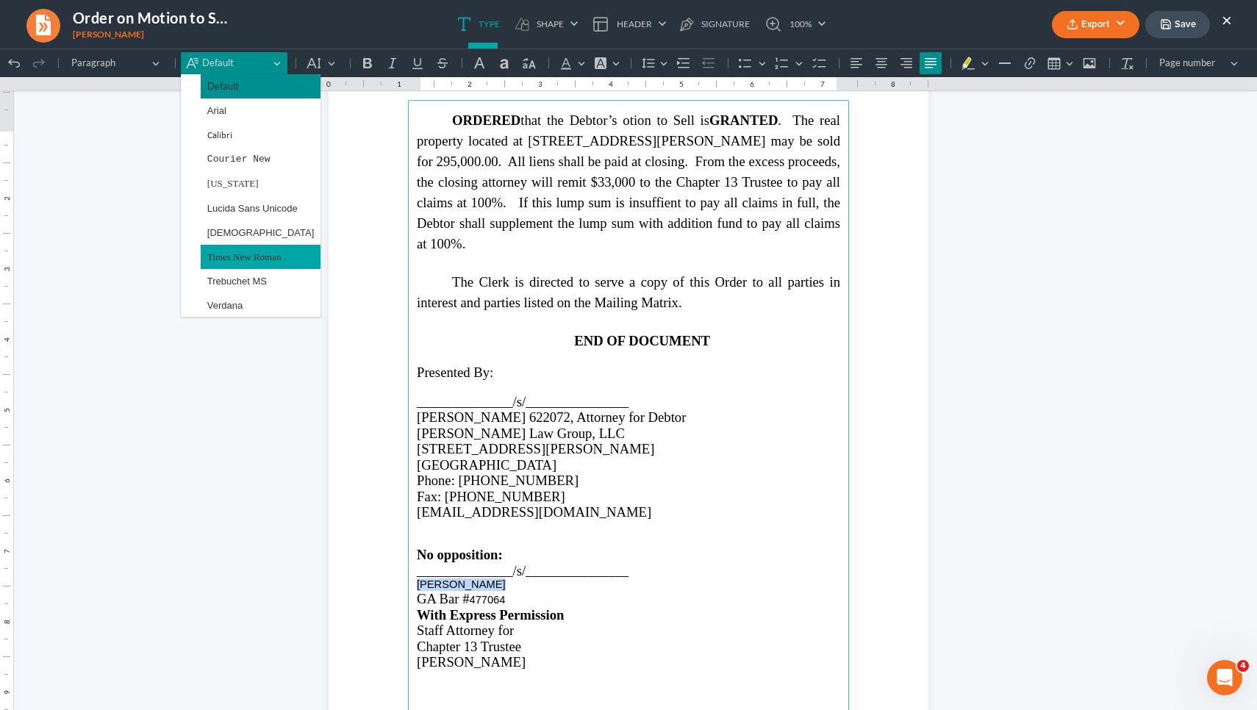
click at [246, 254] on span "Times New Roman" at bounding box center [244, 256] width 74 height 17
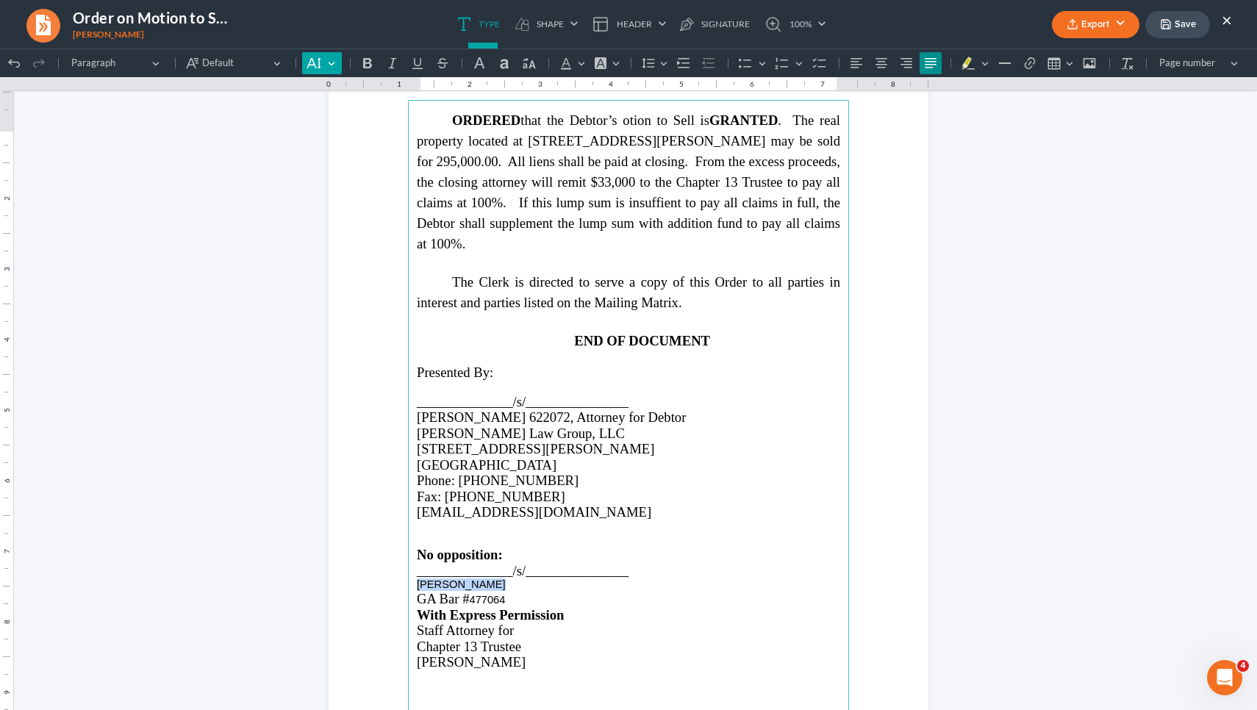
click at [327, 59] on button "Default" at bounding box center [321, 63] width 39 height 22
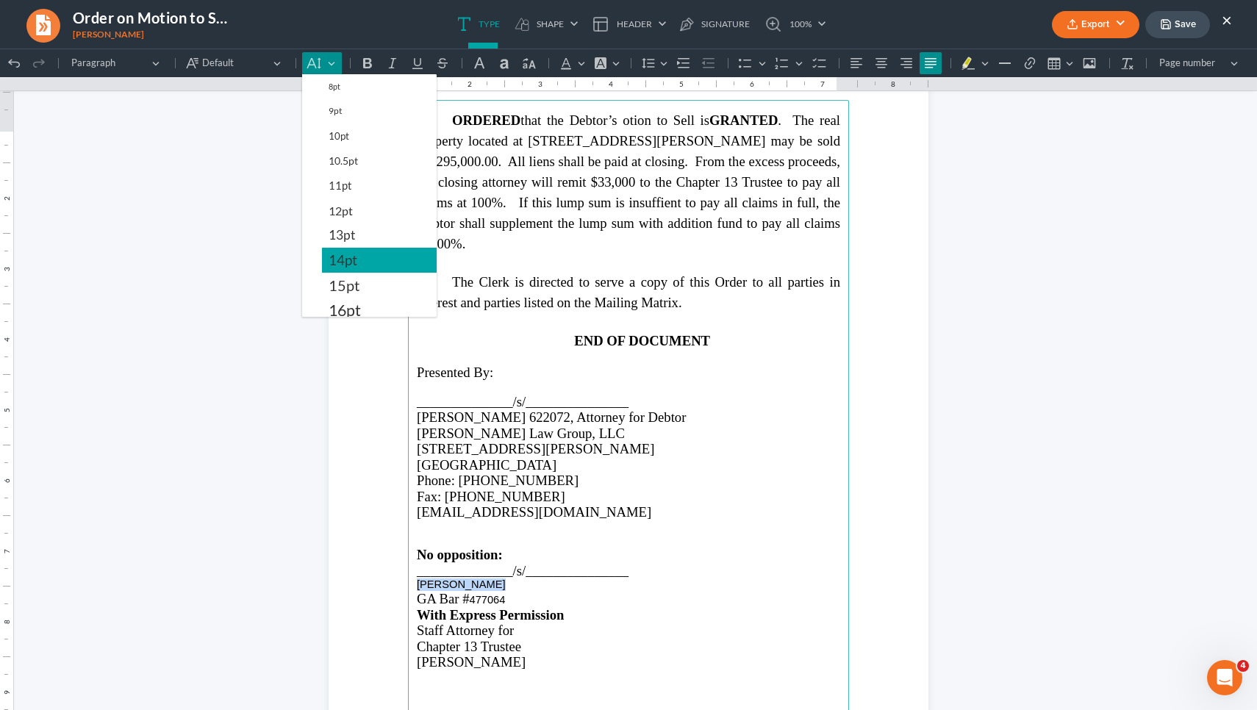
click at [345, 256] on span "14pt" at bounding box center [342, 260] width 29 height 18
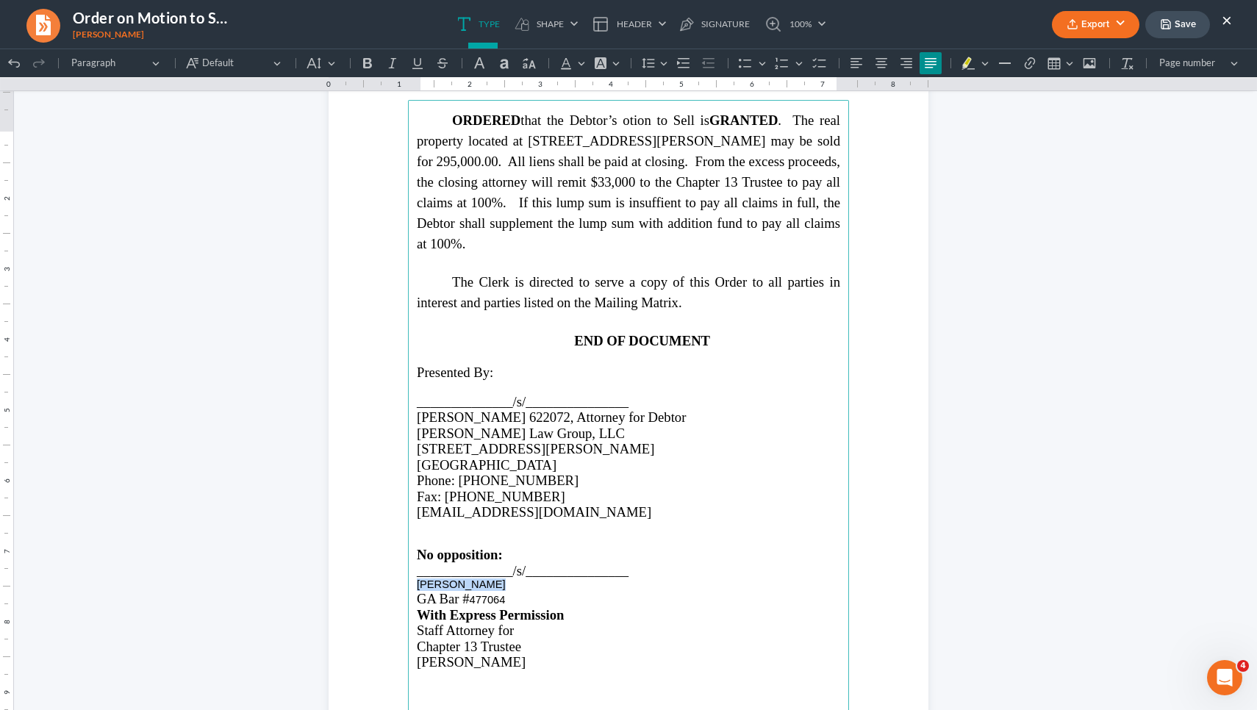
click at [480, 590] on span "[PERSON_NAME]" at bounding box center [461, 584] width 89 height 12
drag, startPoint x: 488, startPoint y: 601, endPoint x: 413, endPoint y: 601, distance: 75.0
click at [417, 591] on p "[PERSON_NAME]" at bounding box center [628, 584] width 423 height 12
click at [235, 65] on span "Default" at bounding box center [235, 63] width 67 height 15
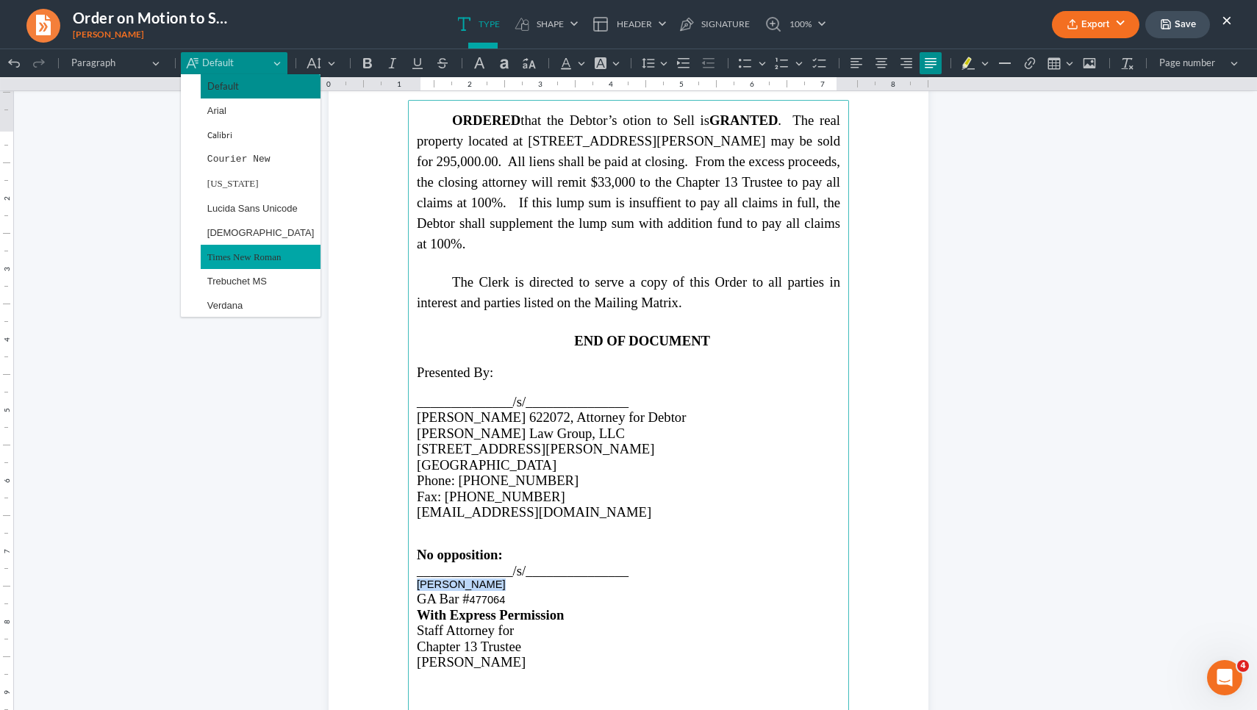
click at [256, 257] on span "Times New Roman" at bounding box center [244, 256] width 74 height 17
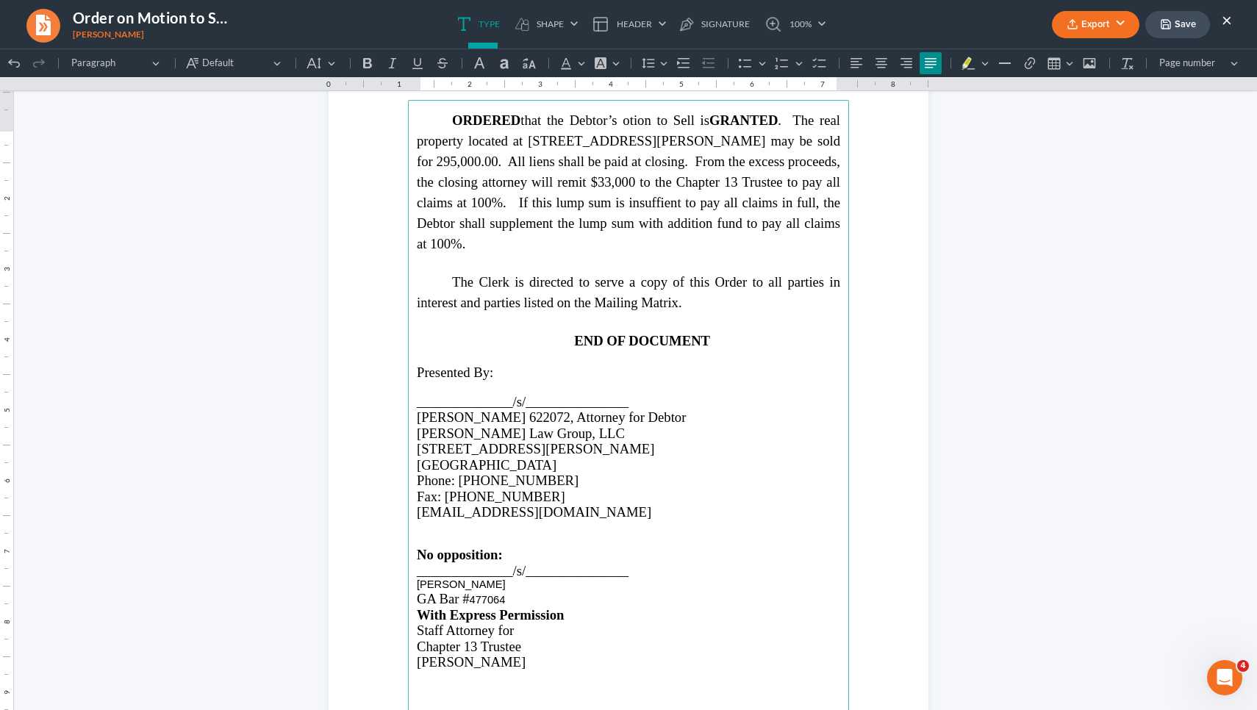
click at [520, 606] on p "GA Bar # 477064" at bounding box center [628, 598] width 423 height 15
click at [520, 669] on p "[PERSON_NAME]" at bounding box center [628, 661] width 423 height 15
drag, startPoint x: 500, startPoint y: 691, endPoint x: 412, endPoint y: 691, distance: 87.5
click at [417, 686] on p "[PERSON_NAME]" at bounding box center [628, 677] width 423 height 15
drag, startPoint x: 491, startPoint y: 600, endPoint x: 398, endPoint y: 600, distance: 93.3
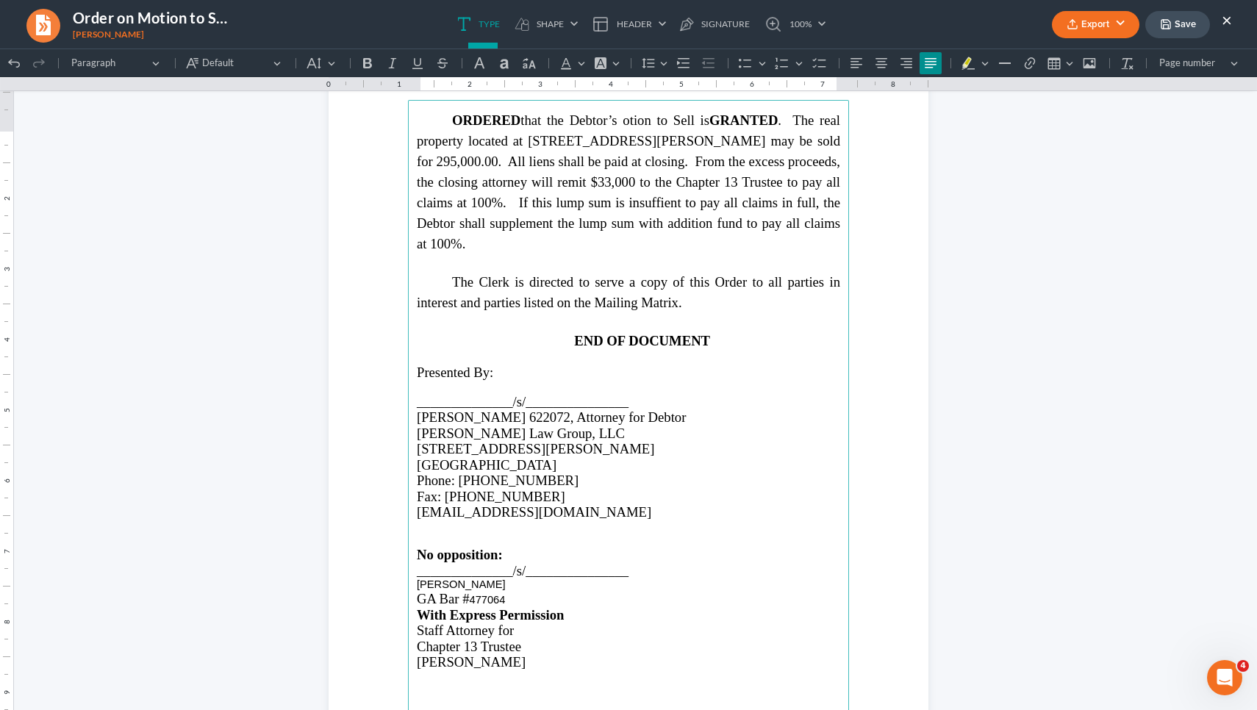
click at [398, 600] on section "ORDERED t hat the Debtor’s otion to Sell is GRANTED . The real property located…" at bounding box center [628, 417] width 600 height 776
click at [466, 610] on span "GA Bar #" at bounding box center [443, 602] width 53 height 15
click at [551, 610] on p "GA Bar #477064 477064" at bounding box center [628, 602] width 423 height 15
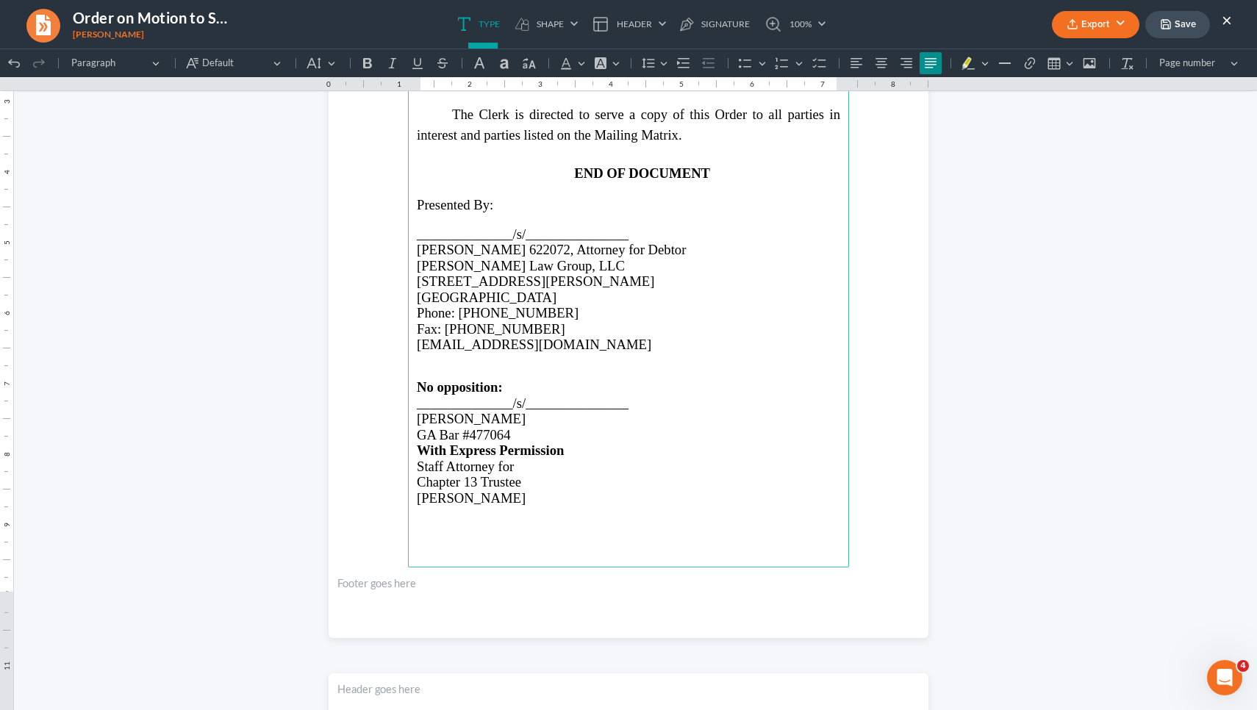
scroll to position [1091, 0]
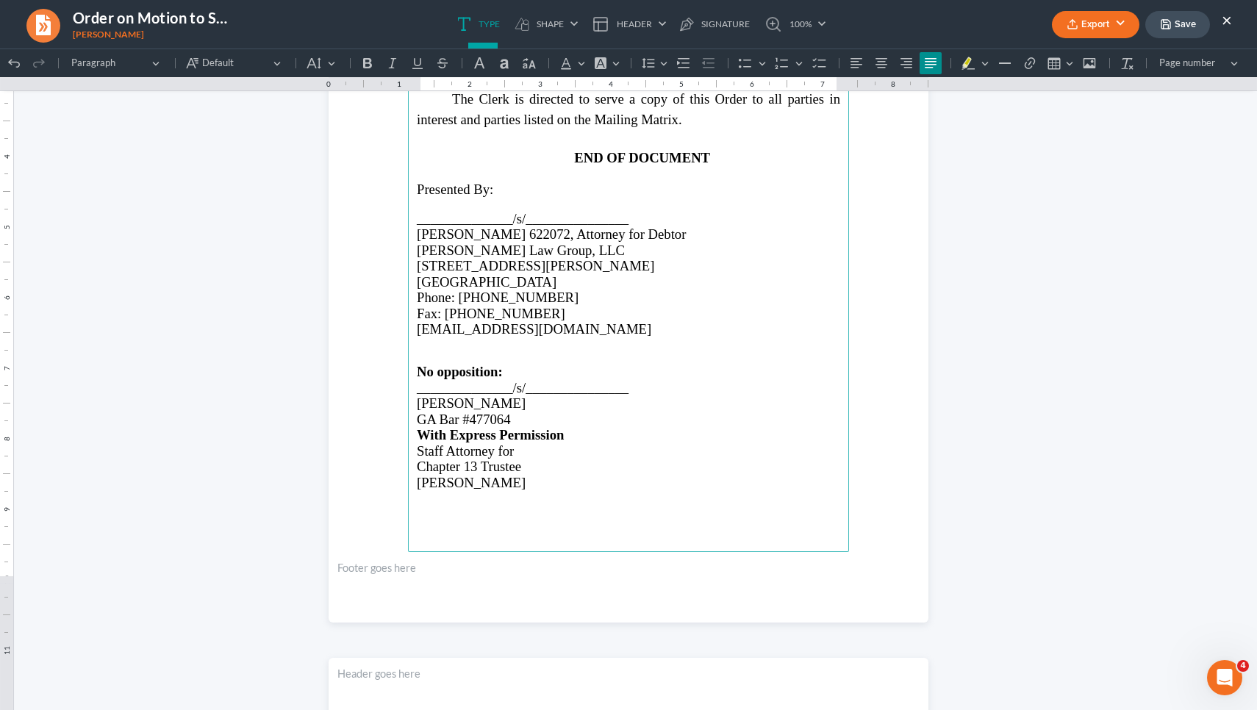
click at [626, 27] on polyline "button" at bounding box center [1165, 27] width 5 height 4
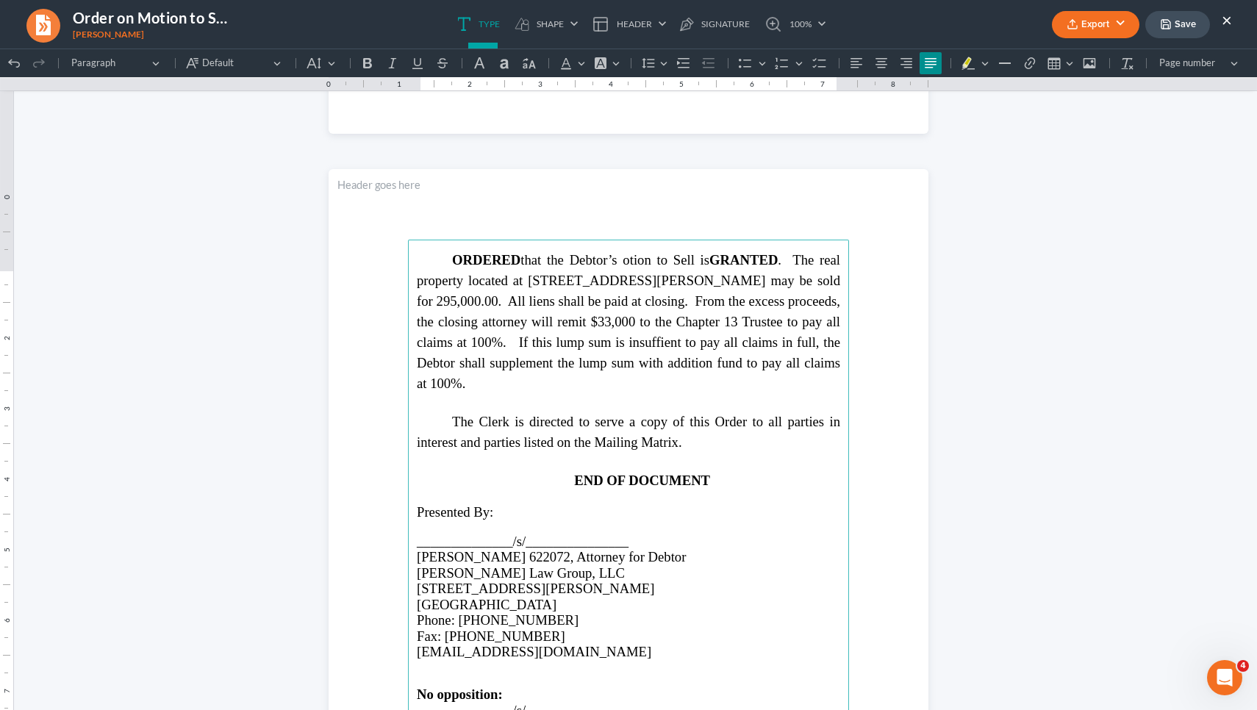
scroll to position [723, 0]
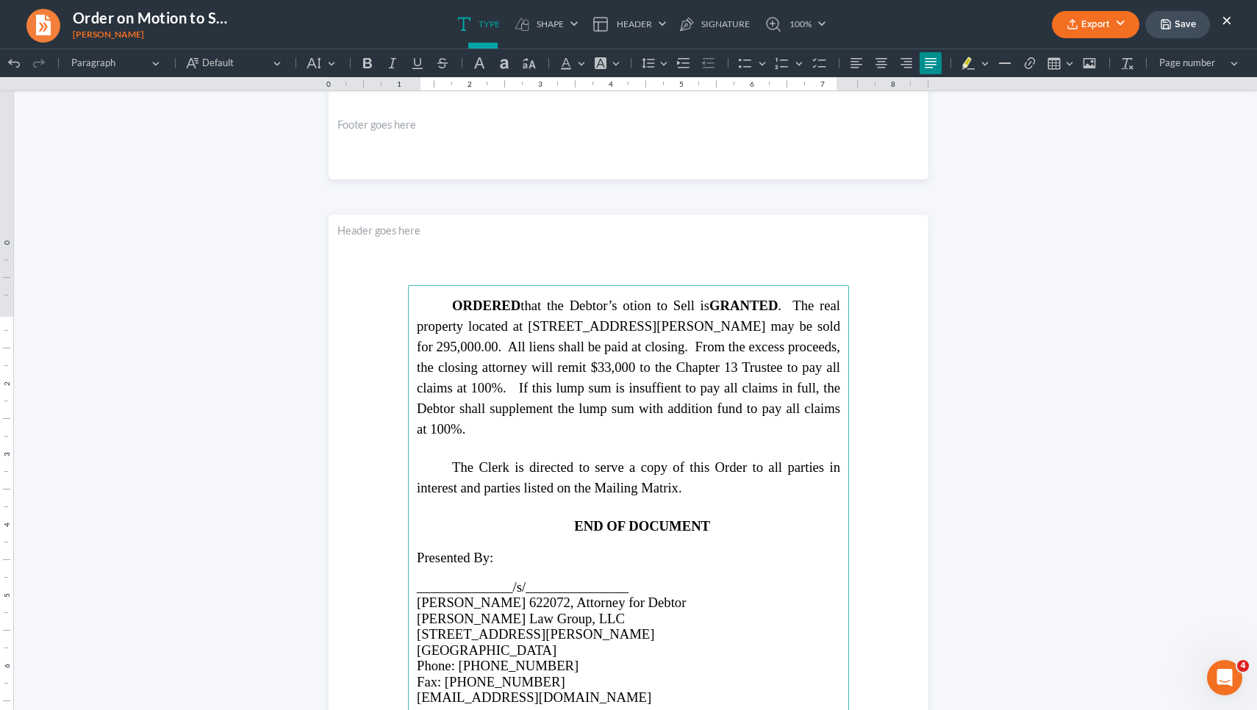
click at [626, 29] on button "Export" at bounding box center [1095, 24] width 87 height 27
click at [626, 59] on link "PDF" at bounding box center [1094, 58] width 114 height 25
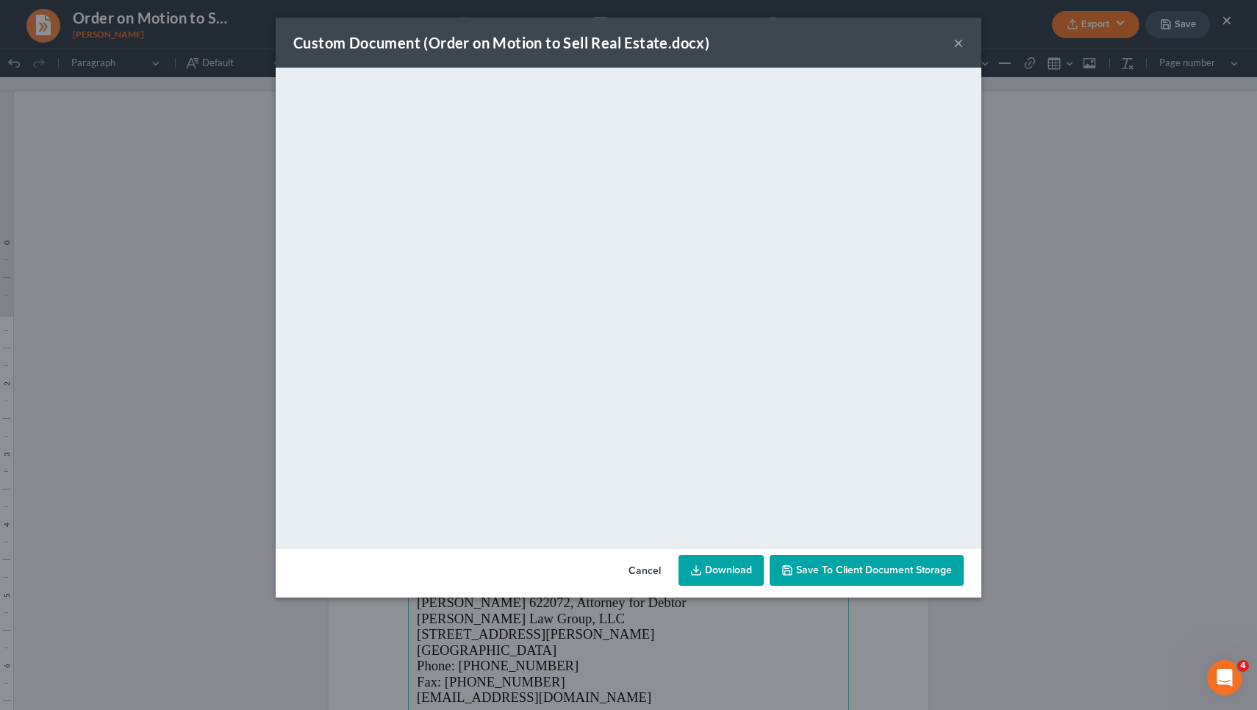
click at [626, 573] on button "Cancel" at bounding box center [645, 570] width 56 height 29
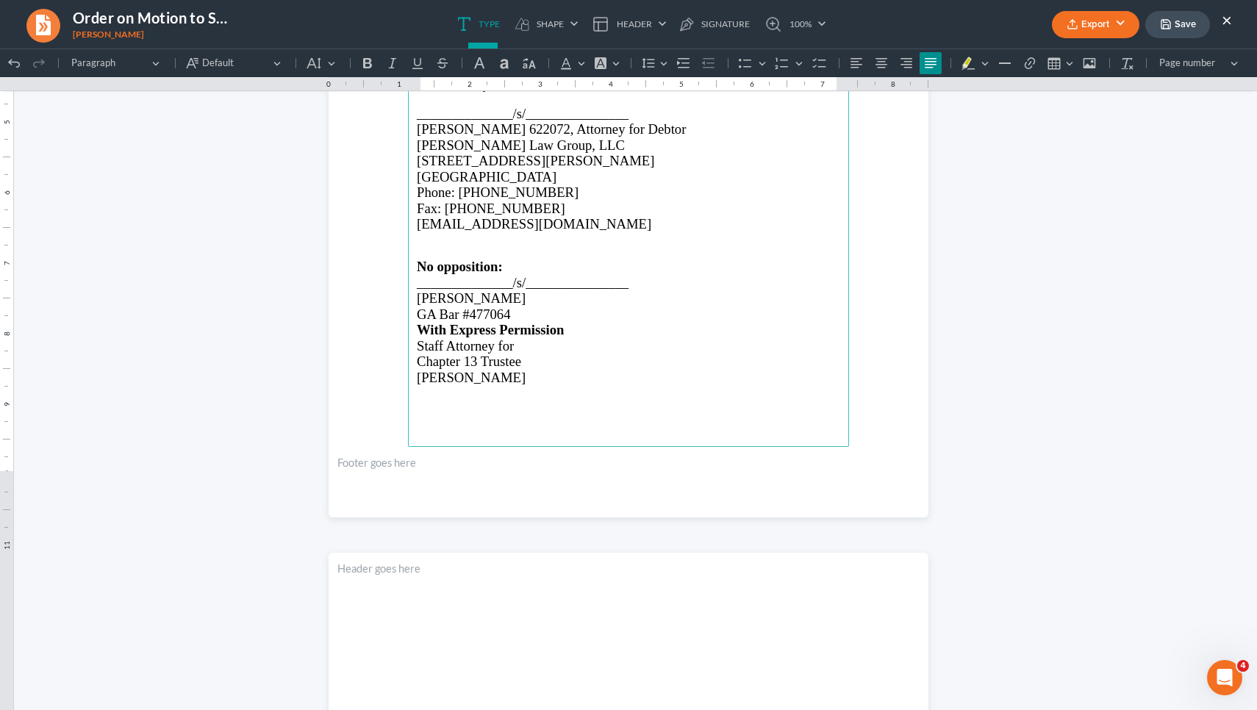
scroll to position [1241, 0]
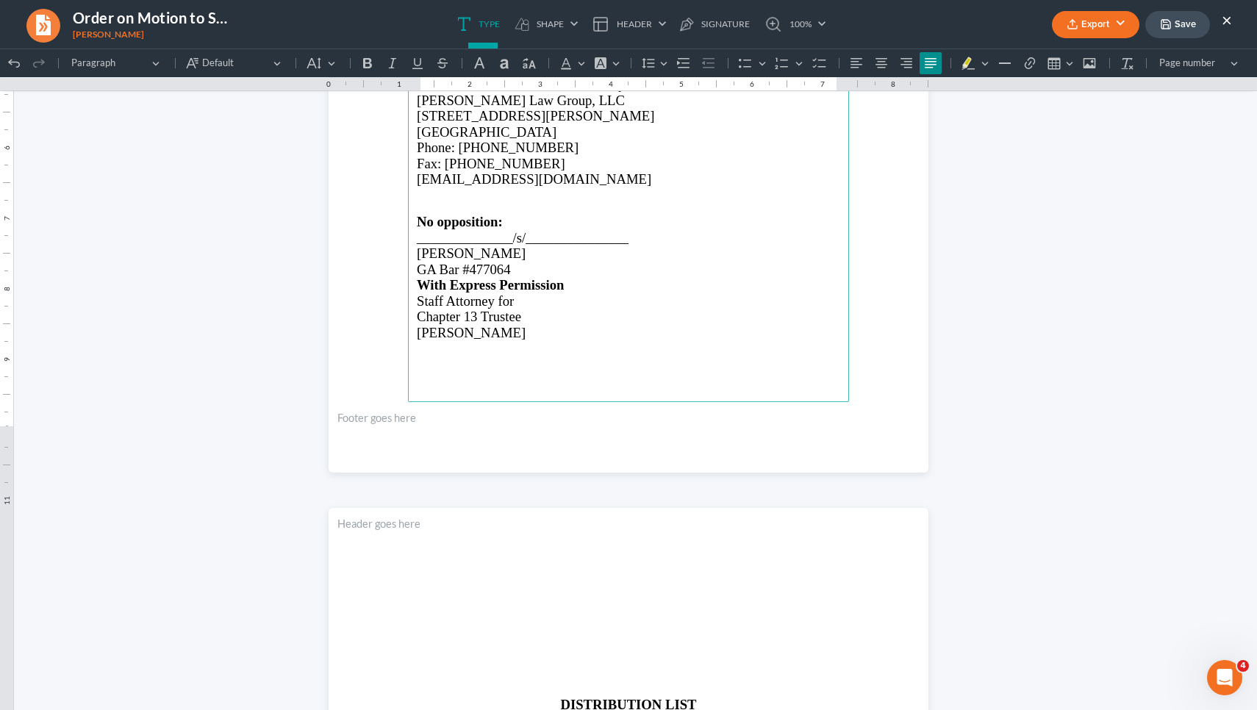
click at [626, 28] on button "Save" at bounding box center [1177, 24] width 65 height 27
click at [626, 27] on button "Export" at bounding box center [1095, 24] width 87 height 27
click at [626, 51] on link "PDF" at bounding box center [1094, 58] width 114 height 25
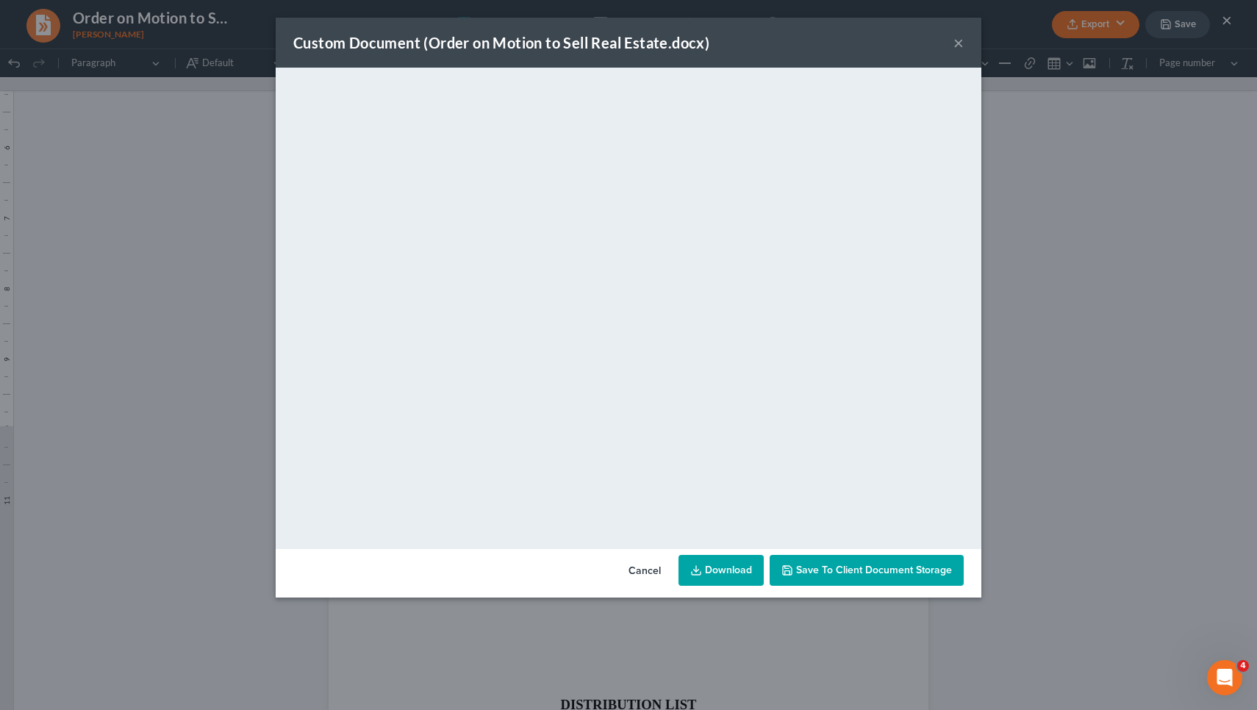
click at [626, 567] on button "Cancel" at bounding box center [645, 570] width 56 height 29
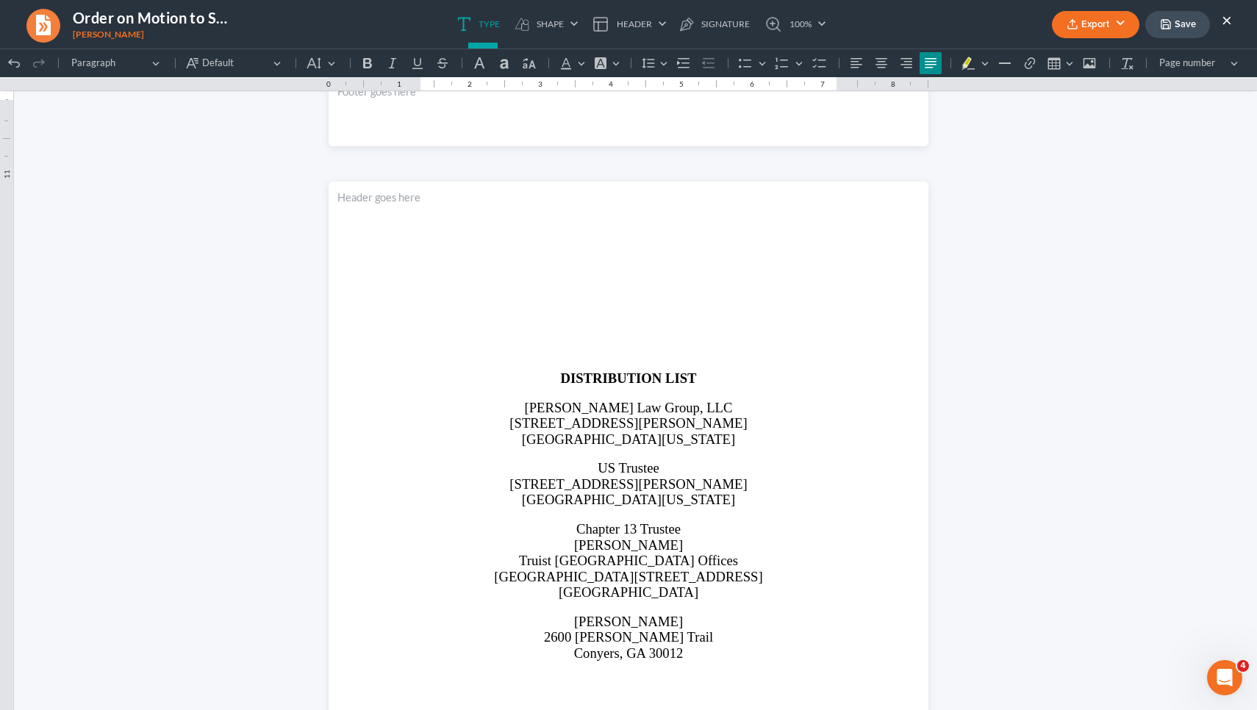
scroll to position [1688, 0]
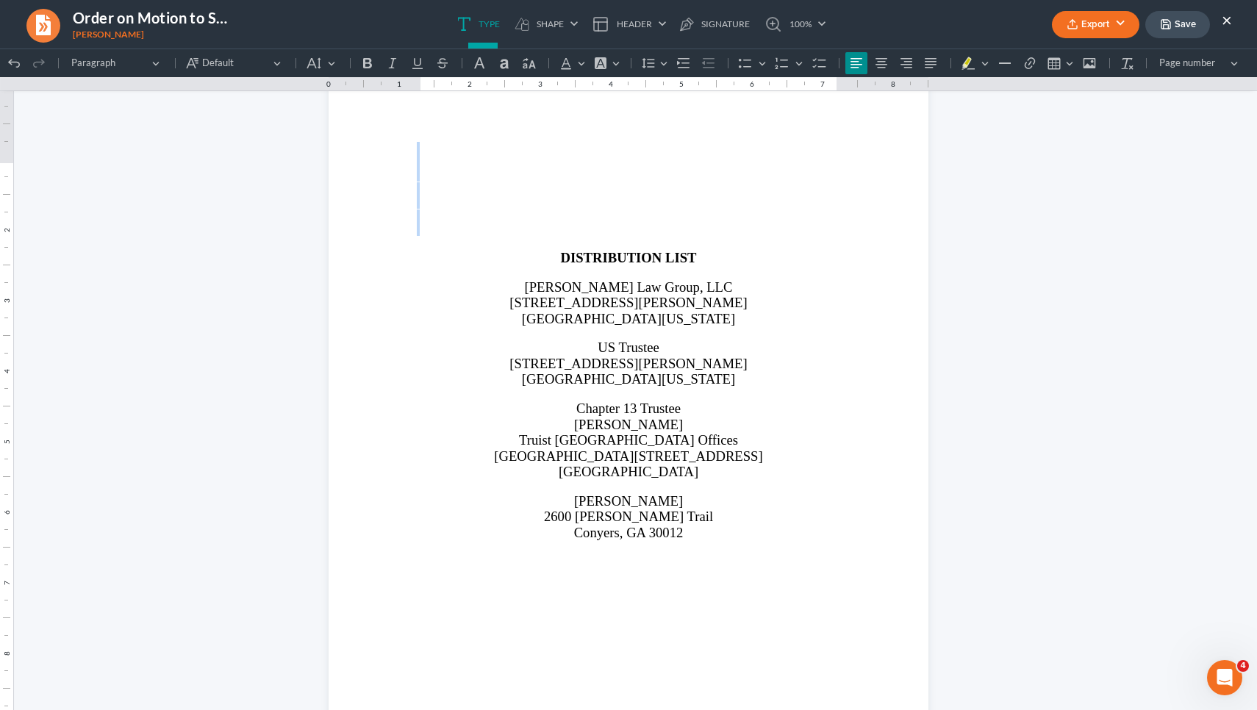
drag, startPoint x: 567, startPoint y: 255, endPoint x: 565, endPoint y: 100, distance: 155.1
click at [593, 223] on p "Rich Text Editor, page-2-main" at bounding box center [628, 215] width 423 height 13
click at [595, 236] on p "Rich Text Editor, page-2-main" at bounding box center [628, 229] width 423 height 13
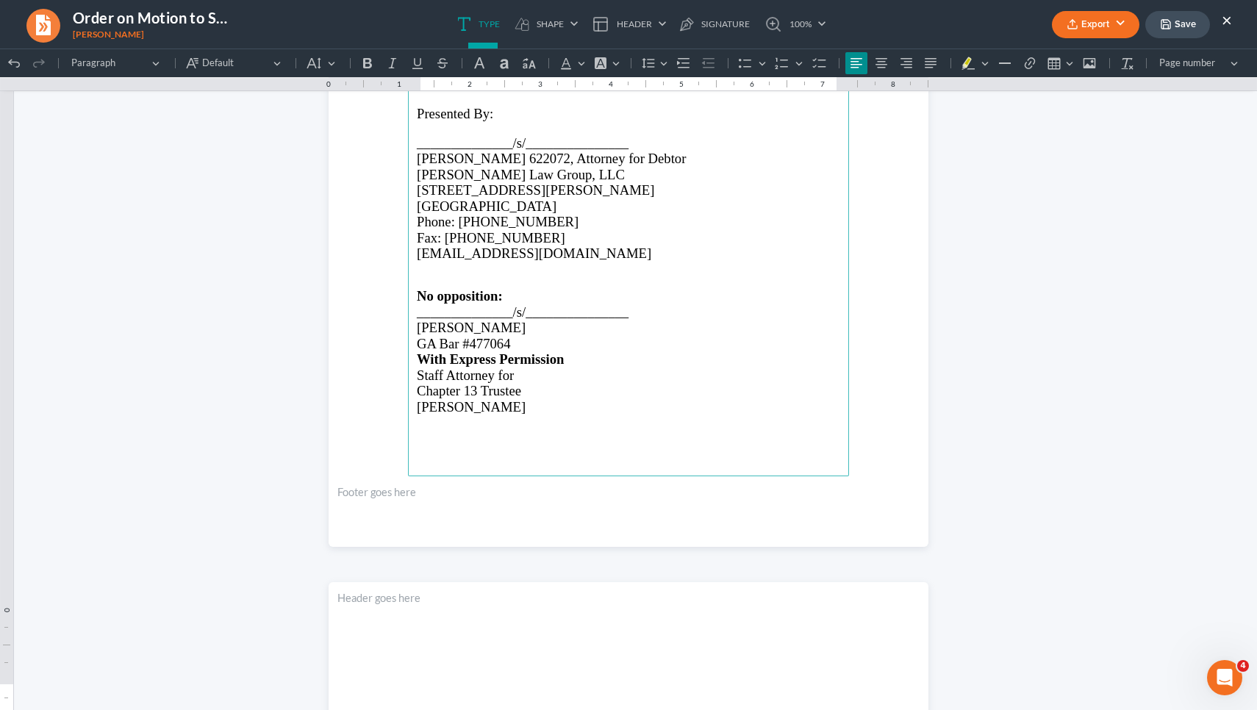
scroll to position [1151, 0]
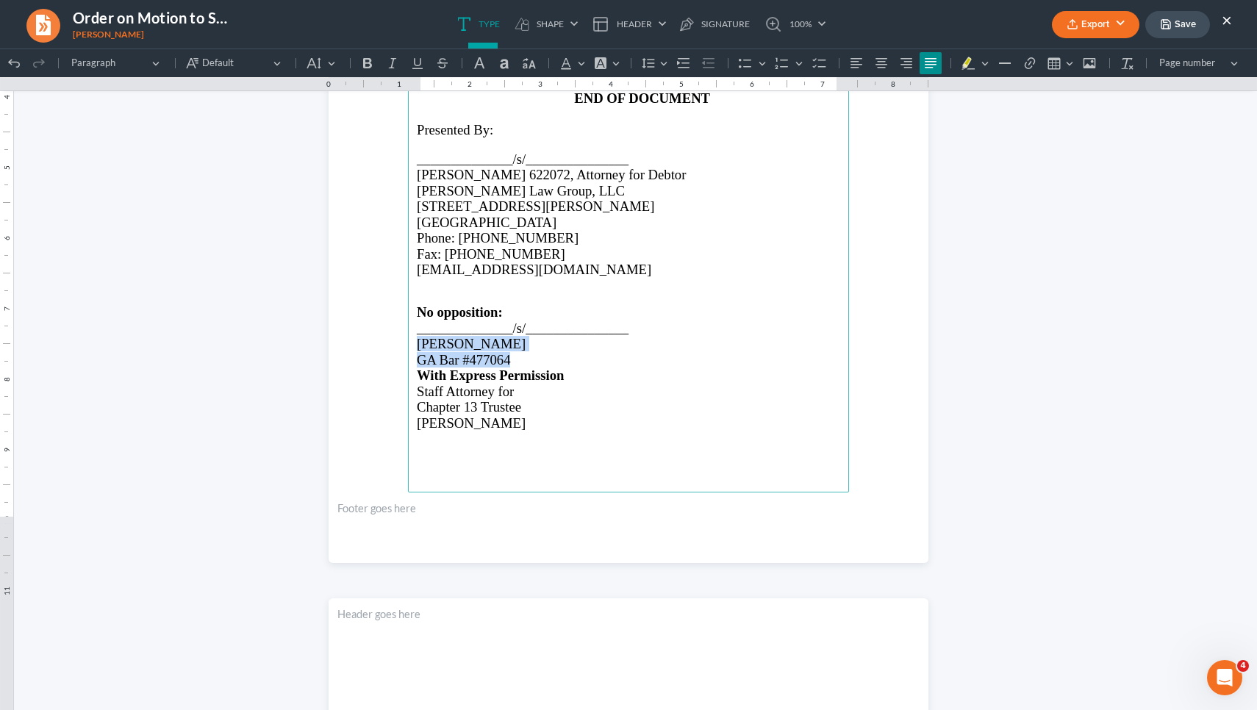
drag, startPoint x: 508, startPoint y: 378, endPoint x: 408, endPoint y: 361, distance: 101.4
click at [408, 361] on main "ORDERED t hat the Debtor’s otion to Sell is GRANTED . The real property located…" at bounding box center [628, 174] width 441 height 635
copy main "[PERSON_NAME] GA Bar #477064"
click at [626, 27] on button "Save" at bounding box center [1177, 24] width 65 height 27
click at [626, 21] on button "×" at bounding box center [1226, 20] width 10 height 18
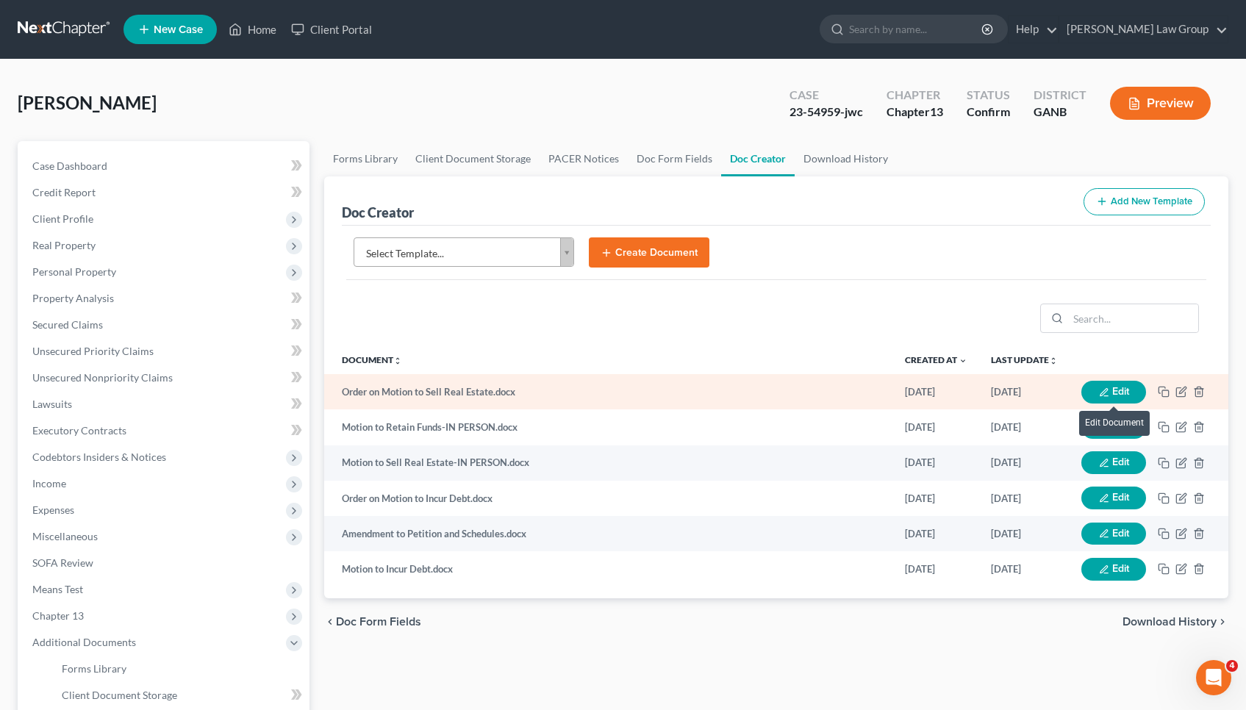
click at [626, 391] on button "Edit" at bounding box center [1113, 392] width 65 height 23
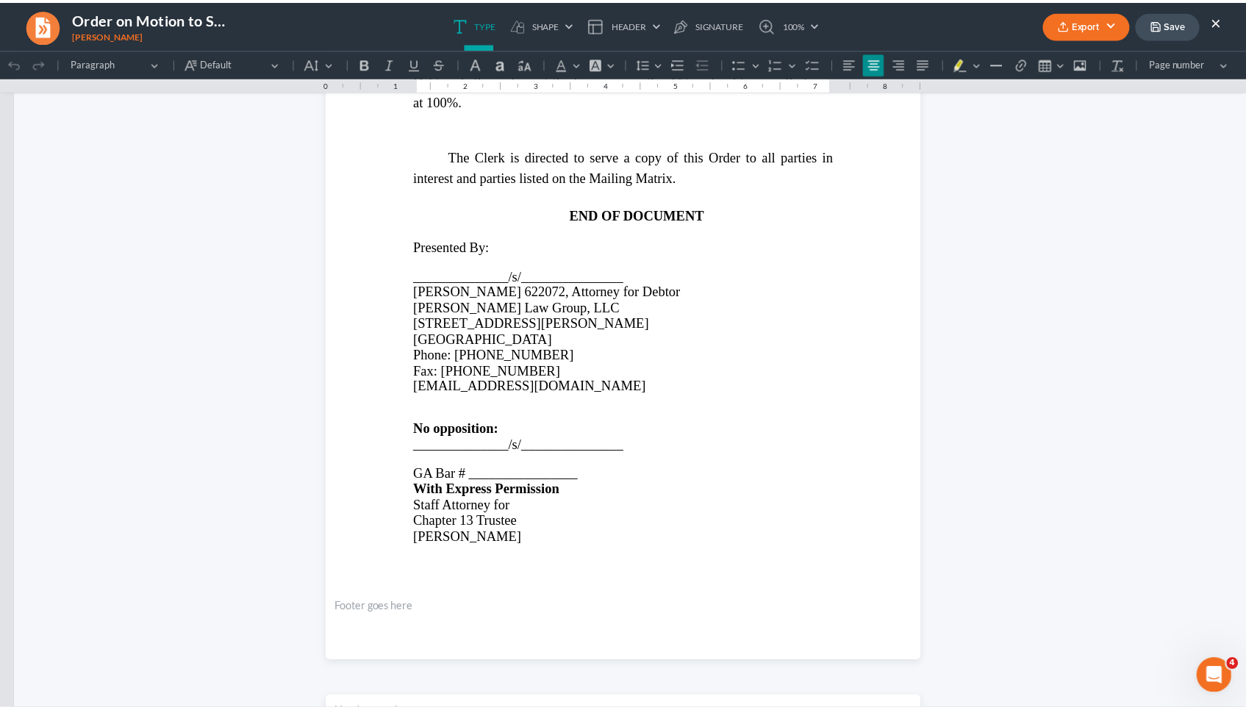
scroll to position [1146, 0]
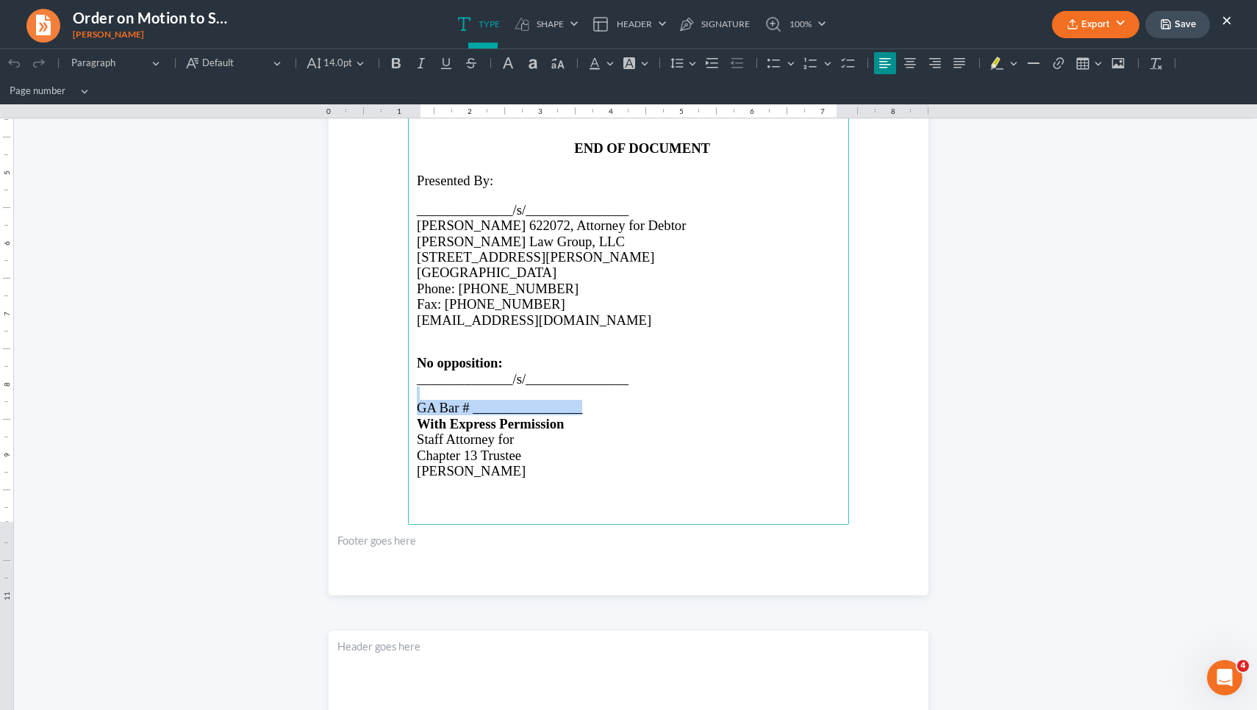
drag, startPoint x: 586, startPoint y: 400, endPoint x: 439, endPoint y: 384, distance: 147.1
click at [439, 384] on main "ORDERED t hat the Debtor’s otion to Sell is GRANTED . The real property located…" at bounding box center [628, 207] width 441 height 635
click at [626, 26] on button "Save" at bounding box center [1177, 24] width 65 height 27
click at [626, 21] on button "Export" at bounding box center [1095, 24] width 87 height 27
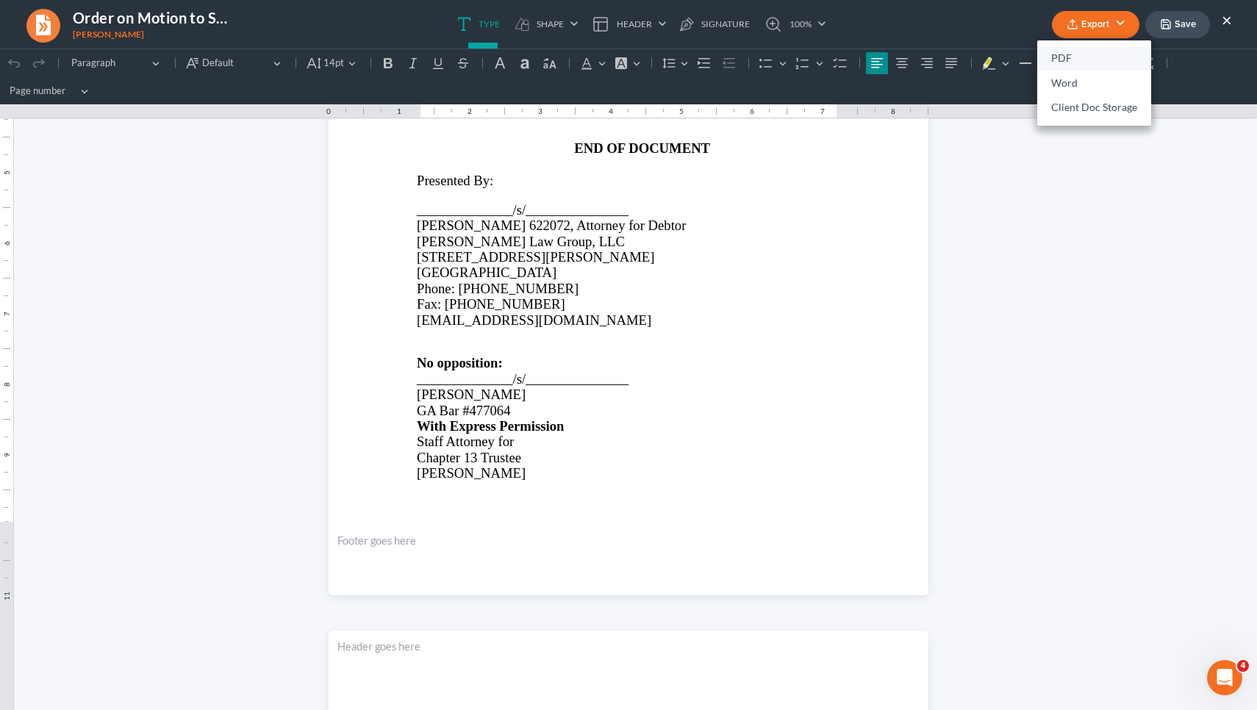
click at [626, 56] on link "PDF" at bounding box center [1094, 58] width 114 height 25
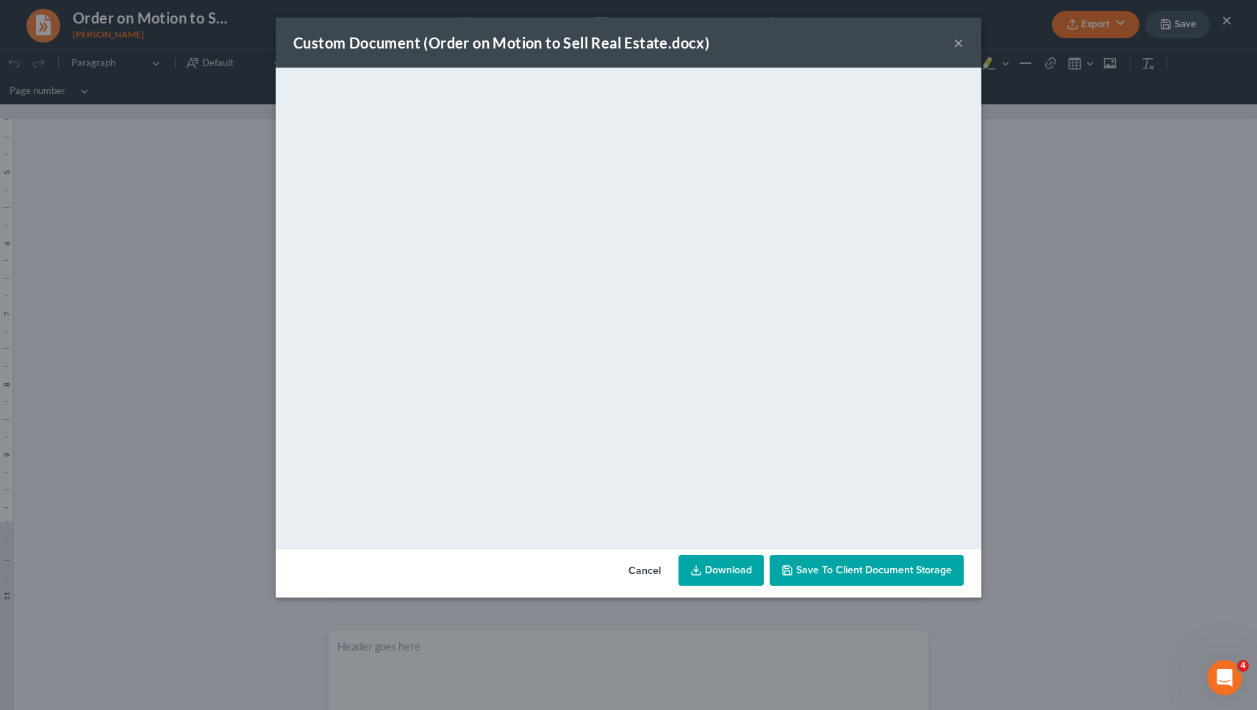
click at [626, 565] on link "Download" at bounding box center [720, 570] width 85 height 31
click at [626, 40] on div "Custom Document (Order on Motion to Sell Real Estate.docx) ×" at bounding box center [628, 43] width 705 height 50
click at [626, 43] on button "×" at bounding box center [958, 43] width 10 height 18
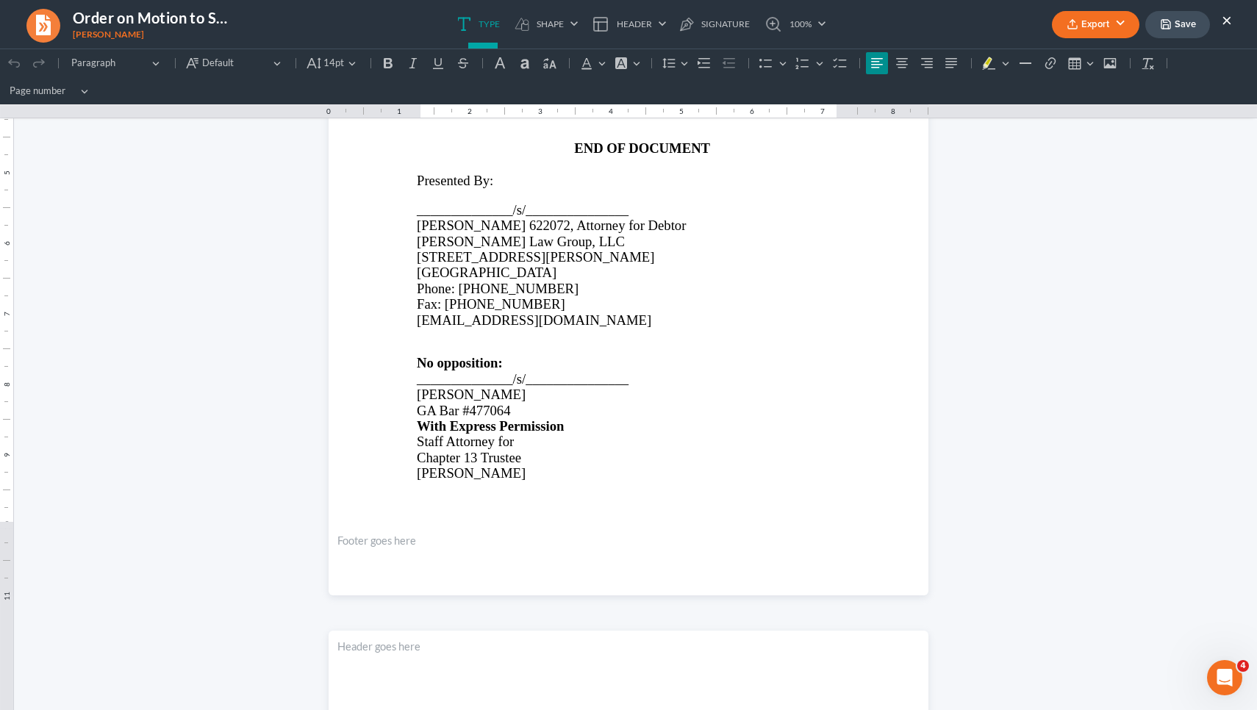
click at [626, 17] on ul "Export PDF Word Client Doc Storage Save ×" at bounding box center [1142, 25] width 180 height 32
click at [626, 24] on button "×" at bounding box center [1226, 20] width 10 height 18
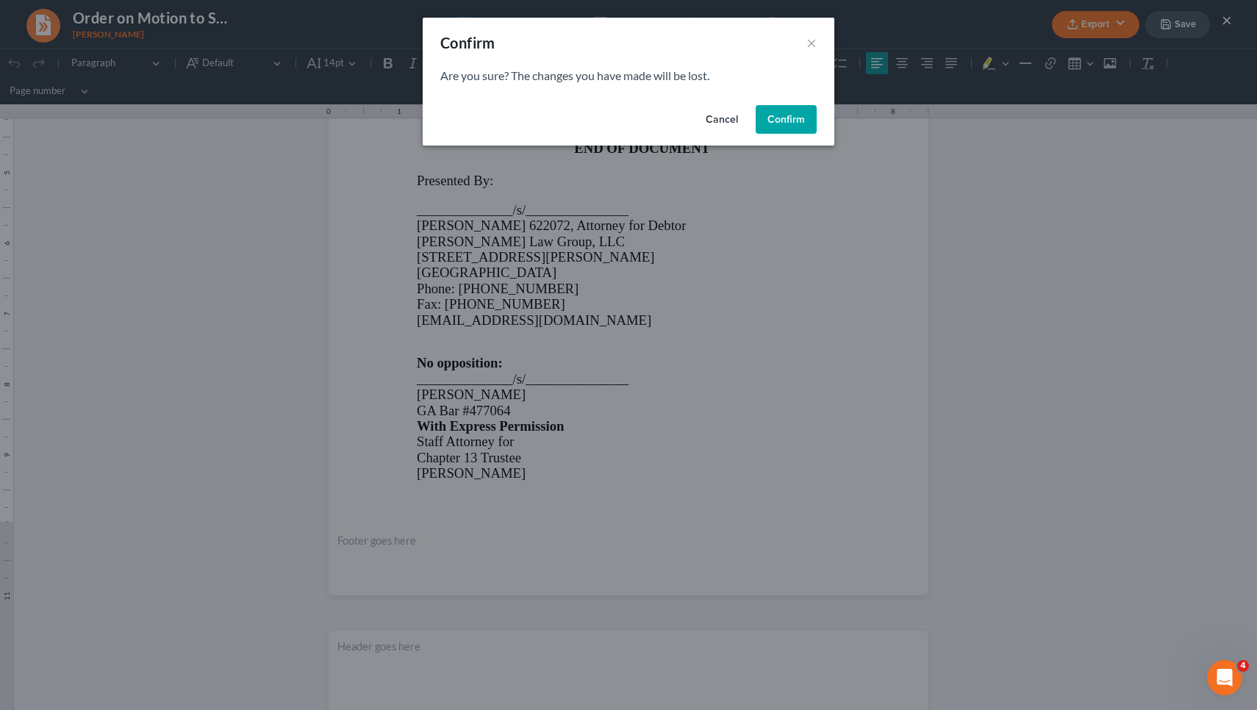
click at [626, 116] on button "Confirm" at bounding box center [785, 119] width 61 height 29
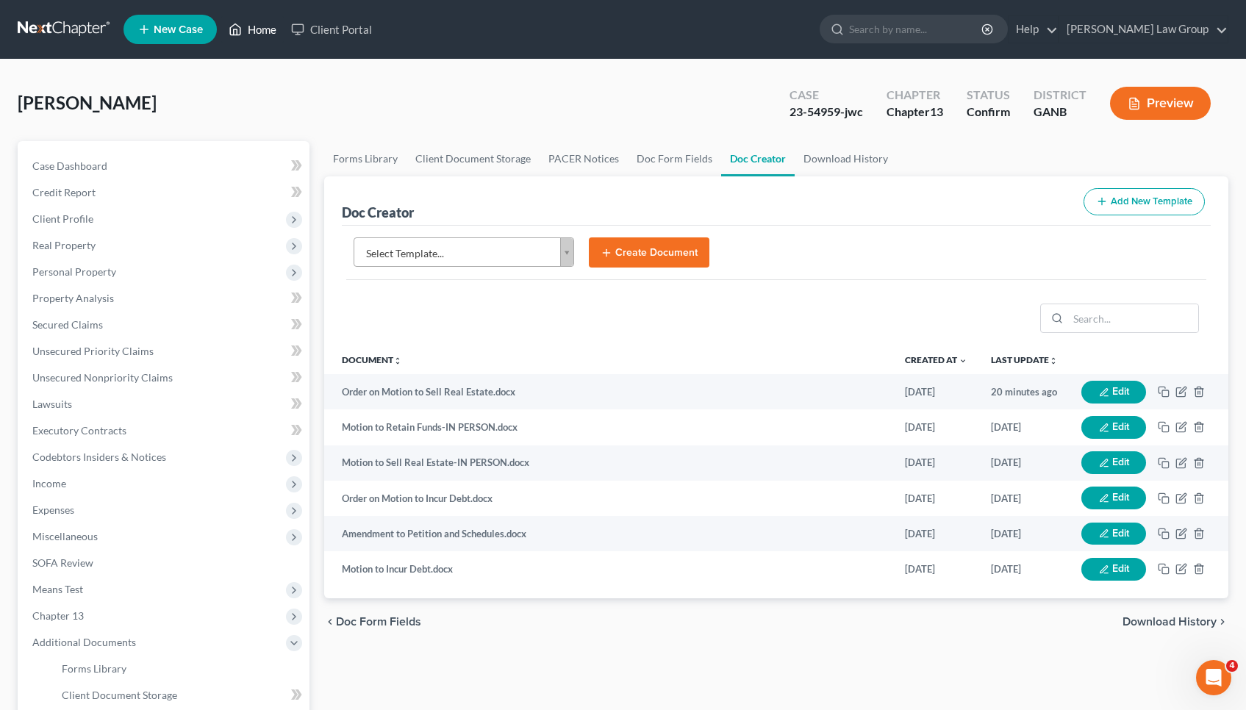
click at [271, 32] on link "Home" at bounding box center [252, 29] width 62 height 26
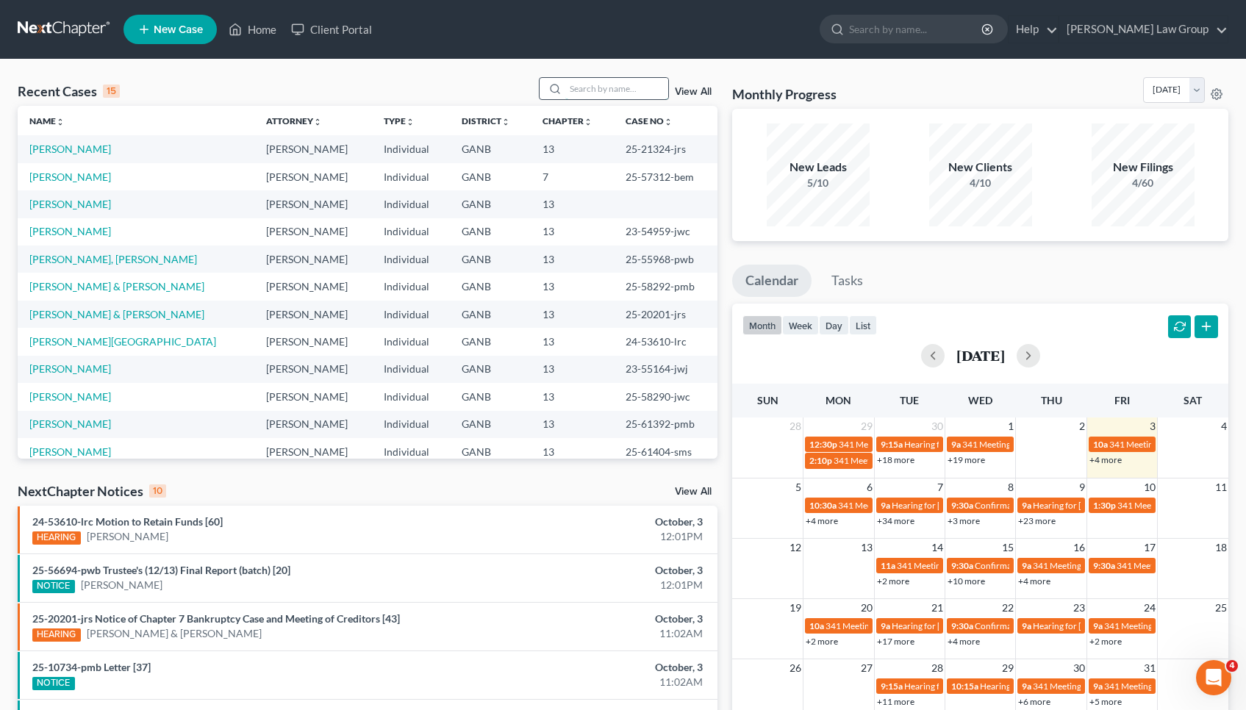
click at [610, 89] on input "search" at bounding box center [616, 88] width 103 height 21
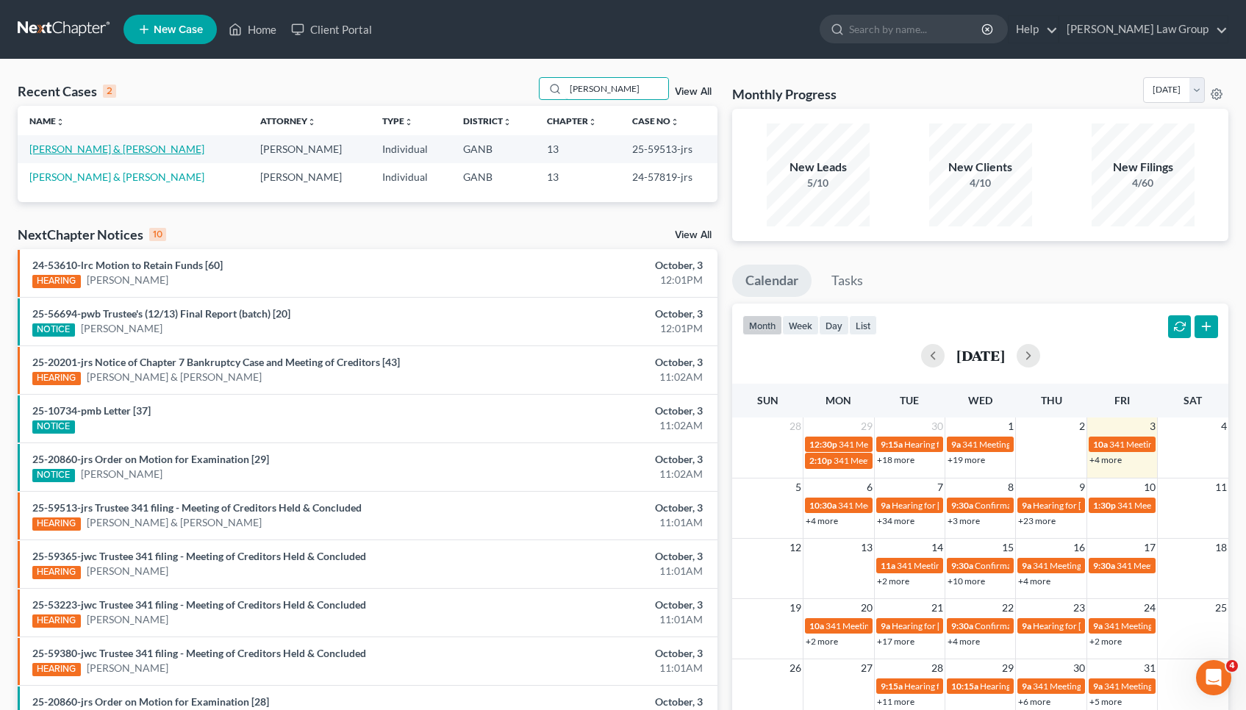
type input "[PERSON_NAME]"
click at [186, 151] on link "[PERSON_NAME] & [PERSON_NAME]" at bounding box center [116, 149] width 175 height 12
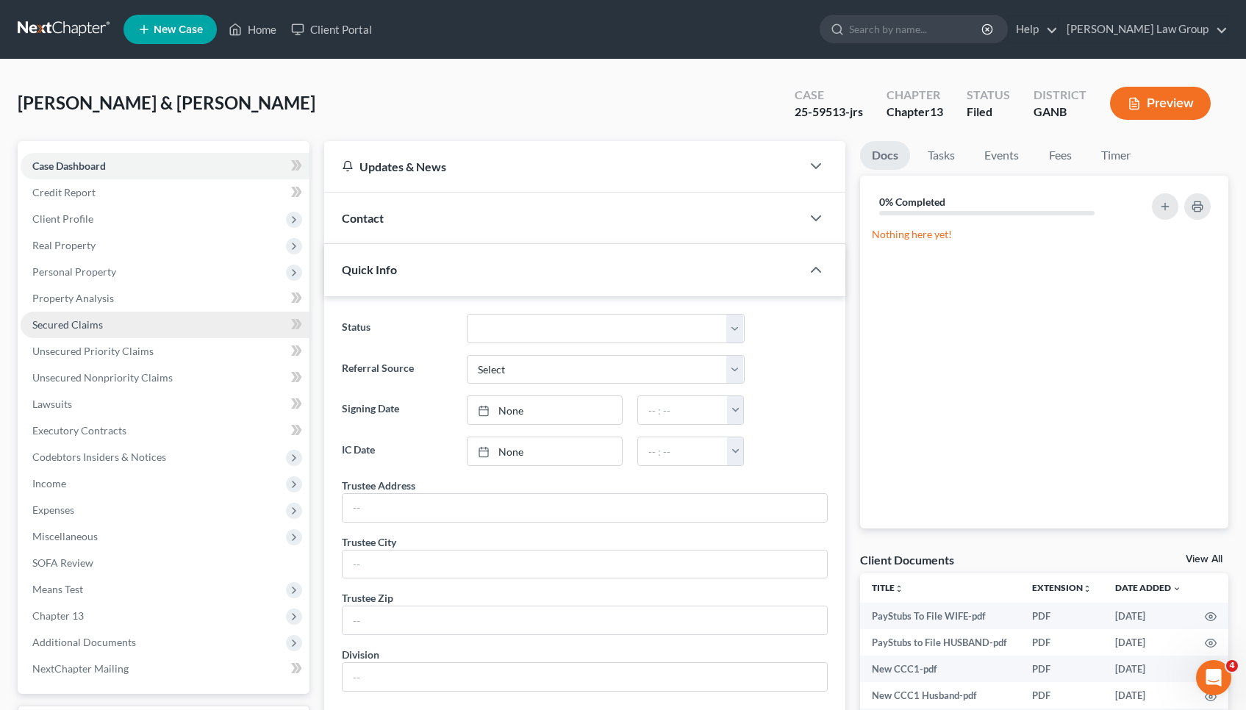
scroll to position [15, 0]
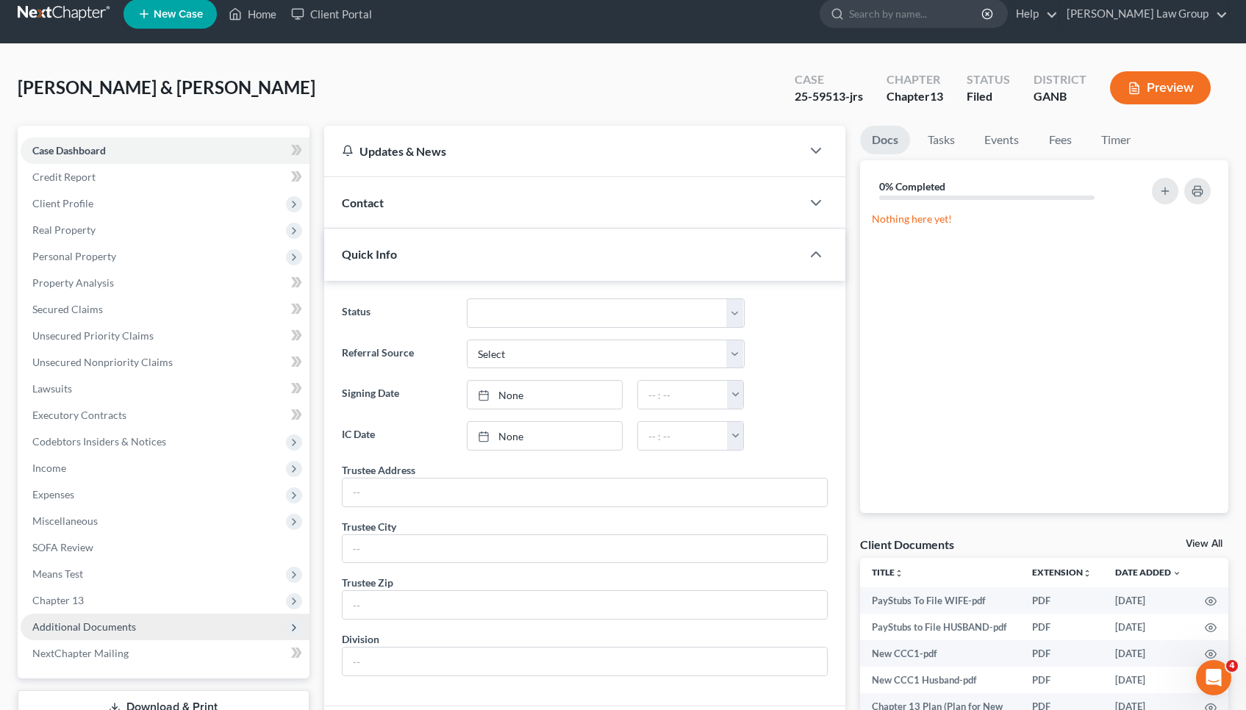
click at [130, 627] on span "Additional Documents" at bounding box center [84, 626] width 104 height 12
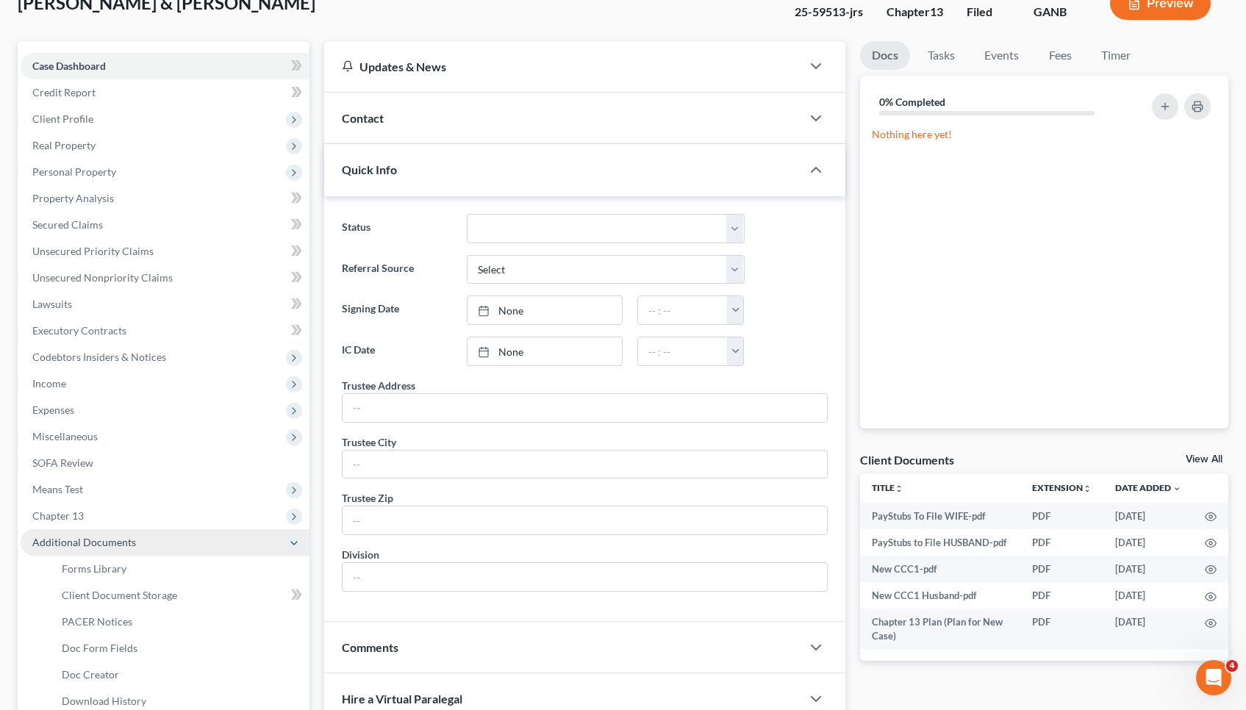
scroll to position [105, 0]
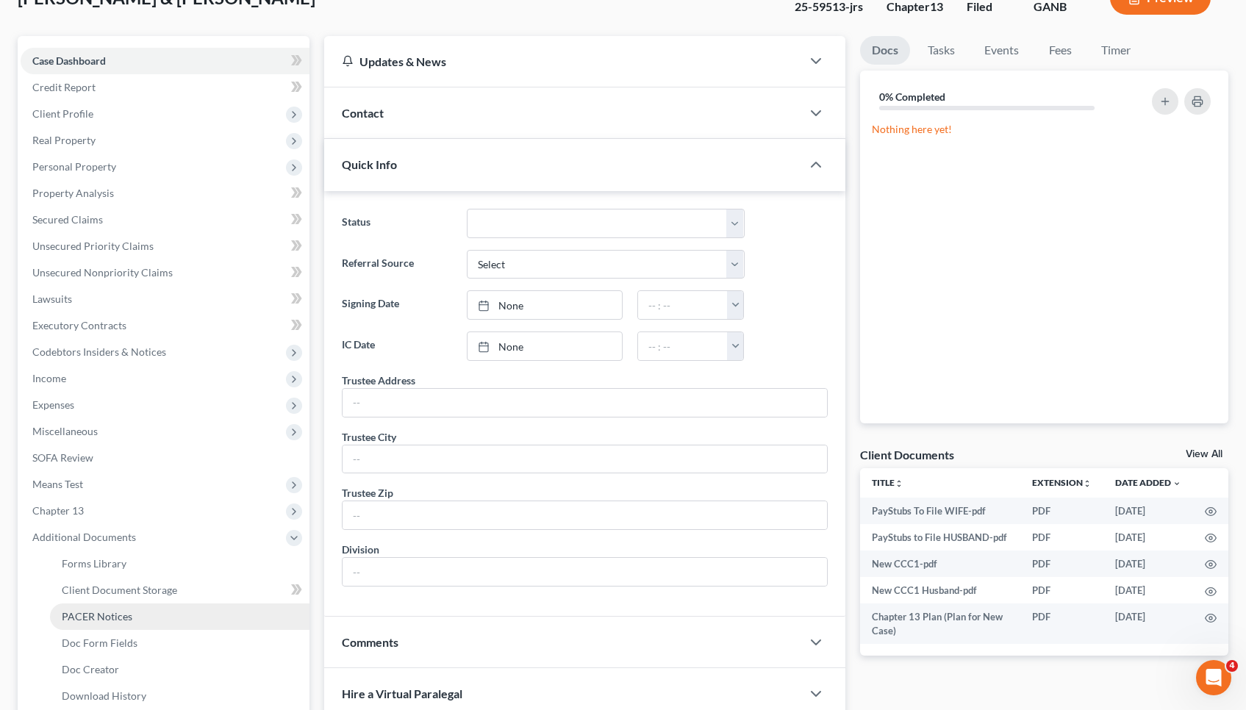
click at [130, 623] on link "PACER Notices" at bounding box center [179, 616] width 259 height 26
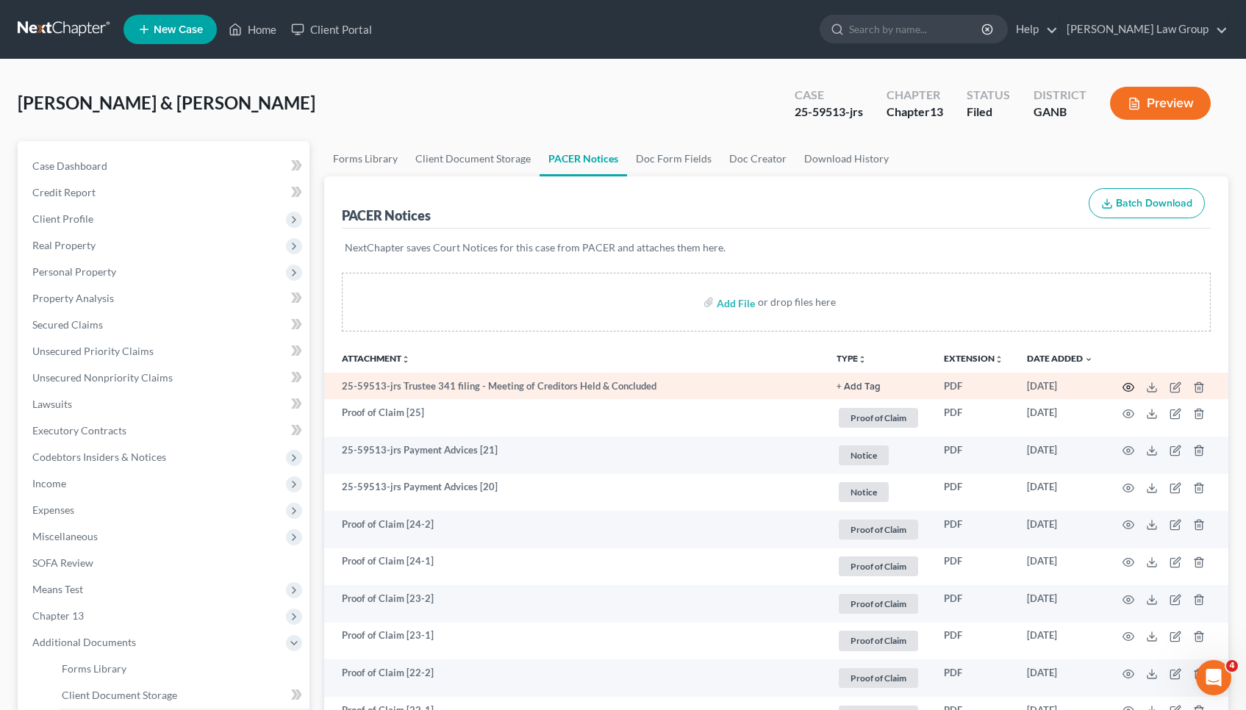
click at [626, 387] on icon "button" at bounding box center [1128, 387] width 11 height 8
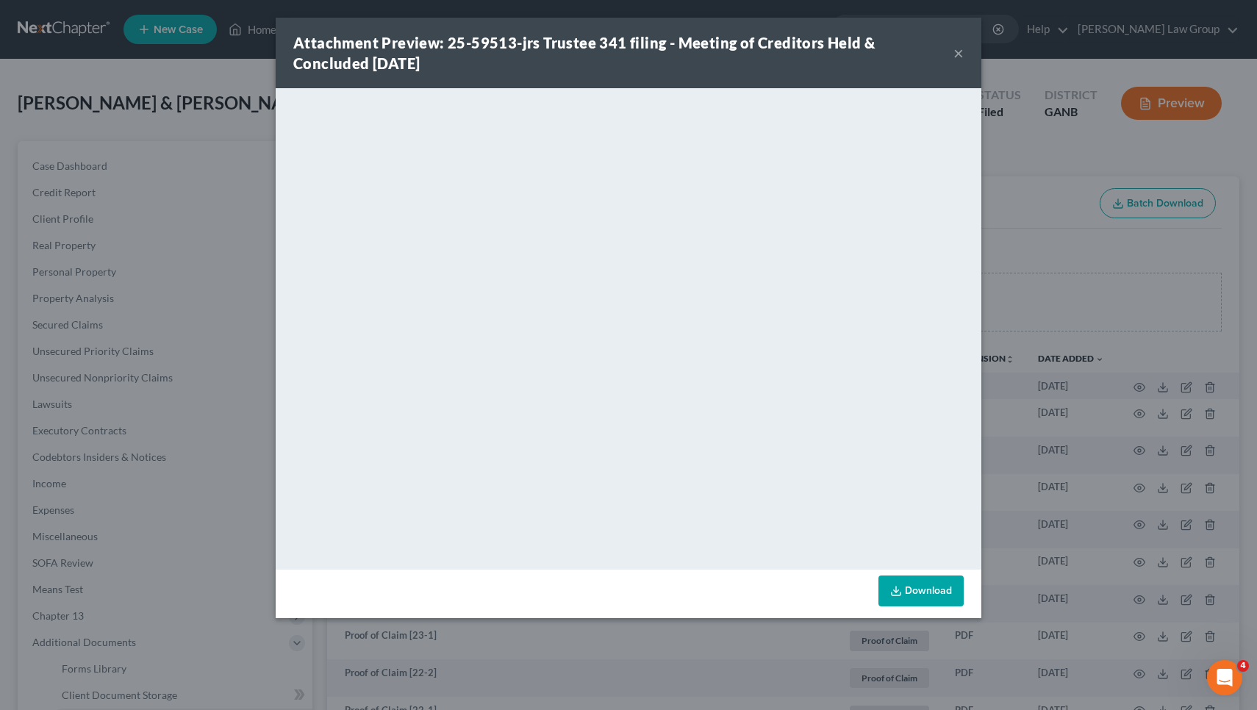
click at [626, 49] on button "×" at bounding box center [958, 53] width 10 height 18
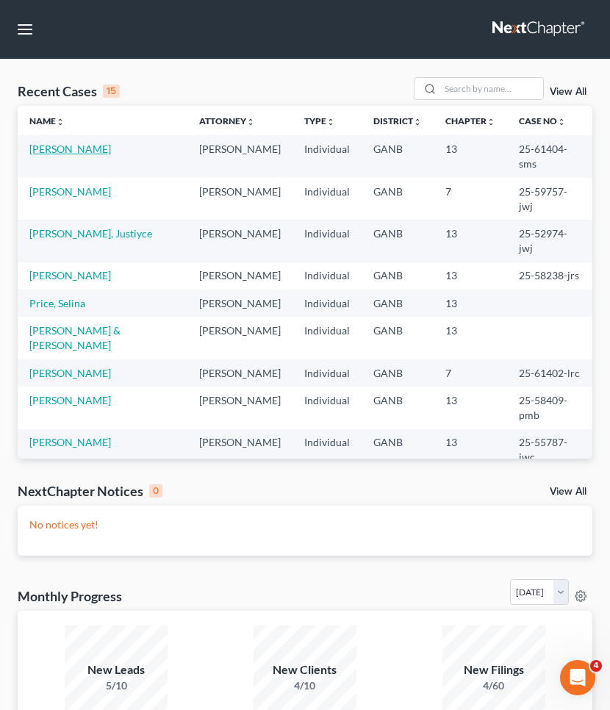
click at [76, 150] on link "[PERSON_NAME]" at bounding box center [70, 149] width 82 height 12
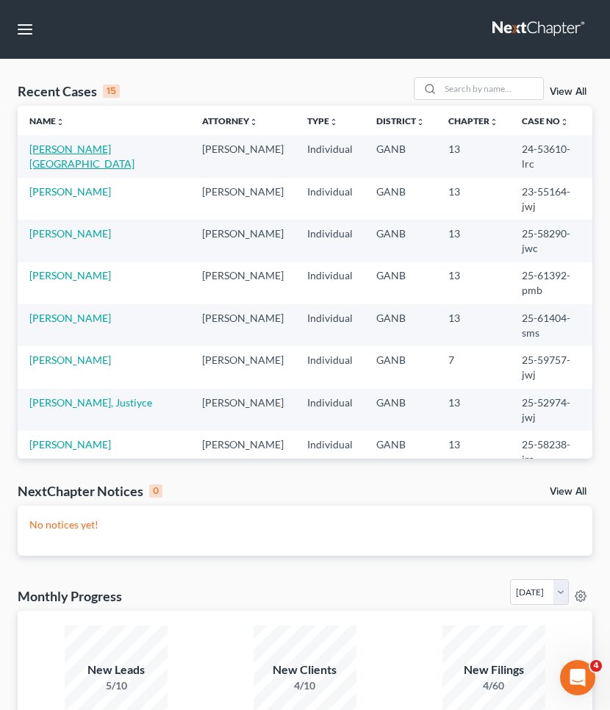
click at [81, 150] on link "[PERSON_NAME][GEOGRAPHIC_DATA]" at bounding box center [81, 156] width 105 height 27
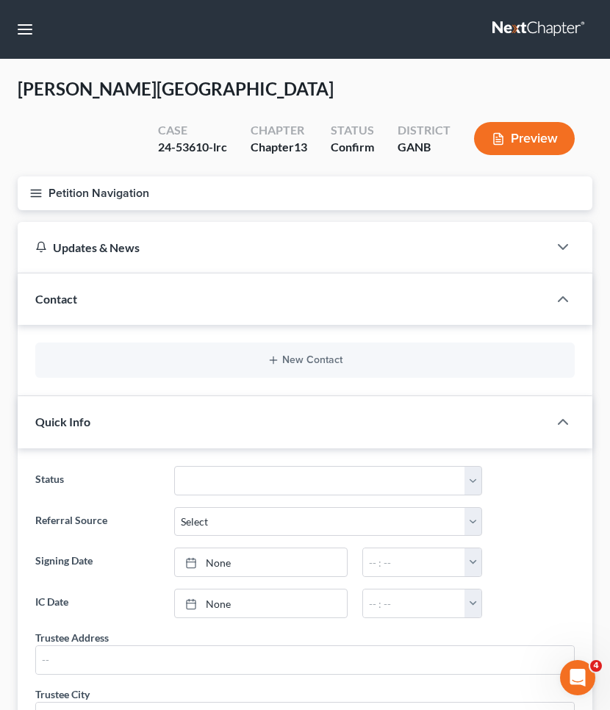
click at [60, 176] on button "Petition Navigation" at bounding box center [305, 193] width 575 height 34
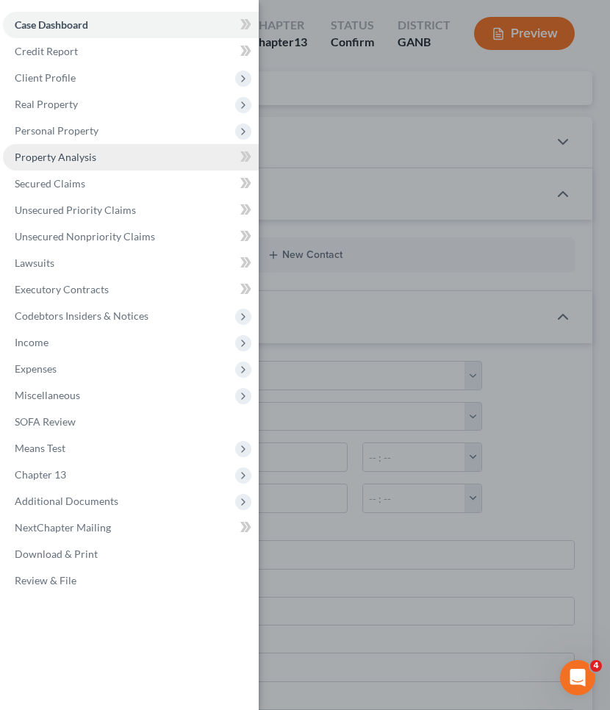
scroll to position [138, 0]
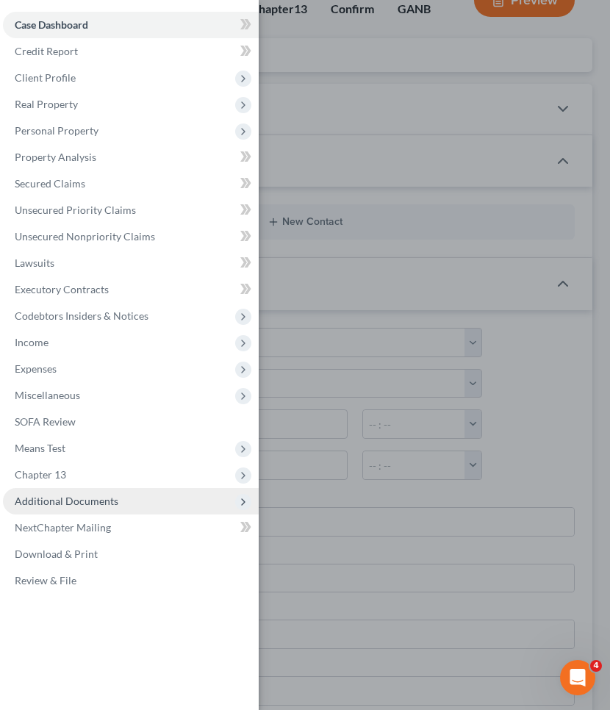
click at [71, 506] on span "Additional Documents" at bounding box center [67, 501] width 104 height 12
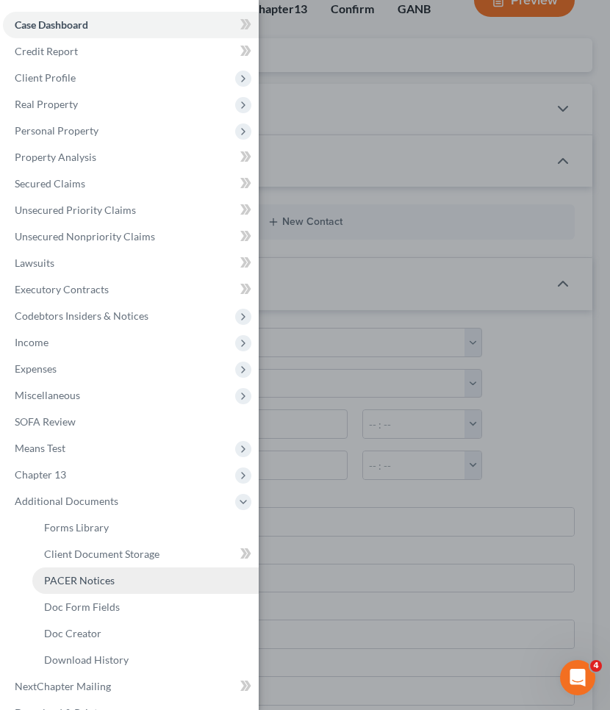
click at [90, 572] on link "PACER Notices" at bounding box center [145, 580] width 226 height 26
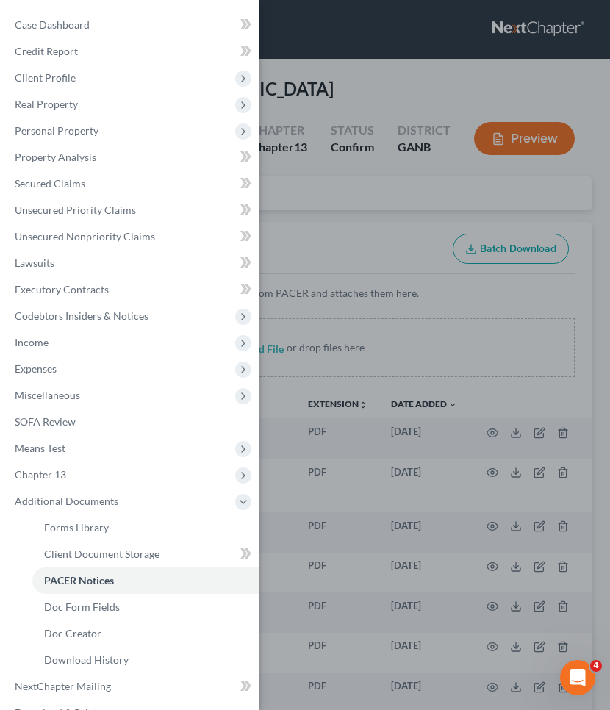
click at [348, 209] on div "Case Dashboard Payments Invoices Payments Payments Credit Report Client Profile" at bounding box center [305, 355] width 610 height 710
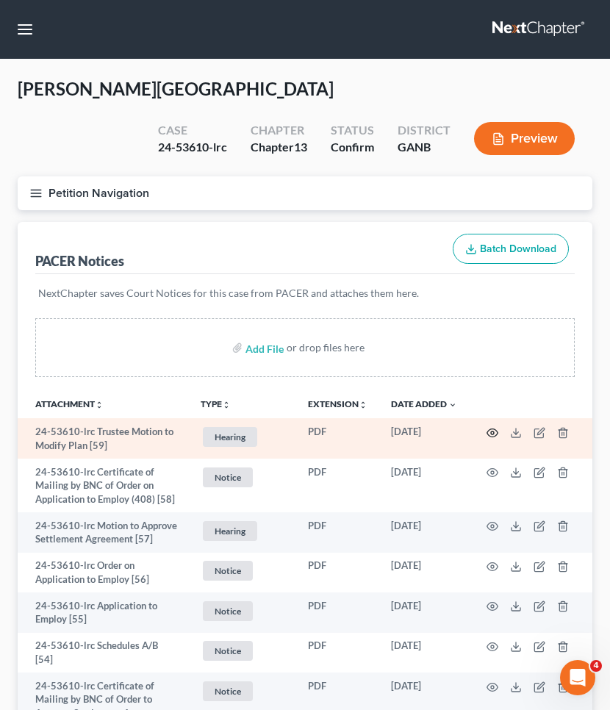
click at [496, 427] on icon "button" at bounding box center [492, 433] width 12 height 12
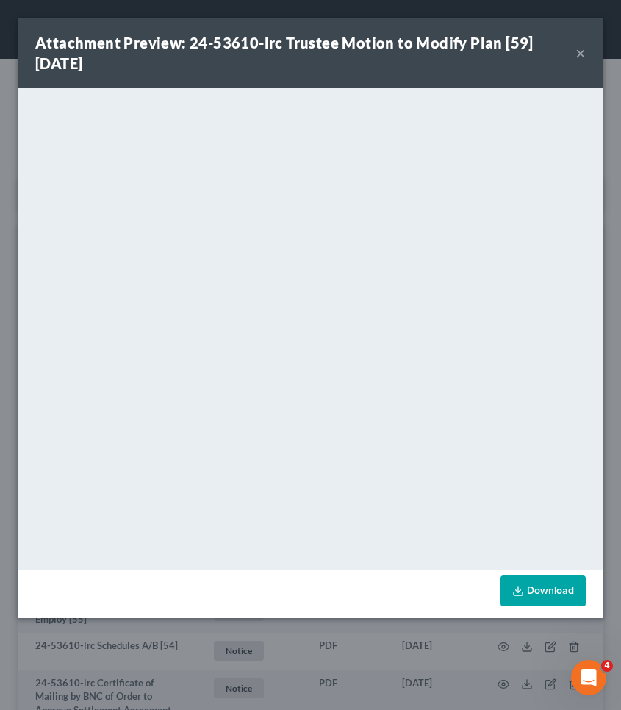
click at [581, 58] on button "×" at bounding box center [580, 53] width 10 height 18
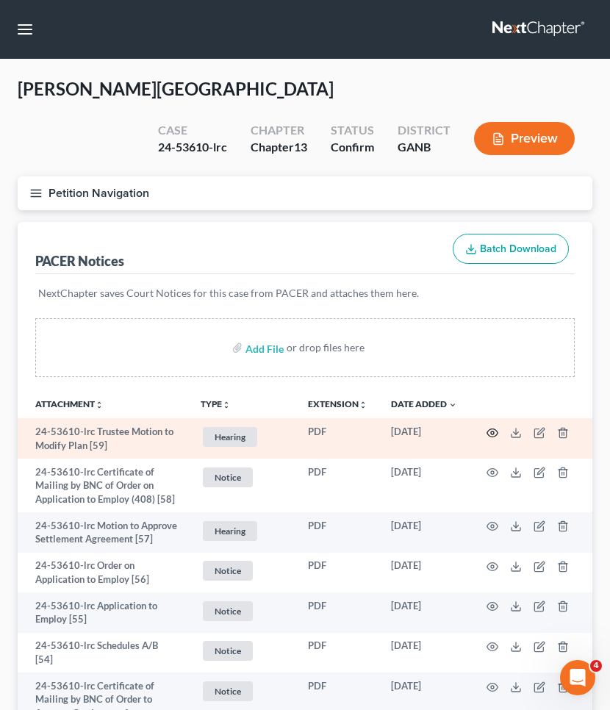
click at [492, 428] on icon "button" at bounding box center [492, 432] width 11 height 8
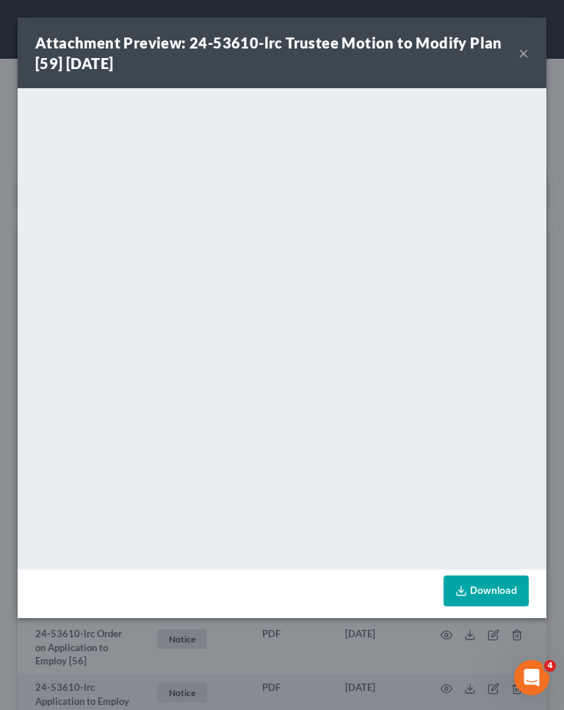
click at [525, 53] on button "×" at bounding box center [524, 53] width 10 height 18
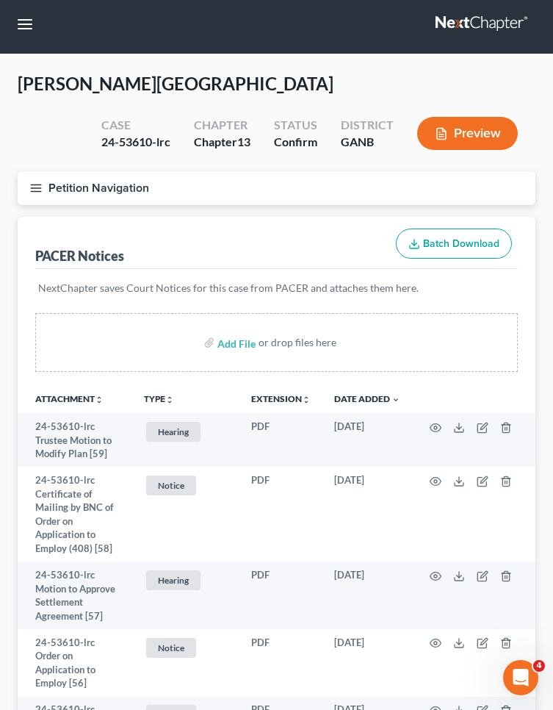
scroll to position [8, 0]
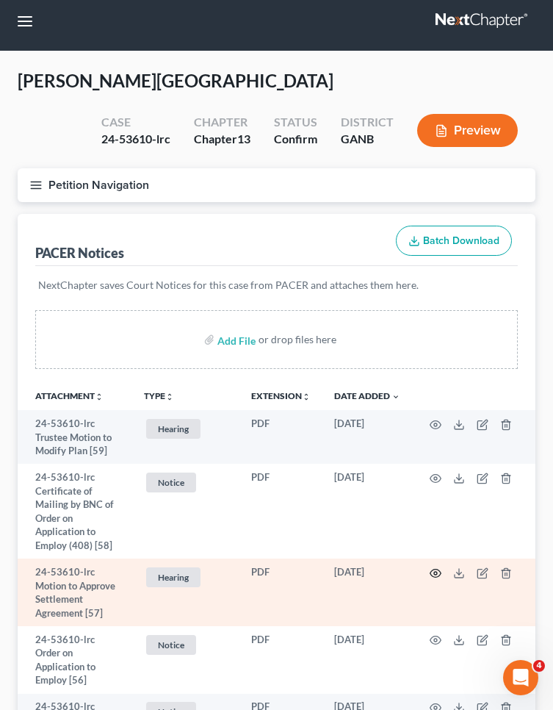
click at [438, 568] on icon "button" at bounding box center [436, 573] width 12 height 12
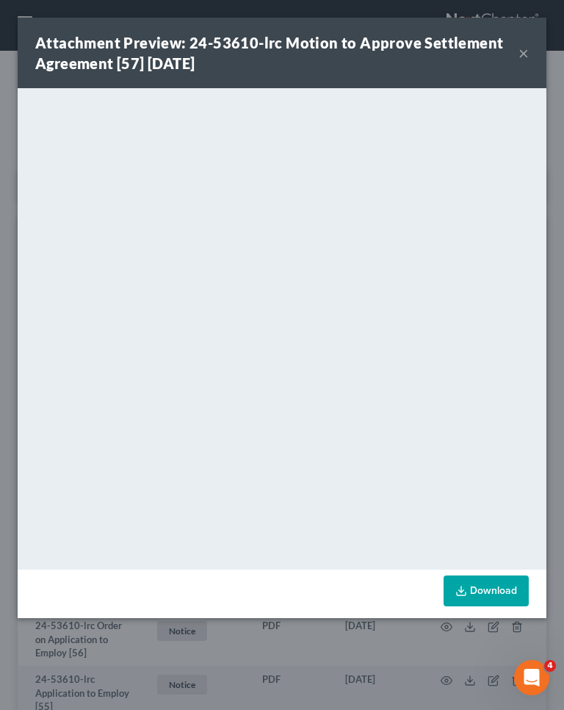
click at [525, 53] on button "×" at bounding box center [524, 53] width 10 height 18
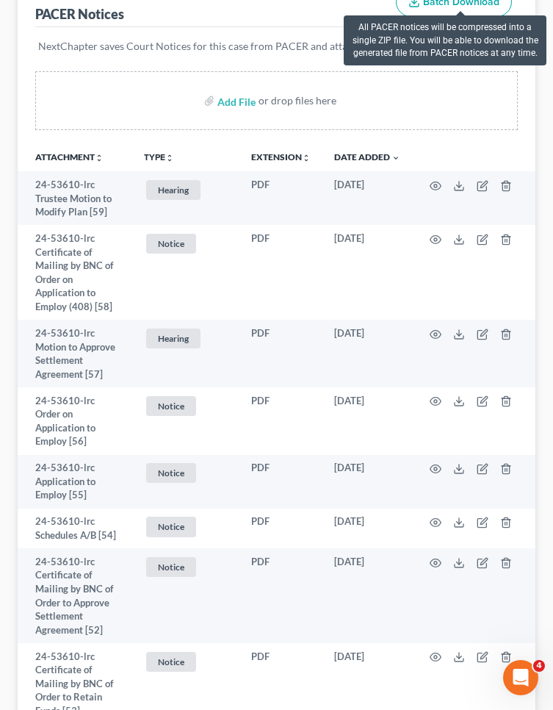
scroll to position [278, 0]
